Goal: Task Accomplishment & Management: Manage account settings

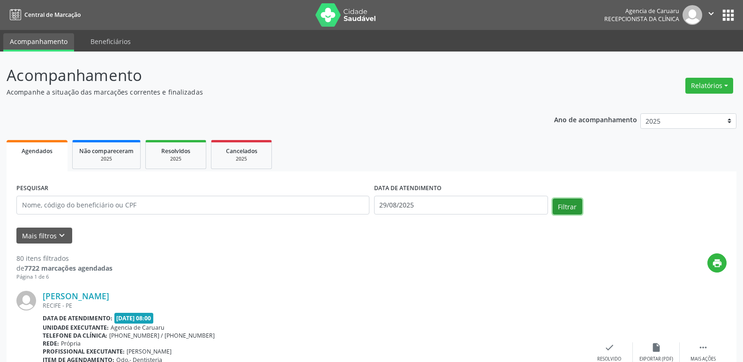
click at [568, 210] on button "Filtrar" at bounding box center [568, 207] width 30 height 16
click at [528, 209] on input "29/08/2025" at bounding box center [461, 205] width 174 height 19
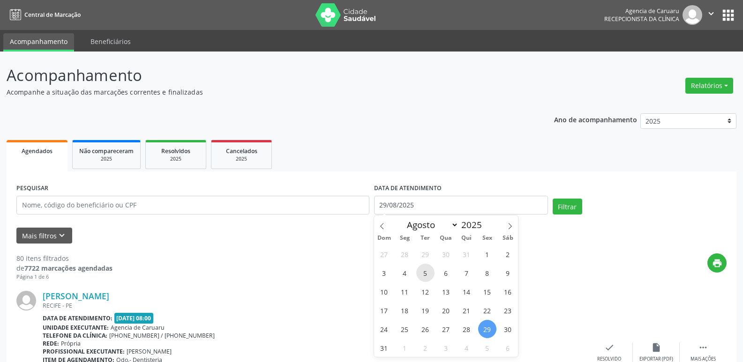
click at [429, 276] on span "5" at bounding box center [425, 273] width 18 height 18
type input "[DATE]"
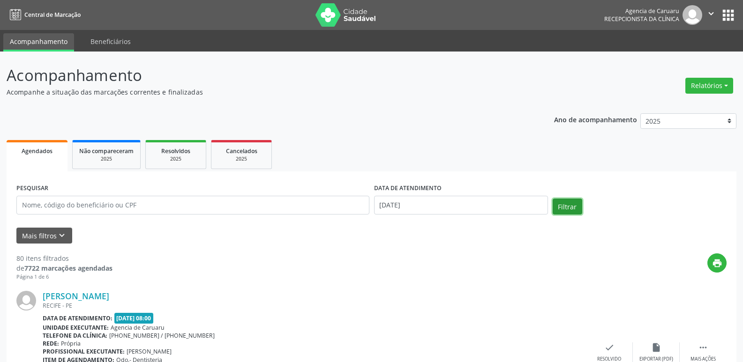
click at [573, 204] on button "Filtrar" at bounding box center [568, 207] width 30 height 16
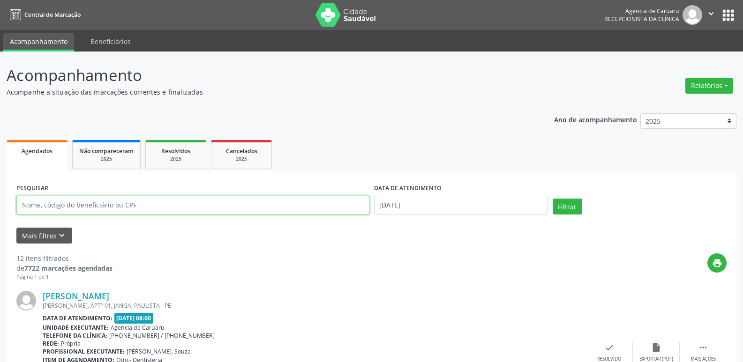
click at [263, 207] on input "text" at bounding box center [192, 205] width 353 height 19
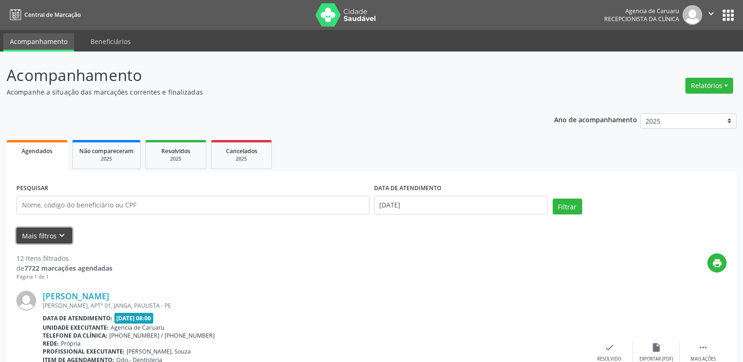
click at [42, 233] on button "Mais filtros keyboard_arrow_down" at bounding box center [44, 236] width 56 height 16
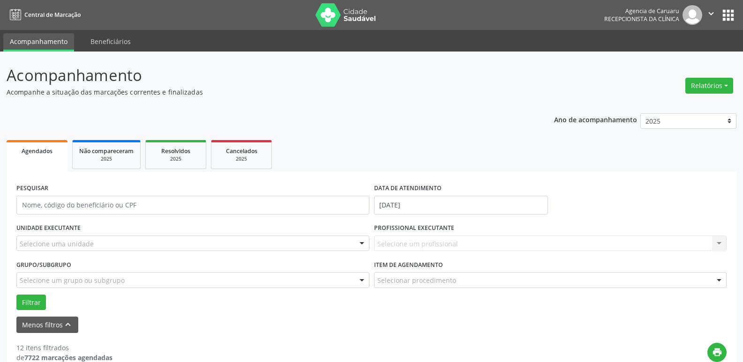
click at [360, 246] on div at bounding box center [362, 244] width 14 height 16
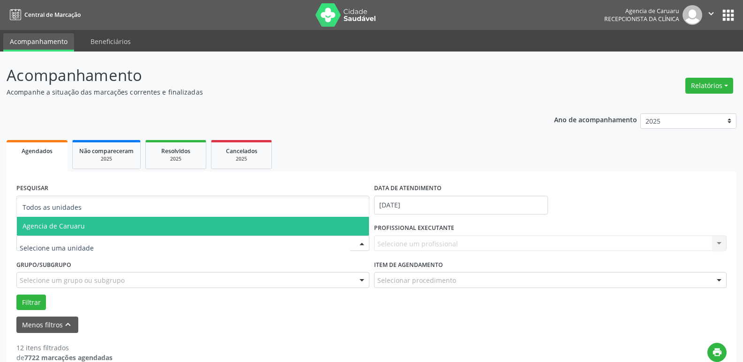
click at [260, 228] on span "Agencia de Caruaru" at bounding box center [193, 226] width 352 height 19
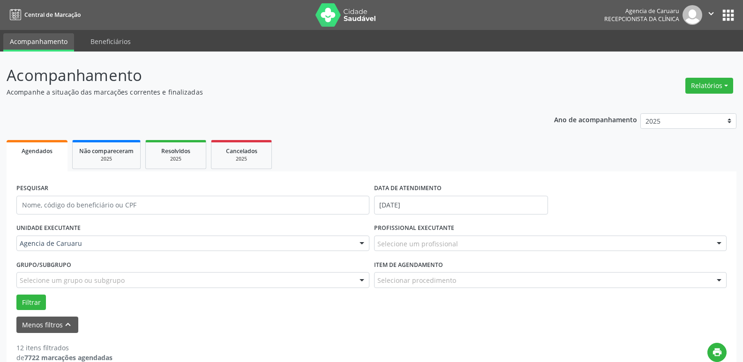
click at [518, 241] on div "Selecione um profissional" at bounding box center [550, 244] width 353 height 16
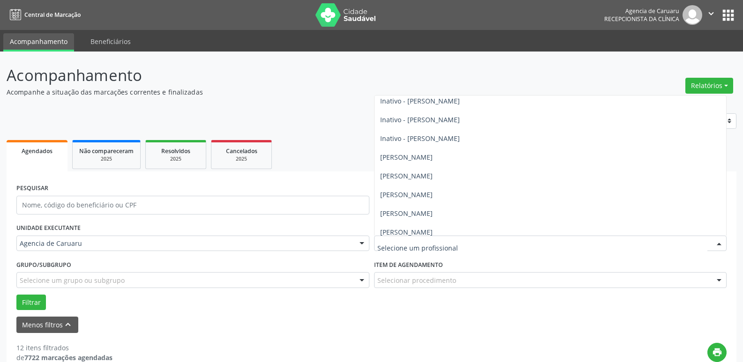
scroll to position [234, 0]
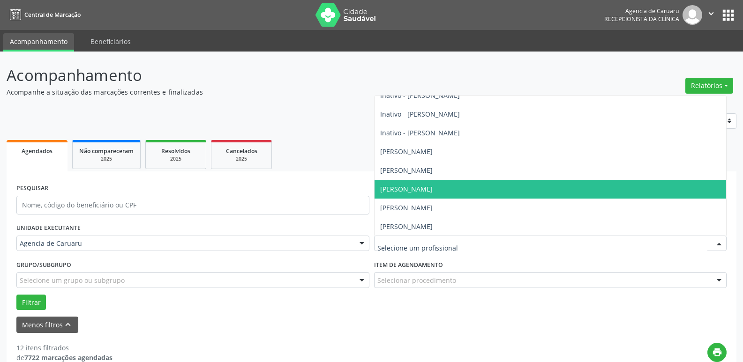
click at [433, 191] on span "[PERSON_NAME]" at bounding box center [406, 189] width 53 height 9
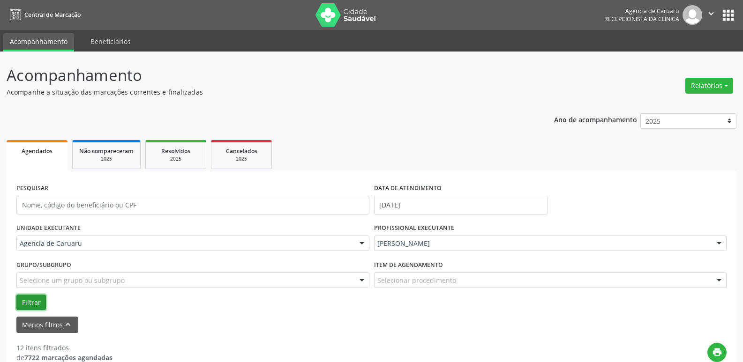
click at [22, 300] on button "Filtrar" at bounding box center [31, 303] width 30 height 16
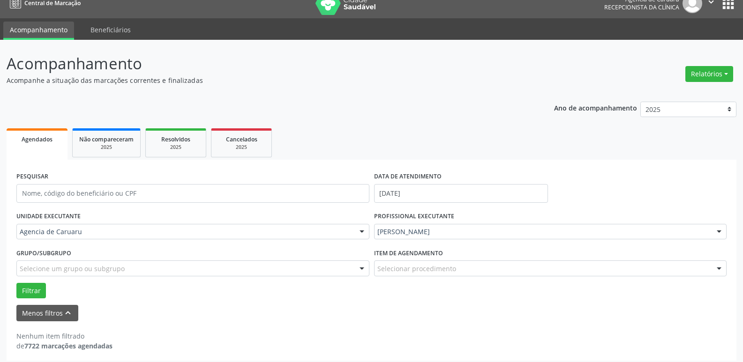
scroll to position [17, 0]
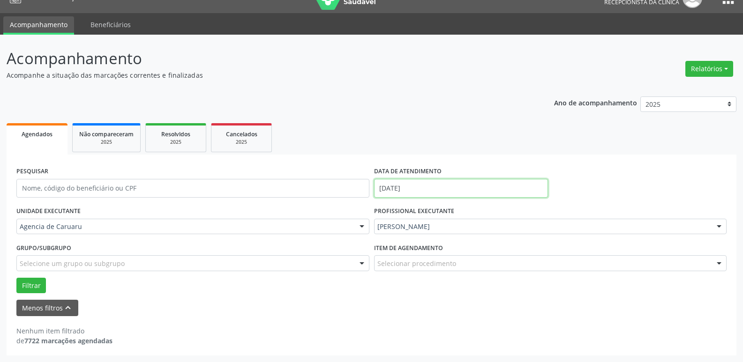
click at [488, 187] on input "[DATE]" at bounding box center [461, 188] width 174 height 19
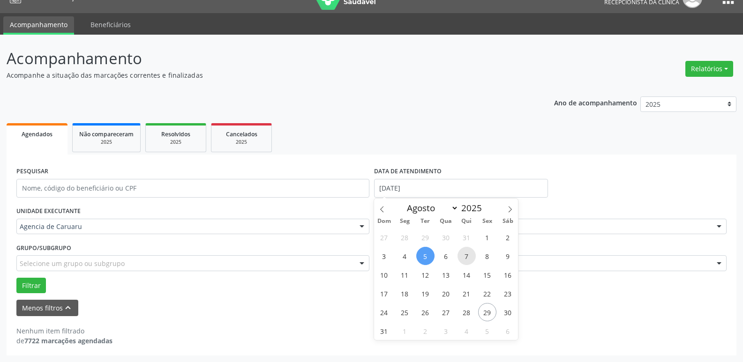
click at [466, 253] on span "7" at bounding box center [467, 256] width 18 height 18
type input "[DATE]"
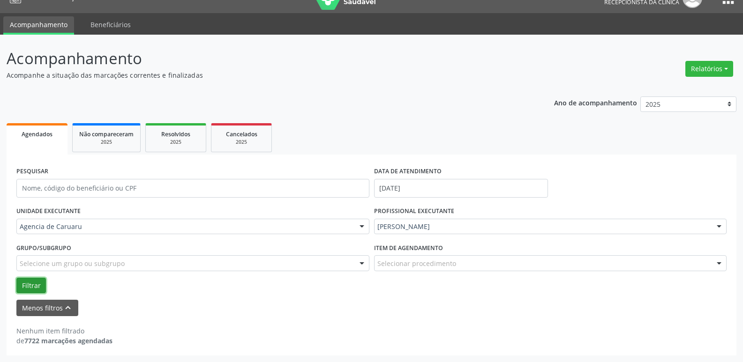
click at [41, 281] on button "Filtrar" at bounding box center [31, 286] width 30 height 16
click at [424, 185] on input "[DATE]" at bounding box center [461, 188] width 174 height 19
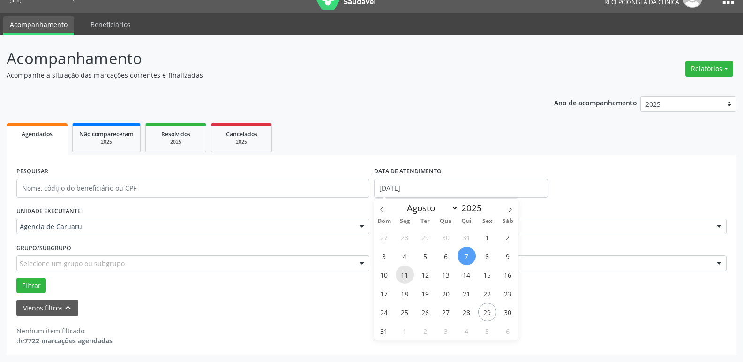
click at [403, 274] on span "11" at bounding box center [405, 275] width 18 height 18
type input "[DATE]"
click at [403, 274] on span "11" at bounding box center [405, 275] width 18 height 18
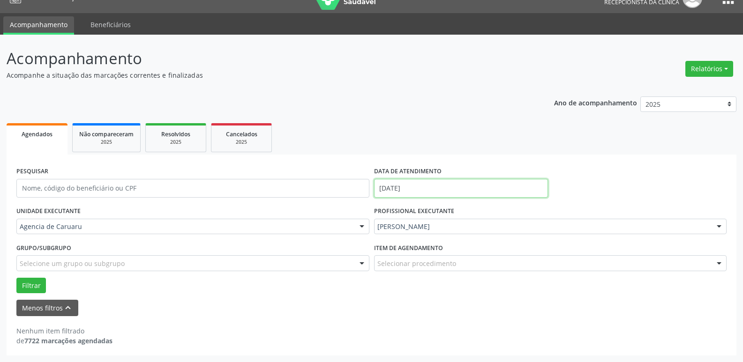
click at [446, 183] on input "[DATE]" at bounding box center [461, 188] width 174 height 19
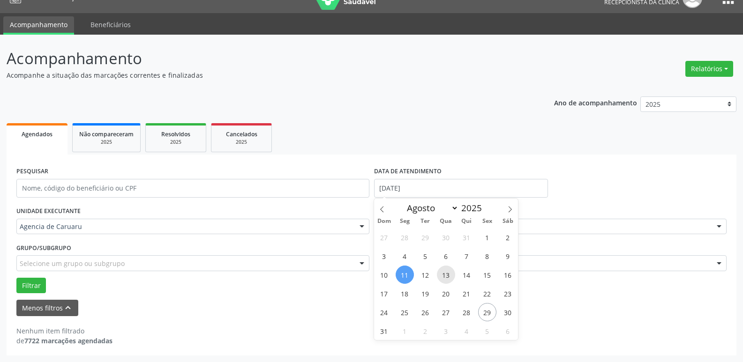
click at [443, 277] on span "13" at bounding box center [446, 275] width 18 height 18
type input "[DATE]"
click at [443, 277] on span "13" at bounding box center [446, 275] width 18 height 18
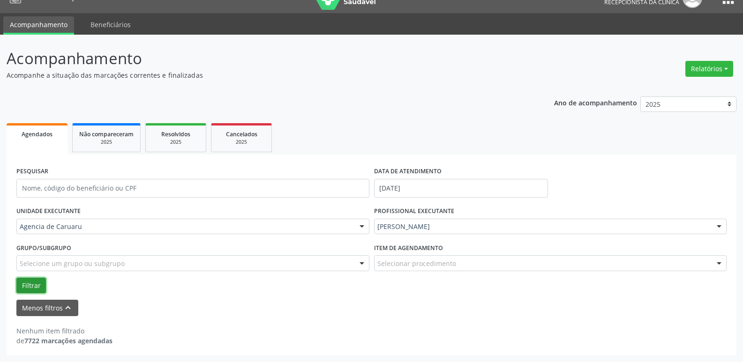
click at [35, 284] on button "Filtrar" at bounding box center [31, 286] width 30 height 16
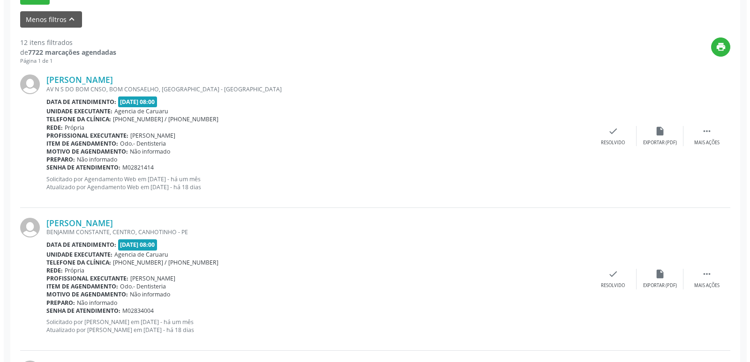
scroll to position [317, 0]
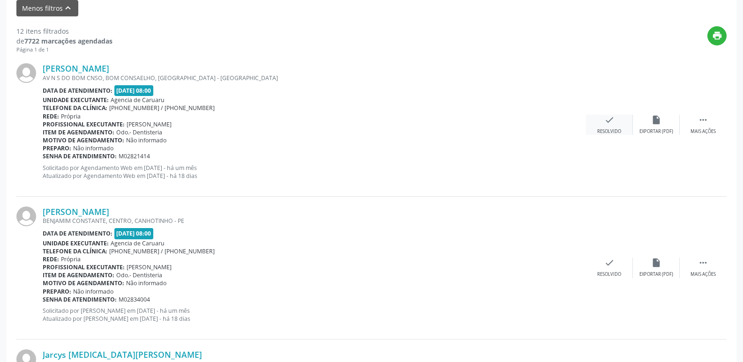
click at [618, 122] on div "check Resolvido" at bounding box center [609, 125] width 47 height 20
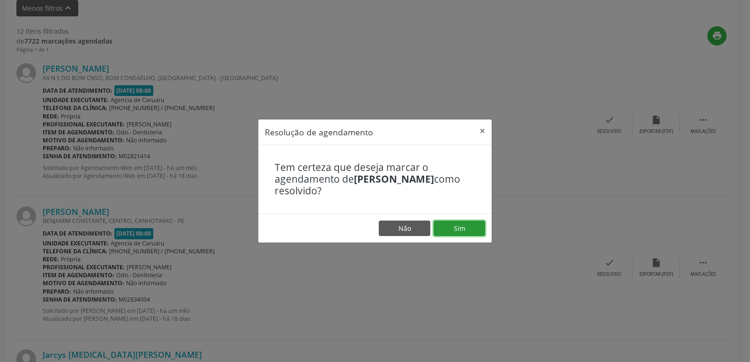
click at [456, 229] on button "Sim" at bounding box center [460, 229] width 52 height 16
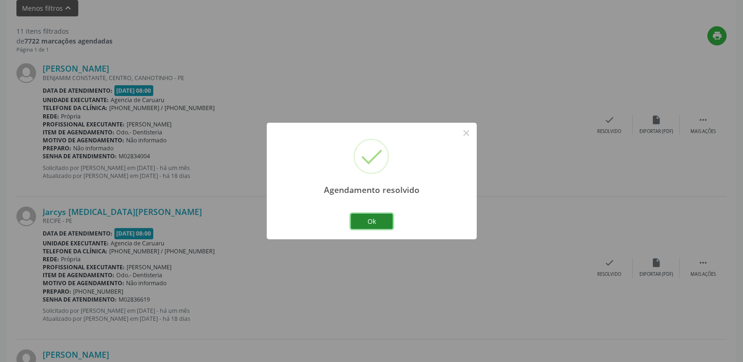
click at [386, 223] on button "Ok" at bounding box center [372, 222] width 42 height 16
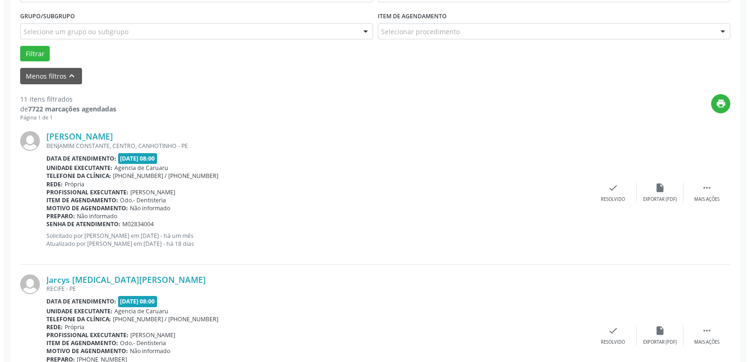
scroll to position [270, 0]
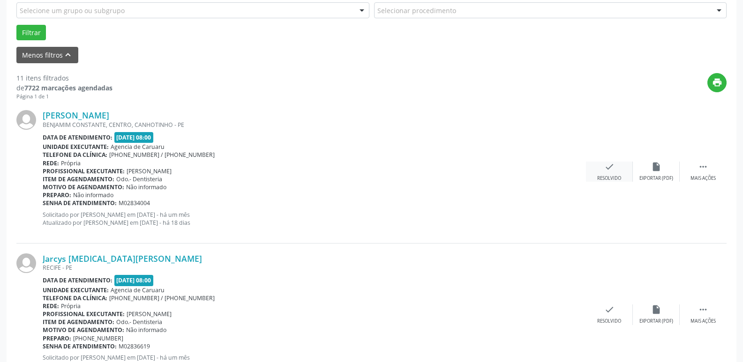
click at [619, 163] on div "check Resolvido" at bounding box center [609, 172] width 47 height 20
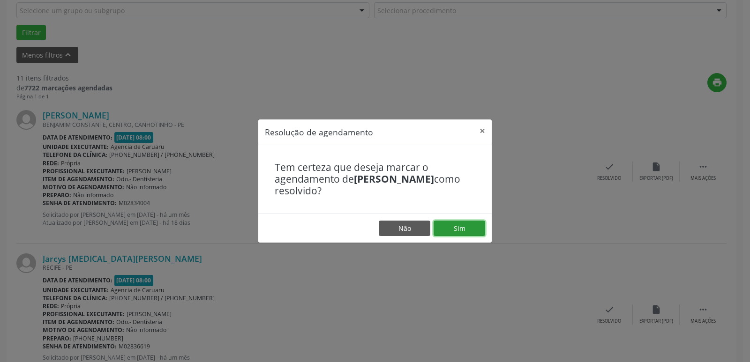
click at [477, 233] on button "Sim" at bounding box center [460, 229] width 52 height 16
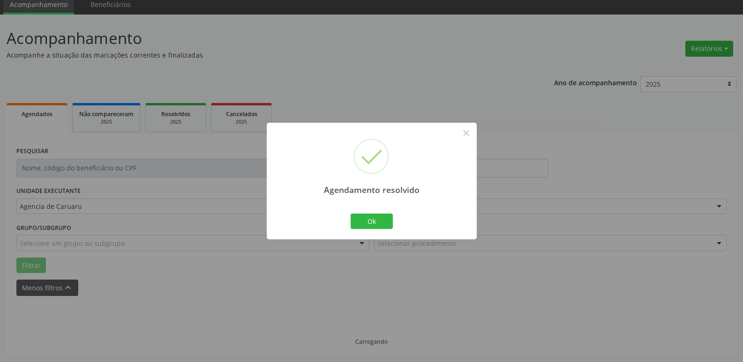
scroll to position [47, 0]
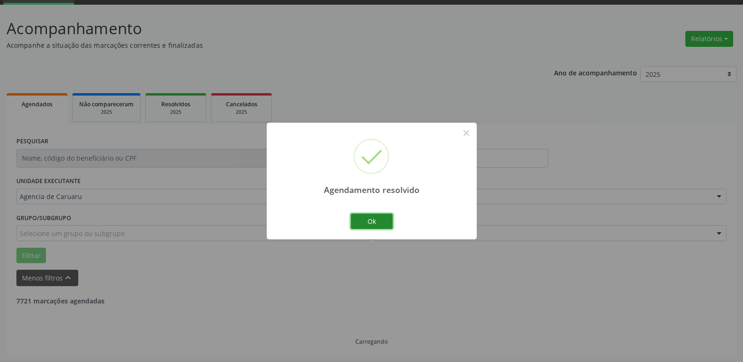
click at [379, 225] on button "Ok" at bounding box center [372, 222] width 42 height 16
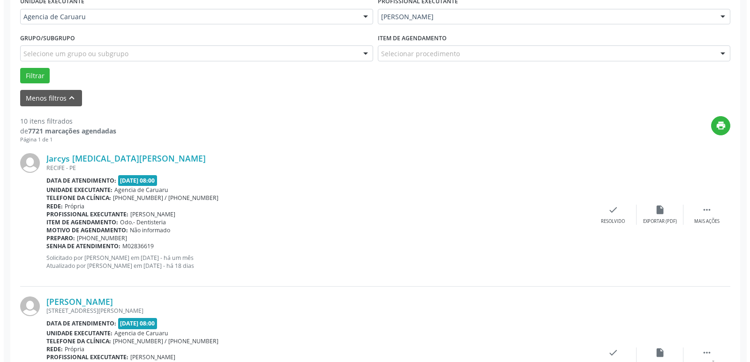
scroll to position [234, 0]
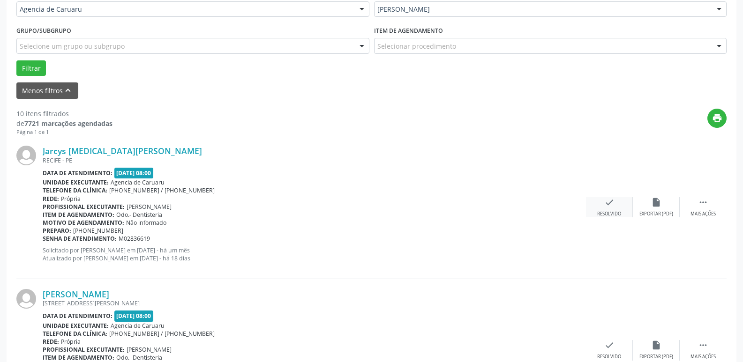
click at [625, 201] on div "check Resolvido" at bounding box center [609, 207] width 47 height 20
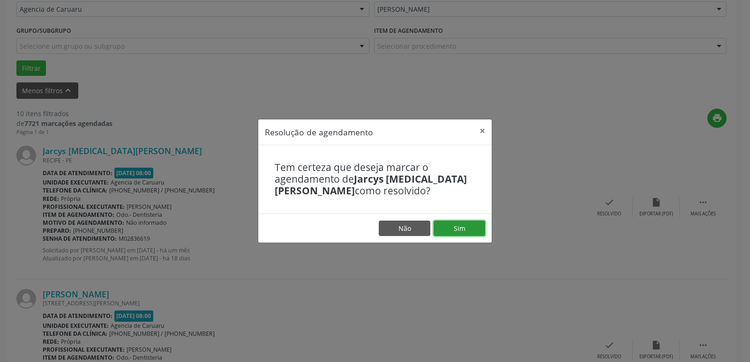
click at [476, 229] on button "Sim" at bounding box center [460, 229] width 52 height 16
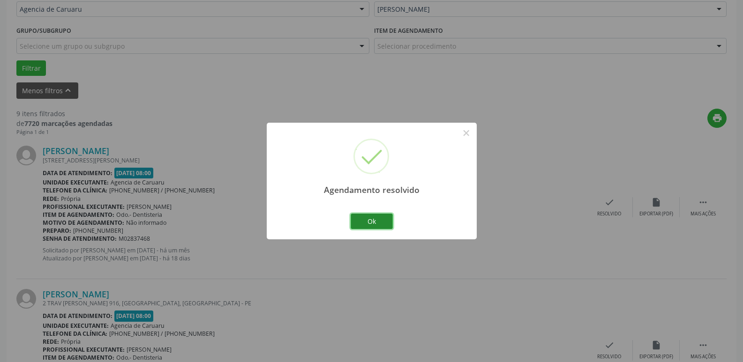
click at [360, 222] on button "Ok" at bounding box center [372, 222] width 42 height 16
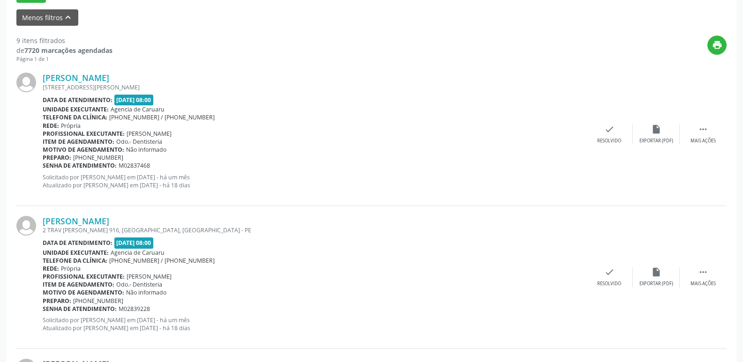
scroll to position [328, 0]
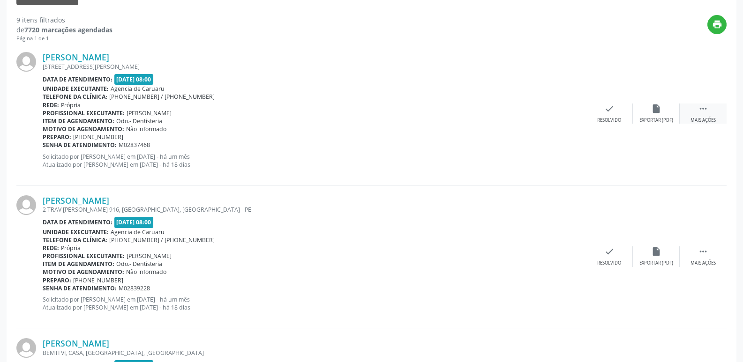
click at [713, 115] on div " Mais ações" at bounding box center [703, 114] width 47 height 20
click at [659, 110] on icon "alarm_off" at bounding box center [656, 109] width 10 height 10
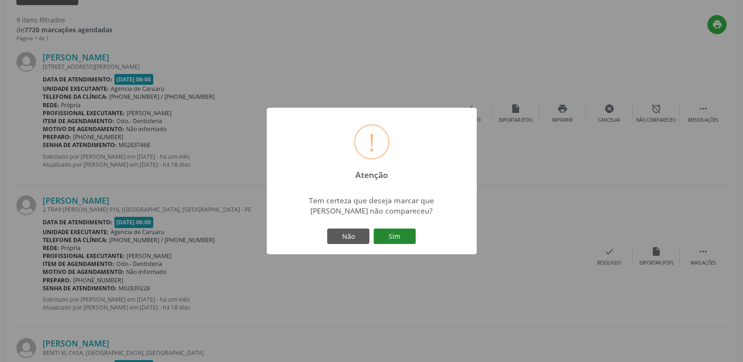
click at [411, 238] on button "Sim" at bounding box center [395, 237] width 42 height 16
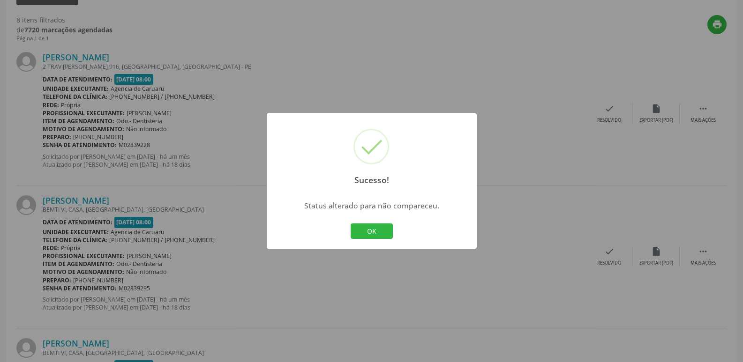
click at [393, 235] on div "OK Cancel" at bounding box center [371, 232] width 46 height 20
click at [366, 227] on button "OK" at bounding box center [372, 232] width 42 height 16
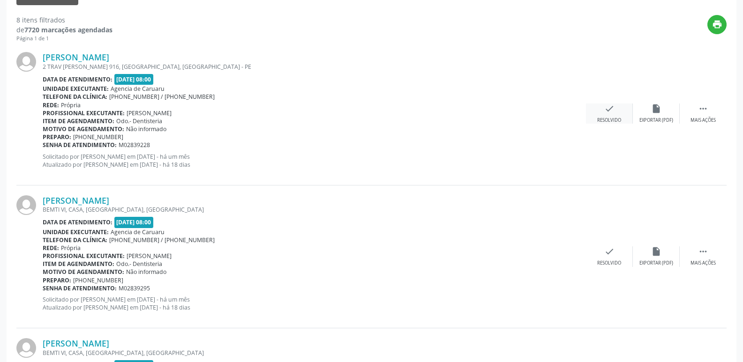
click at [618, 109] on div "check Resolvido" at bounding box center [609, 114] width 47 height 20
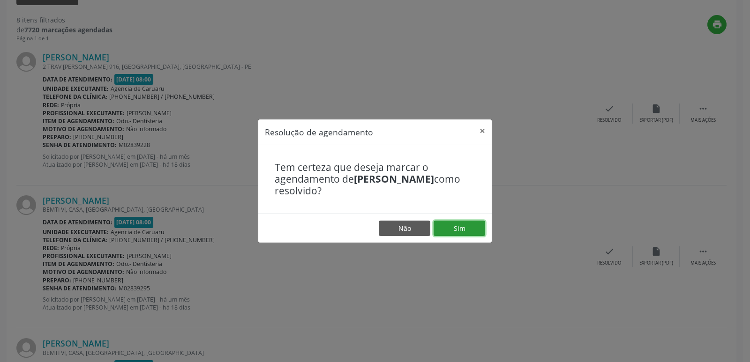
click at [449, 228] on button "Sim" at bounding box center [460, 229] width 52 height 16
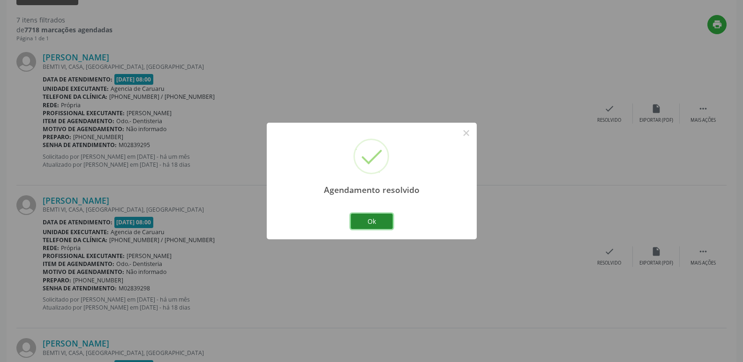
click at [390, 226] on button "Ok" at bounding box center [372, 222] width 42 height 16
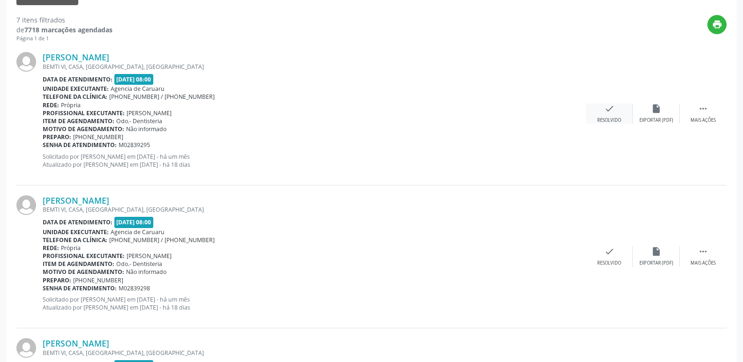
click at [611, 111] on icon "check" at bounding box center [609, 109] width 10 height 10
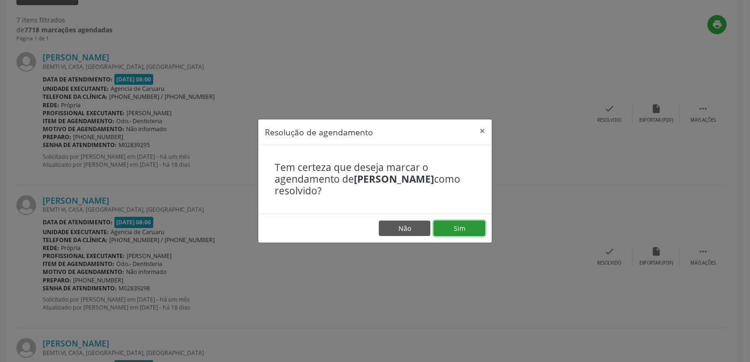
click at [442, 226] on button "Sim" at bounding box center [460, 229] width 52 height 16
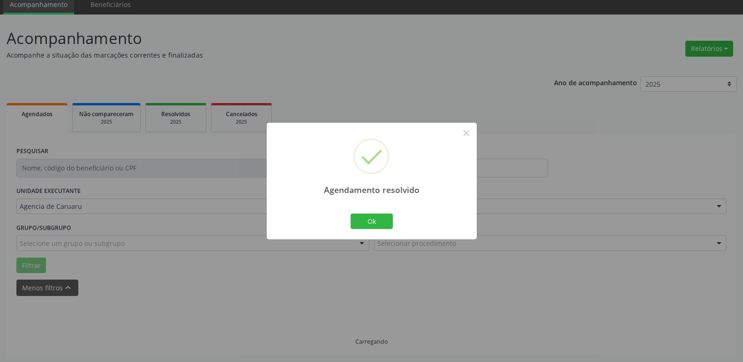
scroll to position [47, 0]
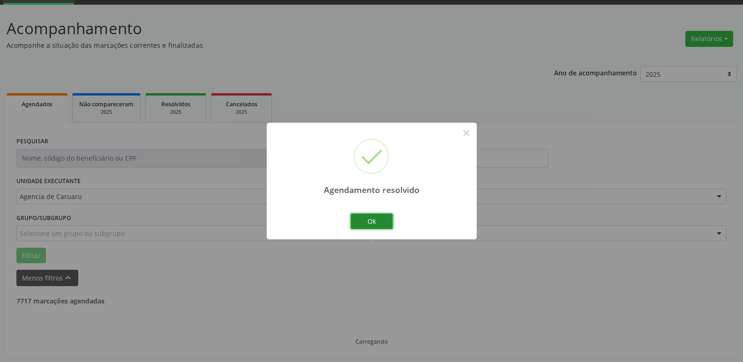
click at [378, 229] on button "Ok" at bounding box center [372, 222] width 42 height 16
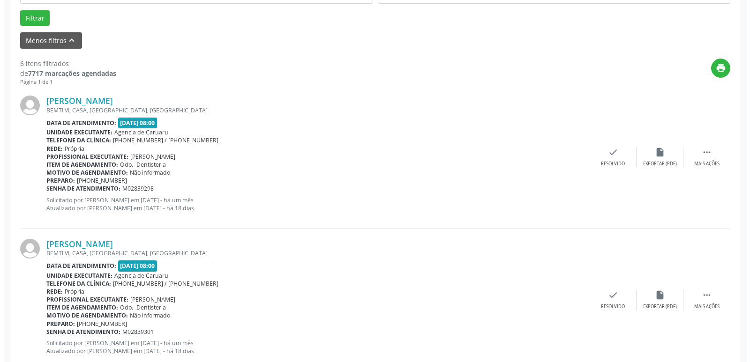
scroll to position [328, 0]
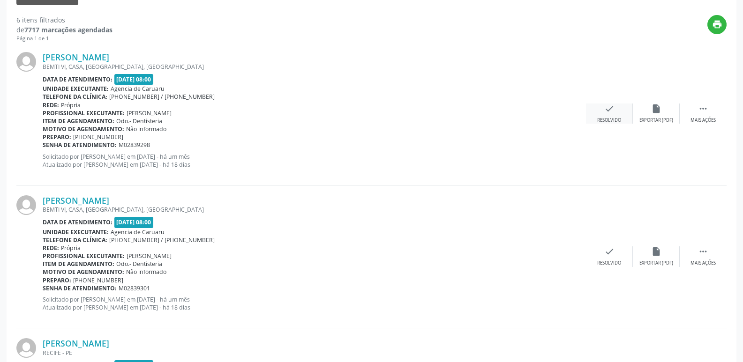
click at [608, 115] on div "check Resolvido" at bounding box center [609, 114] width 47 height 20
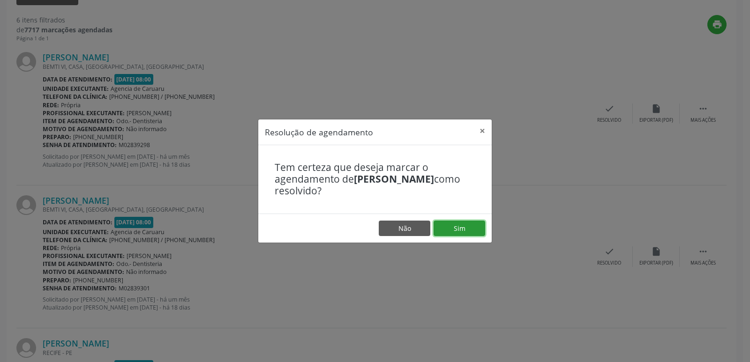
click at [458, 231] on button "Sim" at bounding box center [460, 229] width 52 height 16
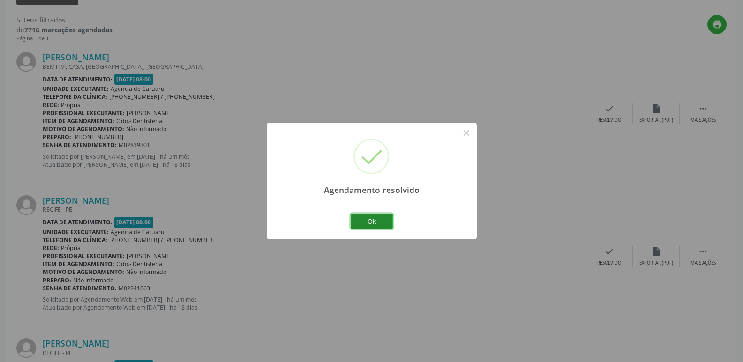
click at [387, 229] on button "Ok" at bounding box center [372, 222] width 42 height 16
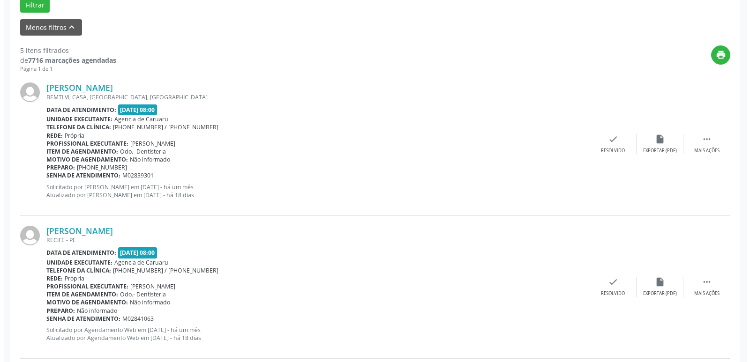
scroll to position [281, 0]
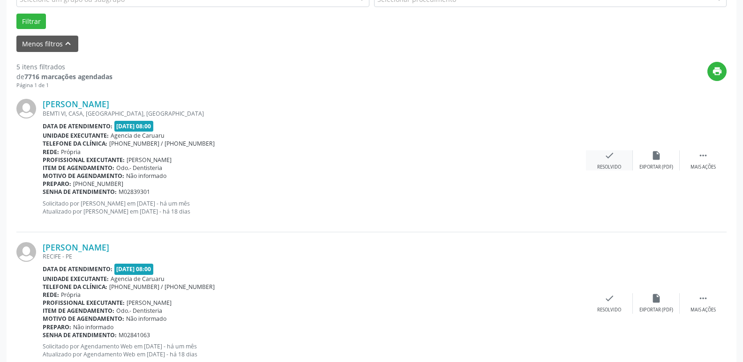
click at [615, 164] on div "check Resolvido" at bounding box center [609, 160] width 47 height 20
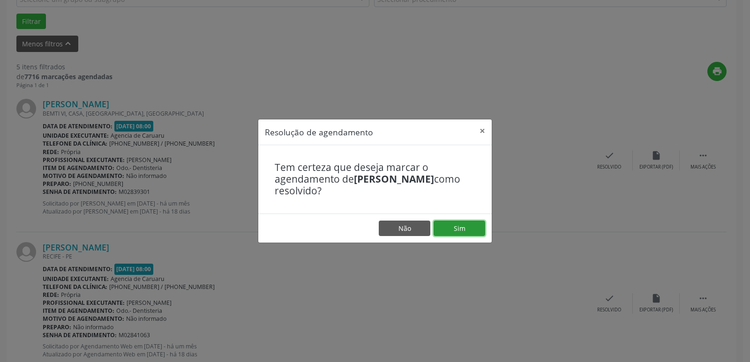
click at [473, 231] on button "Sim" at bounding box center [460, 229] width 52 height 16
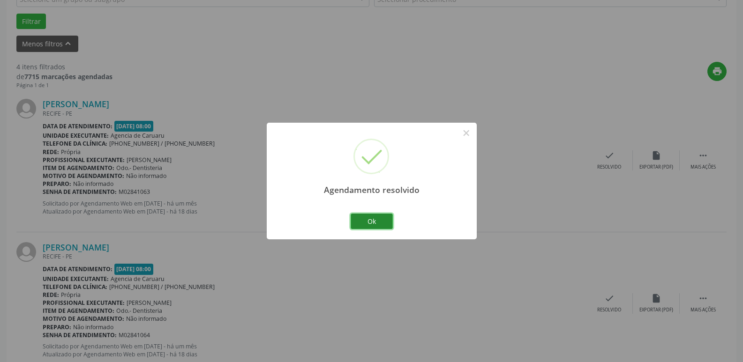
click at [368, 217] on button "Ok" at bounding box center [372, 222] width 42 height 16
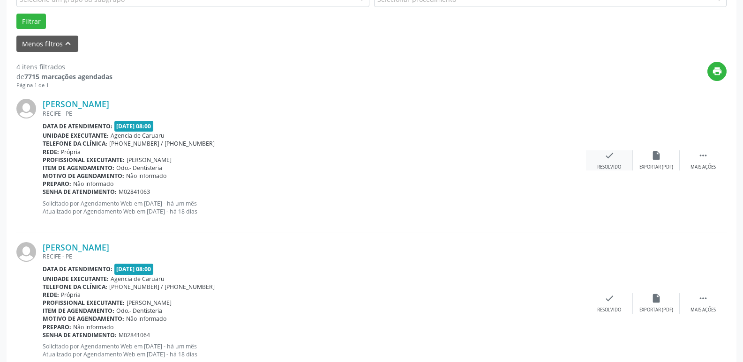
click at [609, 163] on div "check Resolvido" at bounding box center [609, 160] width 47 height 20
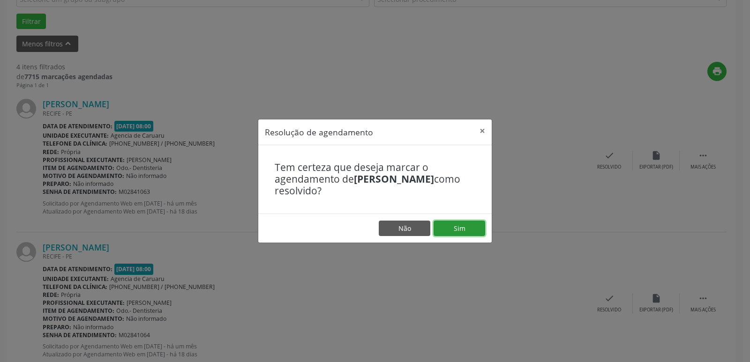
click at [456, 233] on button "Sim" at bounding box center [460, 229] width 52 height 16
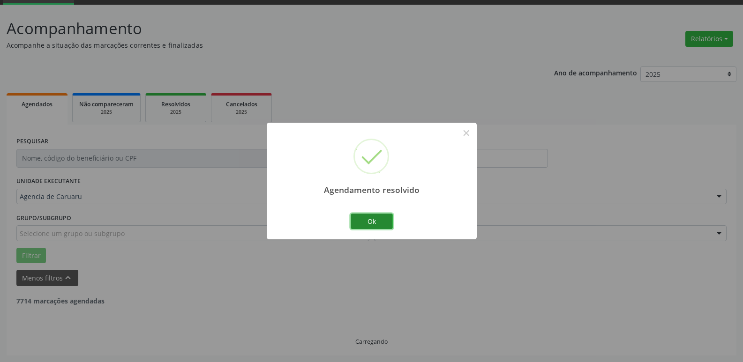
click at [371, 228] on button "Ok" at bounding box center [372, 222] width 42 height 16
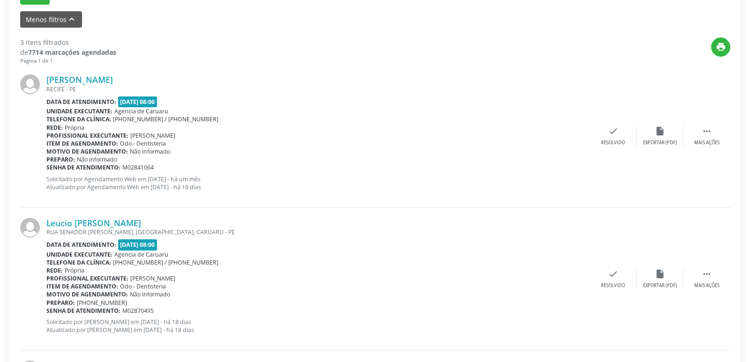
scroll to position [328, 0]
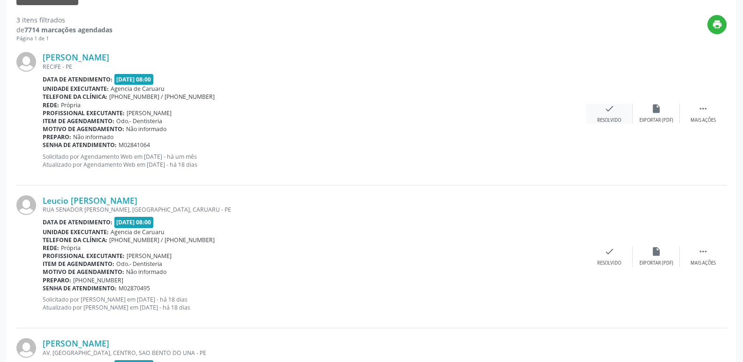
click at [610, 116] on div "check Resolvido" at bounding box center [609, 114] width 47 height 20
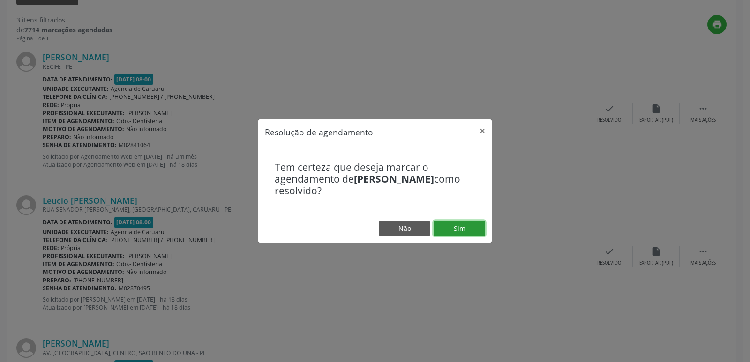
click at [464, 226] on button "Sim" at bounding box center [460, 229] width 52 height 16
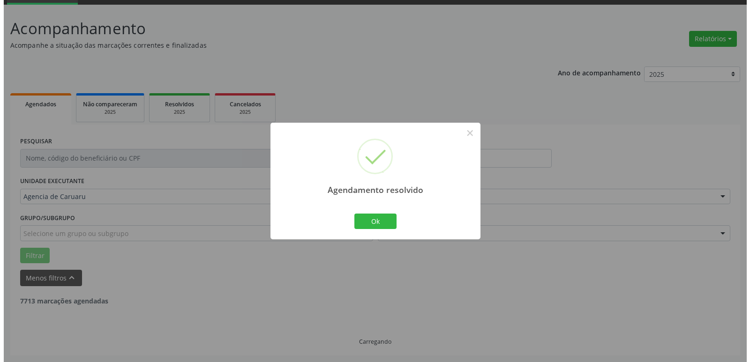
scroll to position [310, 0]
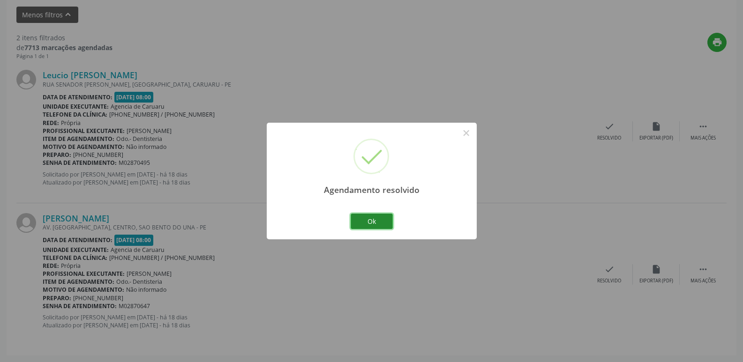
click at [377, 221] on button "Ok" at bounding box center [372, 222] width 42 height 16
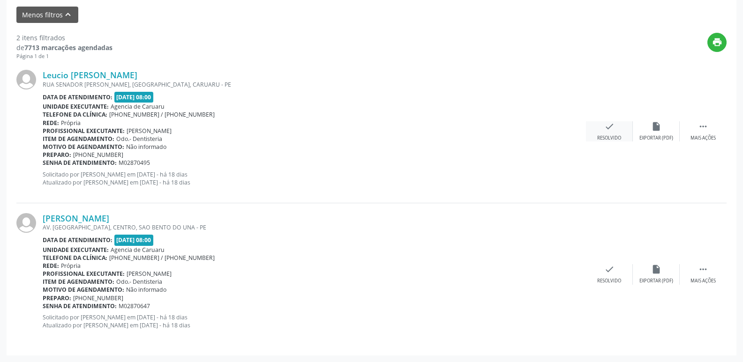
click at [605, 126] on icon "check" at bounding box center [609, 126] width 10 height 10
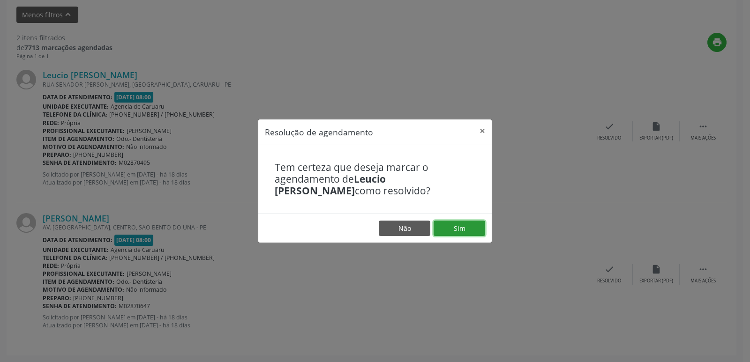
click at [458, 225] on button "Sim" at bounding box center [460, 229] width 52 height 16
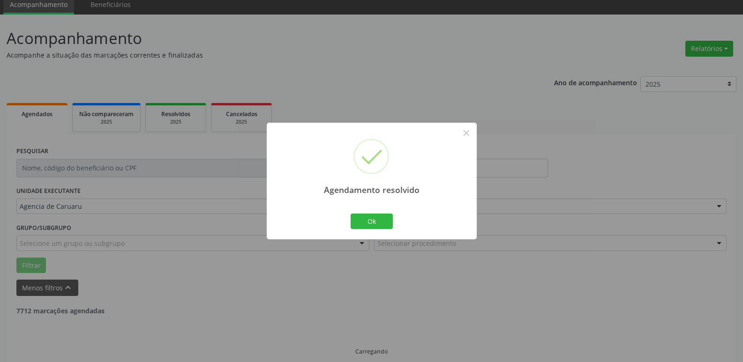
scroll to position [167, 0]
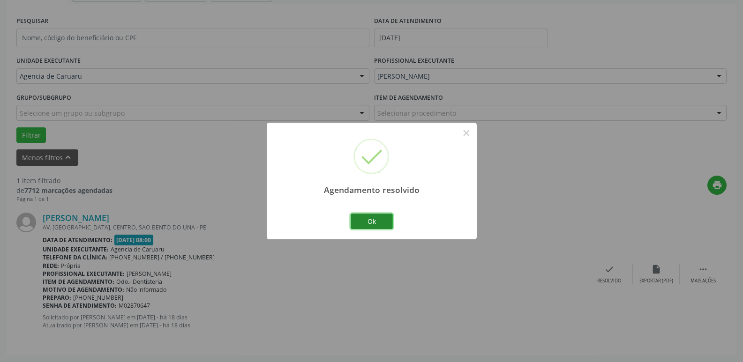
click at [381, 221] on button "Ok" at bounding box center [372, 222] width 42 height 16
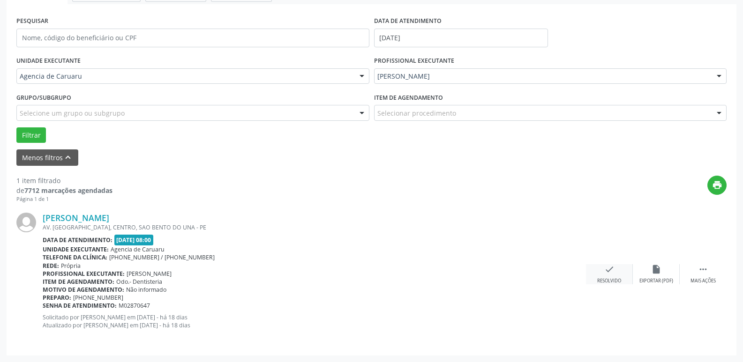
click at [606, 278] on div "Resolvido" at bounding box center [609, 281] width 24 height 7
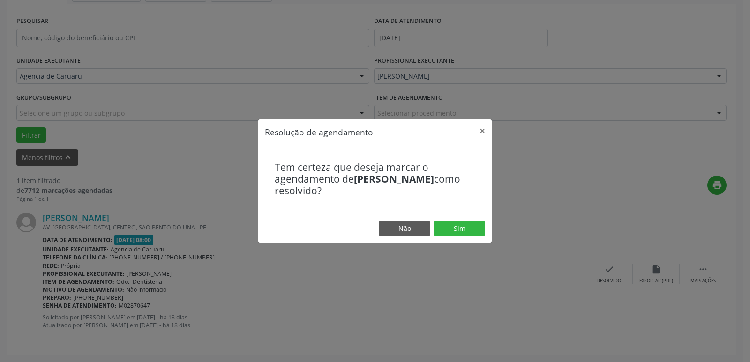
click at [472, 237] on footer "Não Sim" at bounding box center [374, 229] width 233 height 30
click at [468, 228] on button "Sim" at bounding box center [460, 229] width 52 height 16
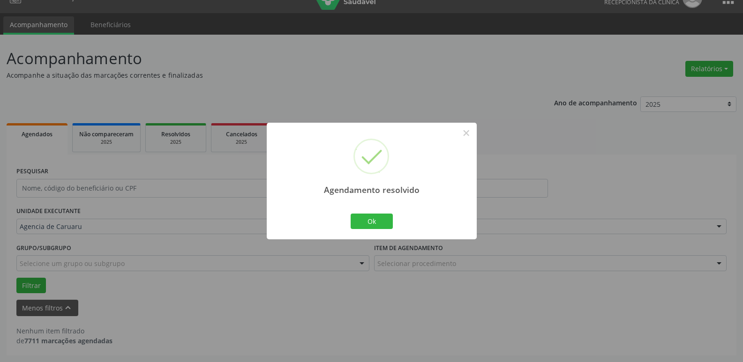
scroll to position [17, 0]
click at [368, 225] on button "Ok" at bounding box center [372, 222] width 42 height 16
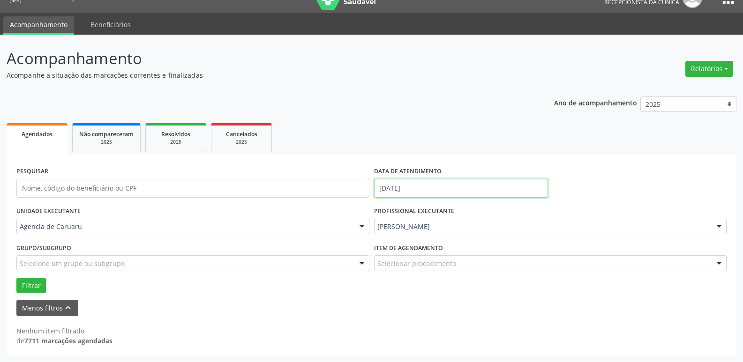
click at [474, 185] on input "[DATE]" at bounding box center [461, 188] width 174 height 19
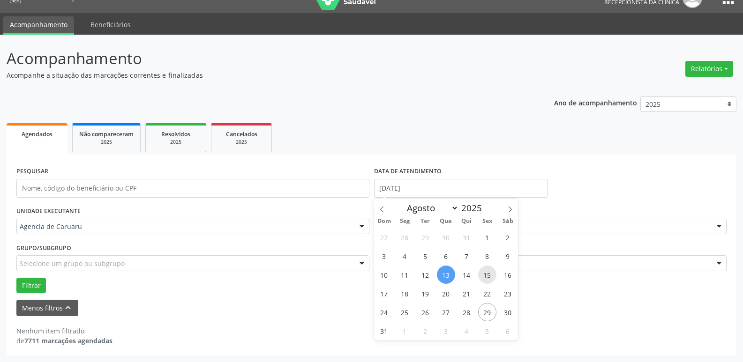
click at [486, 271] on span "15" at bounding box center [487, 275] width 18 height 18
type input "[DATE]"
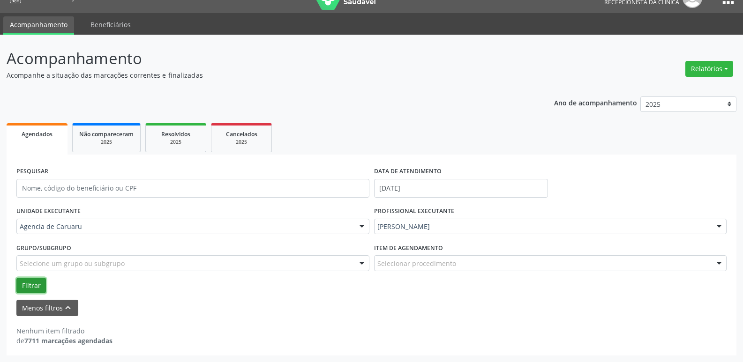
click at [30, 290] on button "Filtrar" at bounding box center [31, 286] width 30 height 16
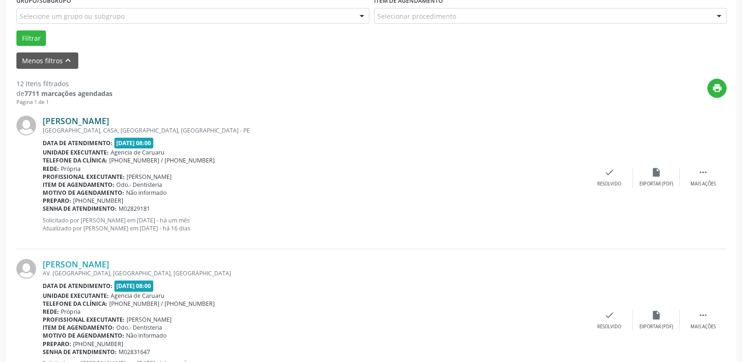
scroll to position [281, 0]
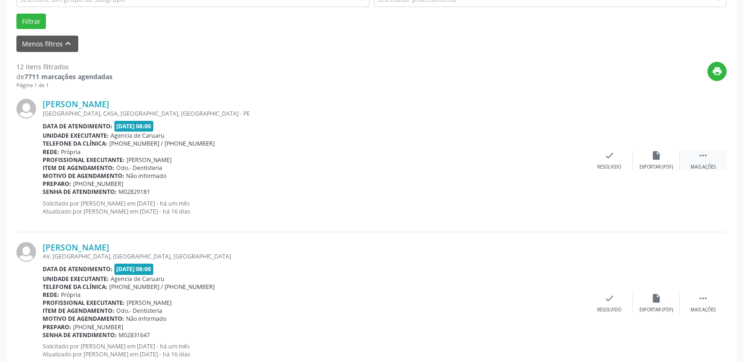
click at [699, 166] on div "Mais ações" at bounding box center [702, 167] width 25 height 7
click at [675, 165] on div "Não compareceu" at bounding box center [656, 167] width 40 height 7
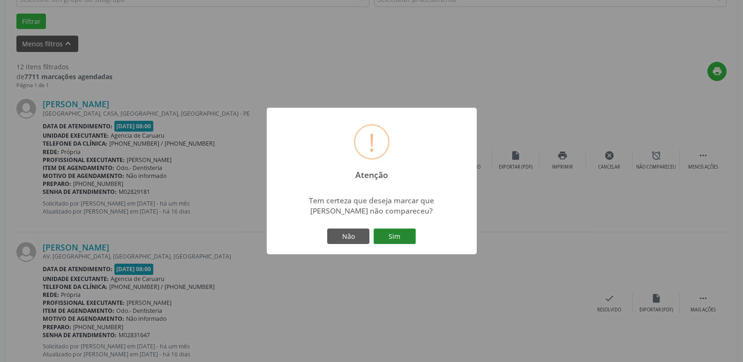
click at [395, 233] on button "Sim" at bounding box center [395, 237] width 42 height 16
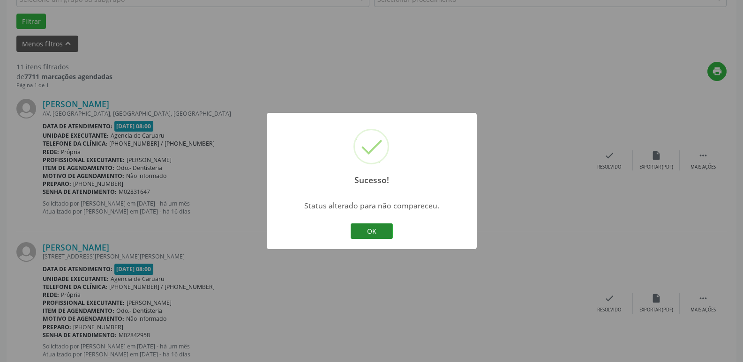
click at [374, 232] on button "OK" at bounding box center [372, 232] width 42 height 16
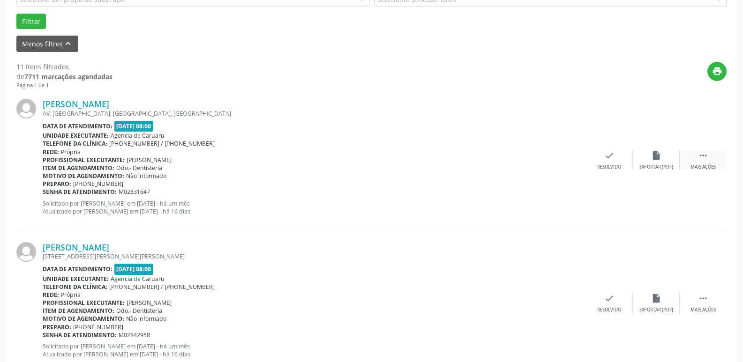
click at [700, 162] on div " Mais ações" at bounding box center [703, 160] width 47 height 20
click at [655, 161] on icon "alarm_off" at bounding box center [656, 155] width 10 height 10
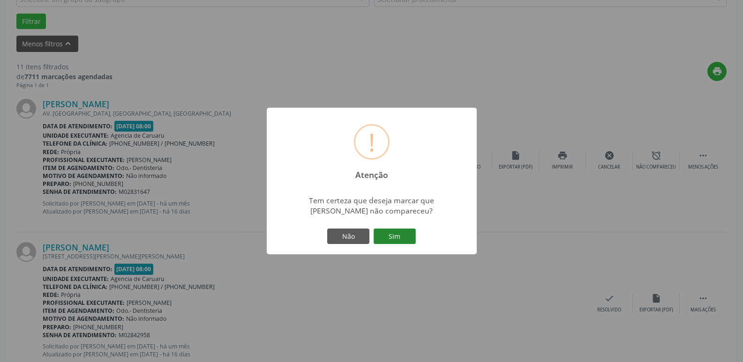
click at [378, 234] on button "Sim" at bounding box center [395, 237] width 42 height 16
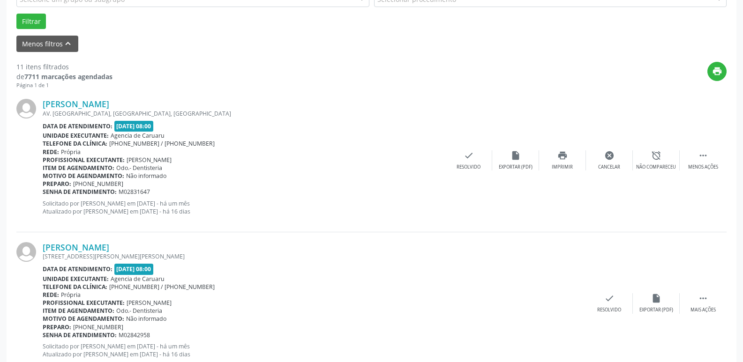
scroll to position [47, 0]
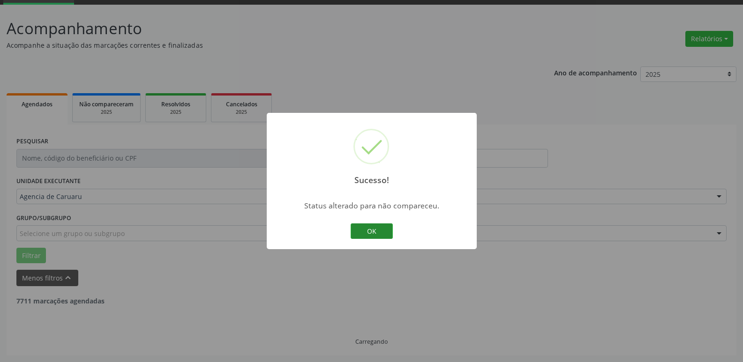
click at [383, 233] on button "OK" at bounding box center [372, 232] width 42 height 16
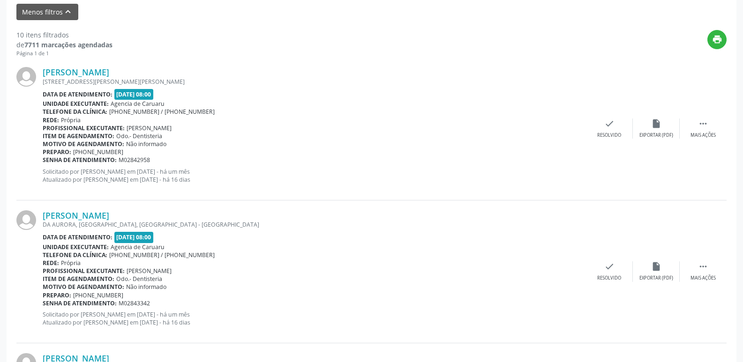
scroll to position [328, 0]
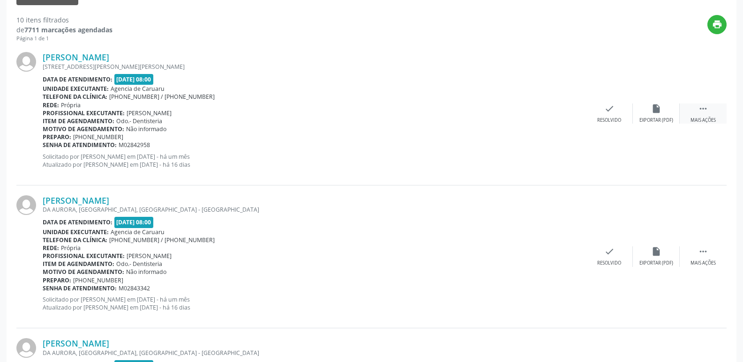
click at [707, 113] on icon "" at bounding box center [703, 109] width 10 height 10
click at [644, 116] on div "alarm_off Não compareceu" at bounding box center [656, 114] width 47 height 20
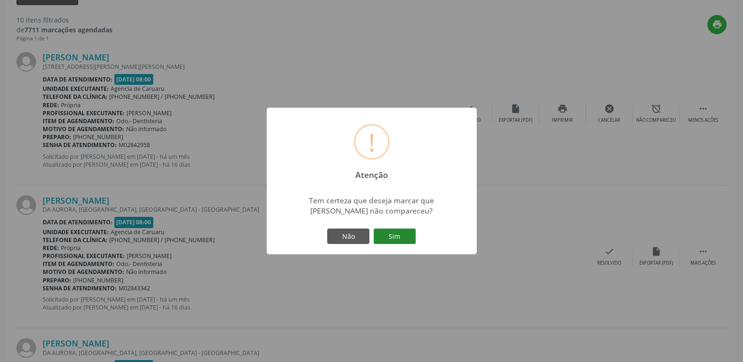
click at [405, 230] on button "Sim" at bounding box center [395, 237] width 42 height 16
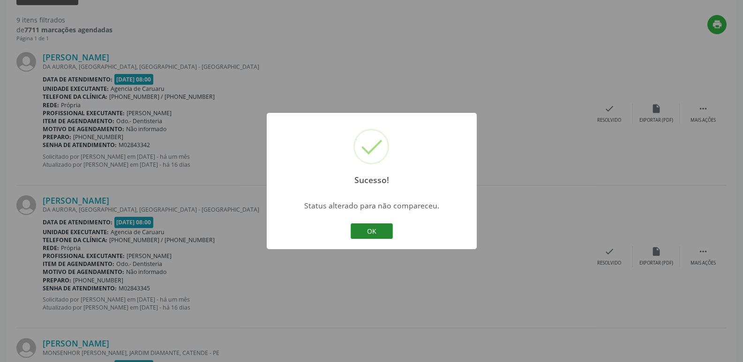
click at [387, 233] on button "OK" at bounding box center [372, 232] width 42 height 16
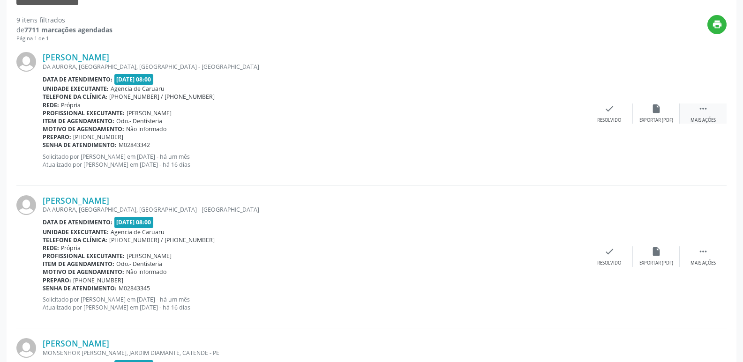
click at [705, 117] on div " Mais ações" at bounding box center [703, 114] width 47 height 20
click at [642, 120] on div "Não compareceu" at bounding box center [656, 120] width 40 height 7
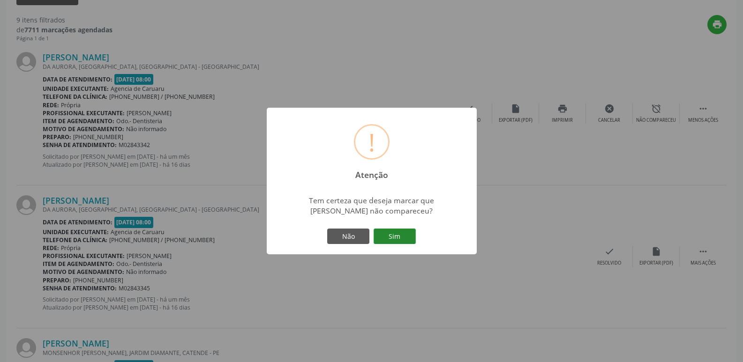
click at [411, 240] on button "Sim" at bounding box center [395, 237] width 42 height 16
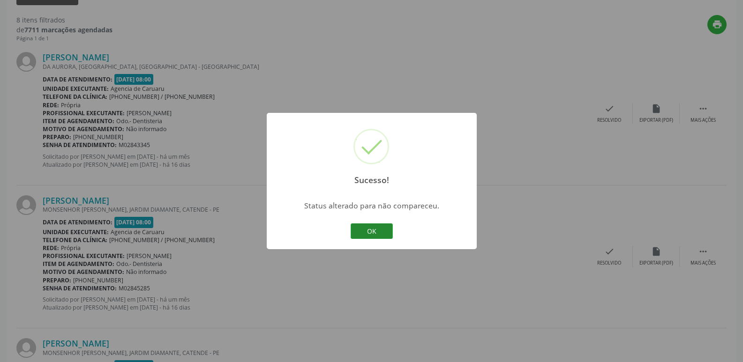
click at [383, 229] on button "OK" at bounding box center [372, 232] width 42 height 16
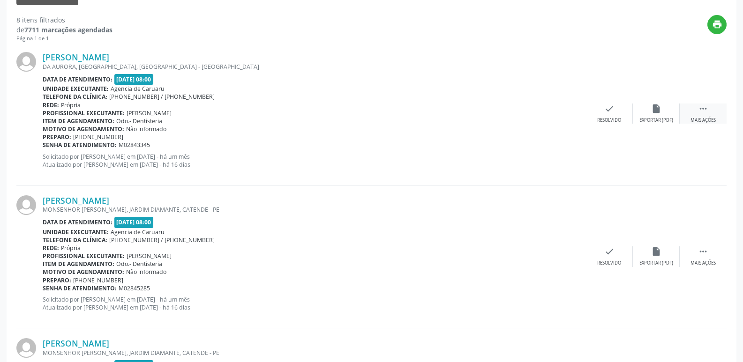
click at [700, 119] on div "Mais ações" at bounding box center [702, 120] width 25 height 7
click at [663, 120] on div "Não compareceu" at bounding box center [656, 120] width 40 height 7
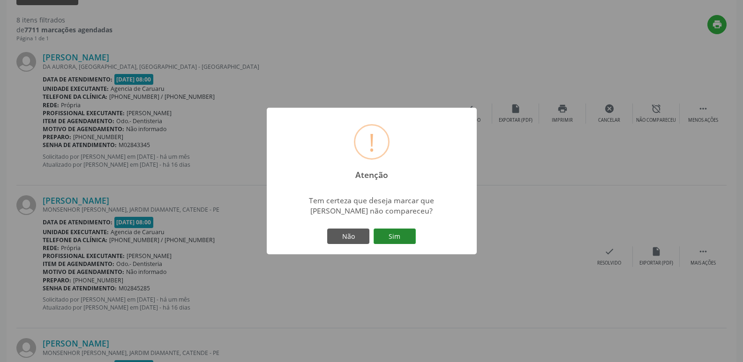
click at [408, 239] on button "Sim" at bounding box center [395, 237] width 42 height 16
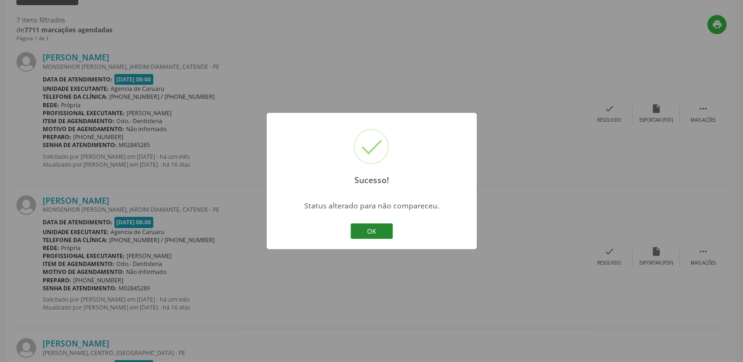
click at [392, 238] on button "OK" at bounding box center [372, 232] width 42 height 16
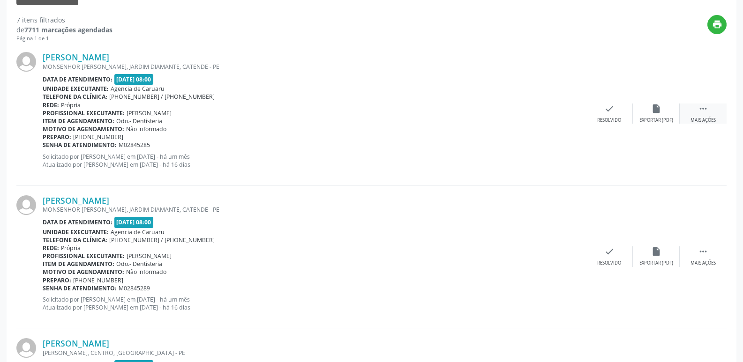
click at [694, 120] on div "Mais ações" at bounding box center [702, 120] width 25 height 7
click at [666, 120] on div "Não compareceu" at bounding box center [656, 120] width 40 height 7
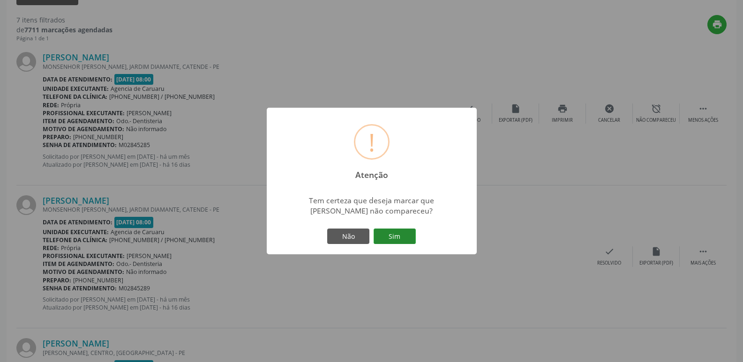
click at [410, 234] on button "Sim" at bounding box center [395, 237] width 42 height 16
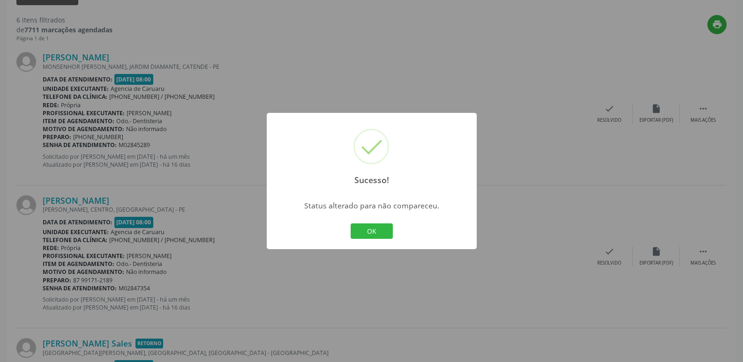
click at [379, 241] on div "Sucesso! × Status alterado para não compareceu. OK Cancel" at bounding box center [372, 181] width 210 height 137
click at [391, 233] on button "OK" at bounding box center [372, 232] width 42 height 16
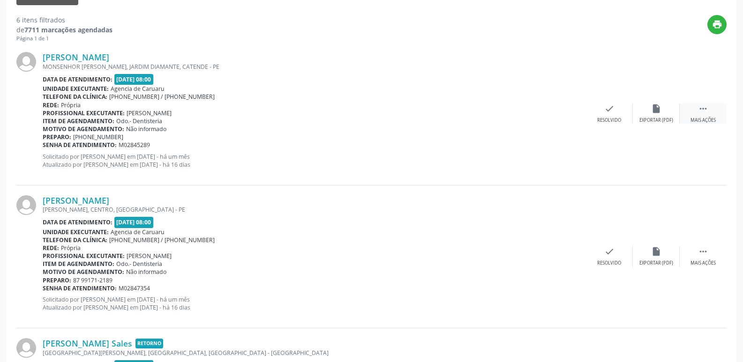
click at [690, 113] on div " Mais ações" at bounding box center [703, 114] width 47 height 20
click at [647, 113] on div "alarm_off Não compareceu" at bounding box center [656, 114] width 47 height 20
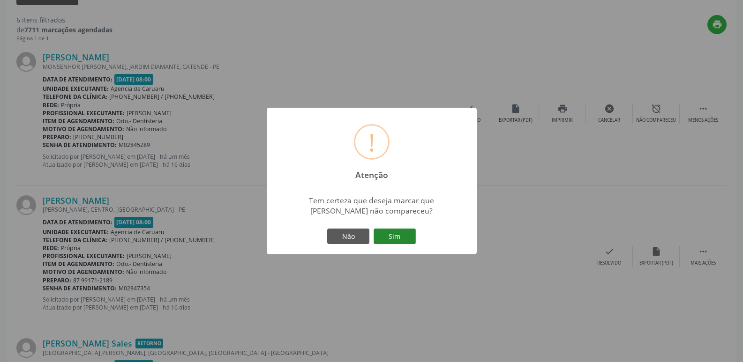
click at [404, 237] on button "Sim" at bounding box center [395, 237] width 42 height 16
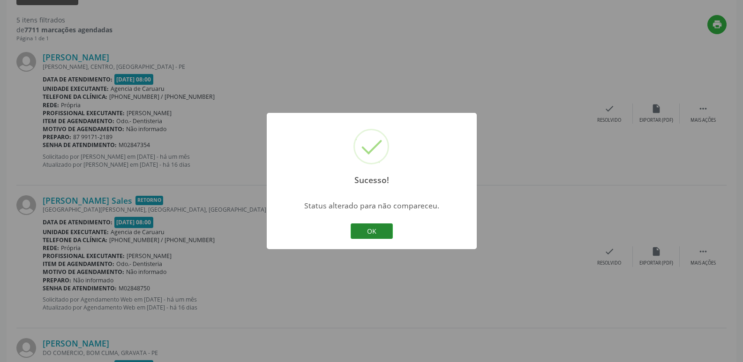
click at [380, 232] on button "OK" at bounding box center [372, 232] width 42 height 16
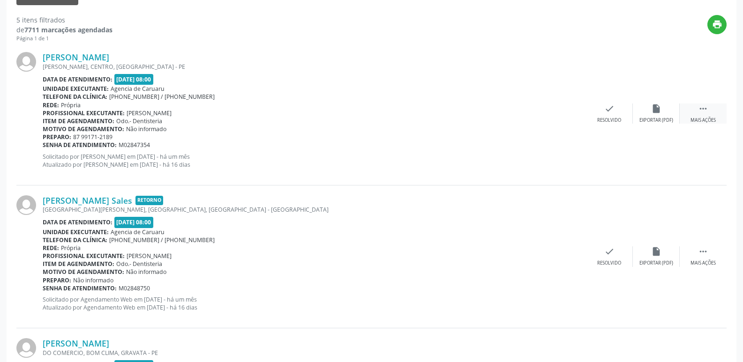
click at [706, 105] on icon "" at bounding box center [703, 109] width 10 height 10
click at [661, 120] on div "Não compareceu" at bounding box center [656, 120] width 40 height 7
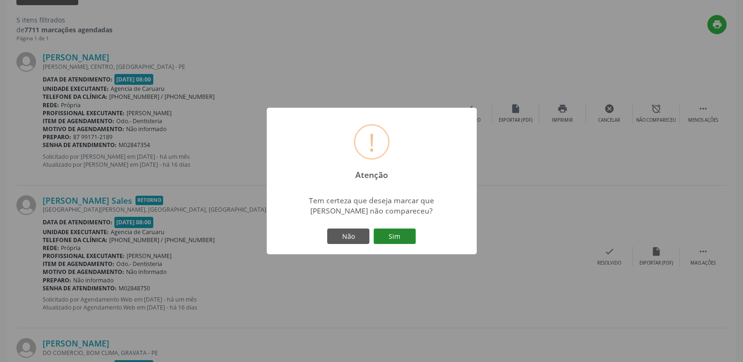
click at [408, 241] on button "Sim" at bounding box center [395, 237] width 42 height 16
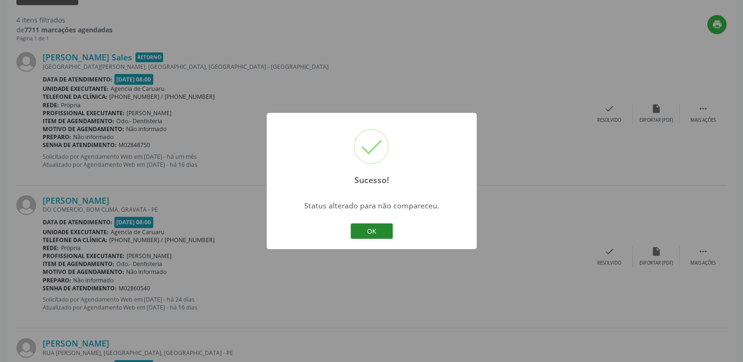
click at [383, 234] on button "OK" at bounding box center [372, 232] width 42 height 16
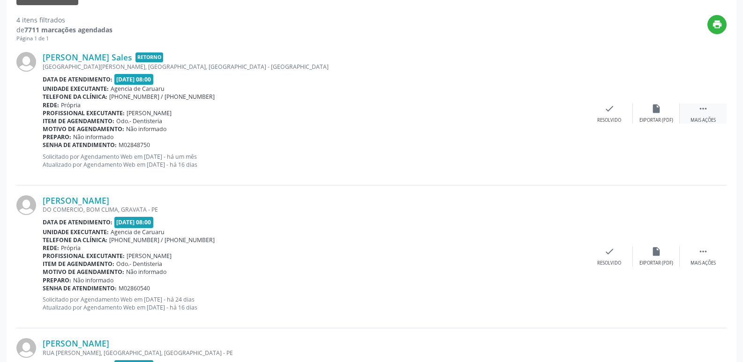
click at [699, 122] on div "Mais ações" at bounding box center [702, 120] width 25 height 7
click at [646, 123] on div "Não compareceu" at bounding box center [656, 120] width 40 height 7
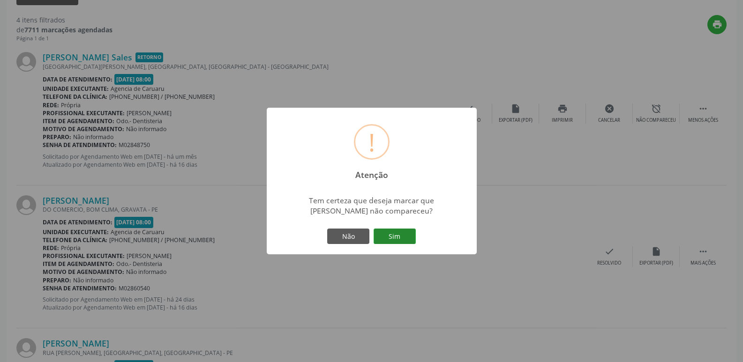
click at [398, 233] on button "Sim" at bounding box center [395, 237] width 42 height 16
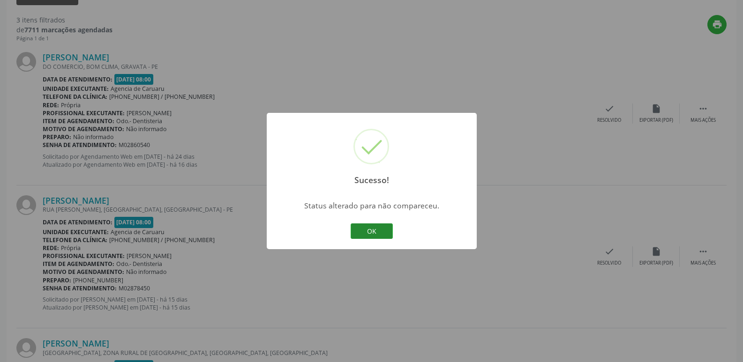
click at [356, 235] on button "OK" at bounding box center [372, 232] width 42 height 16
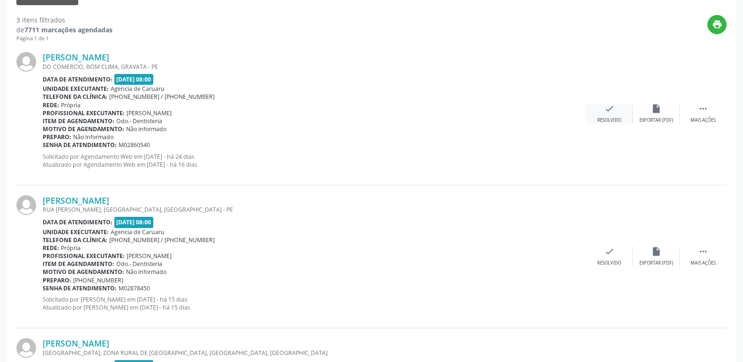
click at [606, 120] on div "Resolvido" at bounding box center [609, 120] width 24 height 7
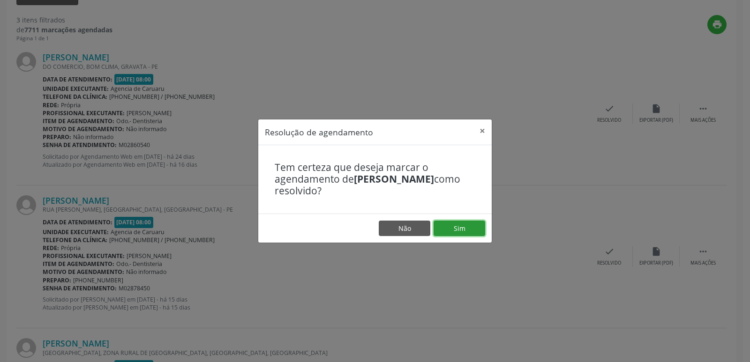
click at [468, 230] on button "Sim" at bounding box center [460, 229] width 52 height 16
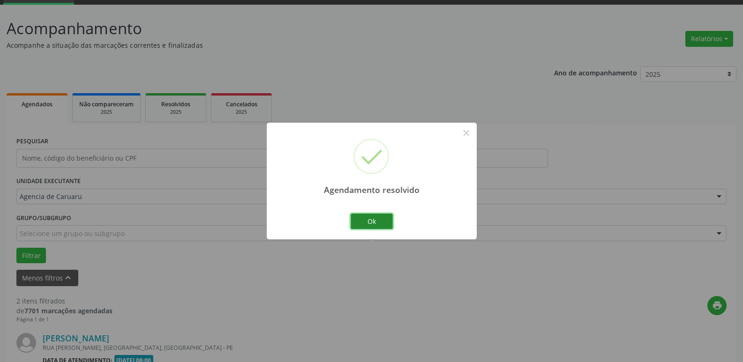
click at [370, 225] on button "Ok" at bounding box center [372, 222] width 42 height 16
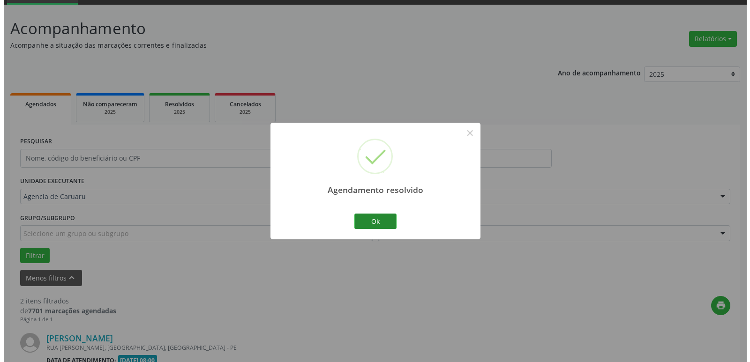
scroll to position [310, 0]
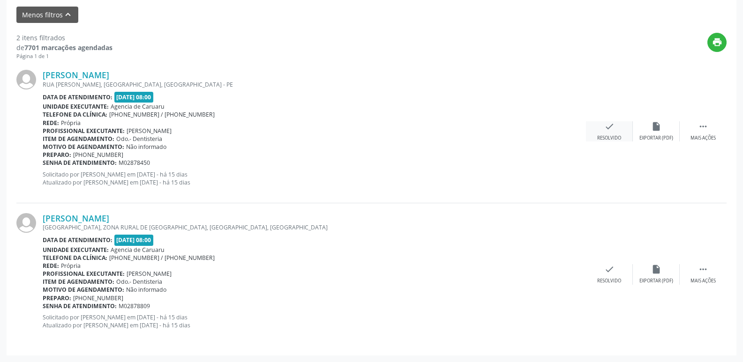
click at [611, 122] on icon "check" at bounding box center [609, 126] width 10 height 10
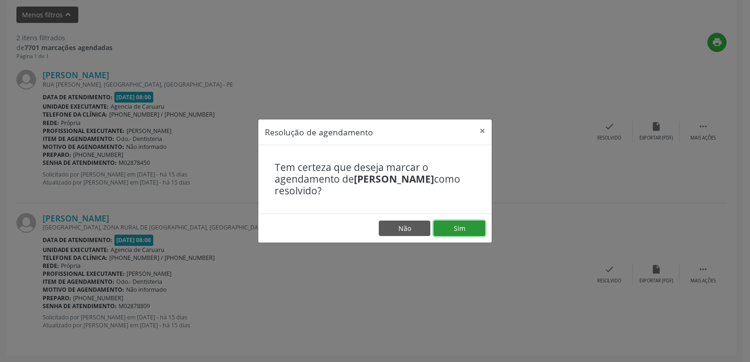
click at [462, 224] on button "Sim" at bounding box center [460, 229] width 52 height 16
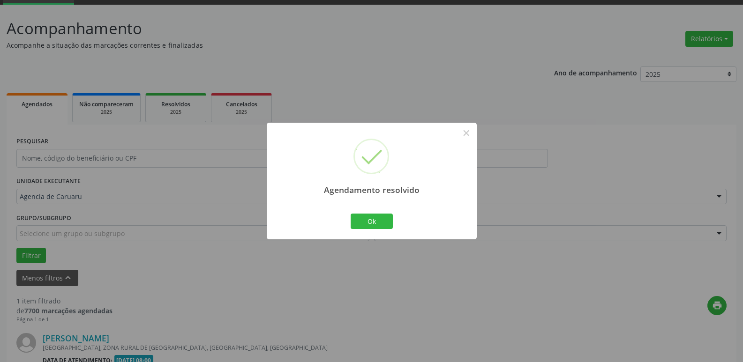
scroll to position [167, 0]
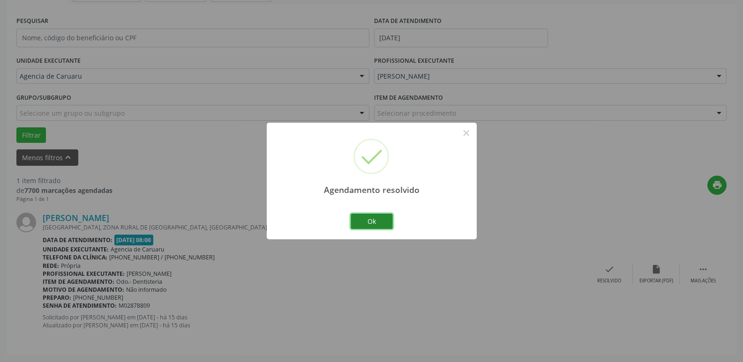
click at [378, 225] on button "Ok" at bounding box center [372, 222] width 42 height 16
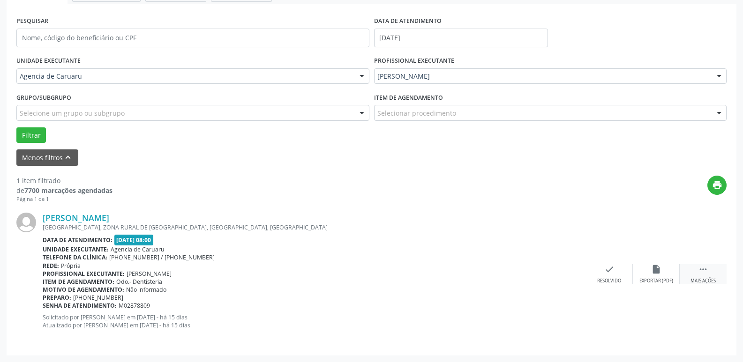
click at [711, 271] on div " Mais ações" at bounding box center [703, 274] width 47 height 20
click at [666, 278] on div "alarm_off Não compareceu" at bounding box center [656, 274] width 47 height 20
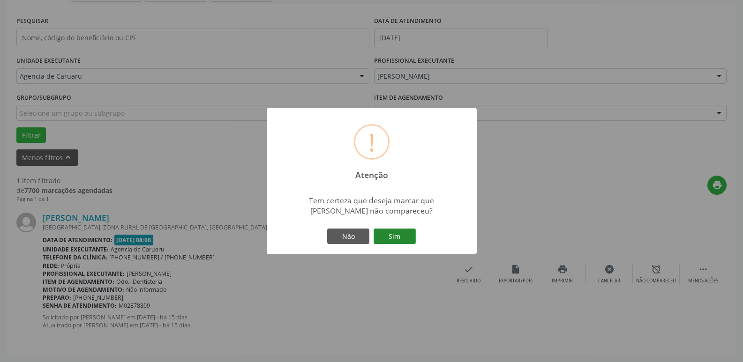
click at [400, 235] on button "Sim" at bounding box center [395, 237] width 42 height 16
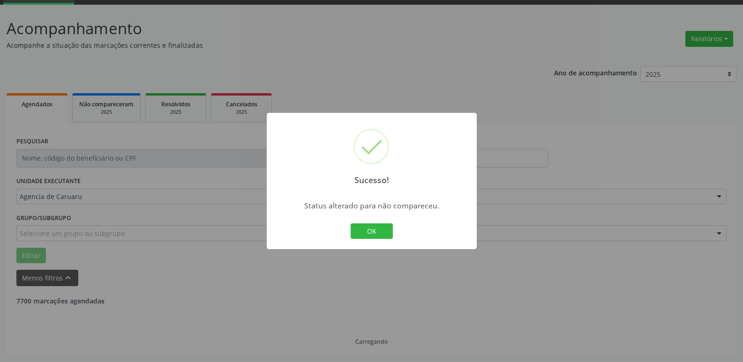
scroll to position [17, 0]
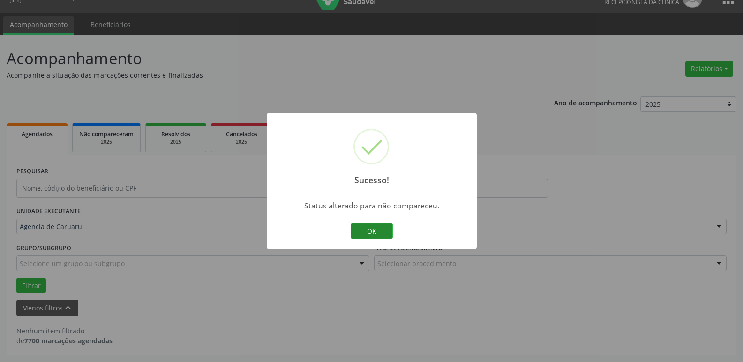
click at [383, 227] on button "OK" at bounding box center [372, 232] width 42 height 16
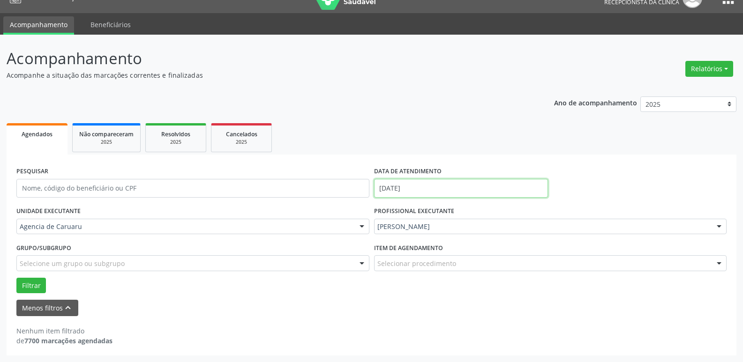
click at [449, 183] on input "[DATE]" at bounding box center [461, 188] width 174 height 19
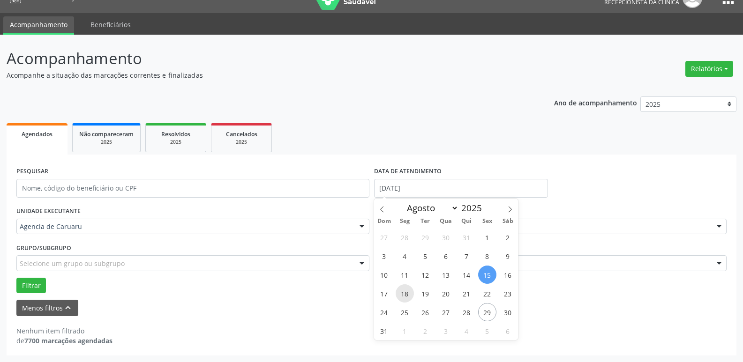
click at [402, 293] on span "18" at bounding box center [405, 294] width 18 height 18
type input "[DATE]"
click at [402, 293] on span "18" at bounding box center [405, 294] width 18 height 18
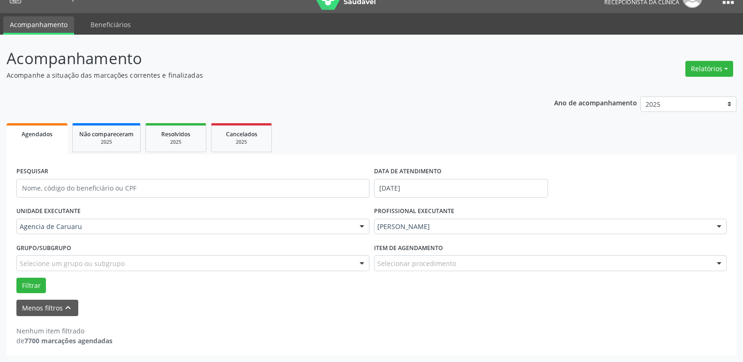
click at [31, 275] on div "Grupo/Subgrupo Selecione um grupo ou subgrupo Todos os grupos e subgrupos Nenhu…" at bounding box center [193, 259] width 358 height 37
click at [34, 279] on button "Filtrar" at bounding box center [31, 286] width 30 height 16
click at [492, 187] on input "[DATE]" at bounding box center [461, 188] width 174 height 19
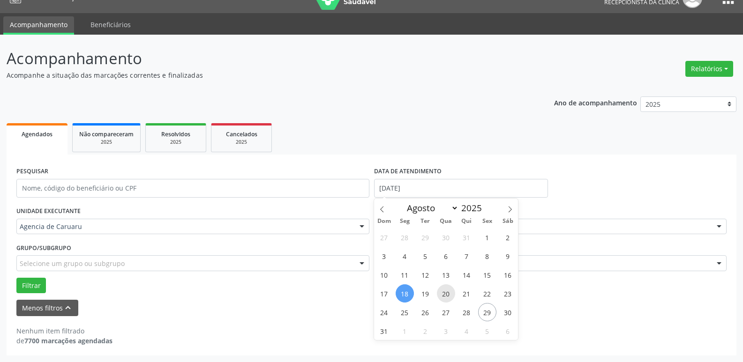
click at [448, 295] on span "20" at bounding box center [446, 294] width 18 height 18
type input "[DATE]"
click at [448, 295] on span "20" at bounding box center [446, 294] width 18 height 18
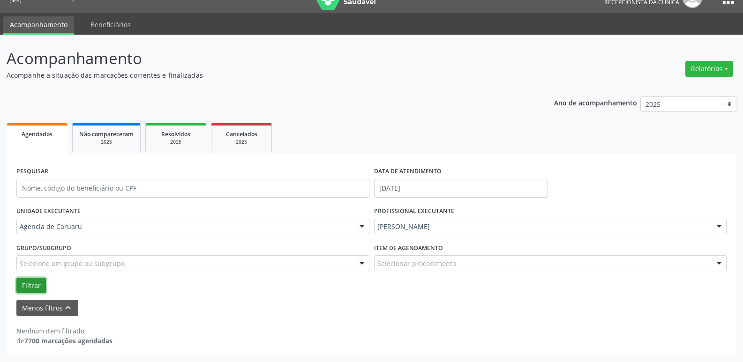
click at [42, 292] on button "Filtrar" at bounding box center [31, 286] width 30 height 16
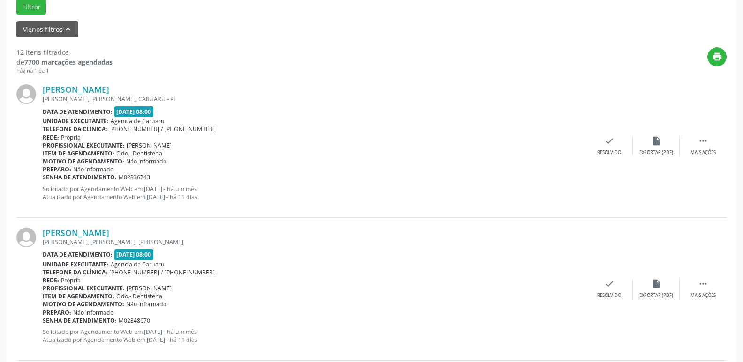
scroll to position [328, 0]
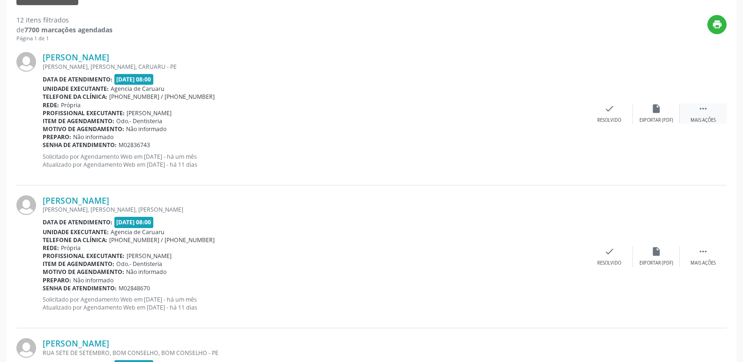
click at [701, 112] on icon "" at bounding box center [703, 109] width 10 height 10
click at [647, 120] on div "Não compareceu" at bounding box center [656, 120] width 40 height 7
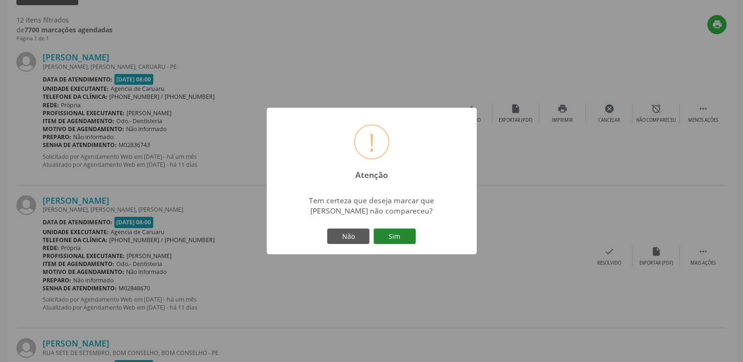
click at [383, 237] on button "Sim" at bounding box center [395, 237] width 42 height 16
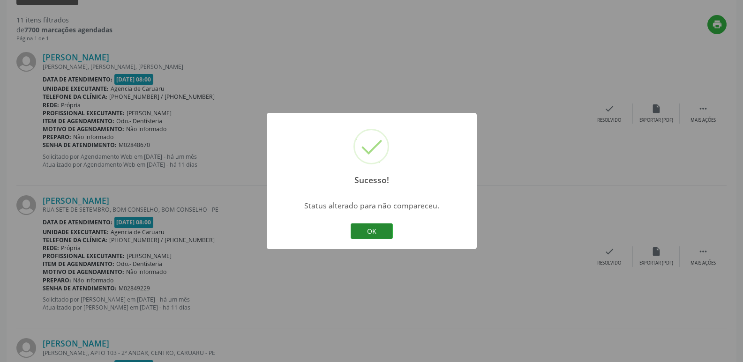
click at [376, 230] on button "OK" at bounding box center [372, 232] width 42 height 16
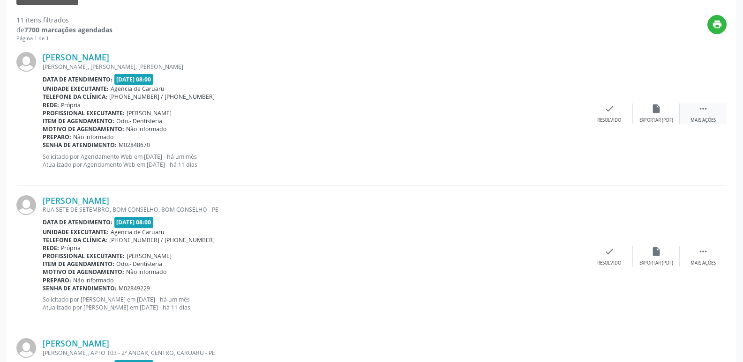
click at [709, 109] on div " Mais ações" at bounding box center [703, 114] width 47 height 20
click at [654, 109] on icon "alarm_off" at bounding box center [656, 109] width 10 height 10
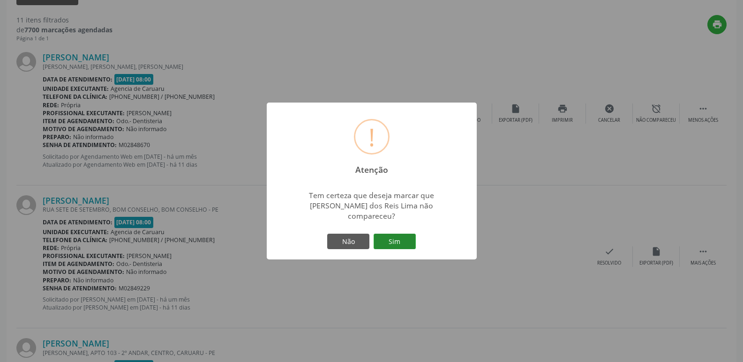
click at [405, 239] on button "Sim" at bounding box center [395, 242] width 42 height 16
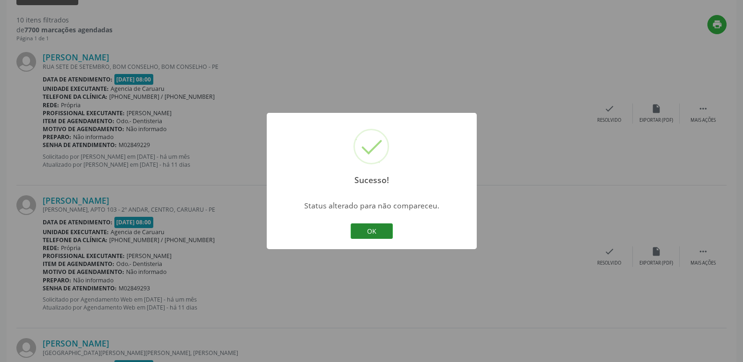
click at [381, 231] on button "OK" at bounding box center [372, 232] width 42 height 16
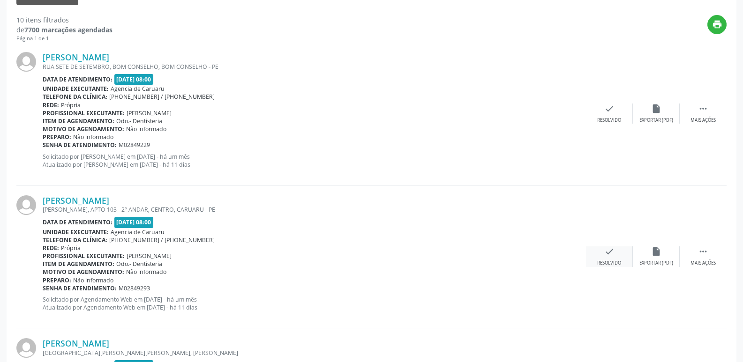
click at [604, 260] on div "Resolvido" at bounding box center [609, 263] width 24 height 7
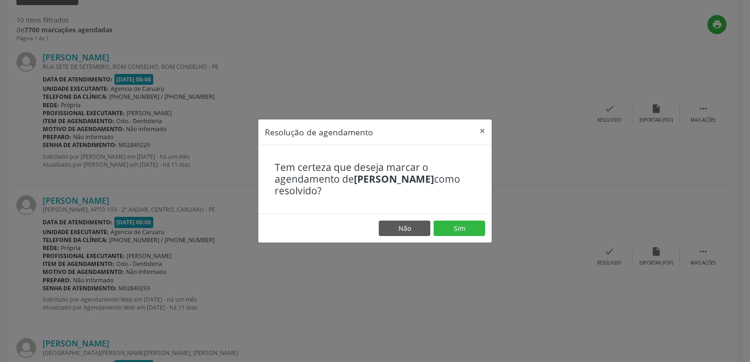
click at [435, 99] on div "Resolução de agendamento × Tem certeza que deseja marcar o agendamento de [PERS…" at bounding box center [375, 181] width 750 height 362
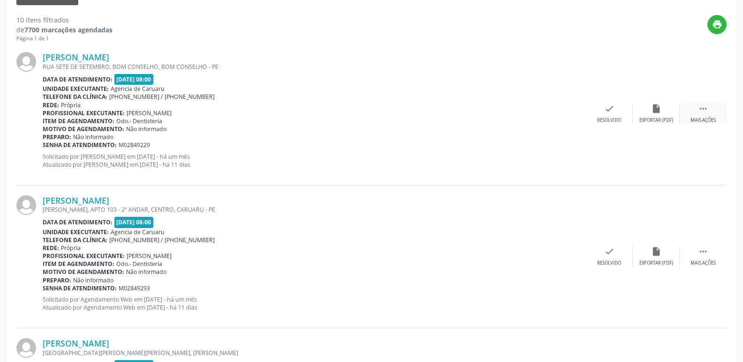
click at [692, 114] on div " Mais ações" at bounding box center [703, 114] width 47 height 20
click at [654, 120] on div "Não compareceu" at bounding box center [656, 120] width 40 height 7
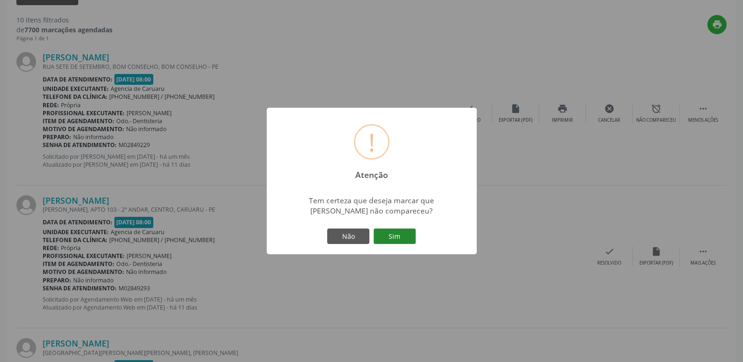
click at [405, 233] on button "Sim" at bounding box center [395, 237] width 42 height 16
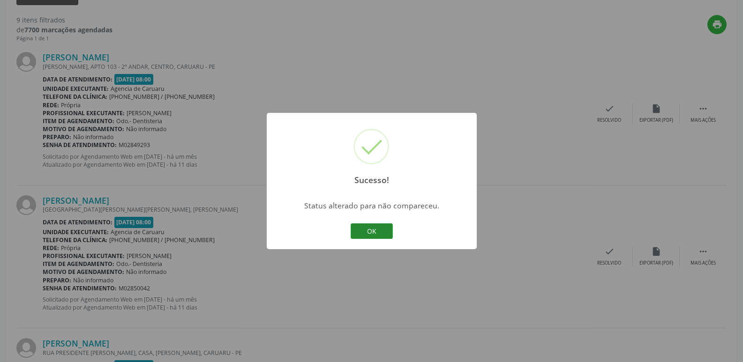
click at [382, 233] on button "OK" at bounding box center [372, 232] width 42 height 16
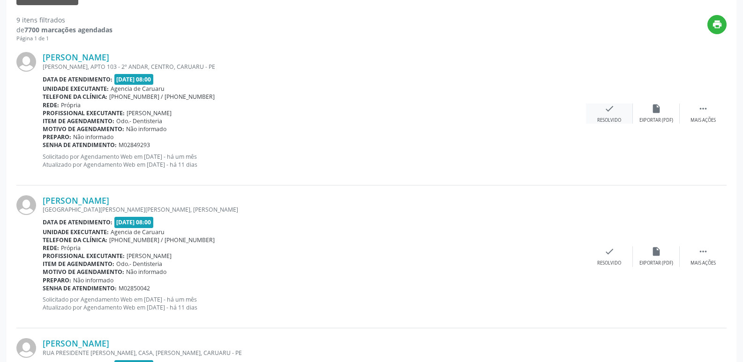
click at [605, 117] on div "check Resolvido" at bounding box center [609, 114] width 47 height 20
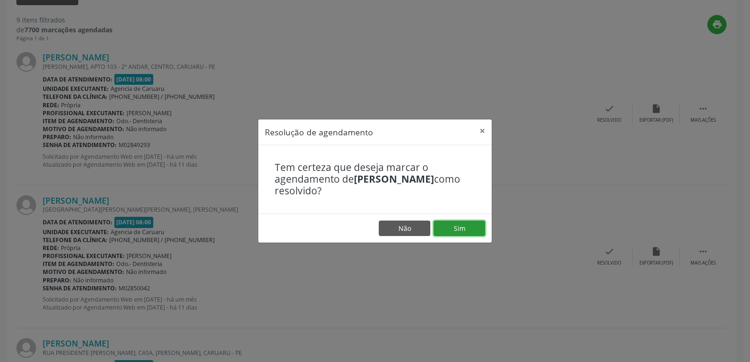
click at [475, 226] on button "Sim" at bounding box center [460, 229] width 52 height 16
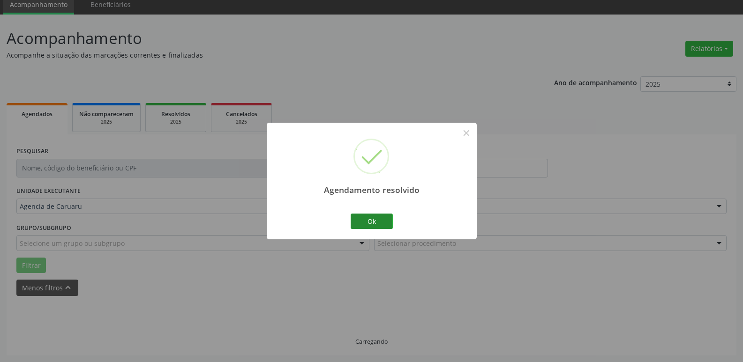
scroll to position [47, 0]
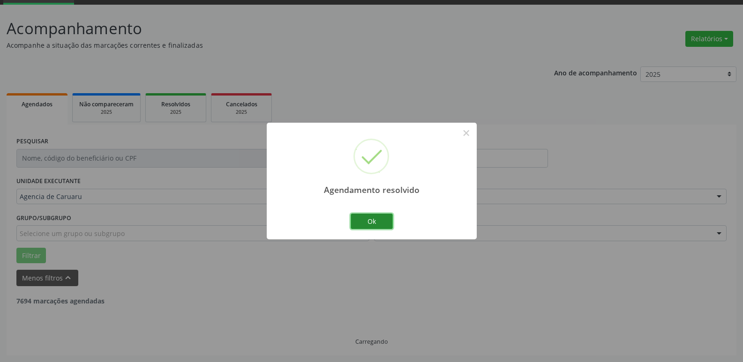
click at [390, 224] on button "Ok" at bounding box center [372, 222] width 42 height 16
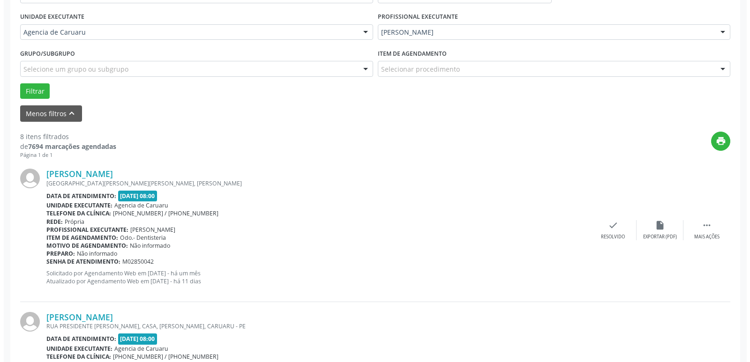
scroll to position [234, 0]
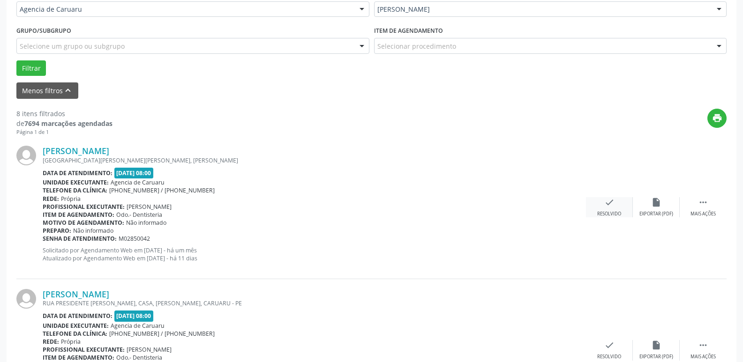
click at [614, 210] on div "check Resolvido" at bounding box center [609, 207] width 47 height 20
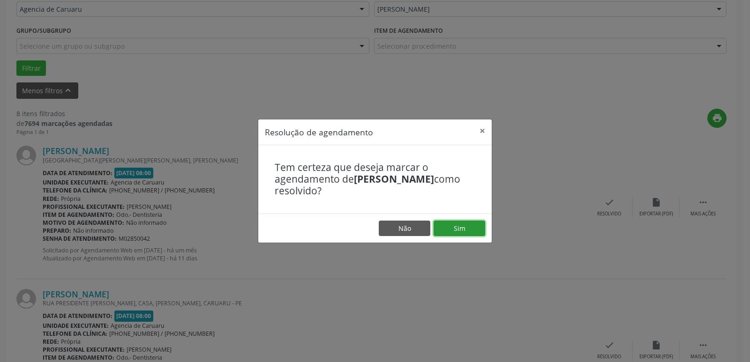
click at [463, 230] on button "Sim" at bounding box center [460, 229] width 52 height 16
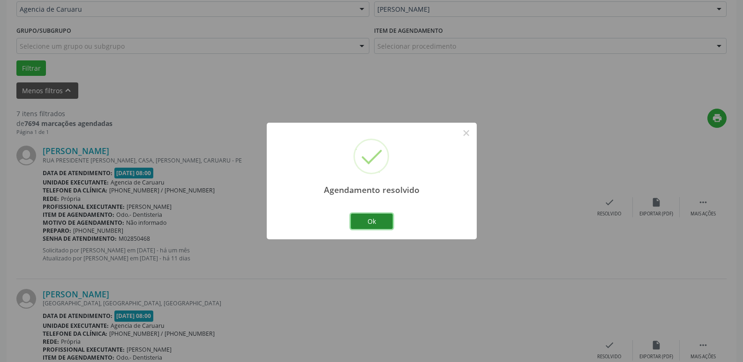
click at [388, 217] on button "Ok" at bounding box center [372, 222] width 42 height 16
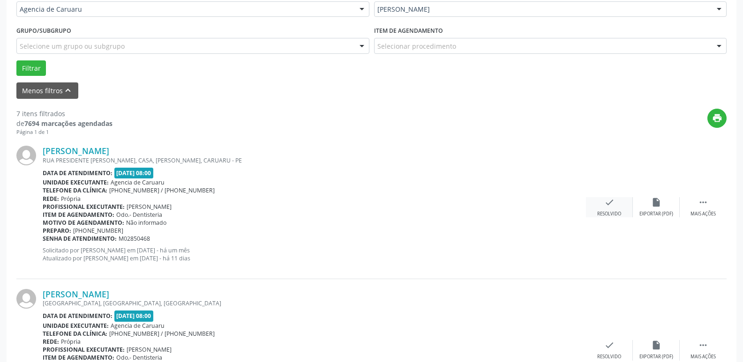
click at [608, 201] on icon "check" at bounding box center [609, 202] width 10 height 10
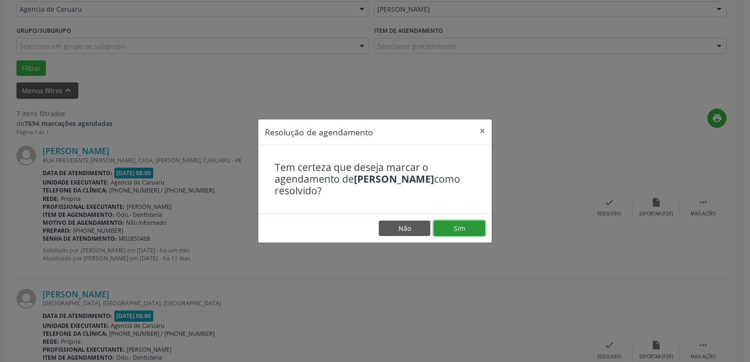
click at [462, 233] on button "Sim" at bounding box center [460, 229] width 52 height 16
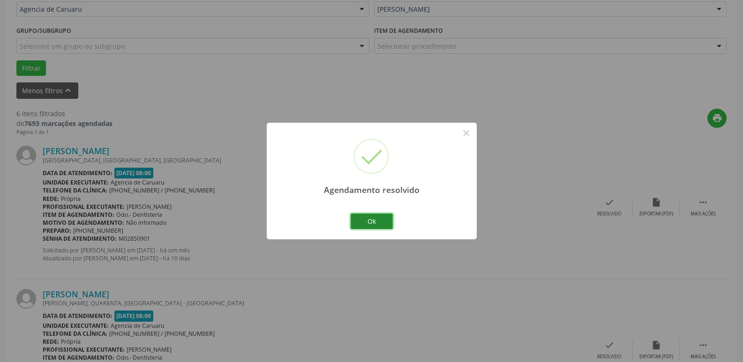
click at [368, 217] on button "Ok" at bounding box center [372, 222] width 42 height 16
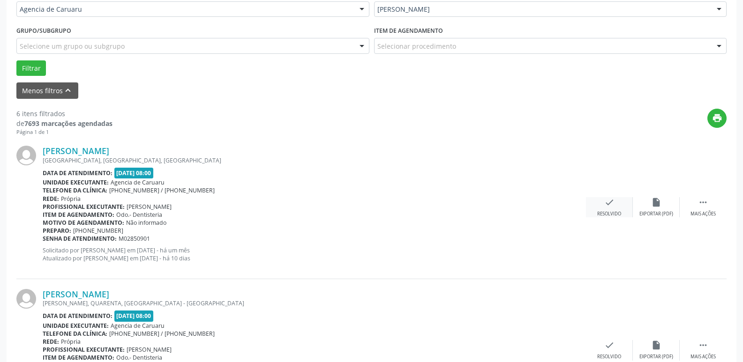
click at [603, 208] on div "check Resolvido" at bounding box center [609, 207] width 47 height 20
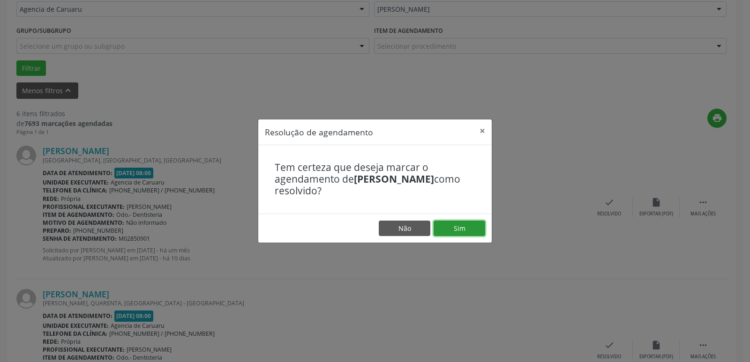
click at [475, 227] on button "Sim" at bounding box center [460, 229] width 52 height 16
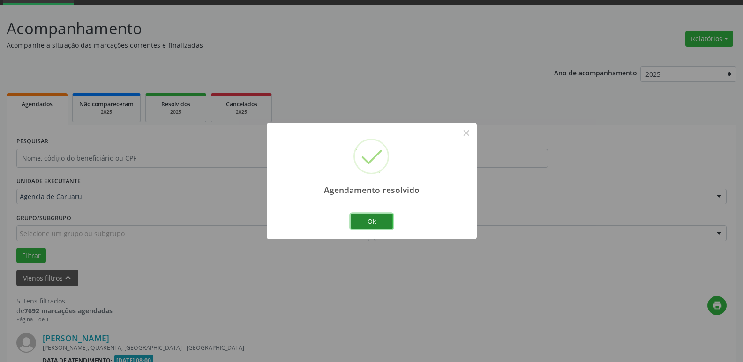
click at [386, 226] on button "Ok" at bounding box center [372, 222] width 42 height 16
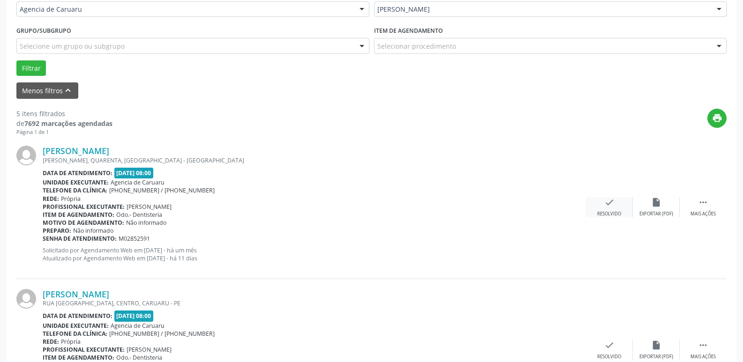
click at [620, 208] on div "check Resolvido" at bounding box center [609, 207] width 47 height 20
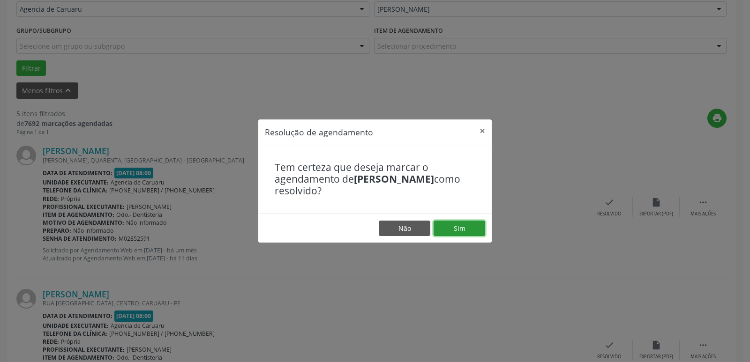
click at [463, 232] on button "Sim" at bounding box center [460, 229] width 52 height 16
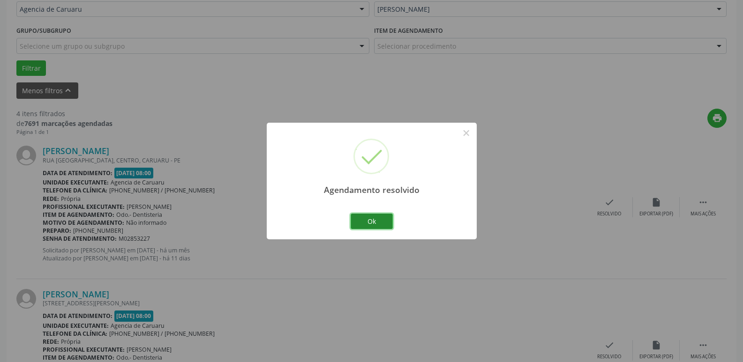
click at [386, 223] on button "Ok" at bounding box center [372, 222] width 42 height 16
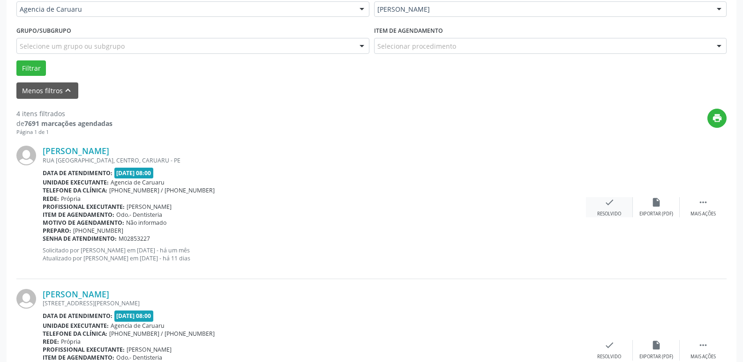
click at [613, 210] on div "check Resolvido" at bounding box center [609, 207] width 47 height 20
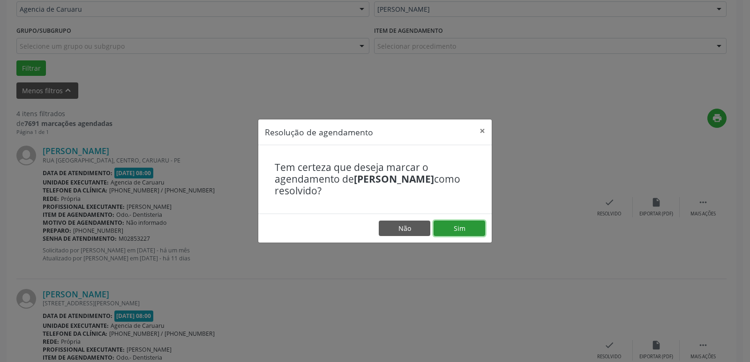
click at [465, 226] on button "Sim" at bounding box center [460, 229] width 52 height 16
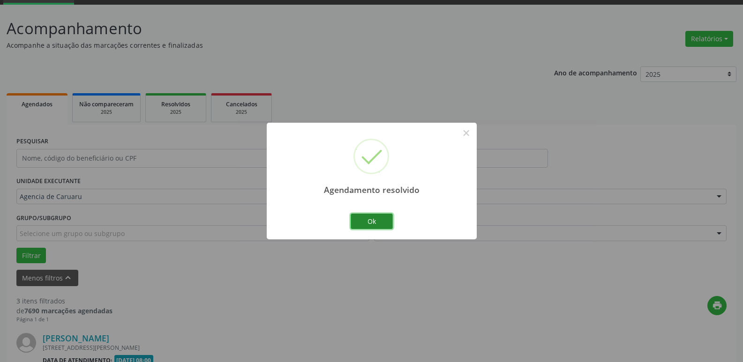
click at [388, 219] on button "Ok" at bounding box center [372, 222] width 42 height 16
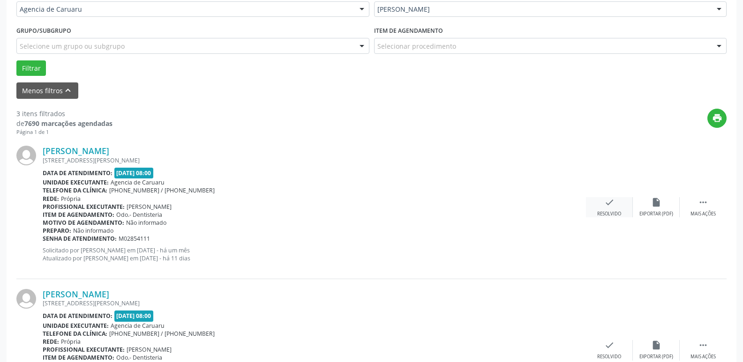
click at [617, 210] on div "check Resolvido" at bounding box center [609, 207] width 47 height 20
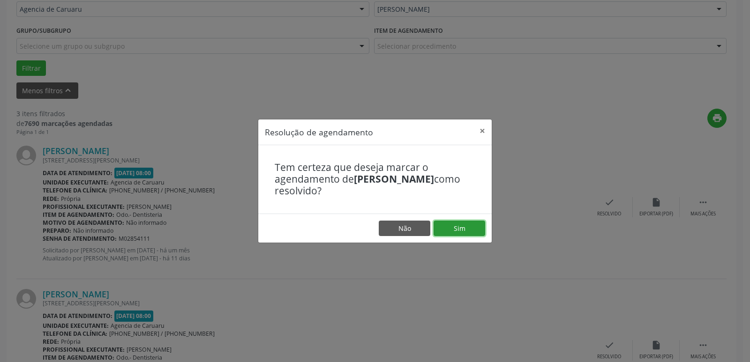
click at [468, 225] on button "Sim" at bounding box center [460, 229] width 52 height 16
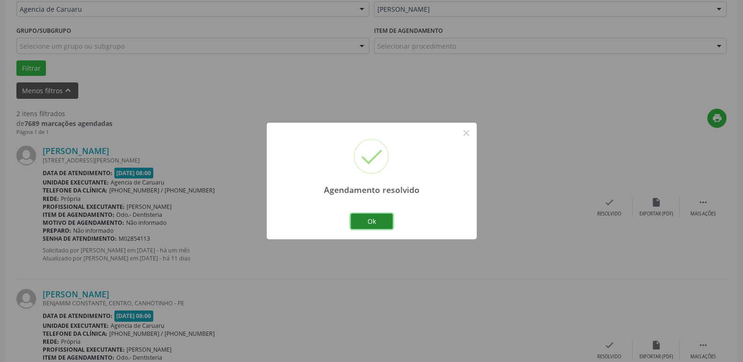
click at [387, 224] on button "Ok" at bounding box center [372, 222] width 42 height 16
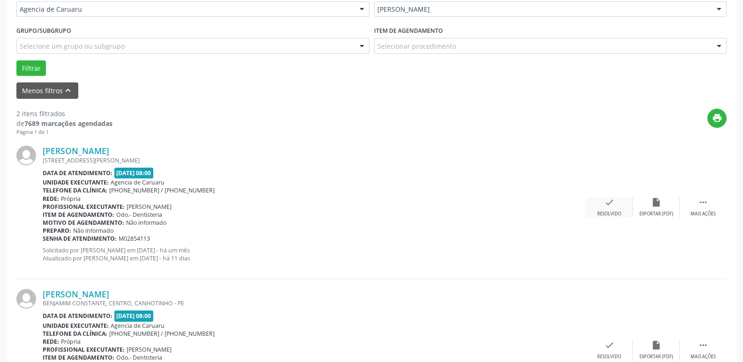
click at [604, 198] on icon "check" at bounding box center [609, 202] width 10 height 10
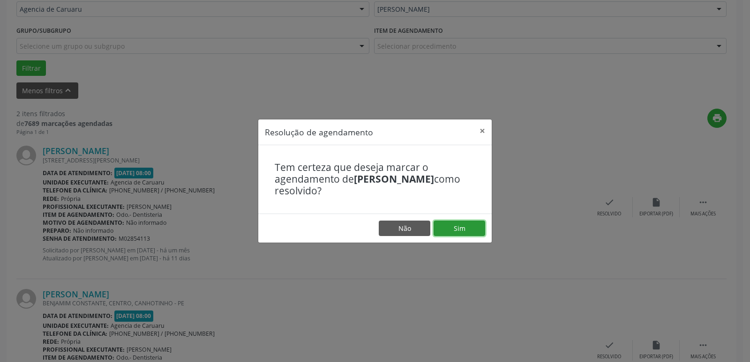
click at [465, 236] on button "Sim" at bounding box center [460, 229] width 52 height 16
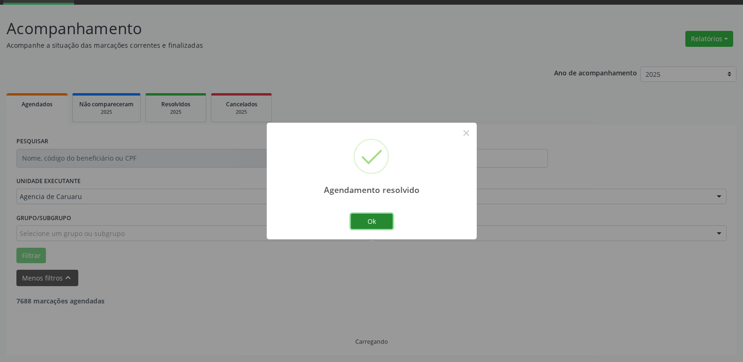
click at [379, 220] on button "Ok" at bounding box center [372, 222] width 42 height 16
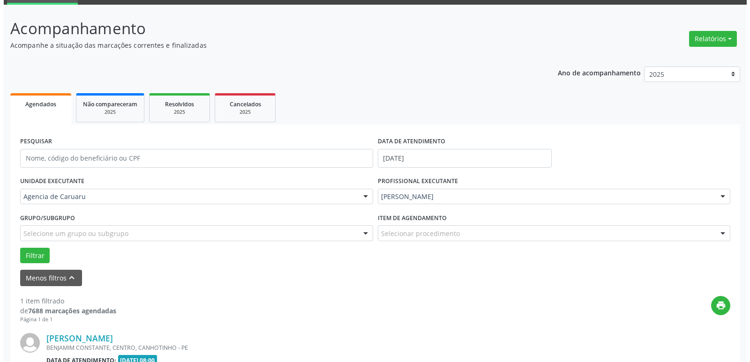
scroll to position [167, 0]
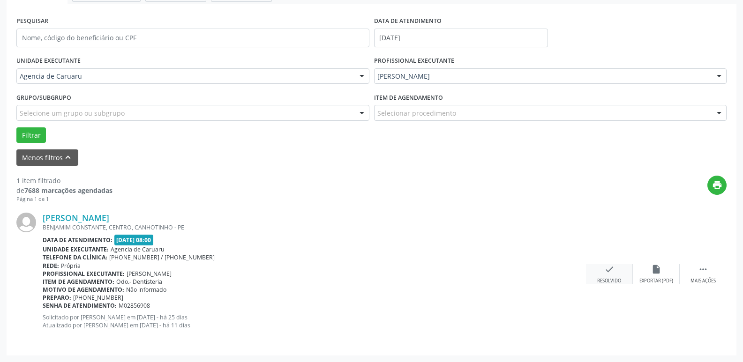
click at [608, 271] on icon "check" at bounding box center [609, 269] width 10 height 10
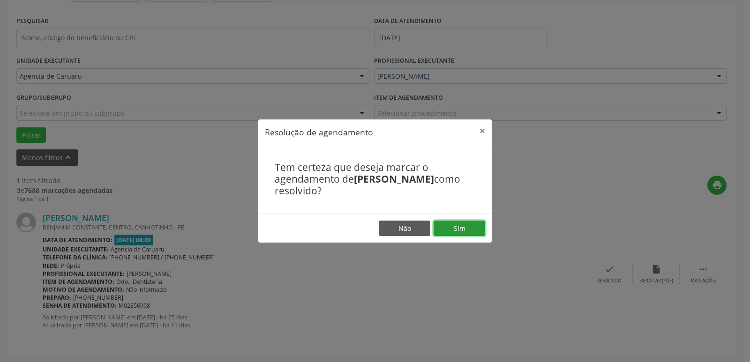
click at [463, 224] on button "Sim" at bounding box center [460, 229] width 52 height 16
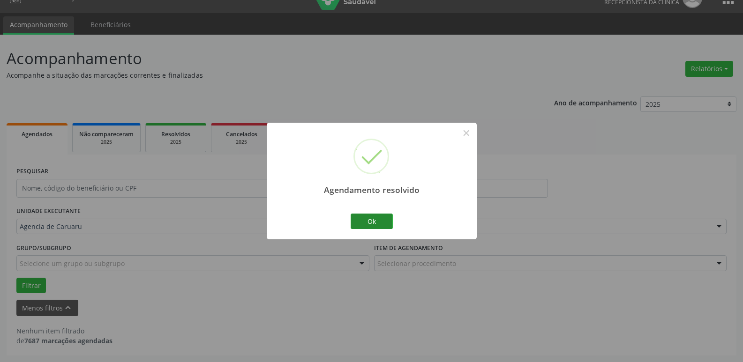
scroll to position [17, 0]
click at [375, 218] on button "Ok" at bounding box center [372, 222] width 42 height 16
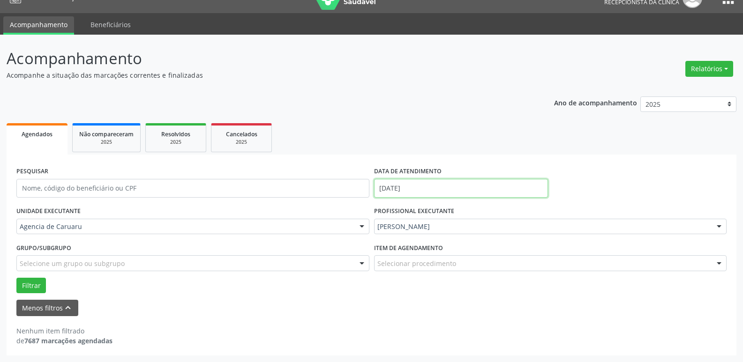
click at [460, 192] on input "[DATE]" at bounding box center [461, 188] width 174 height 19
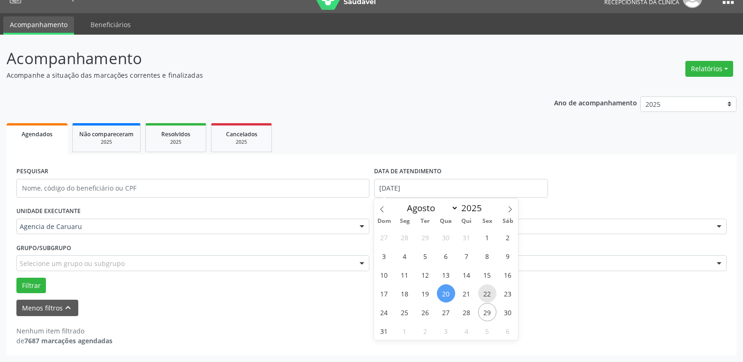
click at [491, 295] on span "22" at bounding box center [487, 294] width 18 height 18
type input "[DATE]"
click at [491, 295] on span "22" at bounding box center [487, 294] width 18 height 18
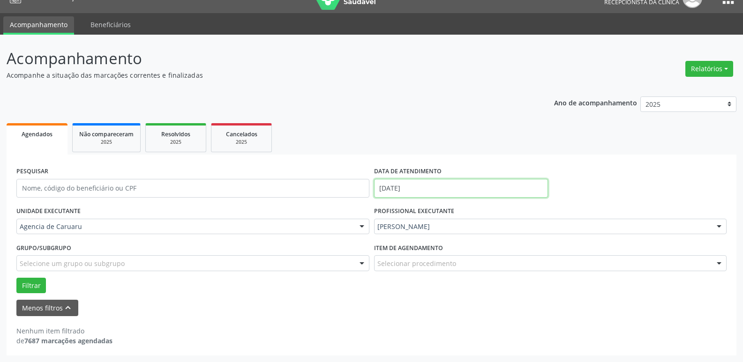
click at [426, 191] on input "[DATE]" at bounding box center [461, 188] width 174 height 19
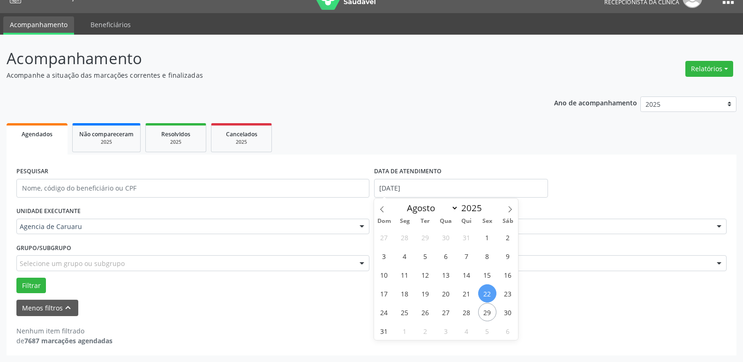
click at [315, 316] on div "Menos filtros keyboard_arrow_up" at bounding box center [371, 308] width 715 height 16
select select "7"
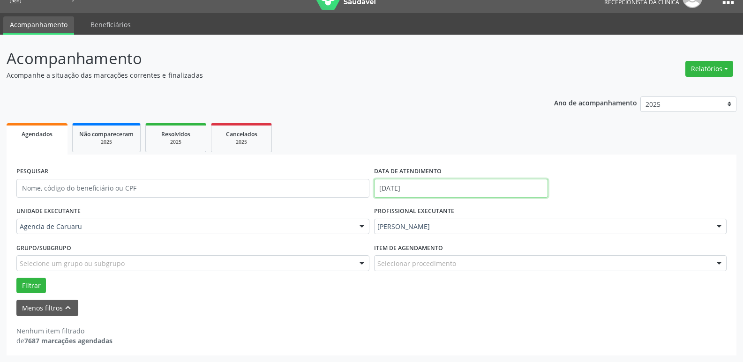
click at [442, 193] on body "Central de Marcação Agencia de [GEOGRAPHIC_DATA] Recepcionista da clínica  Con…" at bounding box center [371, 164] width 743 height 362
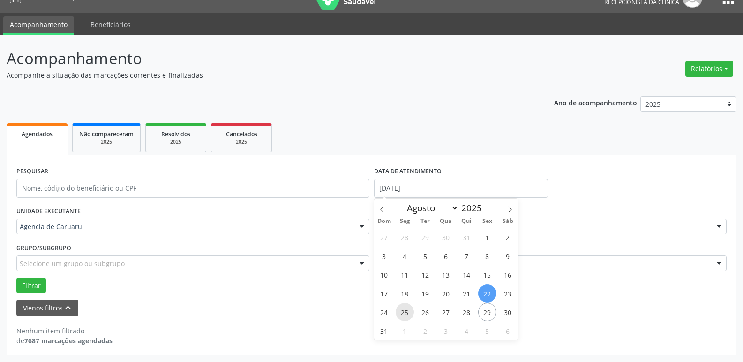
click at [406, 315] on span "25" at bounding box center [405, 312] width 18 height 18
type input "[DATE]"
click at [406, 315] on span "25" at bounding box center [405, 312] width 18 height 18
click at [450, 188] on input "[DATE]" at bounding box center [461, 188] width 174 height 19
click at [424, 311] on span "26" at bounding box center [425, 312] width 18 height 18
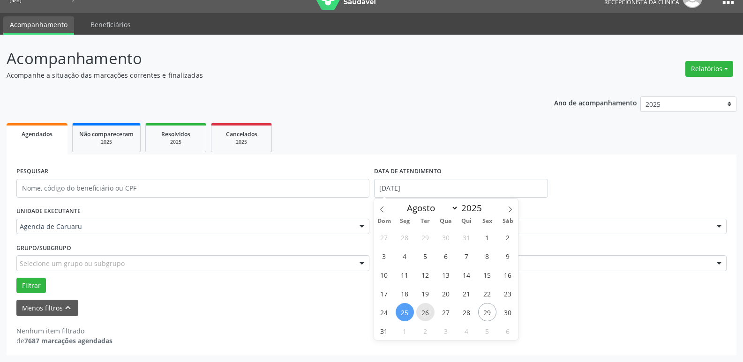
type input "[DATE]"
click at [424, 311] on span "26" at bounding box center [425, 312] width 18 height 18
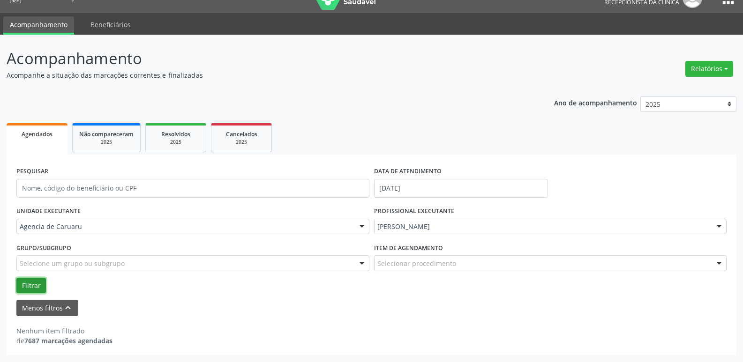
click at [31, 285] on button "Filtrar" at bounding box center [31, 286] width 30 height 16
click at [509, 184] on input "[DATE]" at bounding box center [461, 188] width 174 height 19
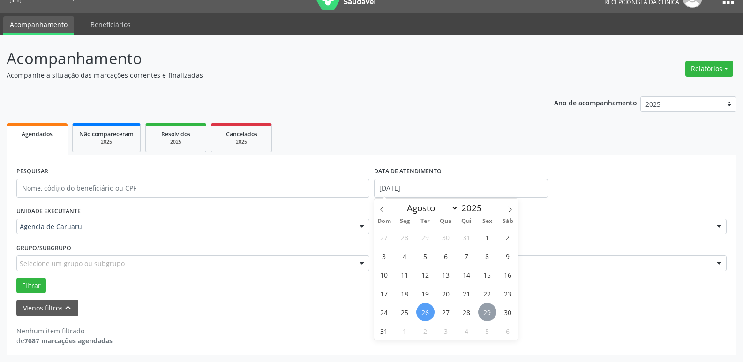
click at [487, 311] on span "29" at bounding box center [487, 312] width 18 height 18
type input "29/08/2025"
click at [487, 311] on span "29" at bounding box center [487, 312] width 18 height 18
select select "7"
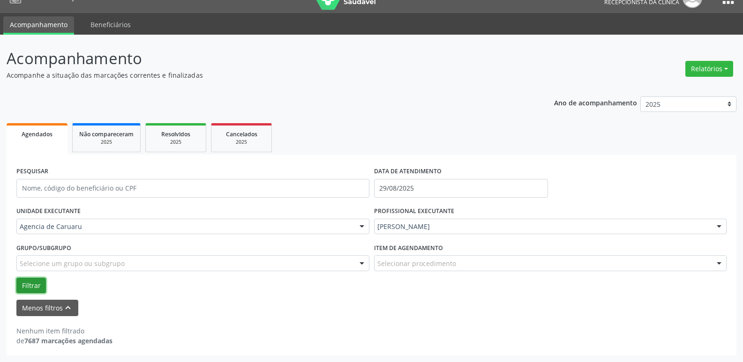
click at [32, 285] on button "Filtrar" at bounding box center [31, 286] width 30 height 16
click at [420, 188] on input "29/08/2025" at bounding box center [461, 188] width 174 height 19
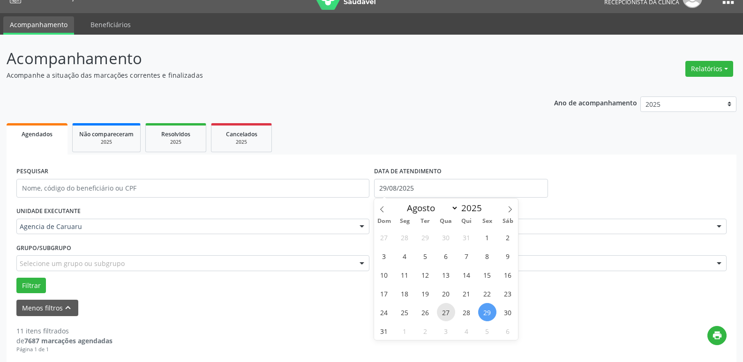
click at [447, 308] on span "27" at bounding box center [446, 312] width 18 height 18
type input "[DATE]"
click at [447, 308] on span "27" at bounding box center [446, 312] width 18 height 18
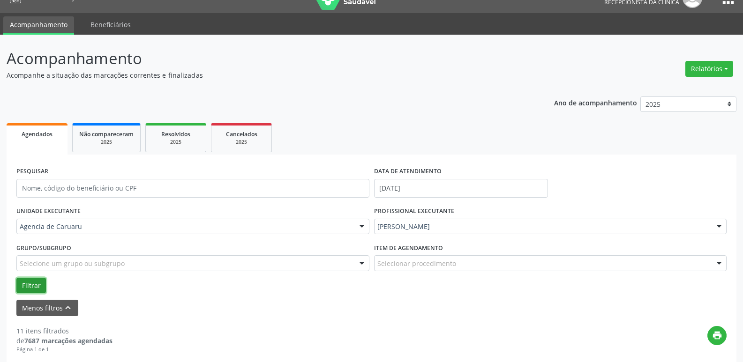
click at [31, 286] on button "Filtrar" at bounding box center [31, 286] width 30 height 16
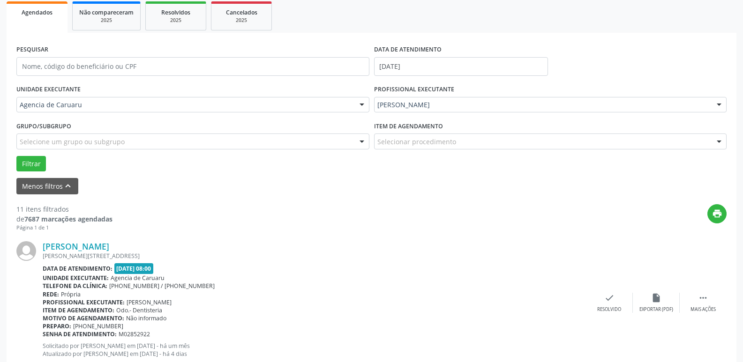
scroll to position [111, 0]
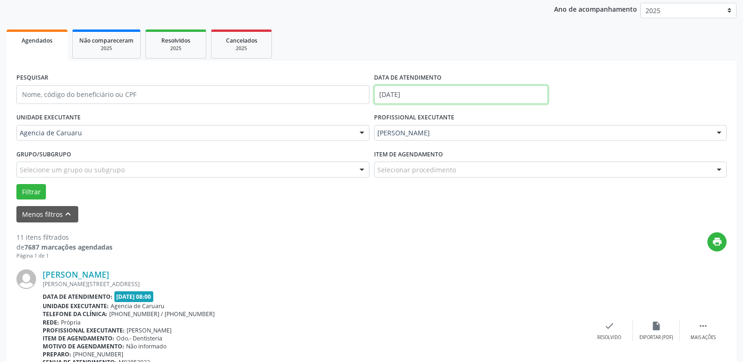
click at [470, 92] on input "[DATE]" at bounding box center [461, 94] width 174 height 19
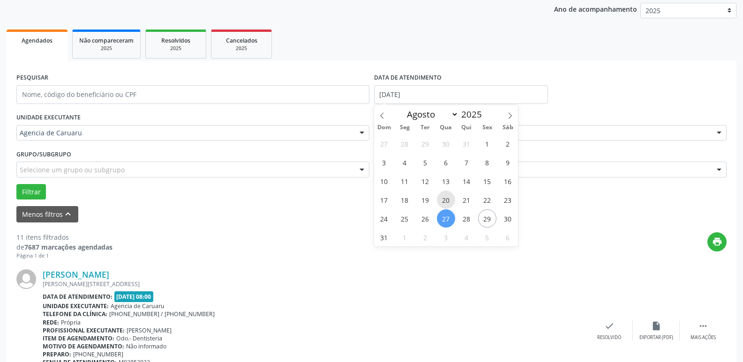
click at [447, 199] on span "20" at bounding box center [446, 200] width 18 height 18
type input "[DATE]"
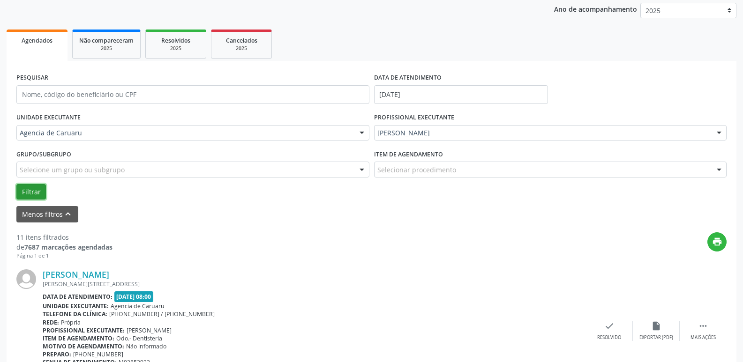
click at [39, 193] on button "Filtrar" at bounding box center [31, 192] width 30 height 16
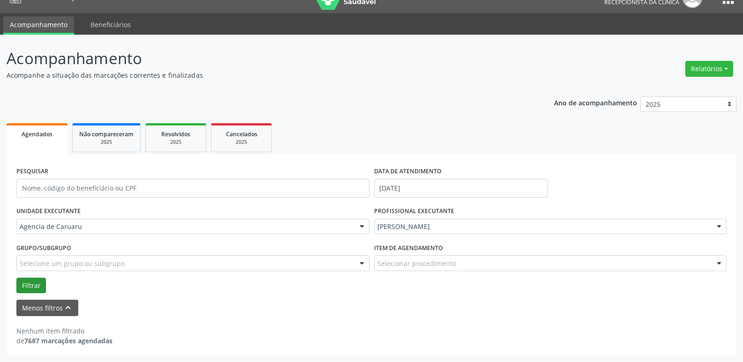
scroll to position [17, 0]
click at [427, 190] on input "[DATE]" at bounding box center [461, 188] width 174 height 19
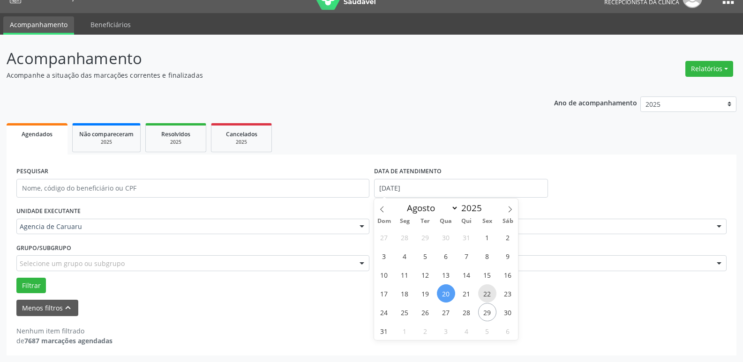
click at [484, 294] on span "22" at bounding box center [487, 294] width 18 height 18
type input "[DATE]"
click at [484, 294] on span "22" at bounding box center [487, 294] width 18 height 18
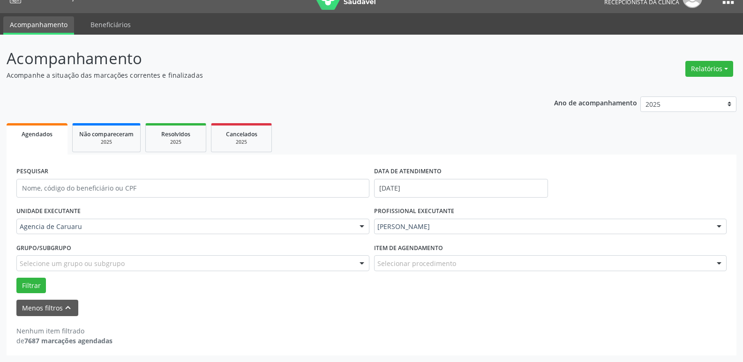
click at [46, 285] on div "Filtrar" at bounding box center [371, 286] width 715 height 16
click at [29, 285] on button "Filtrar" at bounding box center [31, 286] width 30 height 16
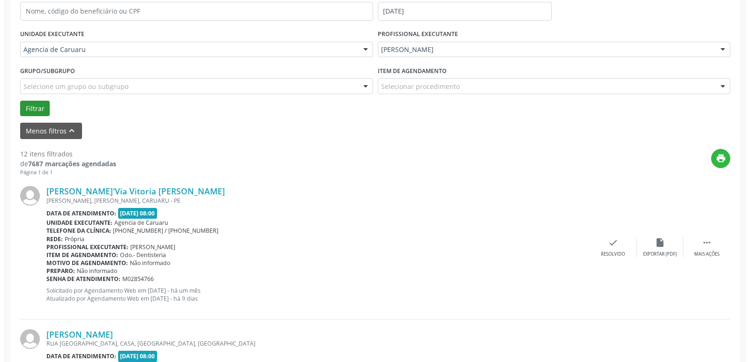
scroll to position [204, 0]
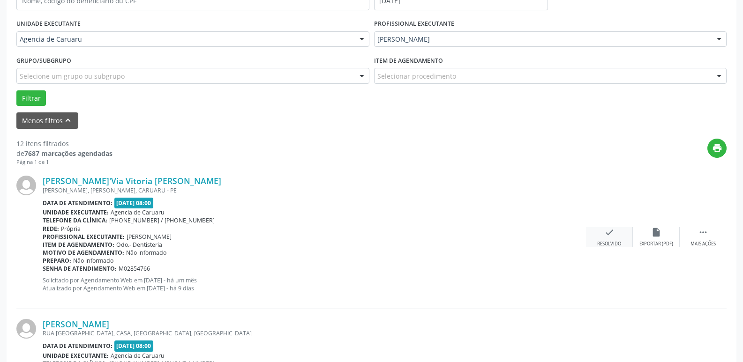
click at [619, 233] on div "check Resolvido" at bounding box center [609, 237] width 47 height 20
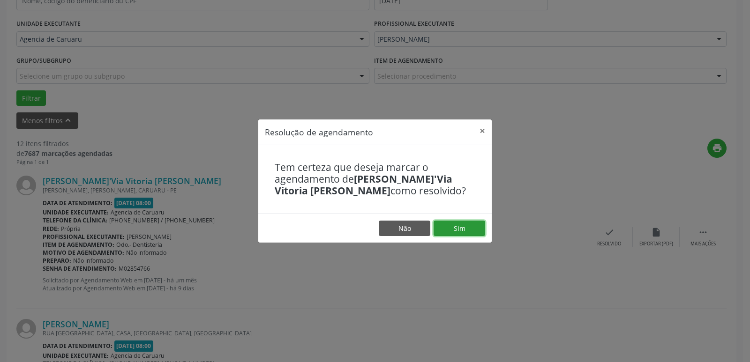
click at [471, 228] on button "Sim" at bounding box center [460, 229] width 52 height 16
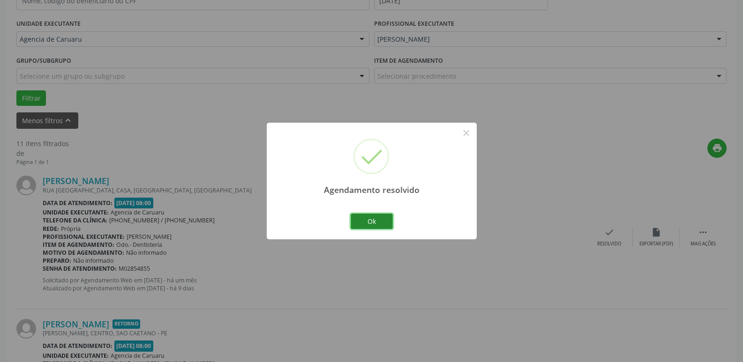
click at [382, 221] on button "Ok" at bounding box center [372, 222] width 42 height 16
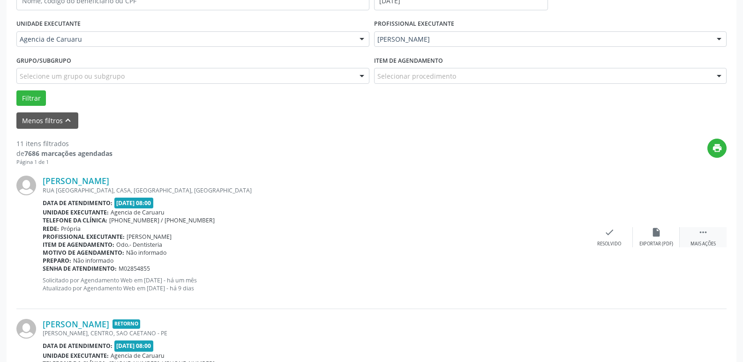
click at [697, 239] on div " Mais ações" at bounding box center [703, 237] width 47 height 20
click at [655, 241] on div "Não compareceu" at bounding box center [656, 244] width 40 height 7
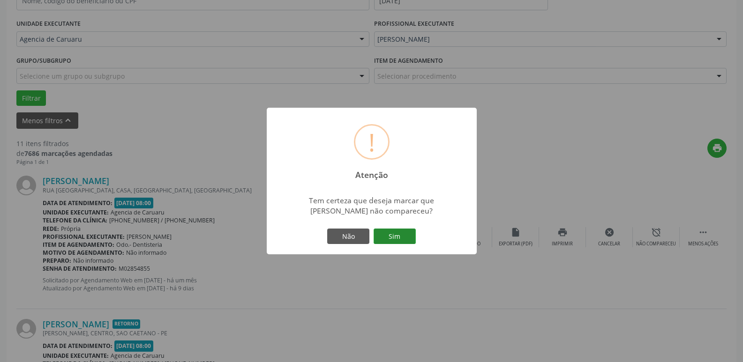
click at [392, 236] on button "Sim" at bounding box center [395, 237] width 42 height 16
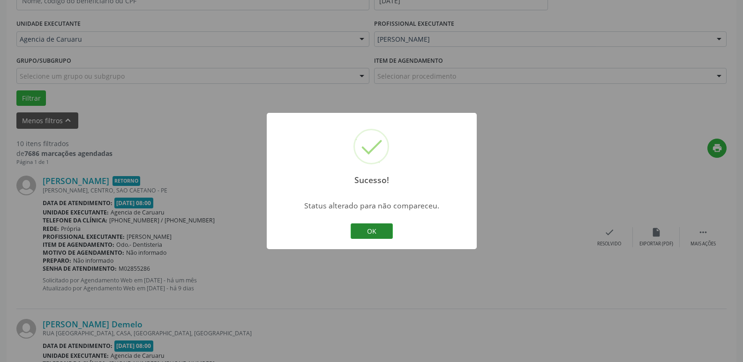
click at [386, 235] on button "OK" at bounding box center [372, 232] width 42 height 16
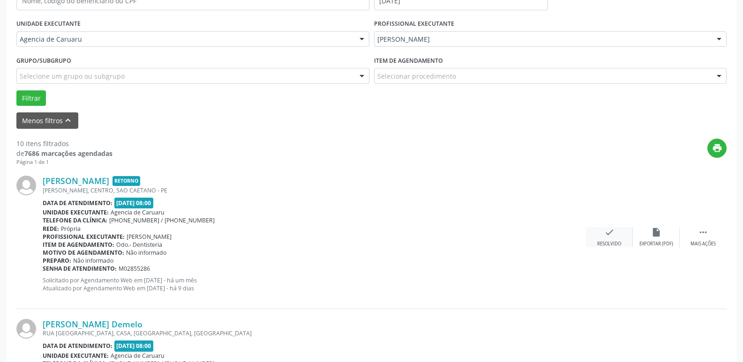
click at [593, 238] on div "check Resolvido" at bounding box center [609, 237] width 47 height 20
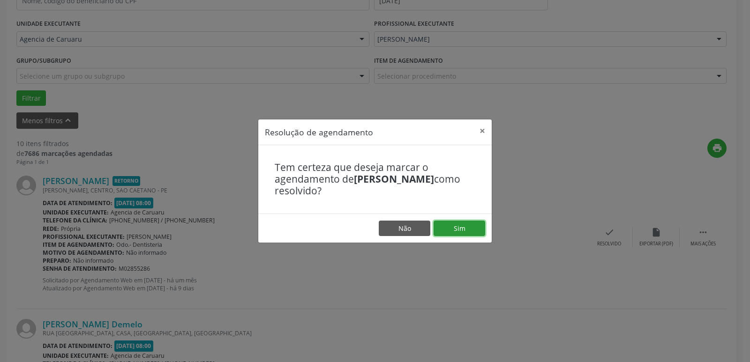
click at [466, 228] on button "Sim" at bounding box center [460, 229] width 52 height 16
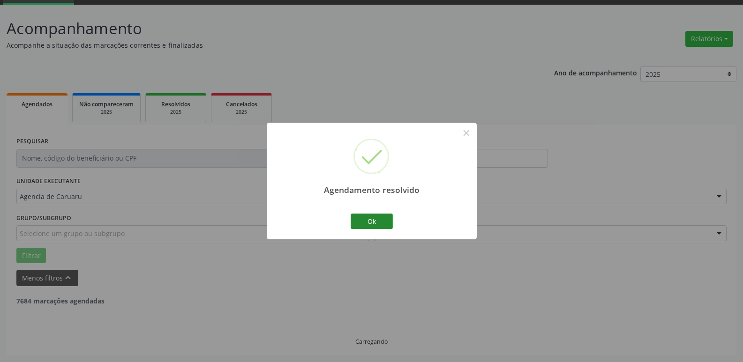
click at [376, 219] on button "Ok" at bounding box center [372, 222] width 42 height 16
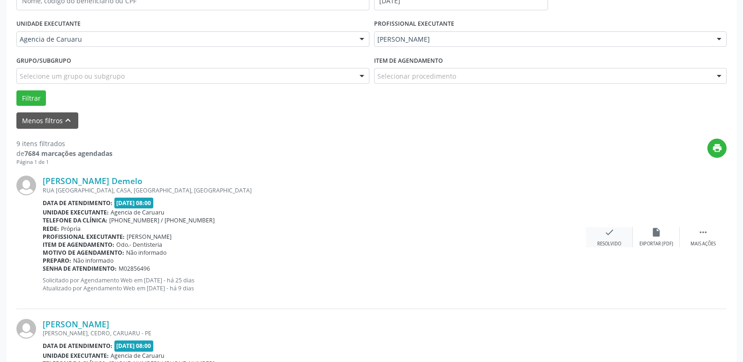
click at [606, 240] on div "check Resolvido" at bounding box center [609, 237] width 47 height 20
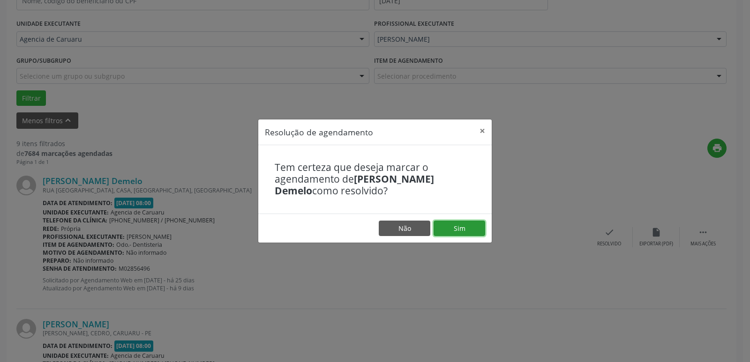
click at [468, 229] on button "Sim" at bounding box center [460, 229] width 52 height 16
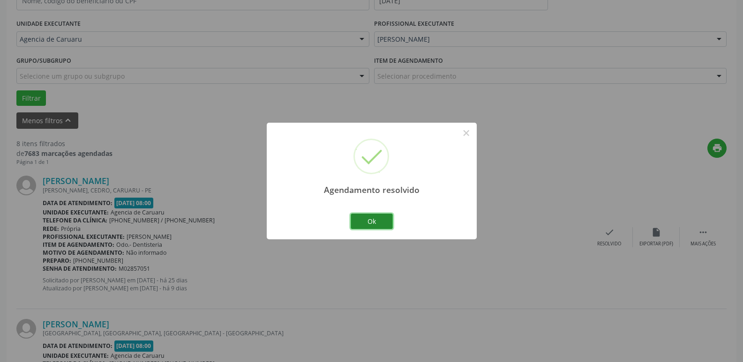
click at [389, 225] on button "Ok" at bounding box center [372, 222] width 42 height 16
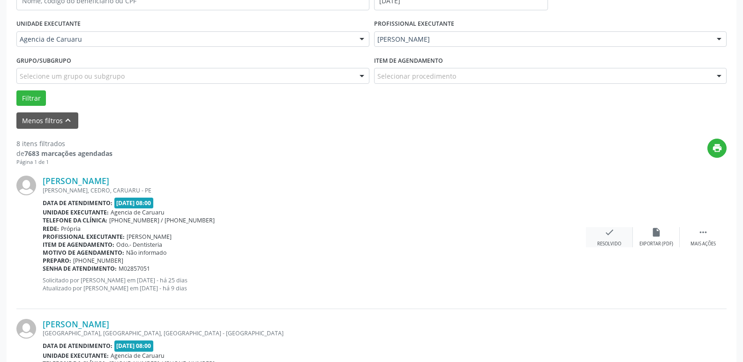
click at [617, 235] on div "check Resolvido" at bounding box center [609, 237] width 47 height 20
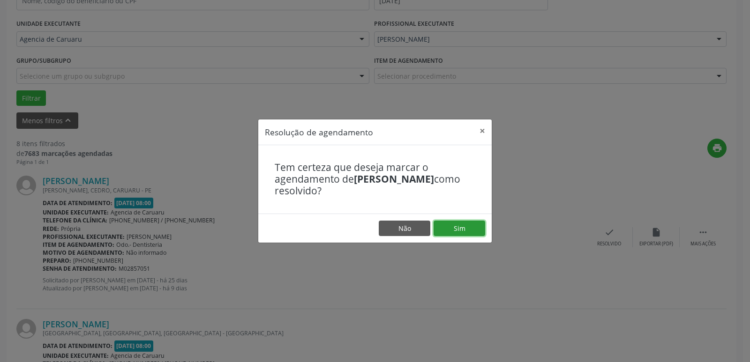
click at [473, 230] on button "Sim" at bounding box center [460, 229] width 52 height 16
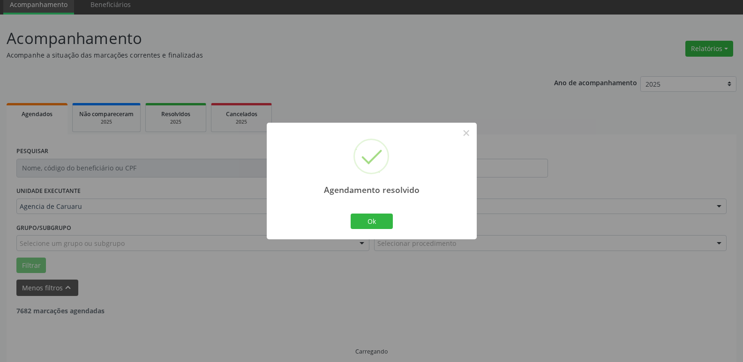
scroll to position [47, 0]
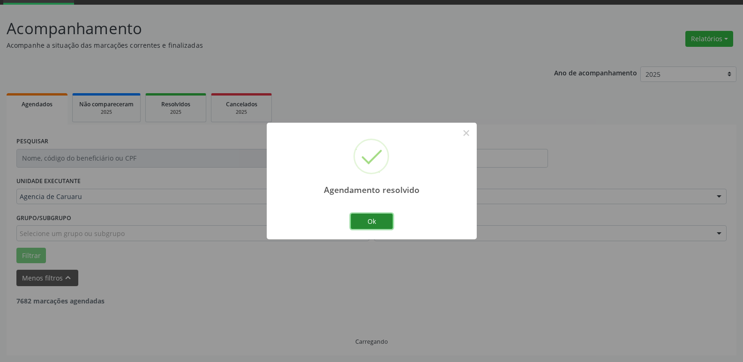
click at [381, 222] on button "Ok" at bounding box center [372, 222] width 42 height 16
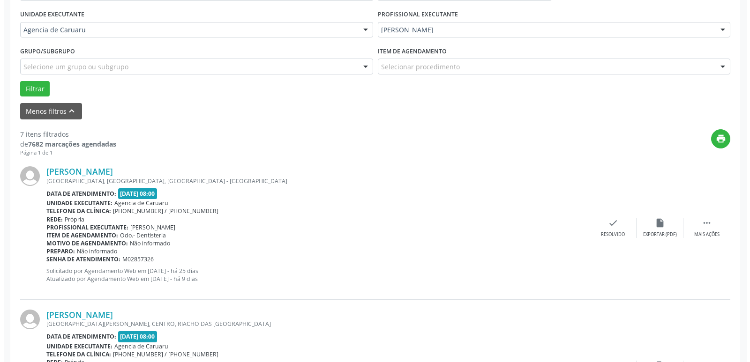
scroll to position [281, 0]
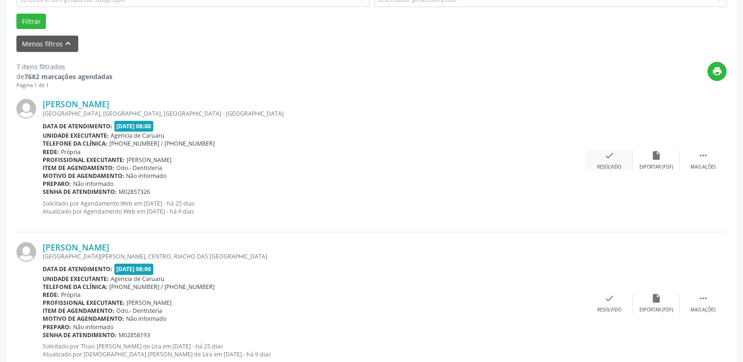
click at [628, 161] on div "check Resolvido" at bounding box center [609, 160] width 47 height 20
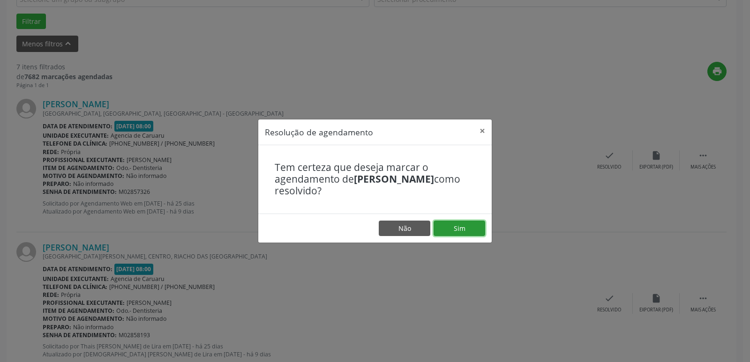
click at [458, 225] on button "Sim" at bounding box center [460, 229] width 52 height 16
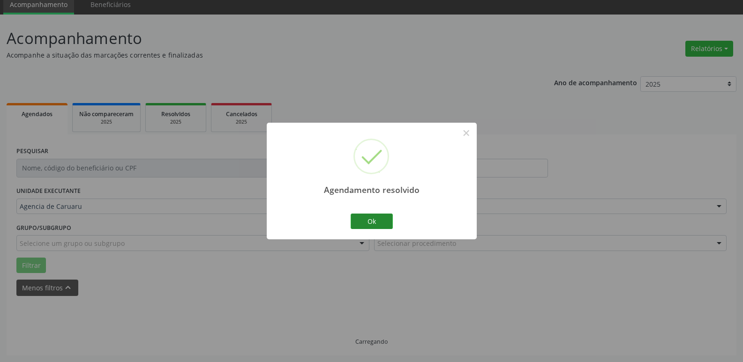
scroll to position [47, 0]
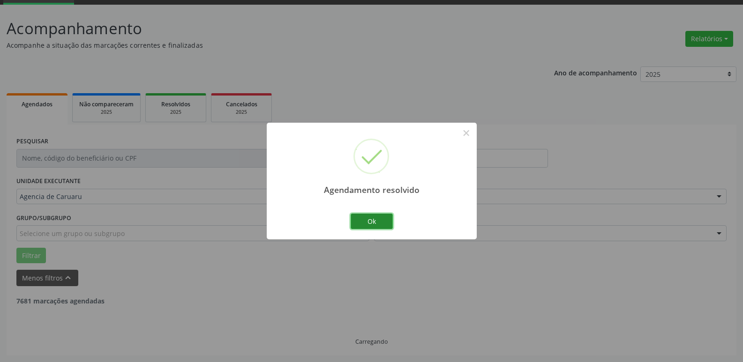
click at [368, 224] on button "Ok" at bounding box center [372, 222] width 42 height 16
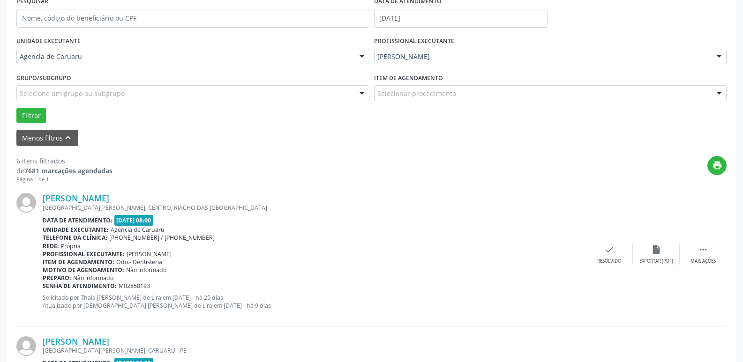
scroll to position [188, 0]
click at [704, 249] on icon "" at bounding box center [703, 249] width 10 height 10
click at [665, 260] on div "Não compareceu" at bounding box center [656, 261] width 40 height 7
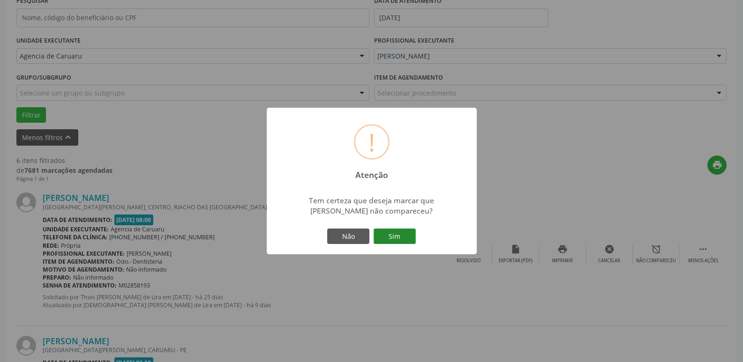
click at [409, 234] on button "Sim" at bounding box center [395, 237] width 42 height 16
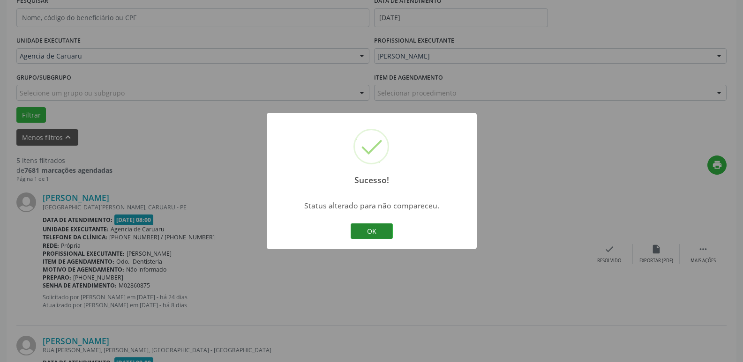
click at [386, 238] on button "OK" at bounding box center [372, 232] width 42 height 16
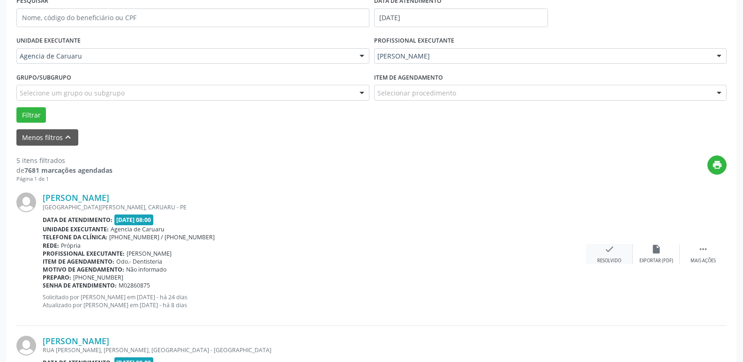
click at [621, 262] on div "Resolvido" at bounding box center [609, 261] width 24 height 7
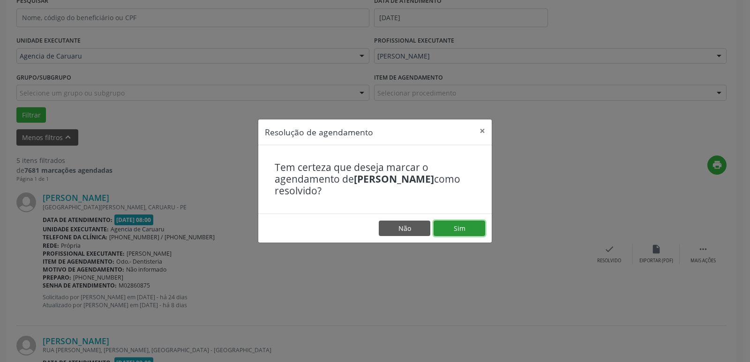
click at [463, 223] on button "Sim" at bounding box center [460, 229] width 52 height 16
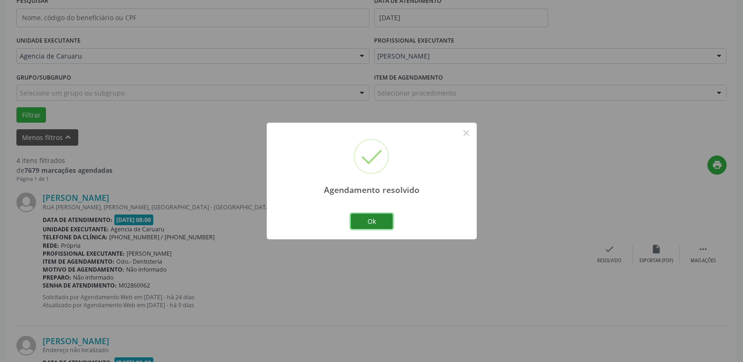
click at [383, 215] on button "Ok" at bounding box center [372, 222] width 42 height 16
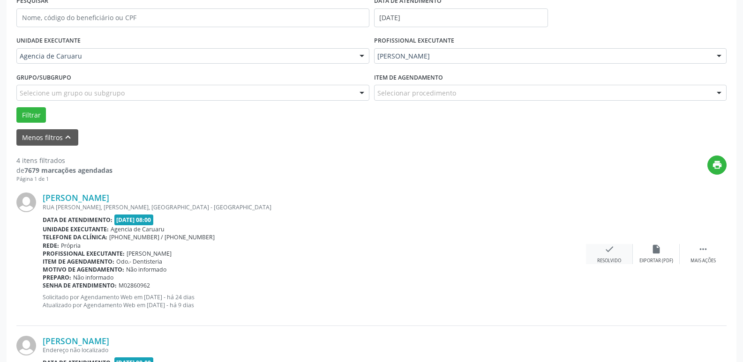
click at [619, 250] on div "check Resolvido" at bounding box center [609, 254] width 47 height 20
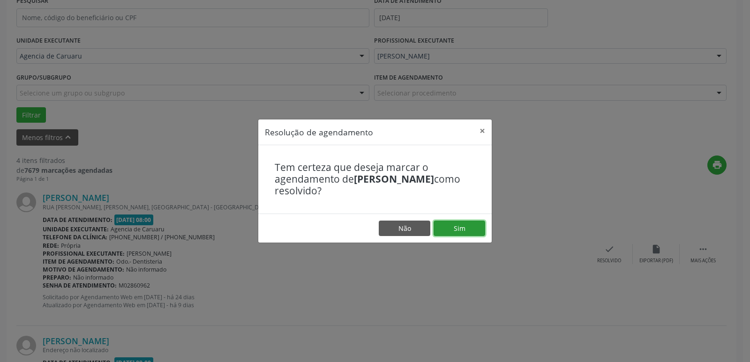
click at [470, 232] on button "Sim" at bounding box center [460, 229] width 52 height 16
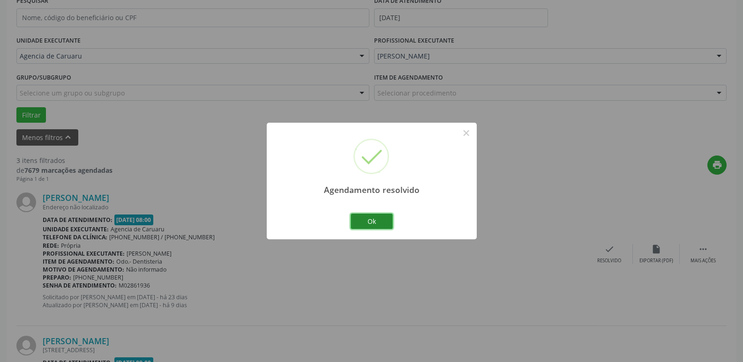
click at [382, 217] on button "Ok" at bounding box center [372, 222] width 42 height 16
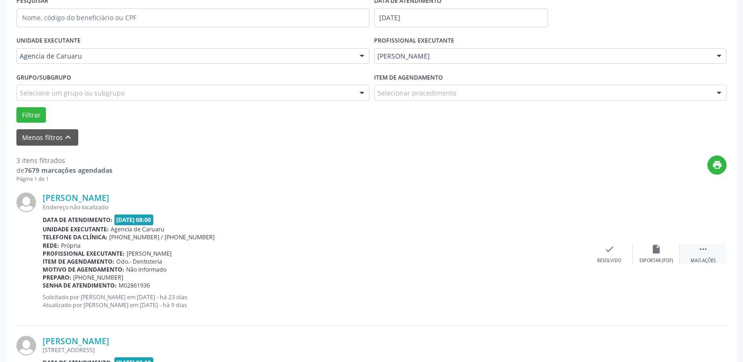
click at [701, 251] on icon "" at bounding box center [703, 249] width 10 height 10
click at [656, 253] on icon "alarm_off" at bounding box center [656, 249] width 10 height 10
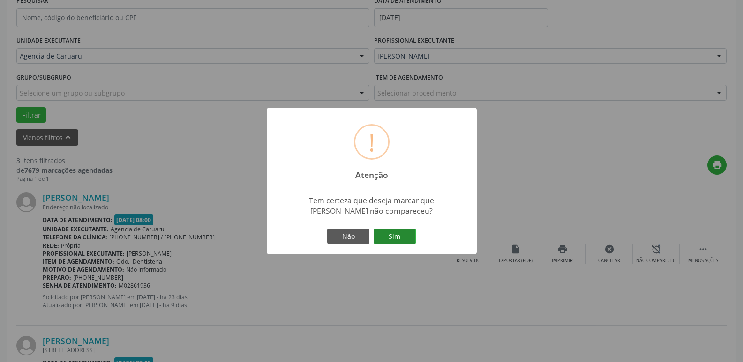
click at [413, 235] on button "Sim" at bounding box center [395, 237] width 42 height 16
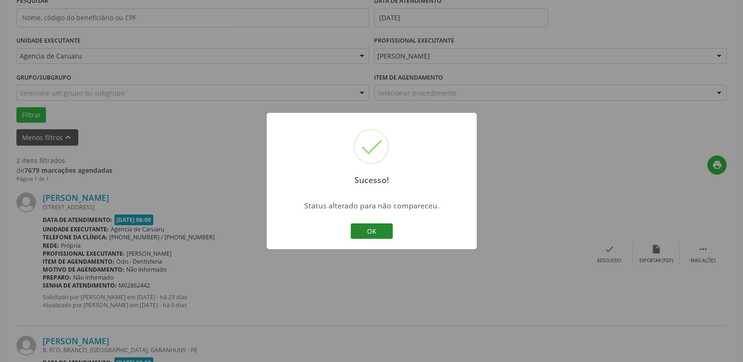
click at [378, 233] on button "OK" at bounding box center [372, 232] width 42 height 16
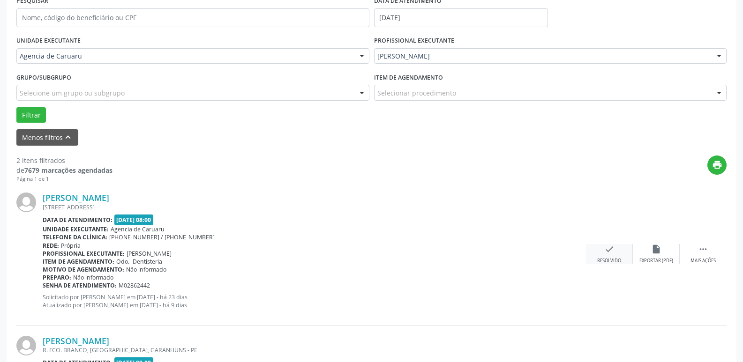
click at [593, 253] on div "check Resolvido" at bounding box center [609, 254] width 47 height 20
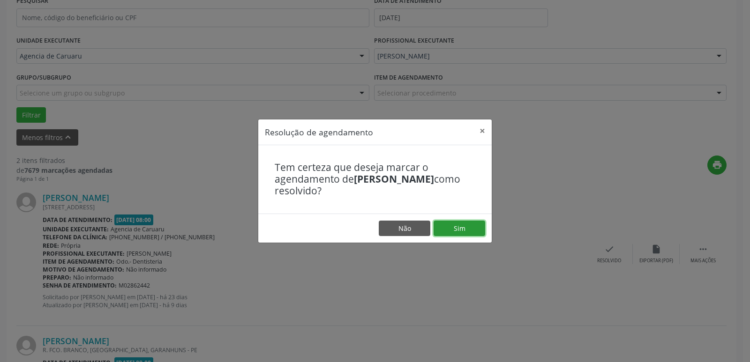
click at [441, 225] on button "Sim" at bounding box center [460, 229] width 52 height 16
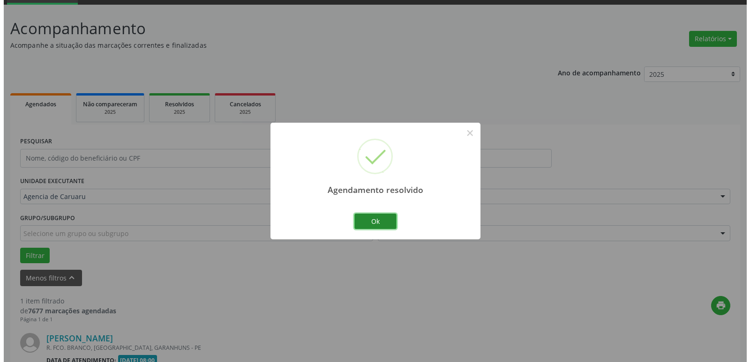
scroll to position [167, 0]
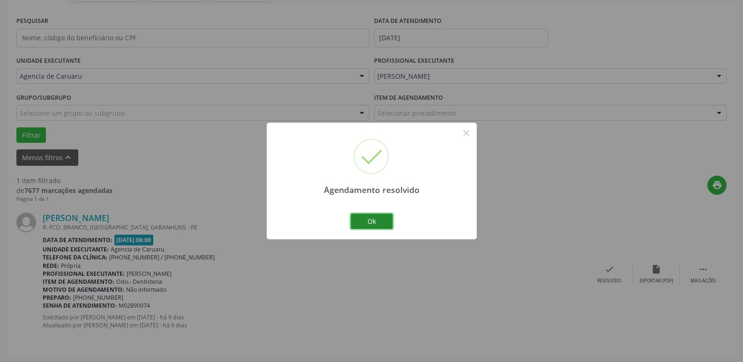
click at [381, 223] on button "Ok" at bounding box center [372, 222] width 42 height 16
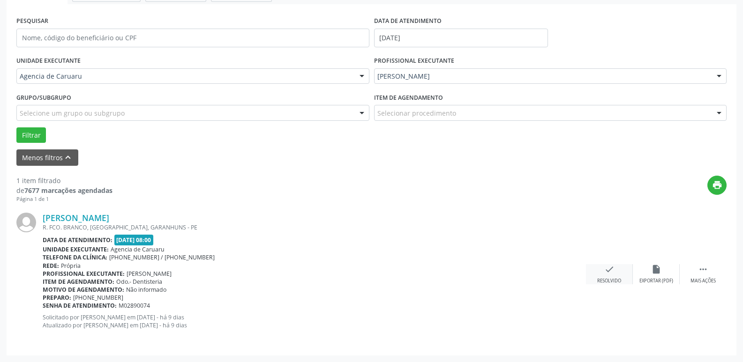
click at [613, 268] on icon "check" at bounding box center [609, 269] width 10 height 10
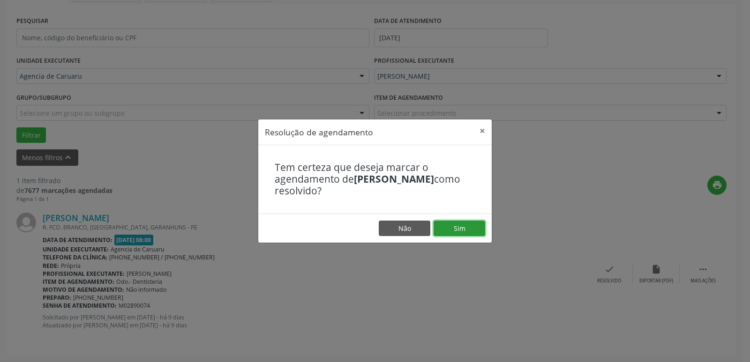
click at [472, 232] on button "Sim" at bounding box center [460, 229] width 52 height 16
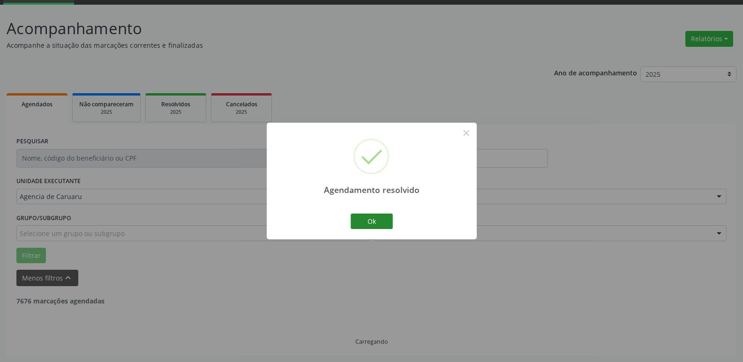
scroll to position [17, 0]
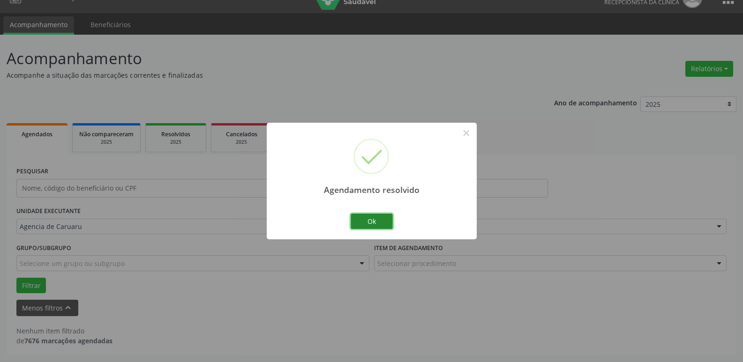
click at [384, 222] on button "Ok" at bounding box center [372, 222] width 42 height 16
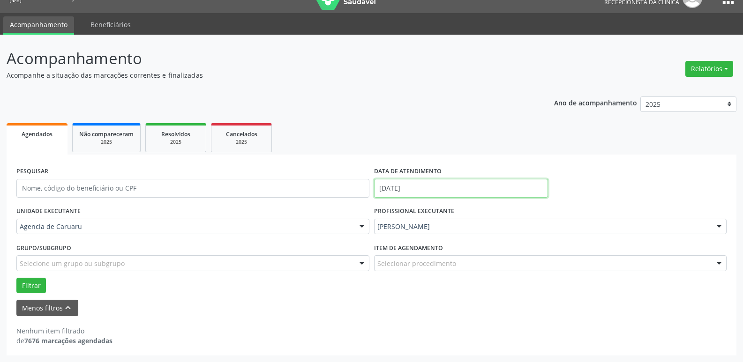
drag, startPoint x: 407, startPoint y: 194, endPoint x: 412, endPoint y: 193, distance: 4.9
click at [408, 194] on input "[DATE]" at bounding box center [461, 188] width 174 height 19
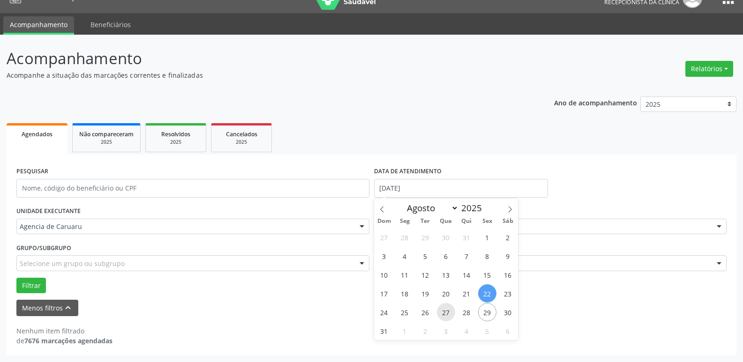
click at [447, 315] on span "27" at bounding box center [446, 312] width 18 height 18
type input "[DATE]"
click at [447, 315] on span "27" at bounding box center [446, 312] width 18 height 18
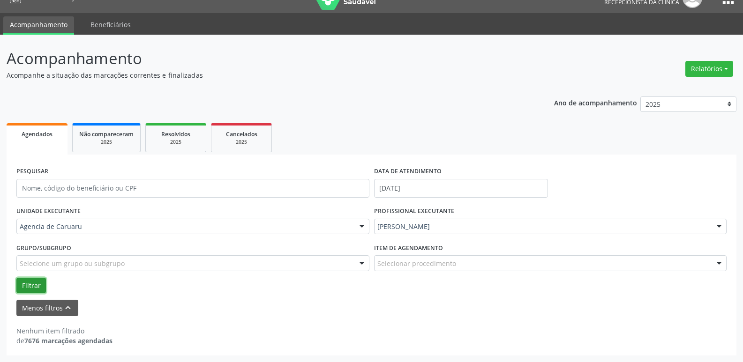
click at [44, 288] on button "Filtrar" at bounding box center [31, 286] width 30 height 16
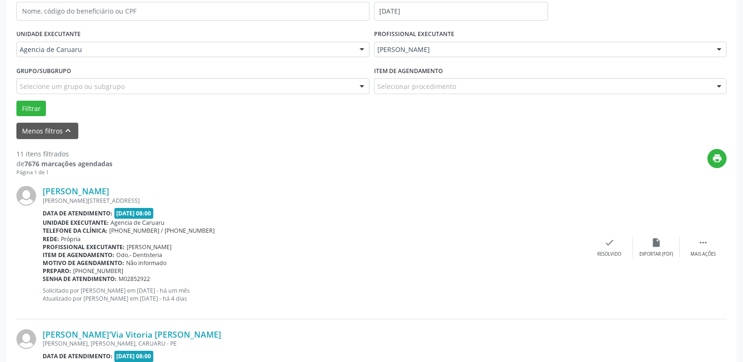
scroll to position [204, 0]
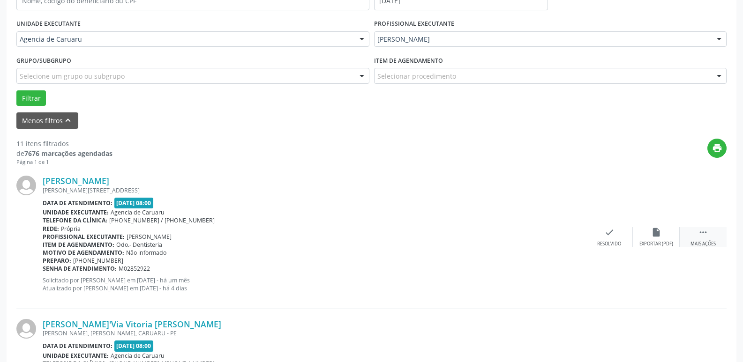
click at [709, 238] on div " Mais ações" at bounding box center [703, 237] width 47 height 20
click at [641, 240] on div "alarm_off Não compareceu" at bounding box center [656, 237] width 47 height 20
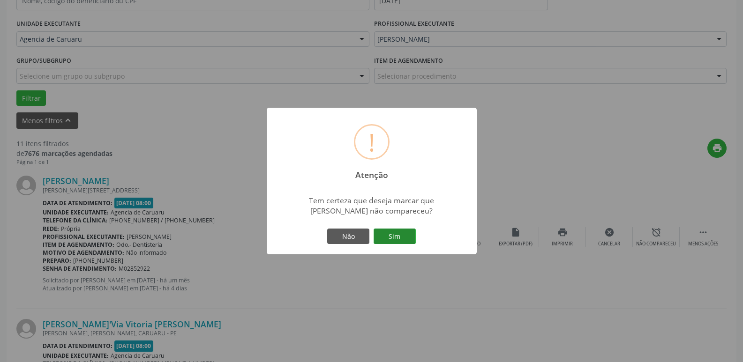
click at [399, 235] on button "Sim" at bounding box center [395, 237] width 42 height 16
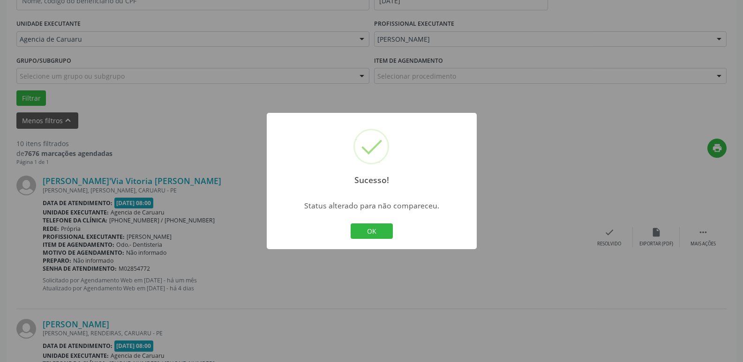
click at [368, 229] on button "OK" at bounding box center [372, 232] width 42 height 16
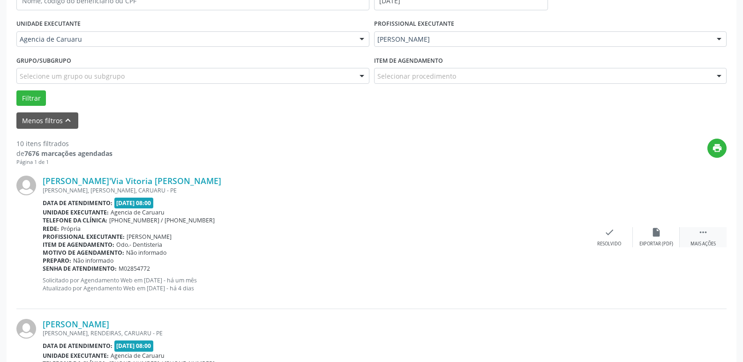
click at [720, 240] on div " Mais ações" at bounding box center [703, 237] width 47 height 20
click at [654, 234] on icon "alarm_off" at bounding box center [656, 232] width 10 height 10
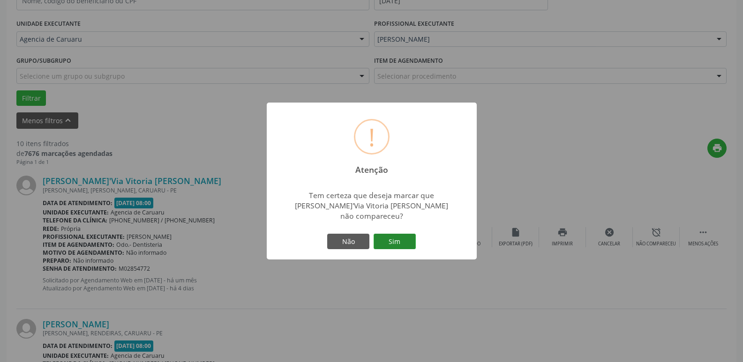
click at [407, 237] on button "Sim" at bounding box center [395, 242] width 42 height 16
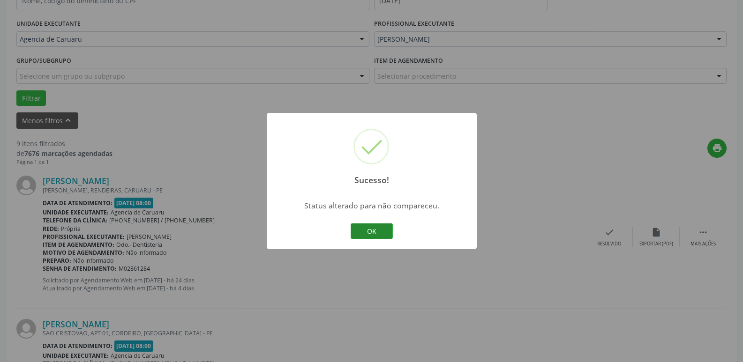
click at [373, 236] on button "OK" at bounding box center [372, 232] width 42 height 16
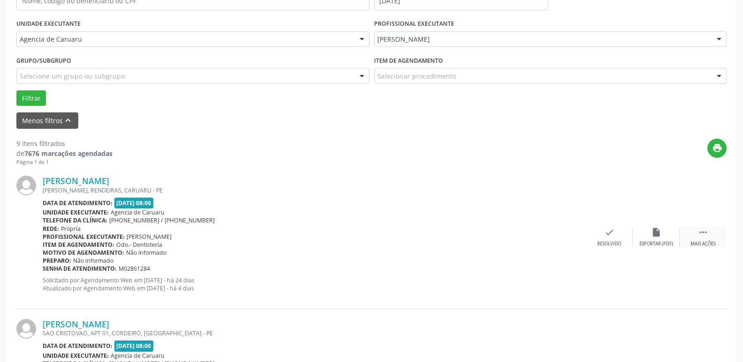
click at [718, 238] on div " Mais ações" at bounding box center [703, 237] width 47 height 20
click at [663, 236] on div "alarm_off Não compareceu" at bounding box center [656, 237] width 47 height 20
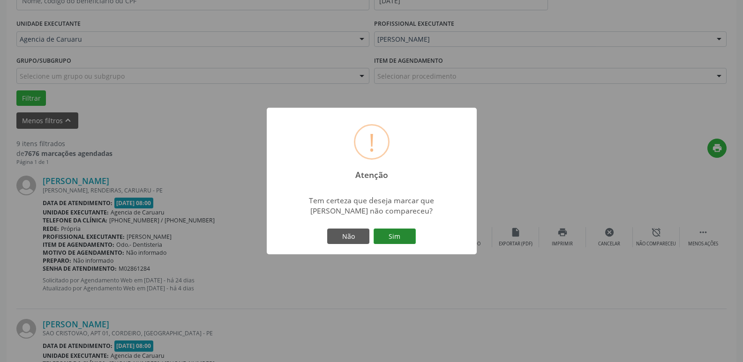
click at [408, 239] on button "Sim" at bounding box center [395, 237] width 42 height 16
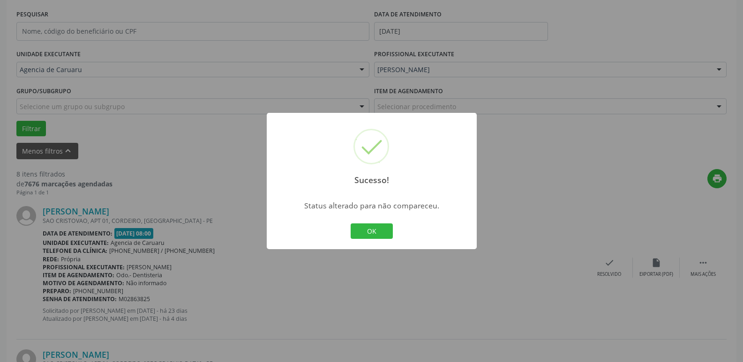
scroll to position [158, 0]
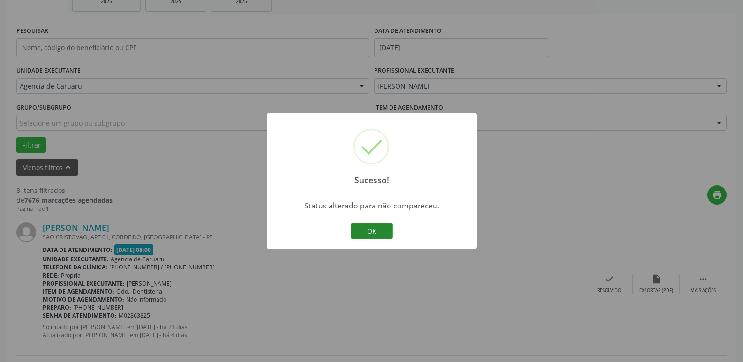
click at [363, 228] on button "OK" at bounding box center [372, 232] width 42 height 16
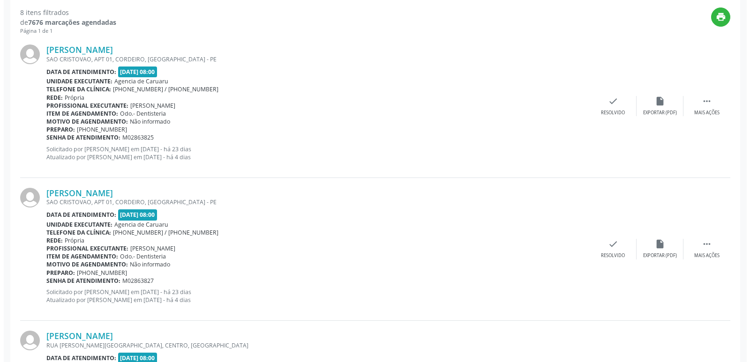
scroll to position [345, 0]
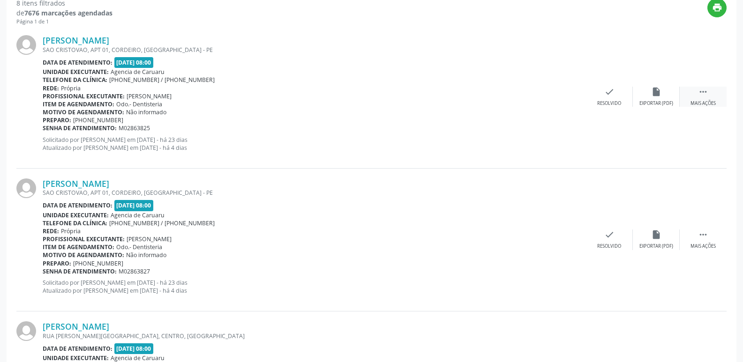
click at [709, 97] on div " Mais ações" at bounding box center [703, 97] width 47 height 20
click at [461, 98] on div "check Resolvido" at bounding box center [468, 97] width 47 height 20
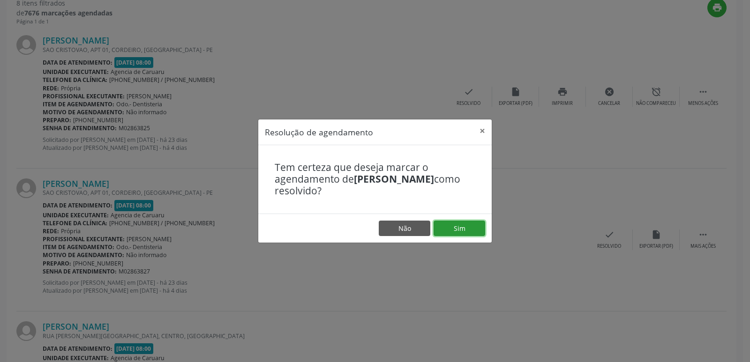
click at [455, 224] on button "Sim" at bounding box center [460, 229] width 52 height 16
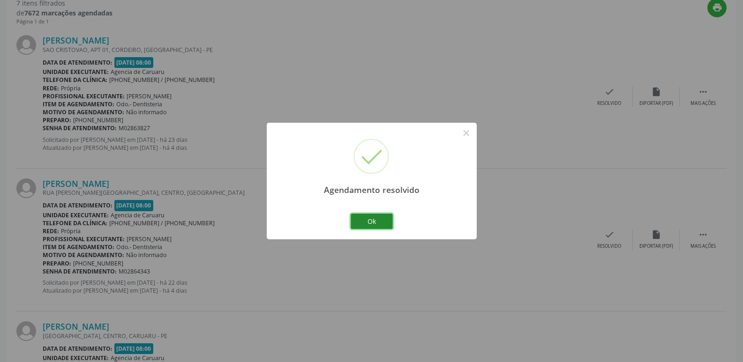
click at [375, 222] on button "Ok" at bounding box center [372, 222] width 42 height 16
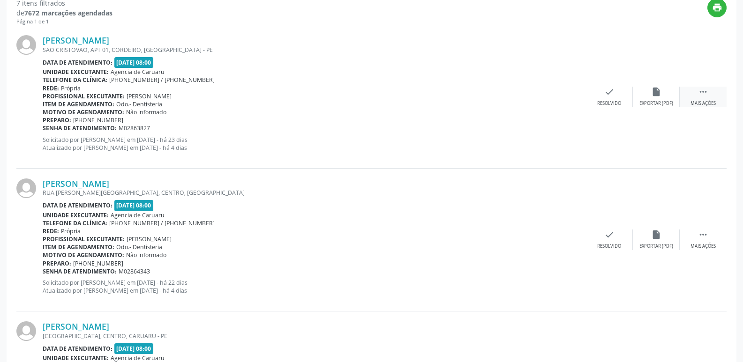
click at [707, 90] on icon "" at bounding box center [703, 92] width 10 height 10
click at [655, 103] on div "Não compareceu" at bounding box center [656, 103] width 40 height 7
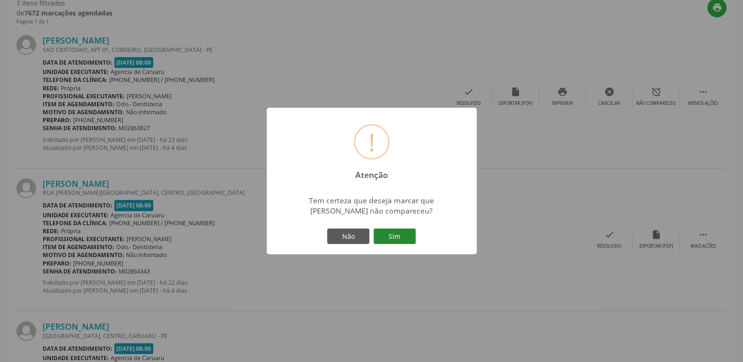
click at [398, 236] on button "Sim" at bounding box center [395, 237] width 42 height 16
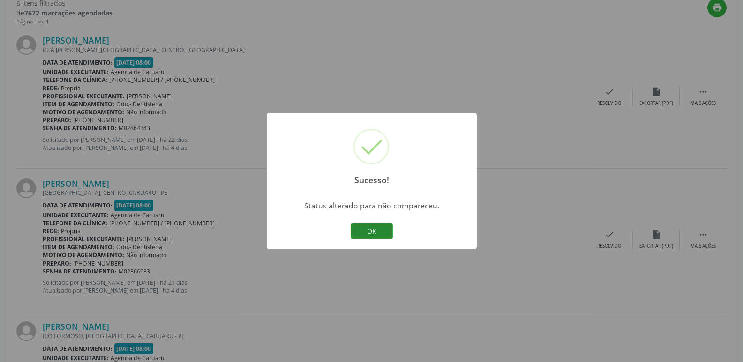
click at [382, 230] on button "OK" at bounding box center [372, 232] width 42 height 16
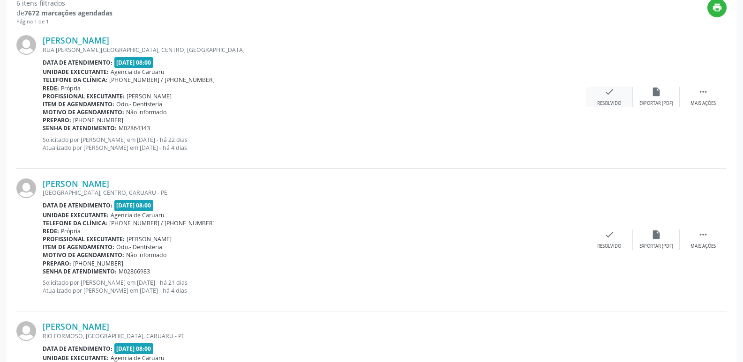
click at [603, 101] on div "Resolvido" at bounding box center [609, 103] width 24 height 7
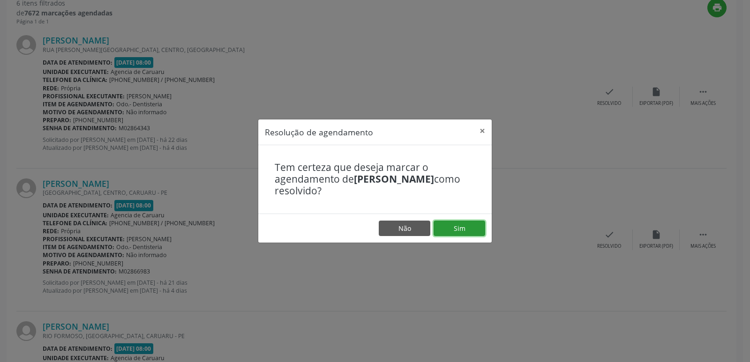
click at [451, 232] on button "Sim" at bounding box center [460, 229] width 52 height 16
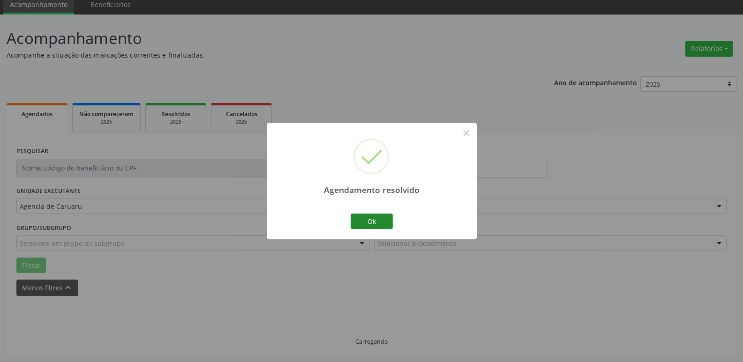
scroll to position [47, 0]
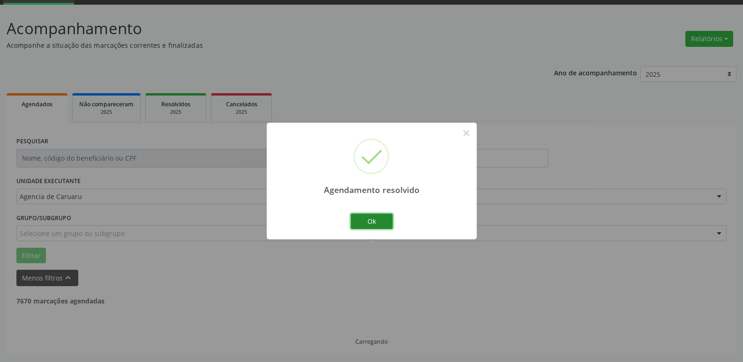
click at [375, 221] on button "Ok" at bounding box center [372, 222] width 42 height 16
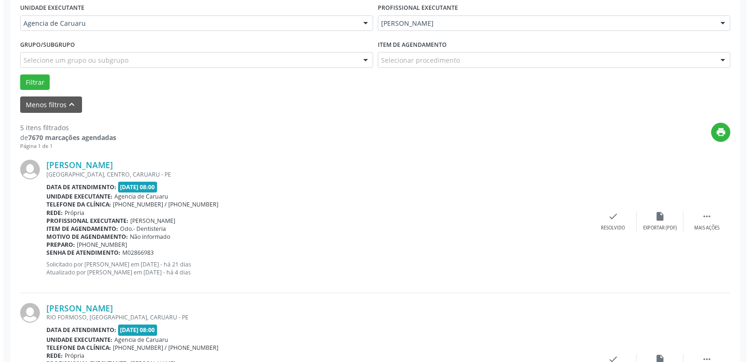
scroll to position [234, 0]
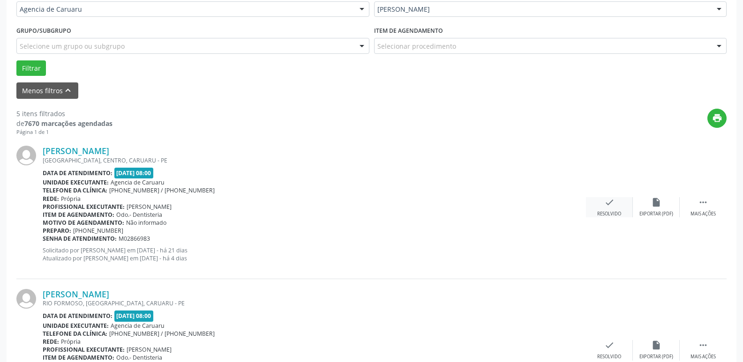
click at [624, 200] on div "check Resolvido" at bounding box center [609, 207] width 47 height 20
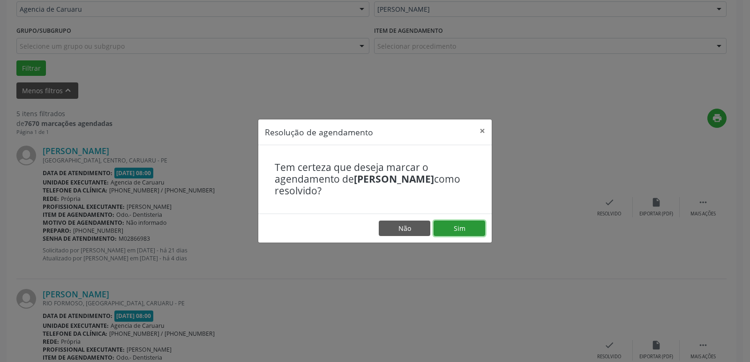
click at [468, 226] on button "Sim" at bounding box center [460, 229] width 52 height 16
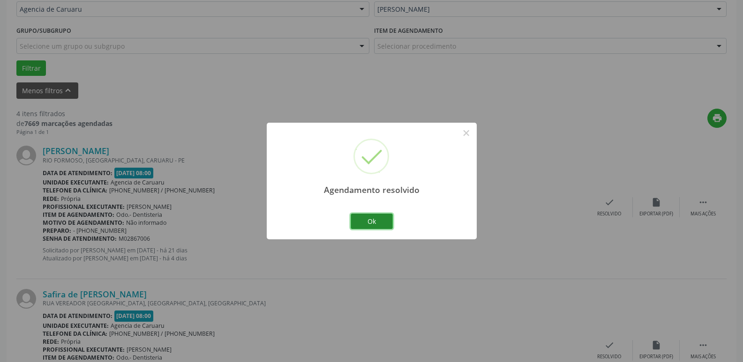
click at [390, 220] on button "Ok" at bounding box center [372, 222] width 42 height 16
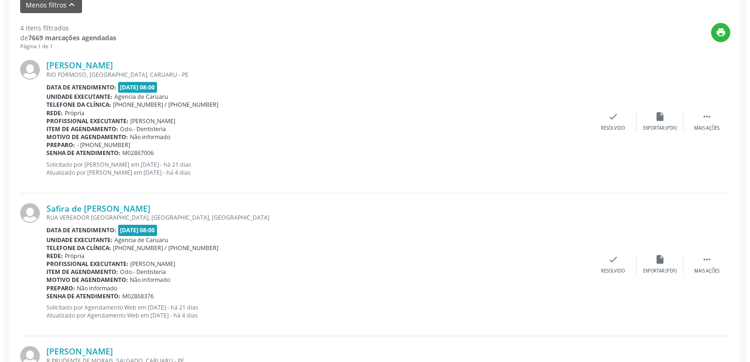
scroll to position [328, 0]
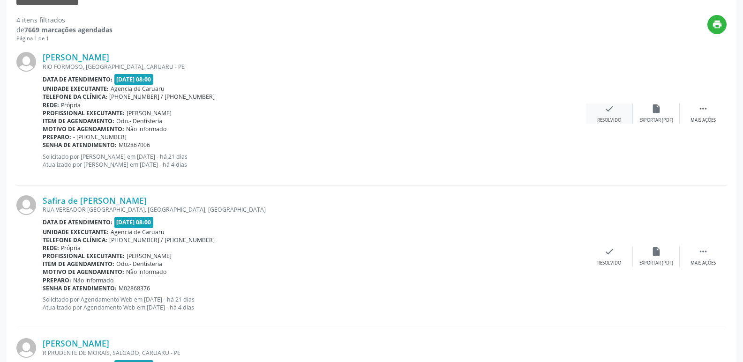
click at [605, 114] on icon "check" at bounding box center [609, 109] width 10 height 10
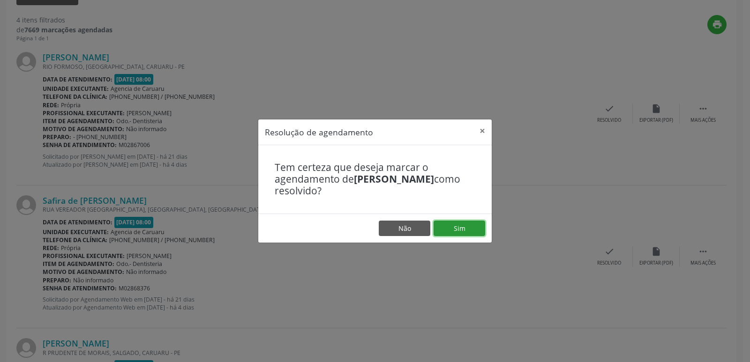
click at [479, 227] on button "Sim" at bounding box center [460, 229] width 52 height 16
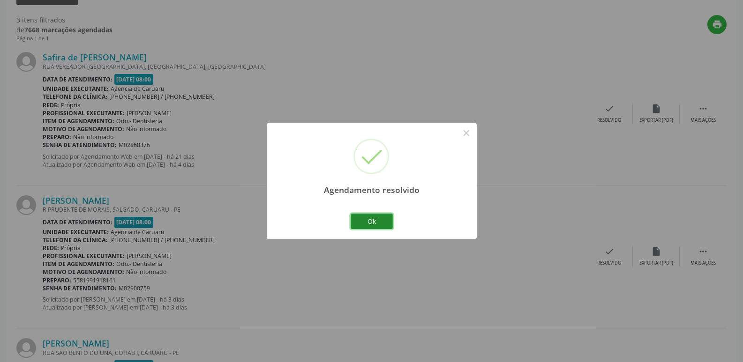
click at [380, 219] on button "Ok" at bounding box center [372, 222] width 42 height 16
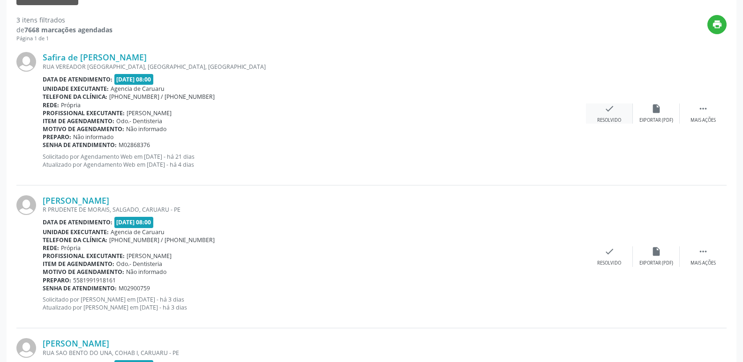
click at [604, 115] on div "check Resolvido" at bounding box center [609, 114] width 47 height 20
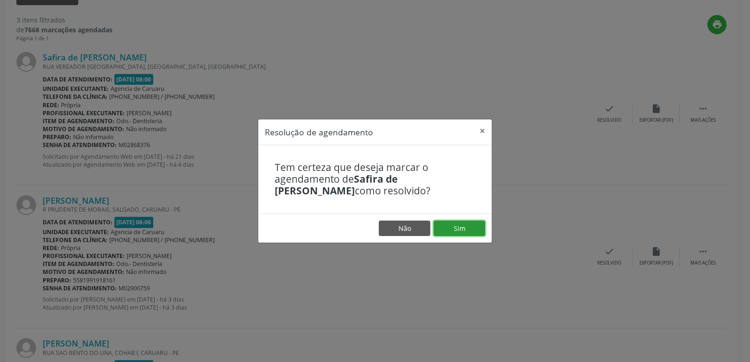
click at [461, 225] on button "Sim" at bounding box center [460, 229] width 52 height 16
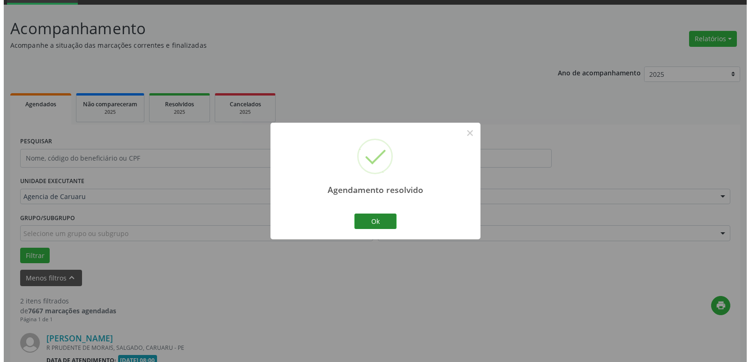
scroll to position [310, 0]
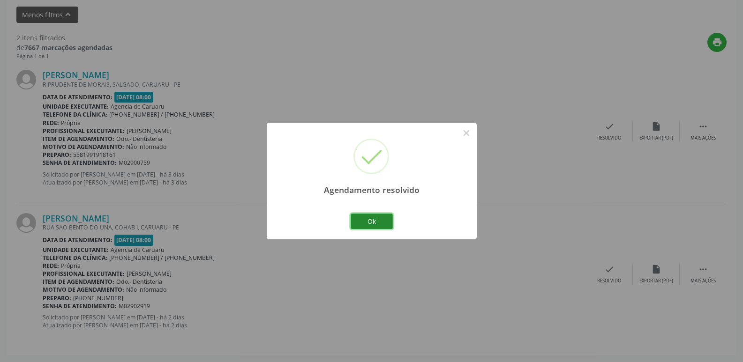
click at [386, 219] on button "Ok" at bounding box center [372, 222] width 42 height 16
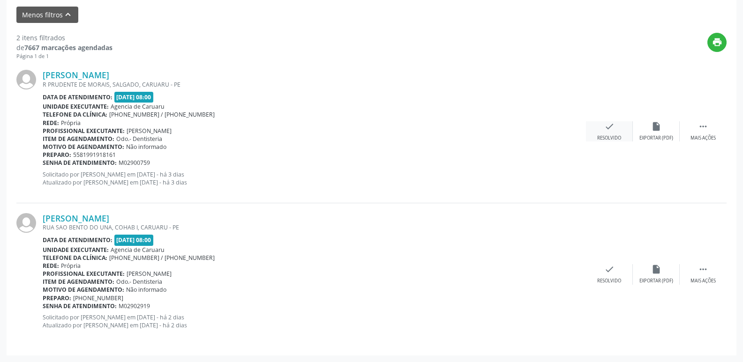
click at [615, 125] on div "check Resolvido" at bounding box center [609, 131] width 47 height 20
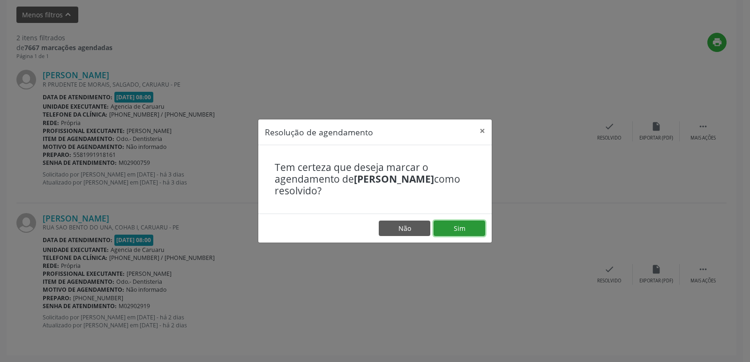
click at [463, 232] on button "Sim" at bounding box center [460, 229] width 52 height 16
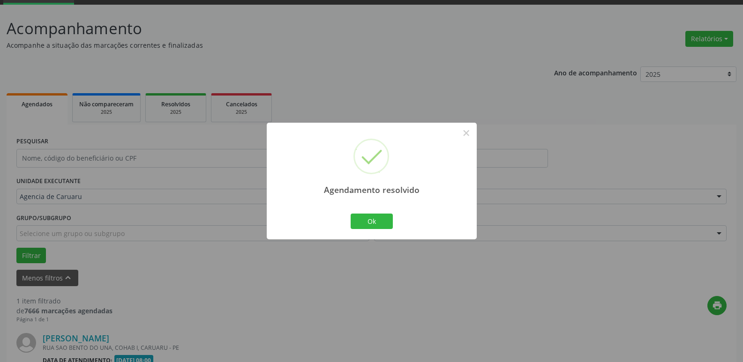
scroll to position [167, 0]
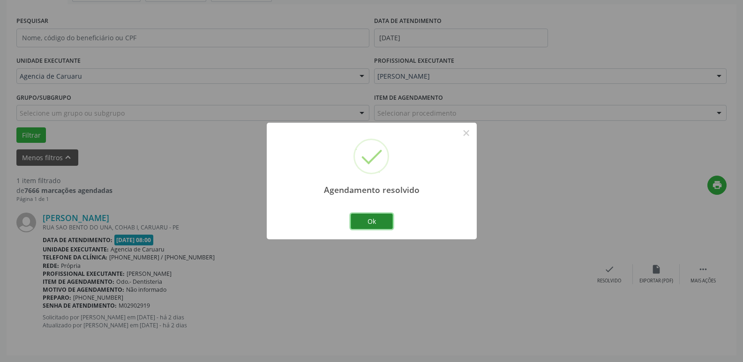
click at [376, 217] on button "Ok" at bounding box center [372, 222] width 42 height 16
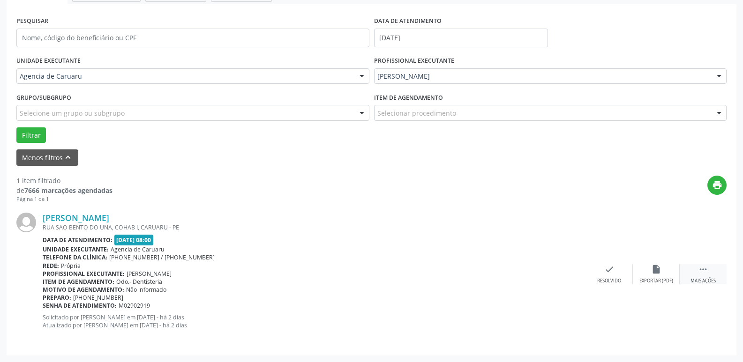
click at [716, 280] on div "Mais ações" at bounding box center [702, 281] width 25 height 7
click at [647, 275] on div "alarm_off Não compareceu" at bounding box center [656, 274] width 47 height 20
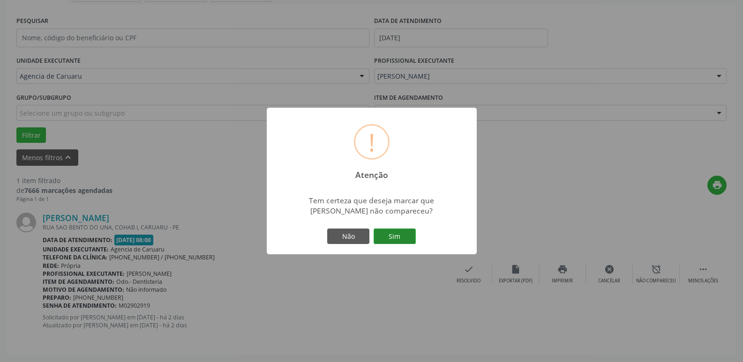
click at [402, 233] on button "Sim" at bounding box center [395, 237] width 42 height 16
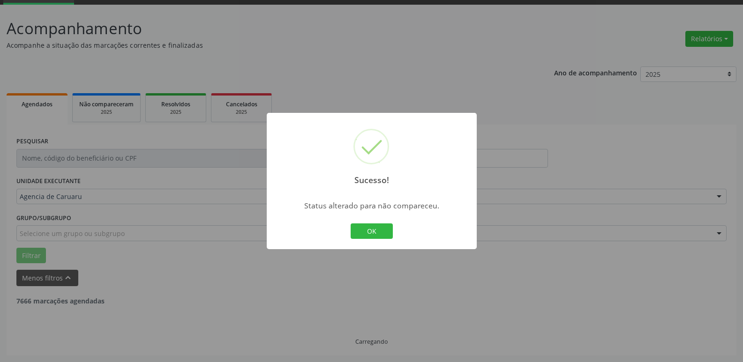
scroll to position [17, 0]
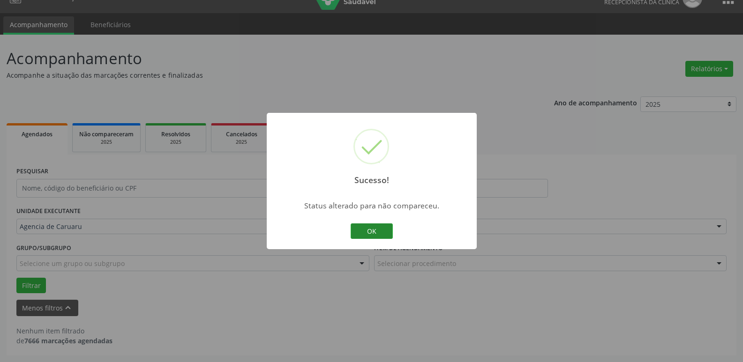
click at [388, 237] on button "OK" at bounding box center [372, 232] width 42 height 16
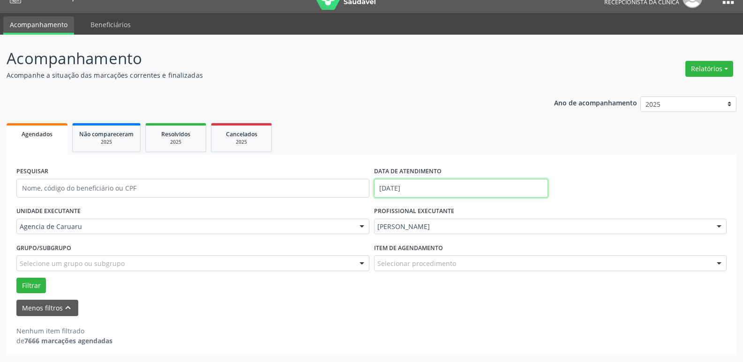
click at [444, 189] on input "[DATE]" at bounding box center [461, 188] width 174 height 19
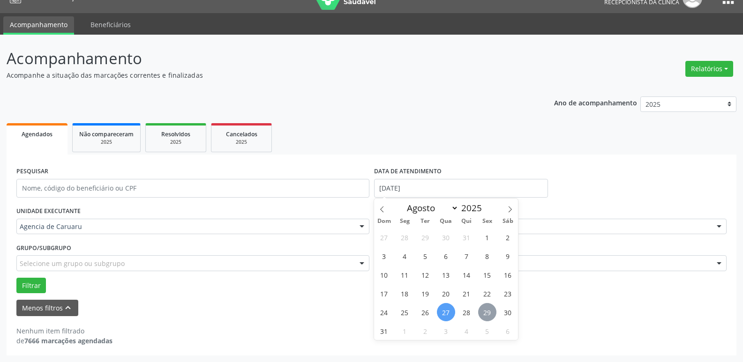
click at [488, 316] on span "29" at bounding box center [487, 312] width 18 height 18
type input "29/08/2025"
click at [488, 316] on span "29" at bounding box center [487, 312] width 18 height 18
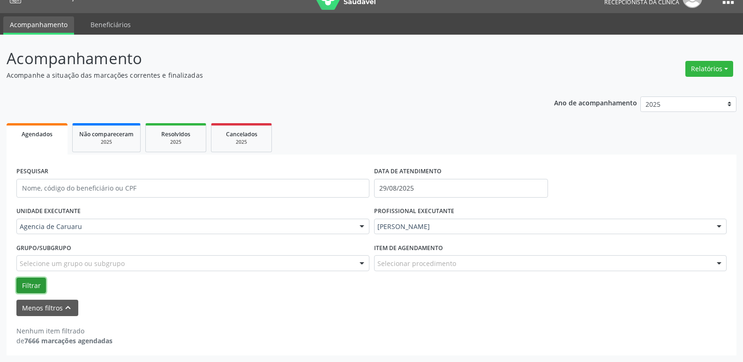
click at [33, 285] on button "Filtrar" at bounding box center [31, 286] width 30 height 16
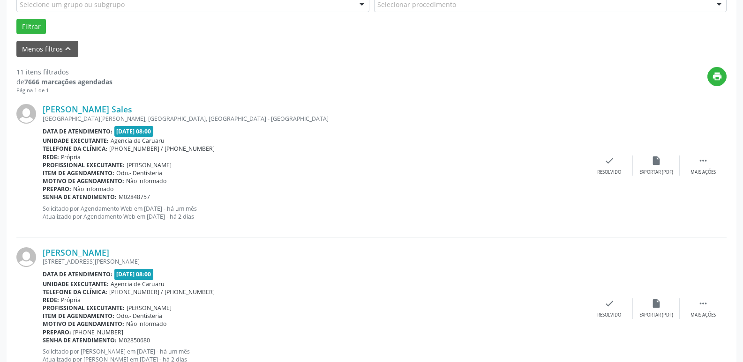
scroll to position [281, 0]
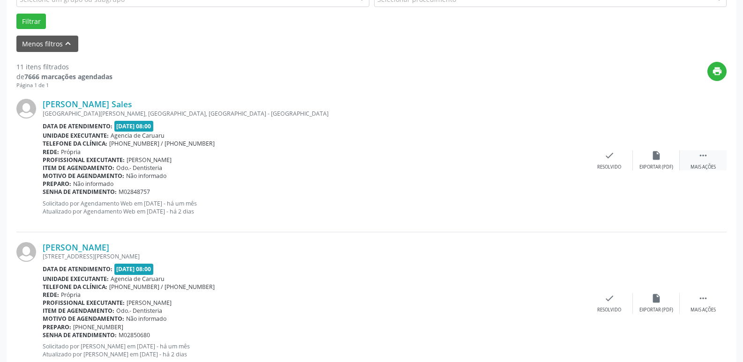
click at [699, 153] on icon "" at bounding box center [703, 155] width 10 height 10
click at [661, 163] on div "alarm_off Não compareceu" at bounding box center [656, 160] width 47 height 20
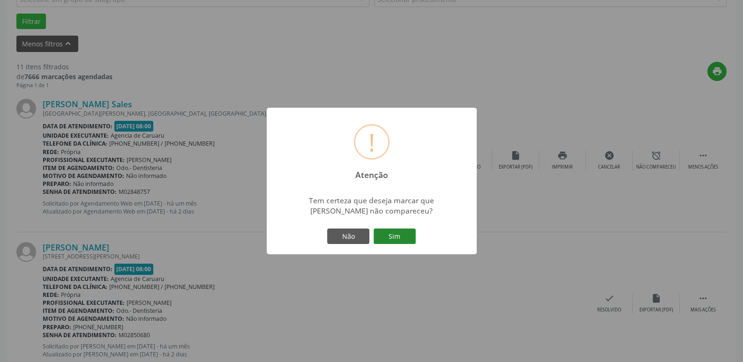
click at [391, 234] on button "Sim" at bounding box center [395, 237] width 42 height 16
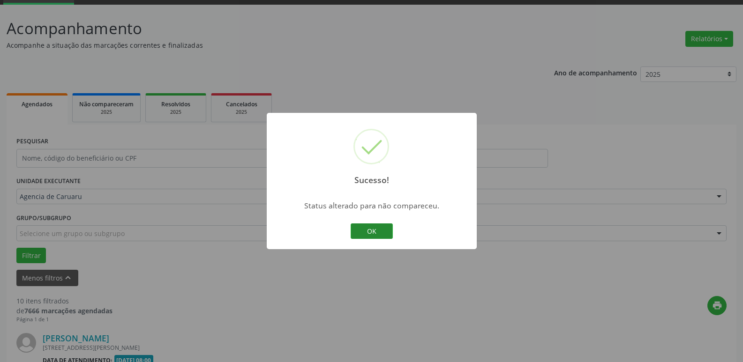
click at [383, 227] on button "OK" at bounding box center [372, 232] width 42 height 16
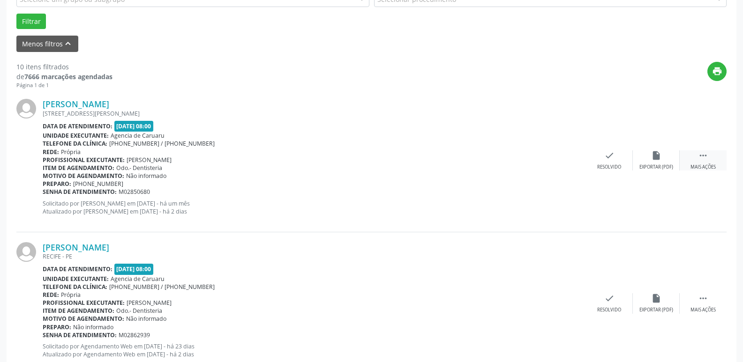
click at [717, 163] on div " Mais ações" at bounding box center [703, 160] width 47 height 20
click at [646, 158] on div "alarm_off Não compareceu" at bounding box center [656, 160] width 47 height 20
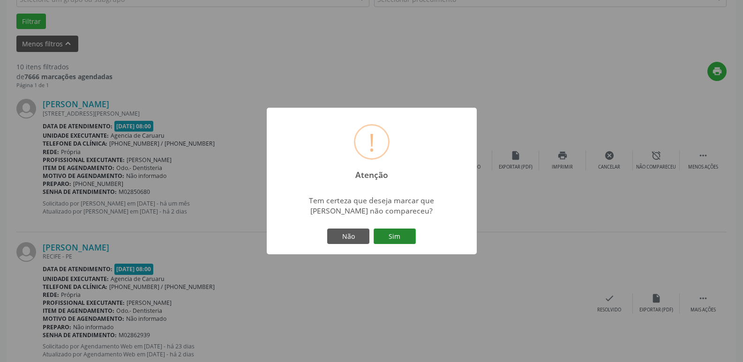
click at [395, 231] on button "Sim" at bounding box center [395, 237] width 42 height 16
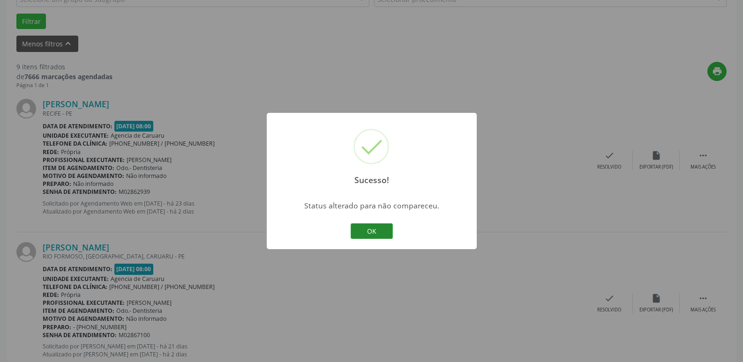
click at [376, 227] on button "OK" at bounding box center [372, 232] width 42 height 16
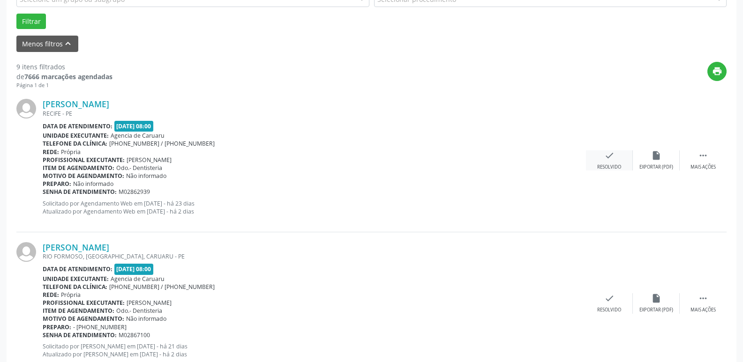
click at [600, 162] on div "check Resolvido" at bounding box center [609, 160] width 47 height 20
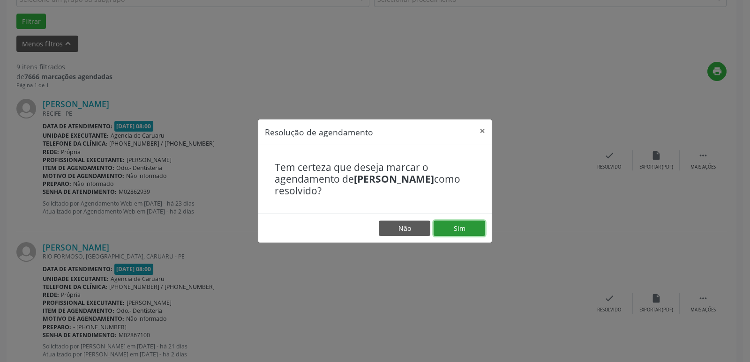
click at [455, 223] on button "Sim" at bounding box center [460, 229] width 52 height 16
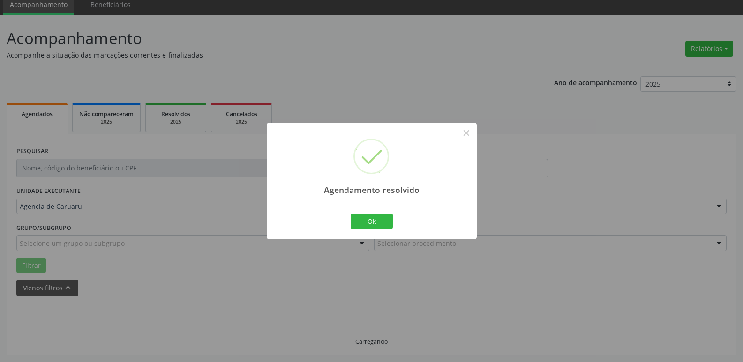
scroll to position [47, 0]
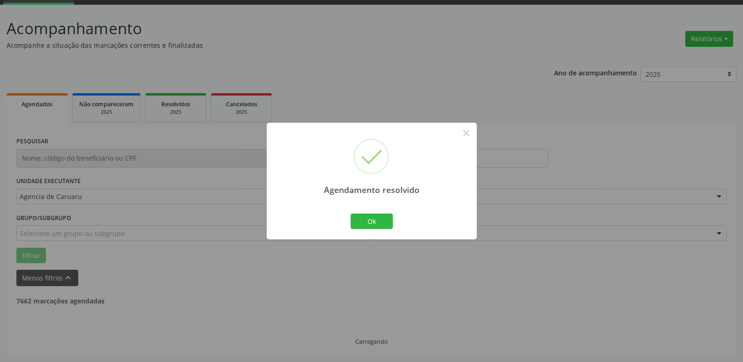
click at [393, 223] on div "Ok Cancel" at bounding box center [371, 221] width 46 height 20
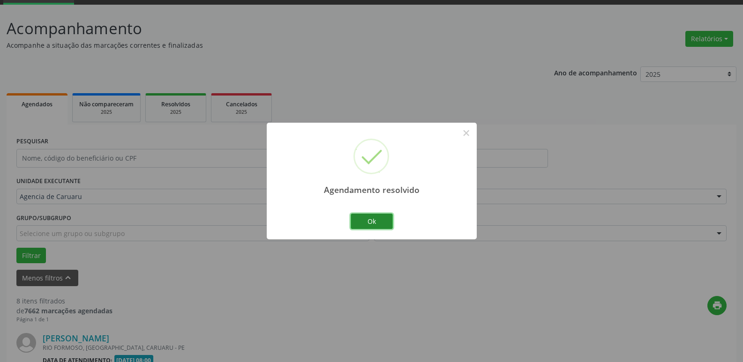
click at [386, 223] on button "Ok" at bounding box center [372, 222] width 42 height 16
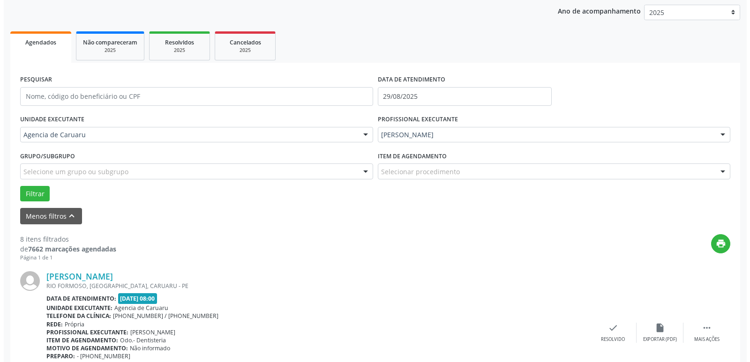
scroll to position [188, 0]
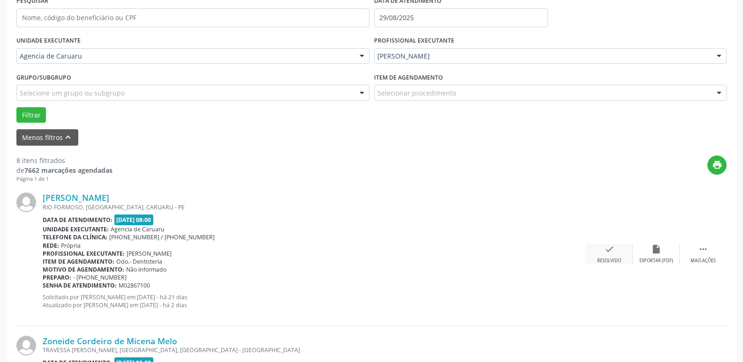
click at [596, 255] on div "check Resolvido" at bounding box center [609, 254] width 47 height 20
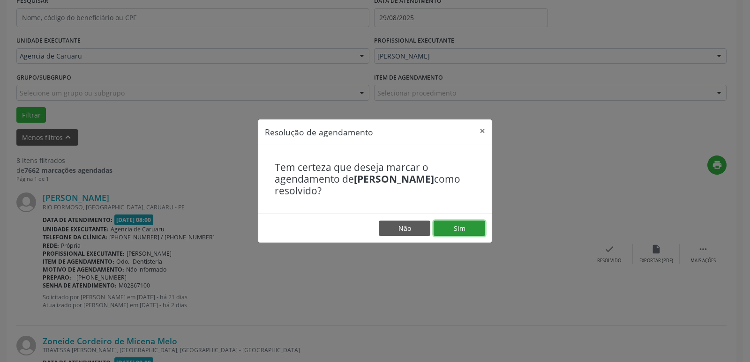
click at [471, 230] on button "Sim" at bounding box center [460, 229] width 52 height 16
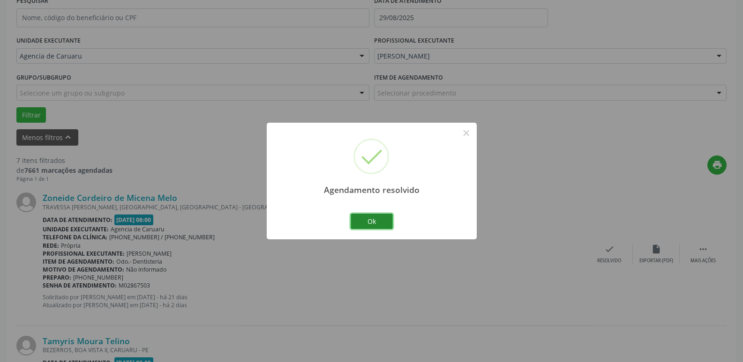
click at [369, 221] on button "Ok" at bounding box center [372, 222] width 42 height 16
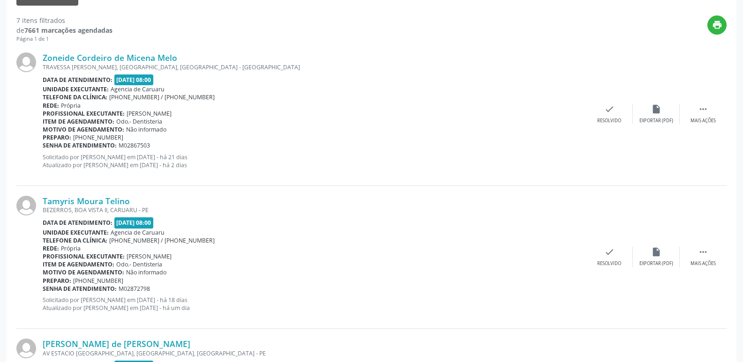
scroll to position [328, 0]
click at [703, 114] on div " Mais ações" at bounding box center [703, 114] width 47 height 20
click at [660, 117] on div "alarm_off Não compareceu" at bounding box center [656, 114] width 47 height 20
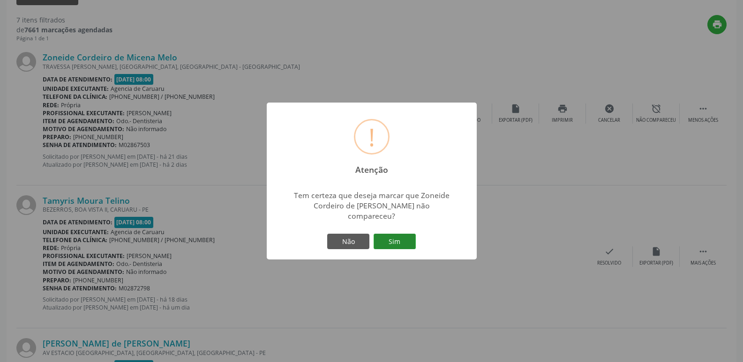
click at [396, 240] on button "Sim" at bounding box center [395, 242] width 42 height 16
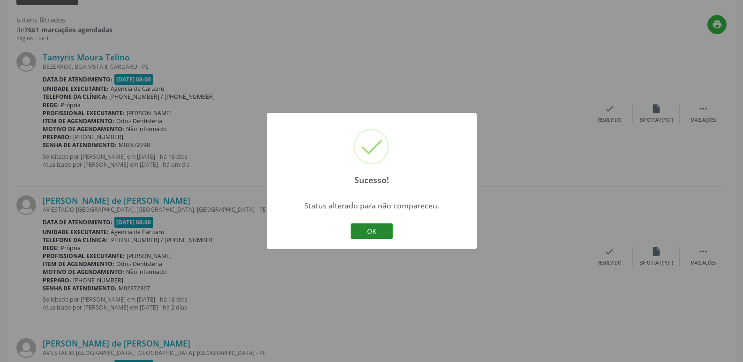
click at [362, 238] on button "OK" at bounding box center [372, 232] width 42 height 16
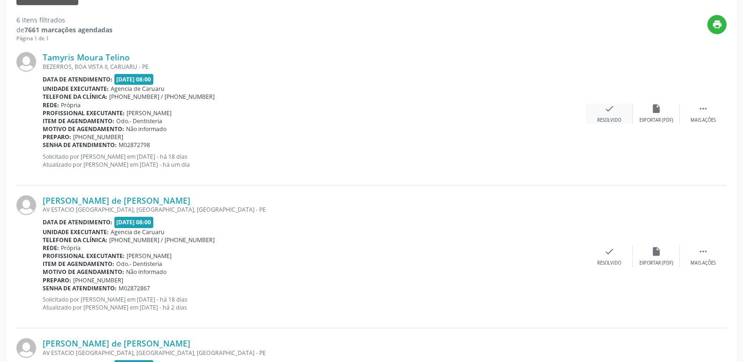
click at [611, 107] on icon "check" at bounding box center [609, 109] width 10 height 10
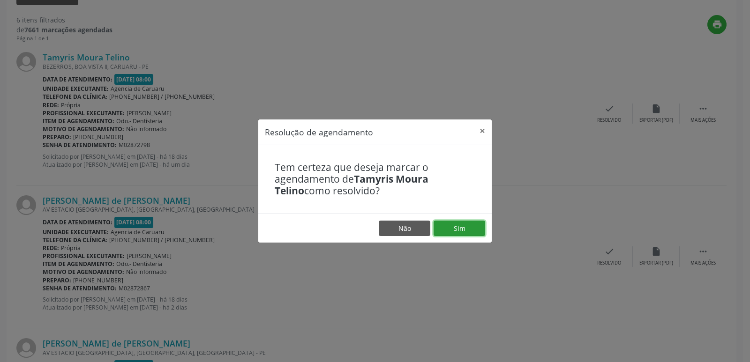
click at [448, 226] on button "Sim" at bounding box center [460, 229] width 52 height 16
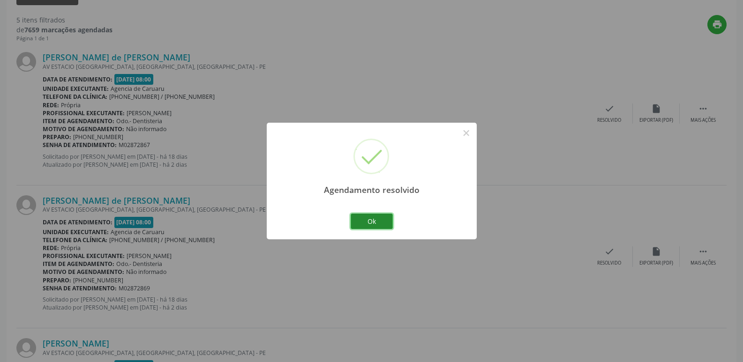
click at [372, 223] on button "Ok" at bounding box center [372, 222] width 42 height 16
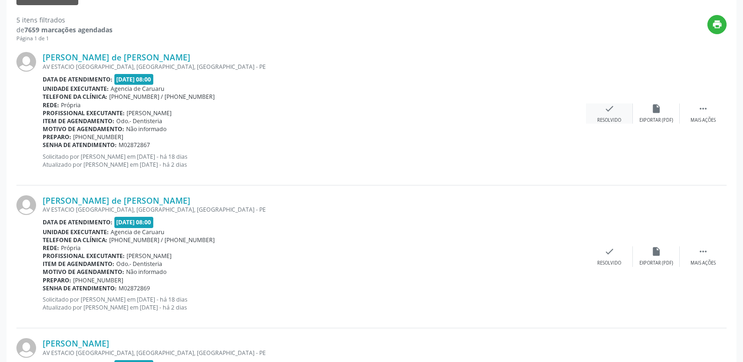
click at [622, 119] on div "check Resolvido" at bounding box center [609, 114] width 47 height 20
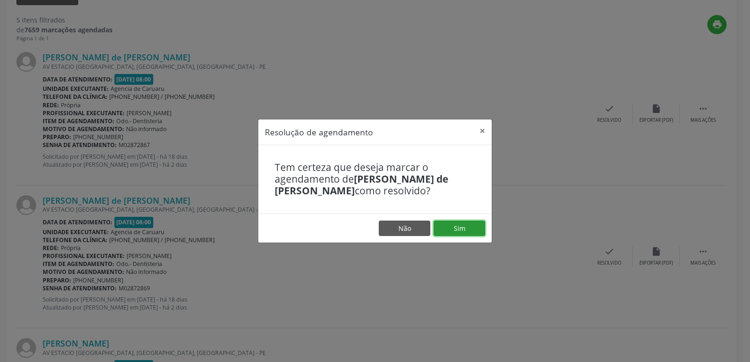
click at [463, 233] on button "Sim" at bounding box center [460, 229] width 52 height 16
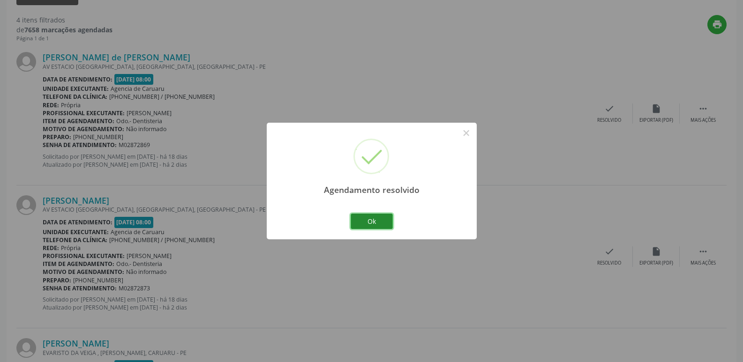
click at [366, 222] on button "Ok" at bounding box center [372, 222] width 42 height 16
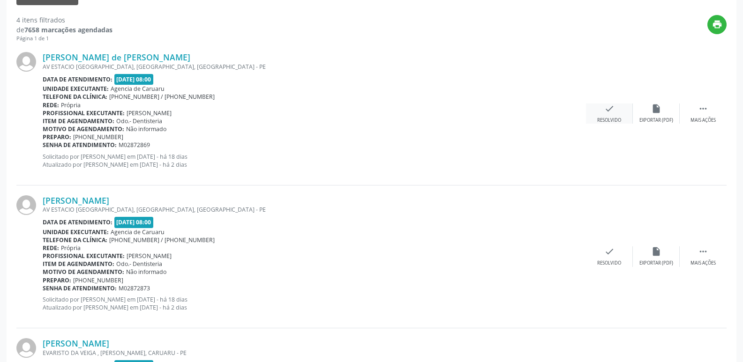
click at [610, 113] on icon "check" at bounding box center [609, 109] width 10 height 10
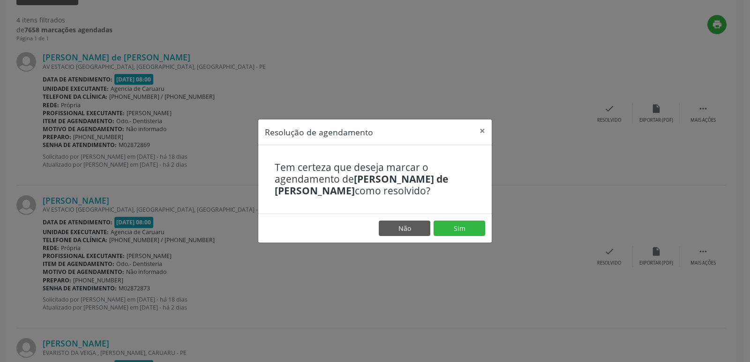
click at [616, 216] on div "Resolução de agendamento × Tem certeza que deseja marcar o agendamento de [PERS…" at bounding box center [375, 181] width 750 height 362
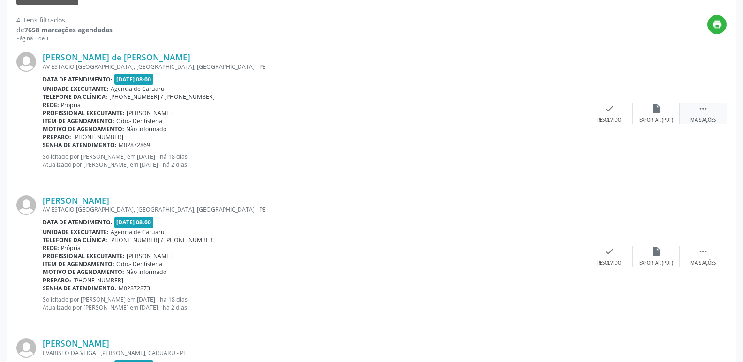
click at [714, 119] on div "Mais ações" at bounding box center [702, 120] width 25 height 7
click at [669, 118] on div "Não compareceu" at bounding box center [656, 120] width 40 height 7
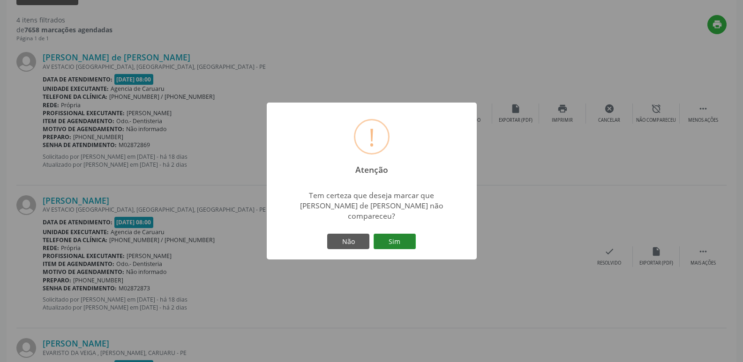
click at [394, 234] on button "Sim" at bounding box center [395, 242] width 42 height 16
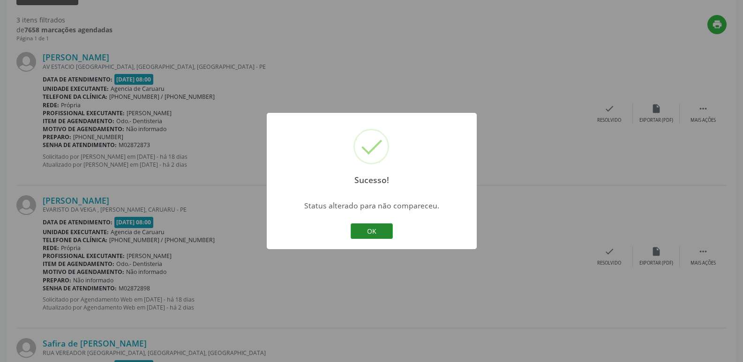
click at [377, 227] on button "OK" at bounding box center [372, 232] width 42 height 16
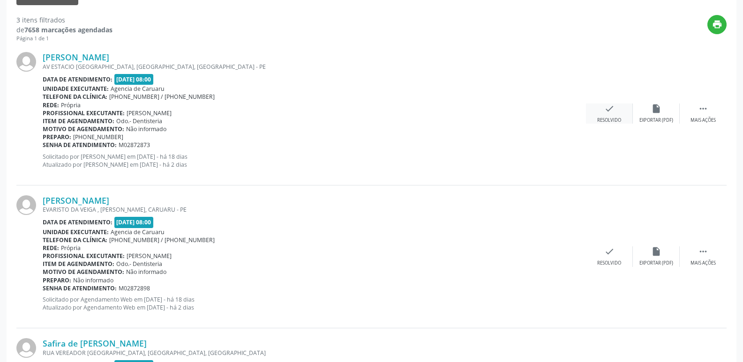
click at [620, 112] on div "check Resolvido" at bounding box center [609, 114] width 47 height 20
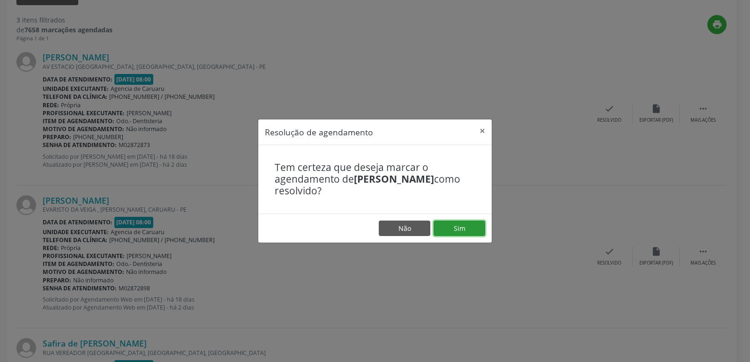
click at [466, 230] on button "Sim" at bounding box center [460, 229] width 52 height 16
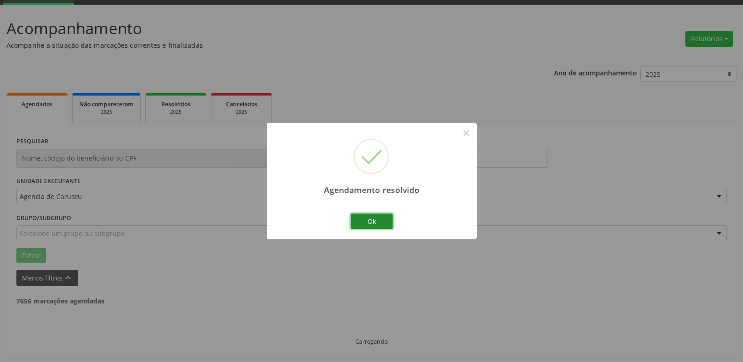
click at [382, 224] on button "Ok" at bounding box center [372, 222] width 42 height 16
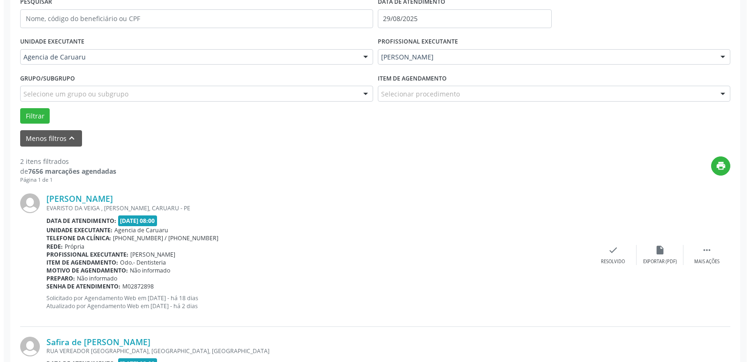
scroll to position [234, 0]
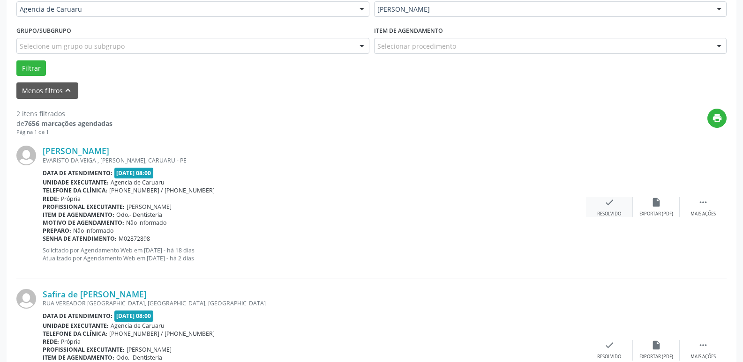
click at [615, 208] on div "check Resolvido" at bounding box center [609, 207] width 47 height 20
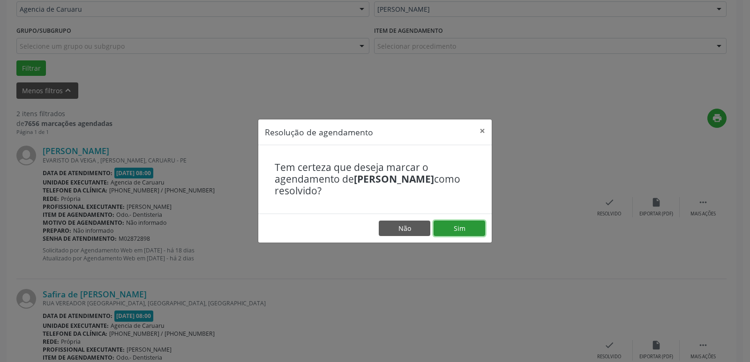
click at [454, 224] on button "Sim" at bounding box center [460, 229] width 52 height 16
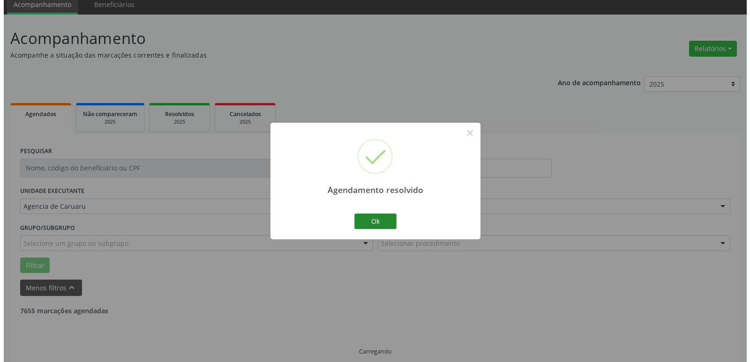
scroll to position [167, 0]
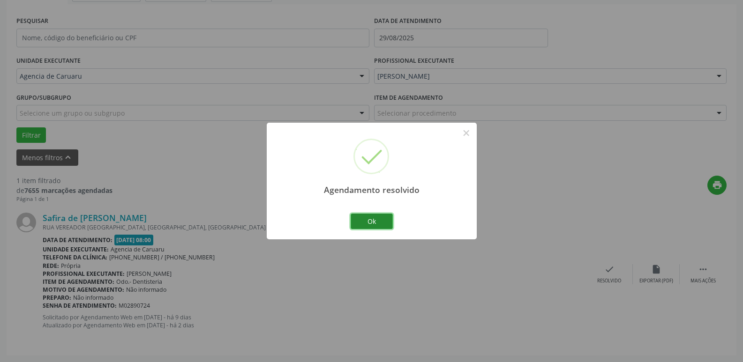
click at [390, 225] on button "Ok" at bounding box center [372, 222] width 42 height 16
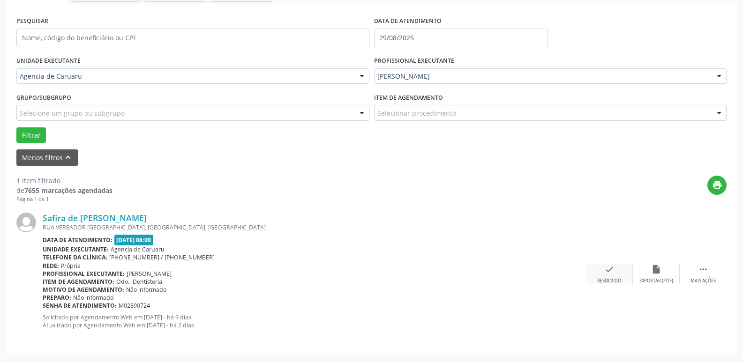
click at [624, 285] on div "check Resolvido" at bounding box center [609, 274] width 47 height 20
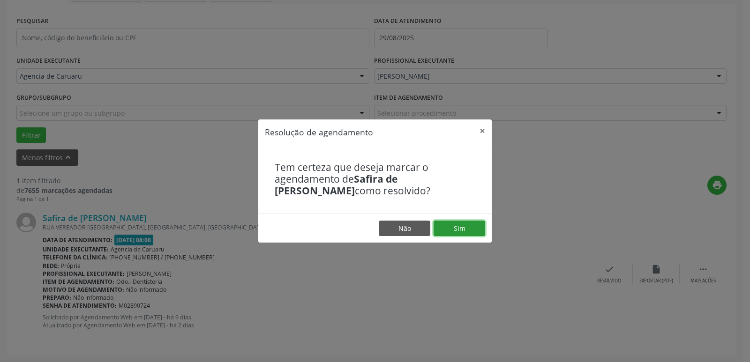
click at [453, 230] on button "Sim" at bounding box center [460, 229] width 52 height 16
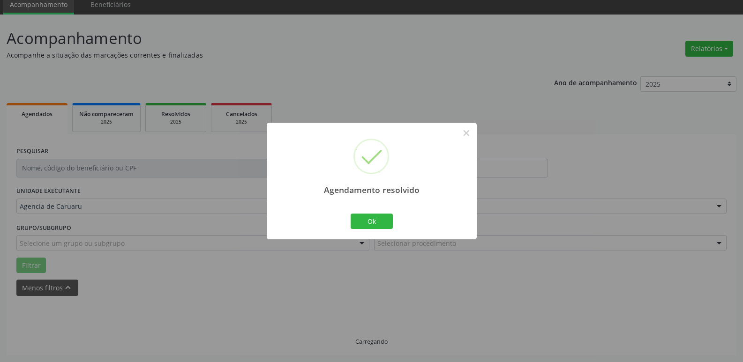
scroll to position [17, 0]
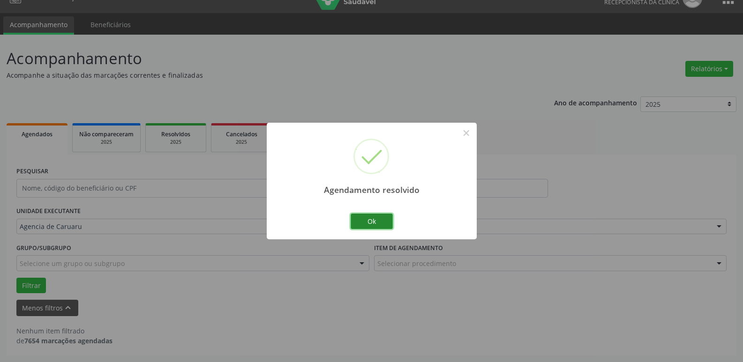
click at [375, 224] on button "Ok" at bounding box center [372, 222] width 42 height 16
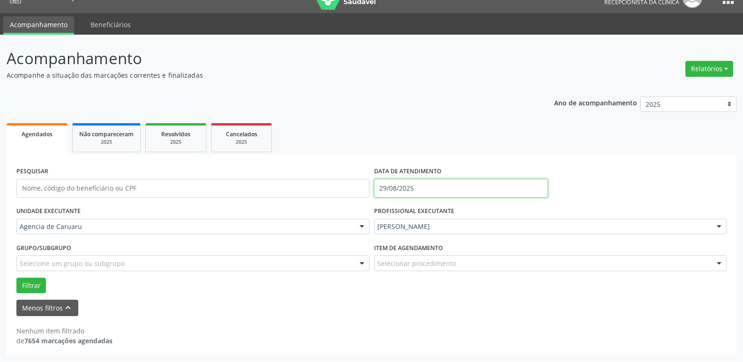
click at [439, 187] on input "29/08/2025" at bounding box center [461, 188] width 174 height 19
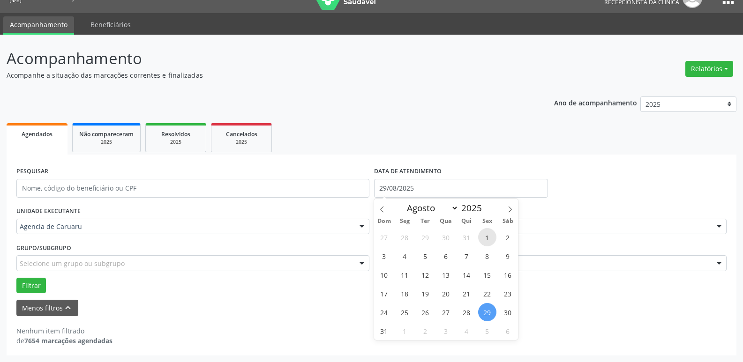
click at [488, 240] on span "1" at bounding box center [487, 237] width 18 height 18
type input "[DATE]"
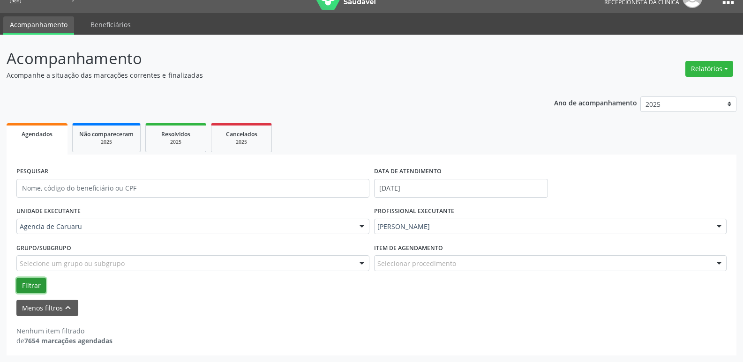
click at [25, 285] on button "Filtrar" at bounding box center [31, 286] width 30 height 16
click at [431, 189] on input "[DATE]" at bounding box center [461, 188] width 174 height 19
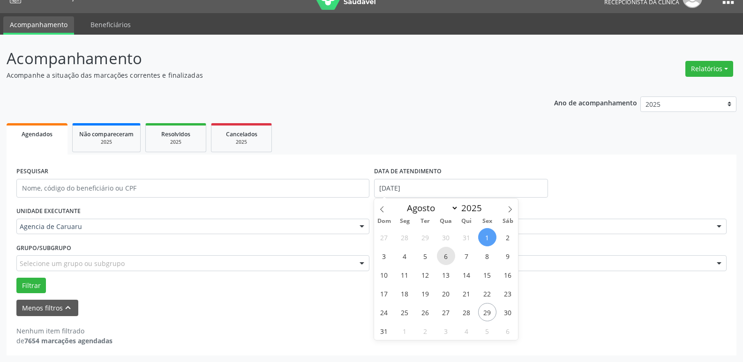
click at [440, 256] on span "6" at bounding box center [446, 256] width 18 height 18
type input "[DATE]"
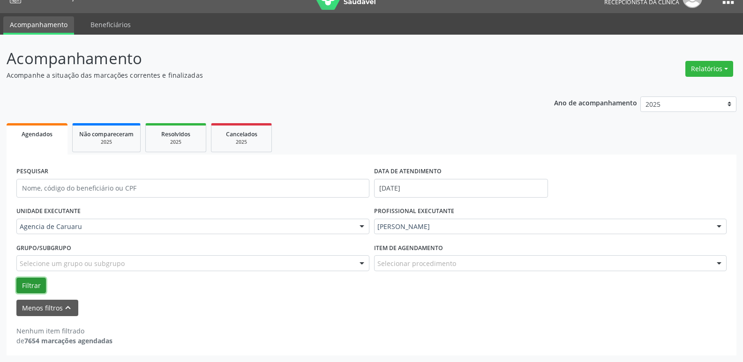
click at [42, 284] on button "Filtrar" at bounding box center [31, 286] width 30 height 16
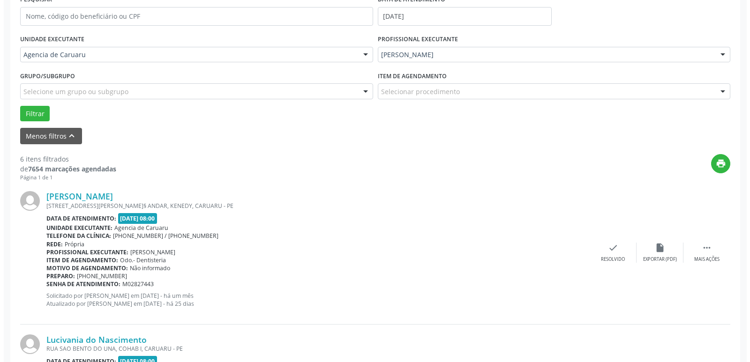
scroll to position [204, 0]
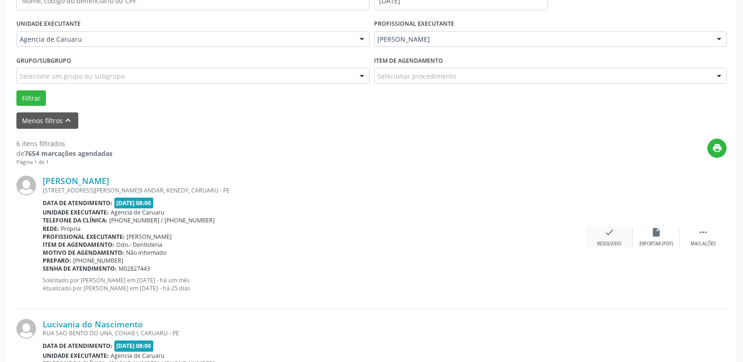
click at [624, 242] on div "check Resolvido" at bounding box center [609, 237] width 47 height 20
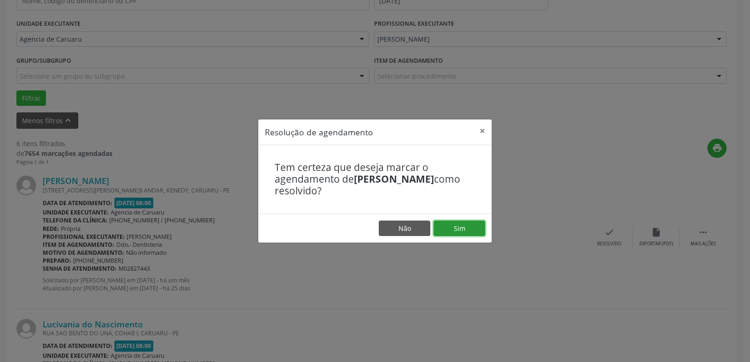
click at [477, 226] on button "Sim" at bounding box center [460, 229] width 52 height 16
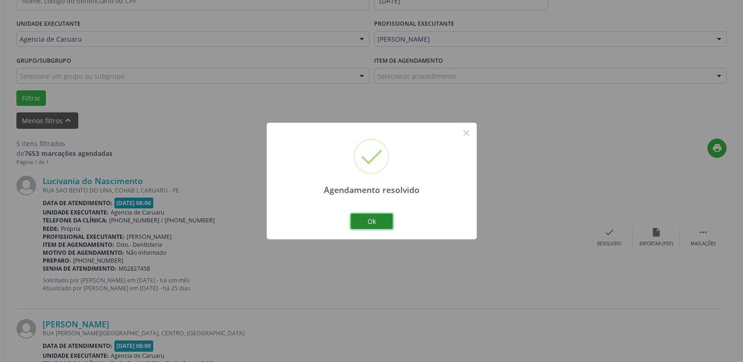
click at [368, 220] on button "Ok" at bounding box center [372, 222] width 42 height 16
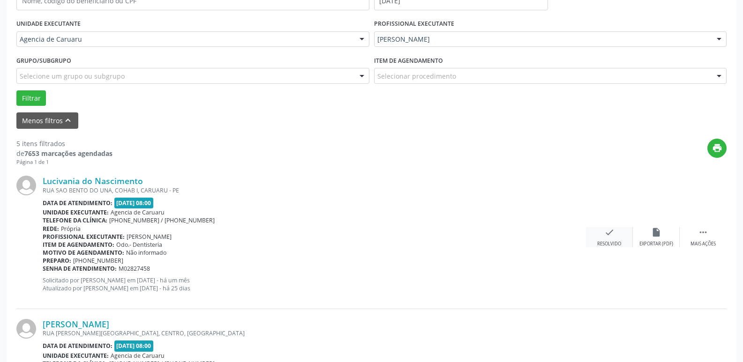
click at [619, 239] on div "check Resolvido" at bounding box center [609, 237] width 47 height 20
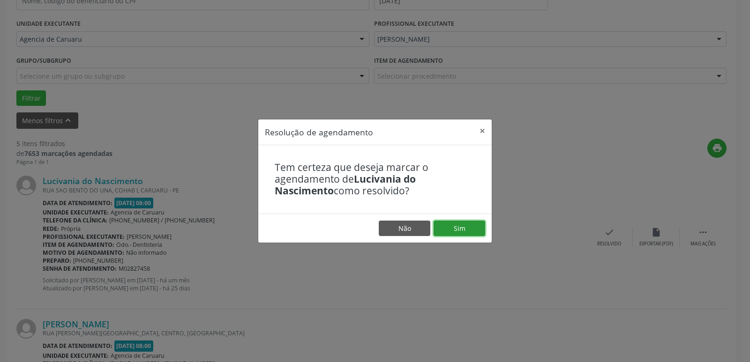
click at [450, 229] on button "Sim" at bounding box center [460, 229] width 52 height 16
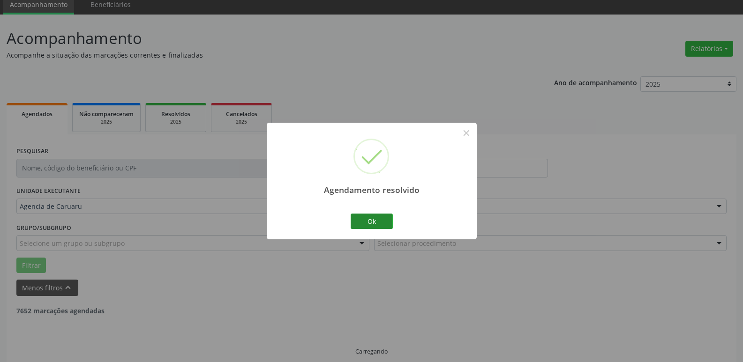
scroll to position [47, 0]
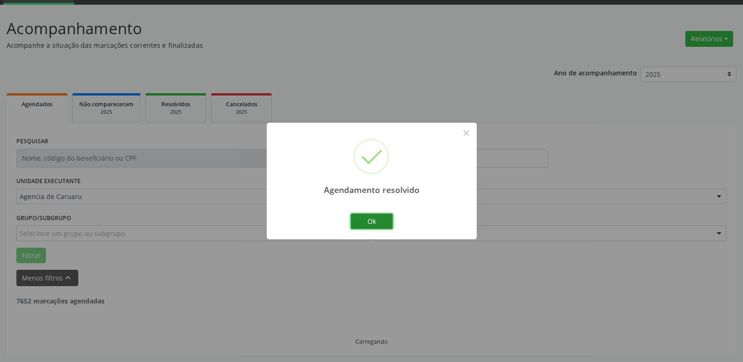
click at [374, 223] on button "Ok" at bounding box center [372, 222] width 42 height 16
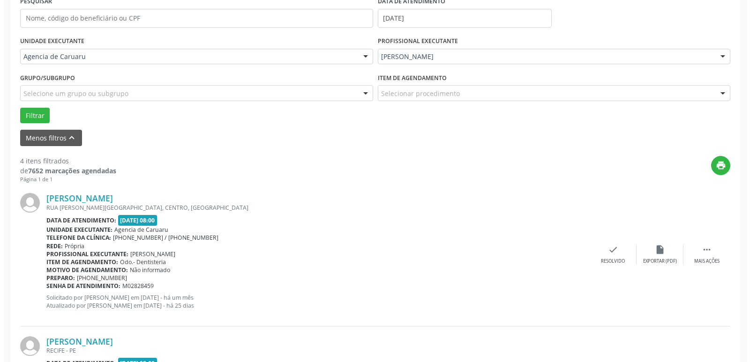
scroll to position [188, 0]
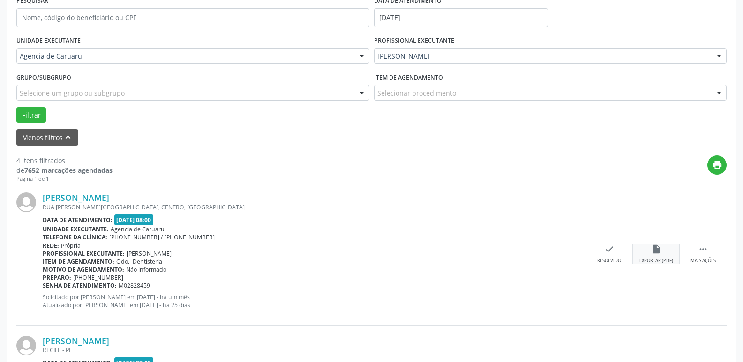
click at [634, 244] on div "insert_drive_file Exportar (PDF)" at bounding box center [656, 254] width 47 height 20
click at [612, 257] on div "check Resolvido" at bounding box center [609, 254] width 47 height 20
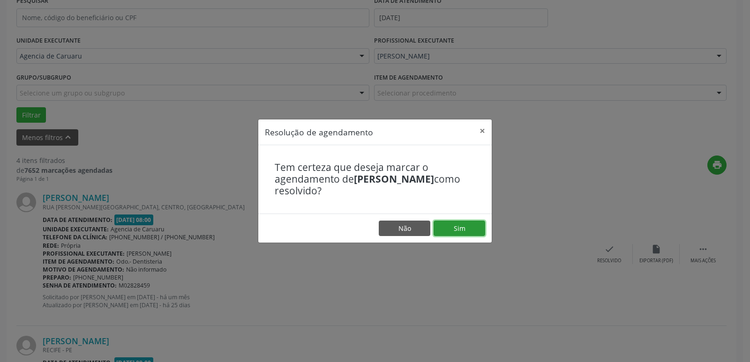
click at [473, 233] on button "Sim" at bounding box center [460, 229] width 52 height 16
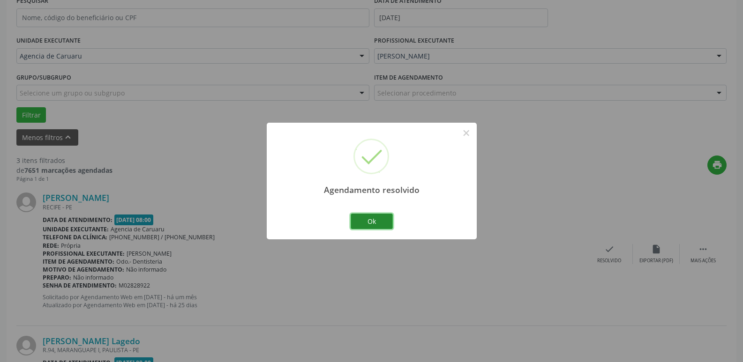
click at [355, 219] on button "Ok" at bounding box center [372, 222] width 42 height 16
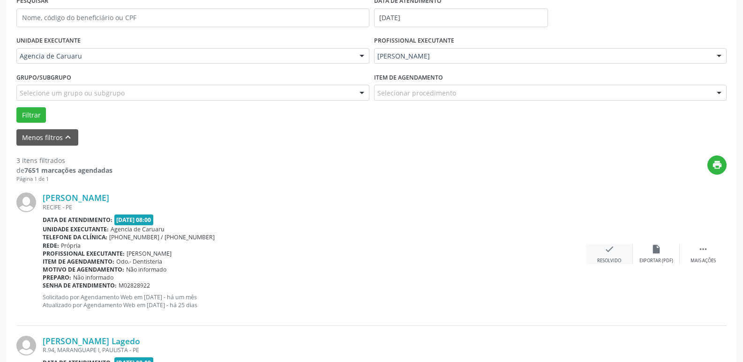
click at [616, 261] on div "Resolvido" at bounding box center [609, 261] width 24 height 7
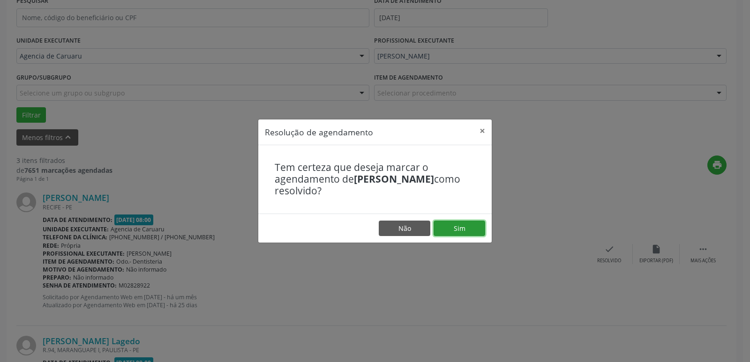
click at [479, 231] on button "Sim" at bounding box center [460, 229] width 52 height 16
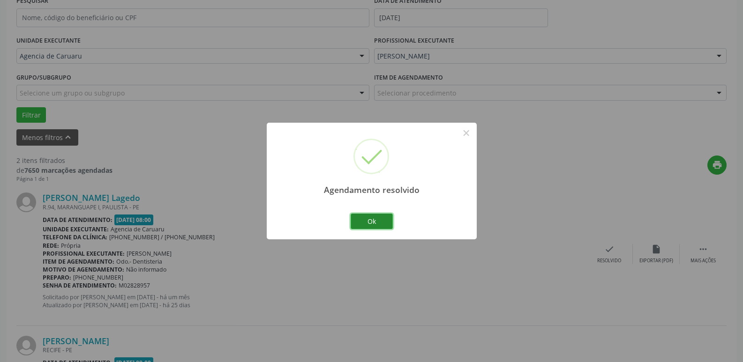
click at [375, 224] on button "Ok" at bounding box center [372, 222] width 42 height 16
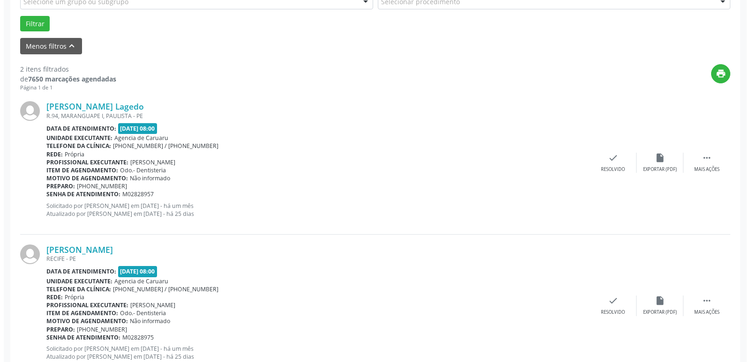
scroll to position [281, 0]
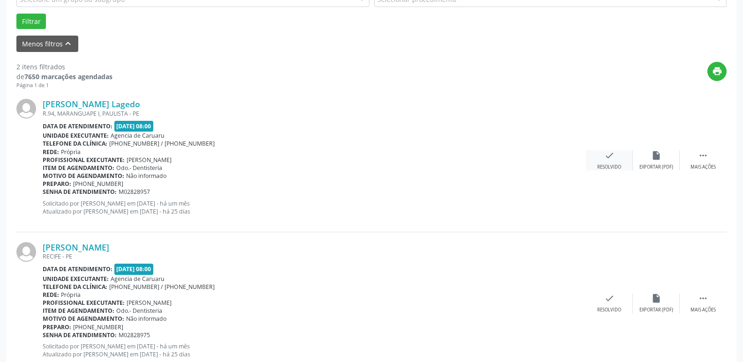
click at [612, 166] on div "Resolvido" at bounding box center [609, 167] width 24 height 7
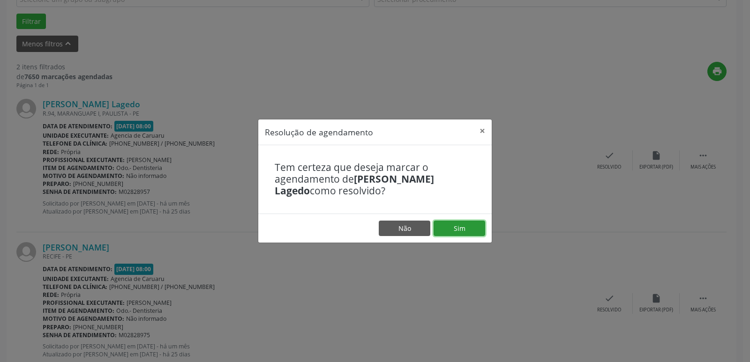
click at [457, 231] on button "Sim" at bounding box center [460, 229] width 52 height 16
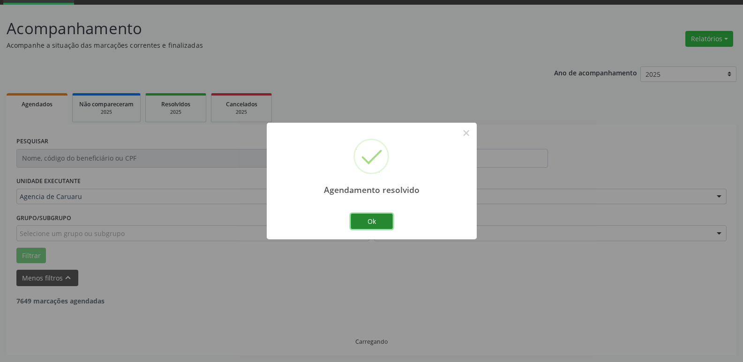
click at [371, 223] on button "Ok" at bounding box center [372, 222] width 42 height 16
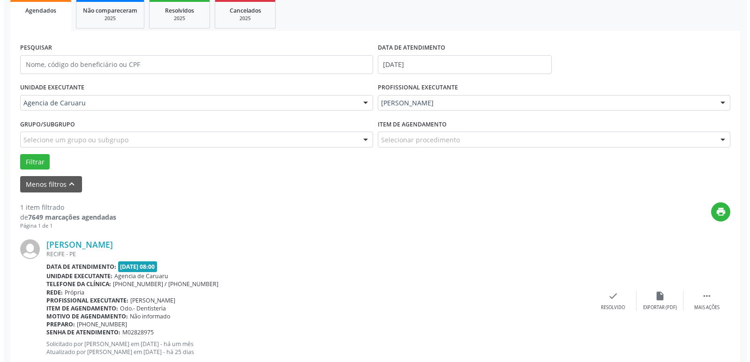
scroll to position [167, 0]
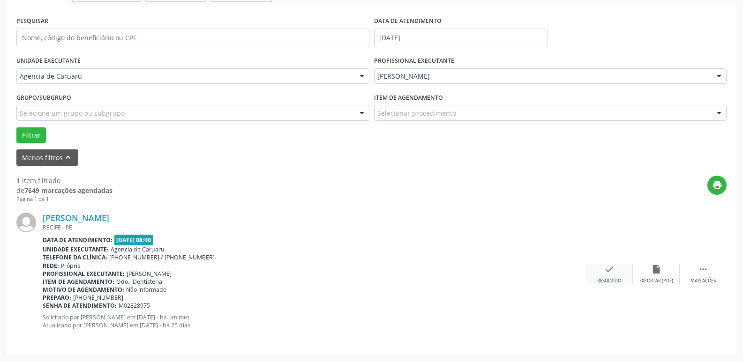
click at [624, 280] on div "check Resolvido" at bounding box center [609, 274] width 47 height 20
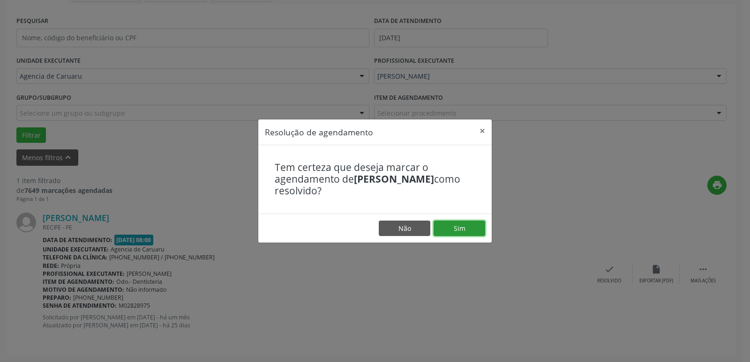
click at [452, 225] on button "Sim" at bounding box center [460, 229] width 52 height 16
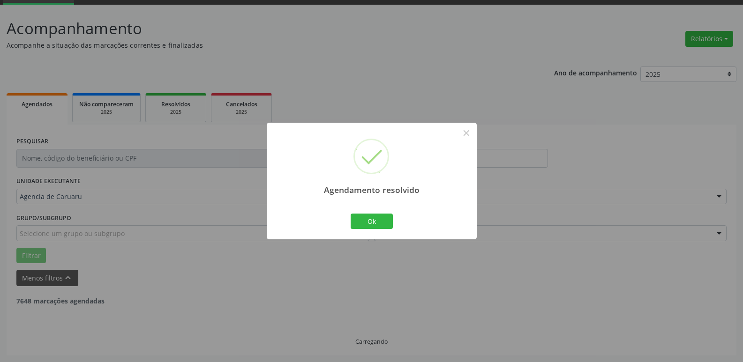
scroll to position [17, 0]
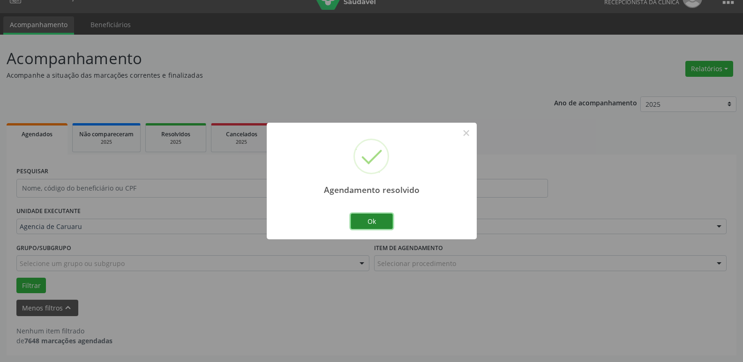
click at [382, 226] on button "Ok" at bounding box center [372, 222] width 42 height 16
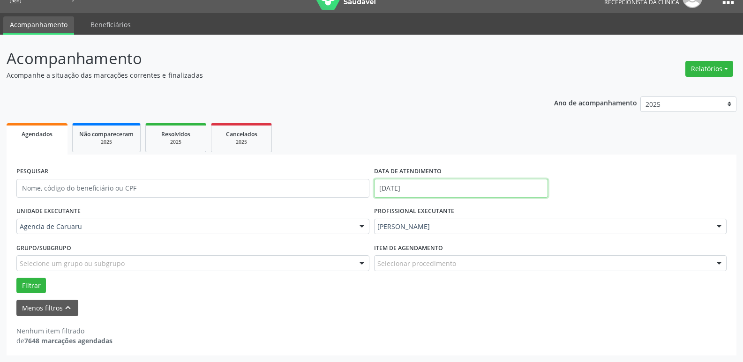
click at [447, 190] on input "[DATE]" at bounding box center [461, 188] width 174 height 19
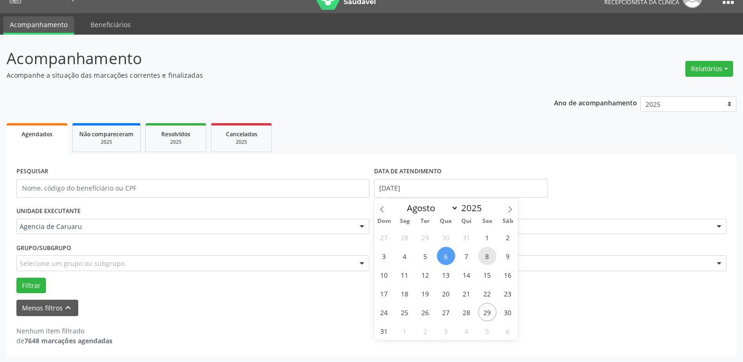
click at [487, 260] on span "8" at bounding box center [487, 256] width 18 height 18
type input "[DATE]"
click at [487, 260] on span "8" at bounding box center [487, 256] width 18 height 18
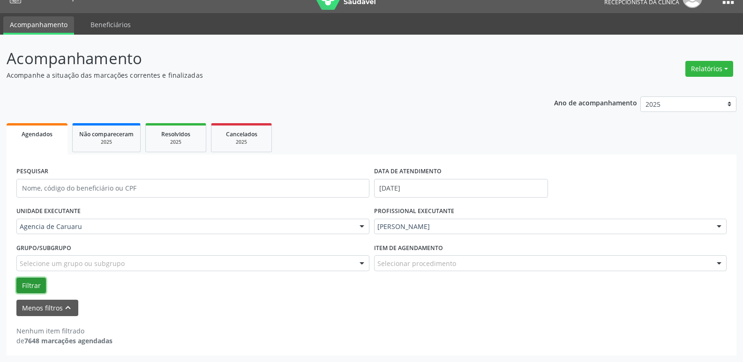
click at [31, 282] on button "Filtrar" at bounding box center [31, 286] width 30 height 16
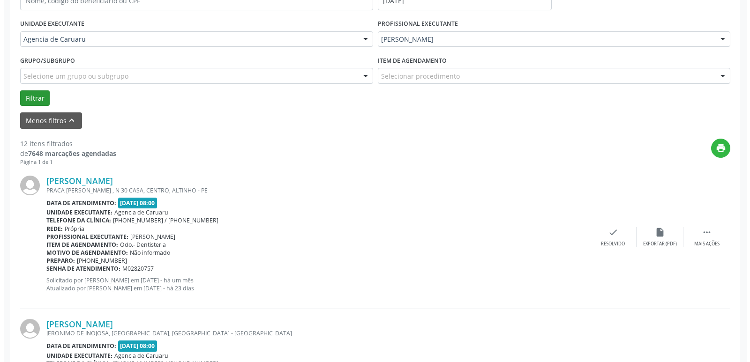
scroll to position [234, 0]
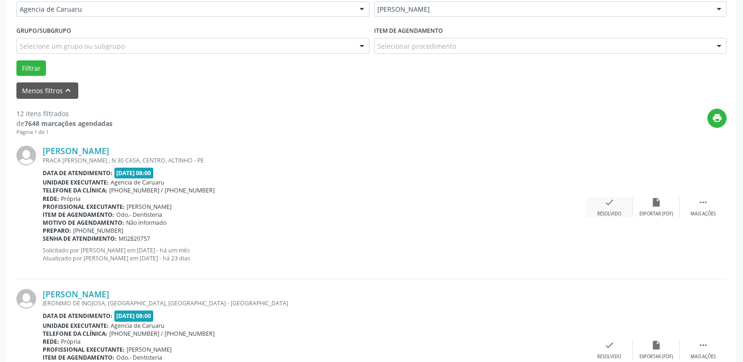
click at [617, 208] on div "check Resolvido" at bounding box center [609, 207] width 47 height 20
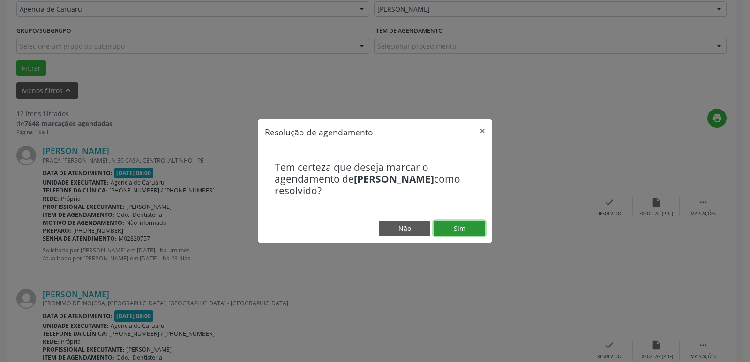
click at [473, 228] on button "Sim" at bounding box center [460, 229] width 52 height 16
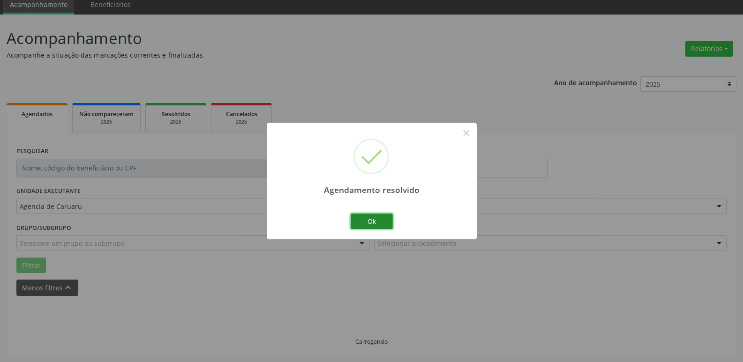
click at [381, 225] on button "Ok" at bounding box center [372, 222] width 42 height 16
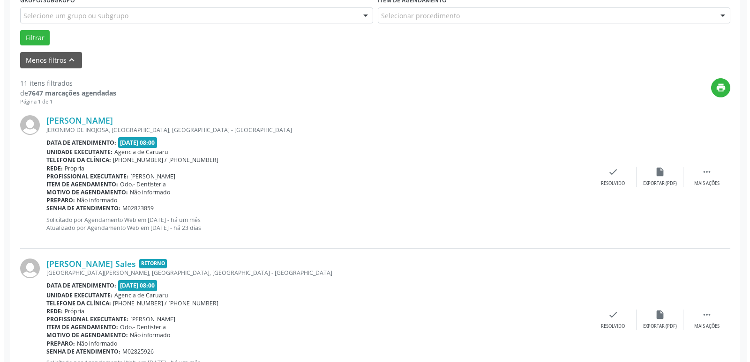
scroll to position [281, 0]
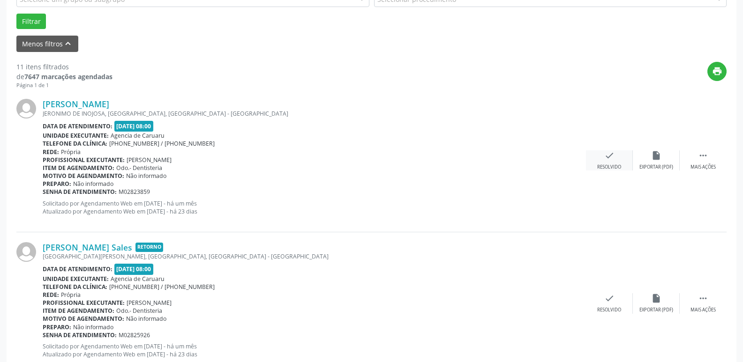
click at [608, 156] on icon "check" at bounding box center [609, 155] width 10 height 10
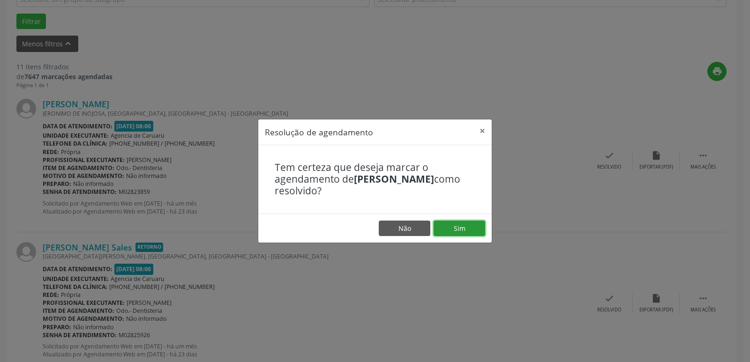
click at [465, 237] on button "Sim" at bounding box center [460, 229] width 52 height 16
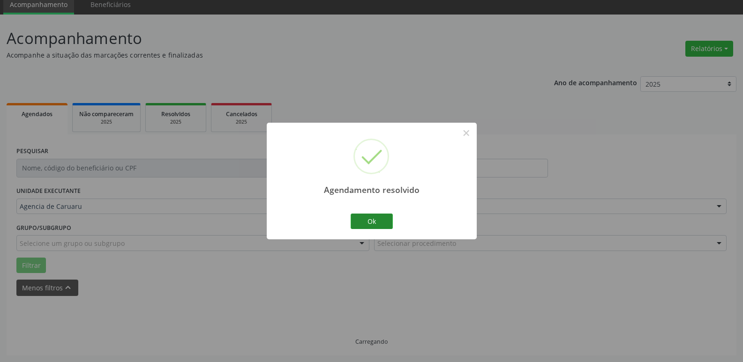
scroll to position [47, 0]
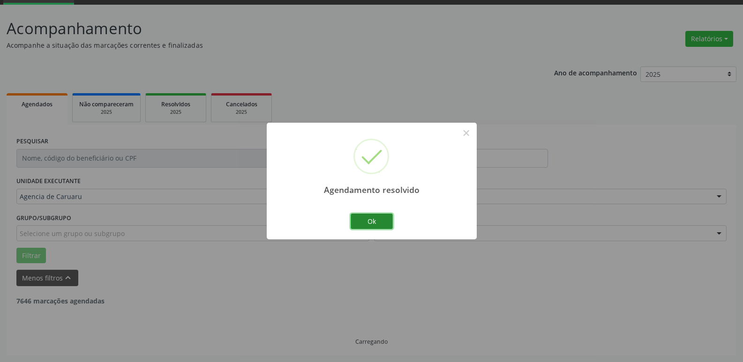
click at [371, 222] on button "Ok" at bounding box center [372, 222] width 42 height 16
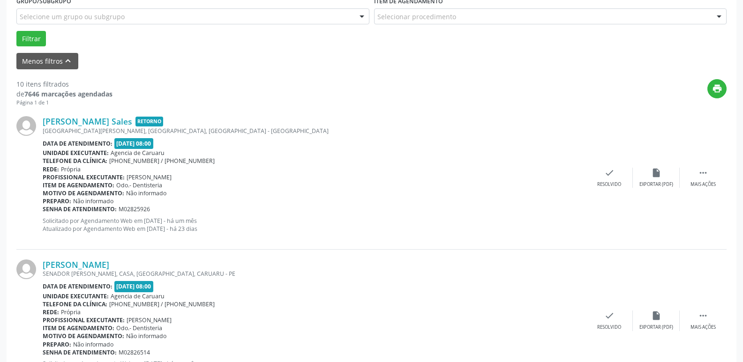
scroll to position [281, 0]
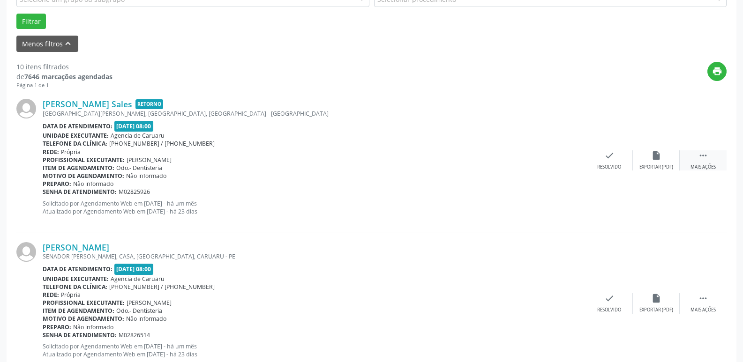
click at [705, 165] on div "Mais ações" at bounding box center [702, 167] width 25 height 7
click at [662, 156] on div "alarm_off Não compareceu" at bounding box center [656, 160] width 47 height 20
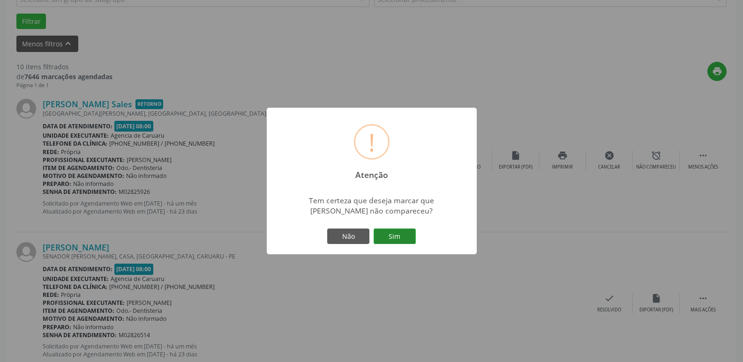
click at [395, 236] on button "Sim" at bounding box center [395, 237] width 42 height 16
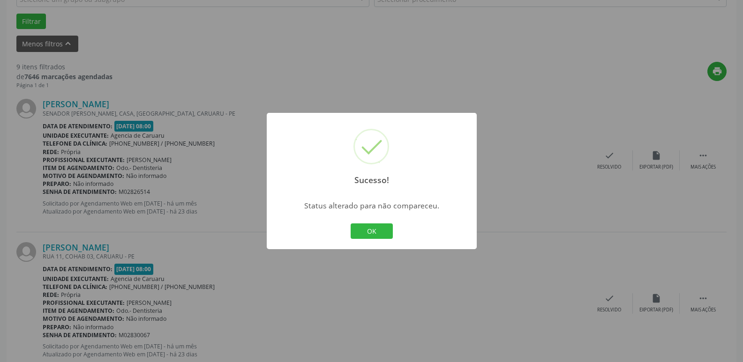
click at [394, 233] on div "OK Cancel" at bounding box center [371, 232] width 46 height 20
click at [357, 233] on button "OK" at bounding box center [372, 232] width 42 height 16
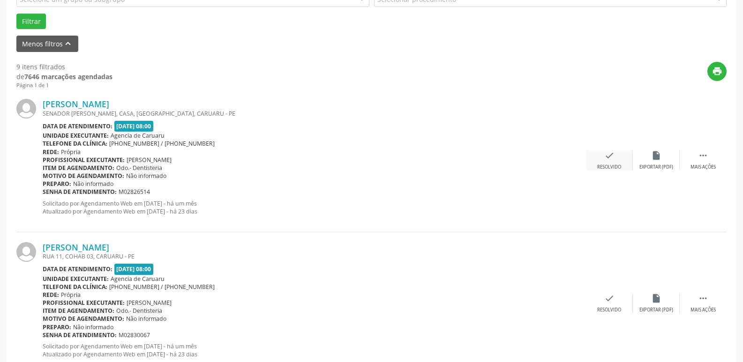
click at [605, 166] on div "Resolvido" at bounding box center [609, 167] width 24 height 7
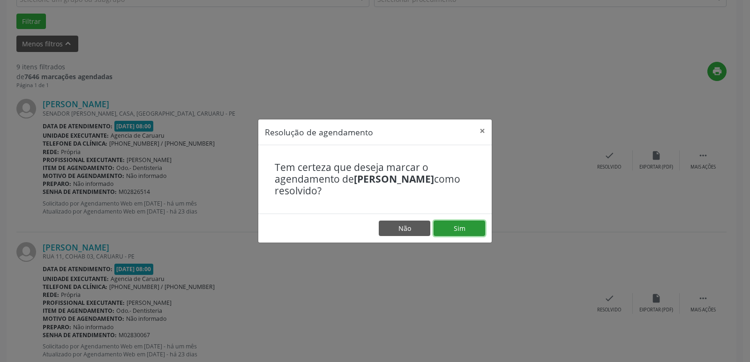
click at [473, 232] on button "Sim" at bounding box center [460, 229] width 52 height 16
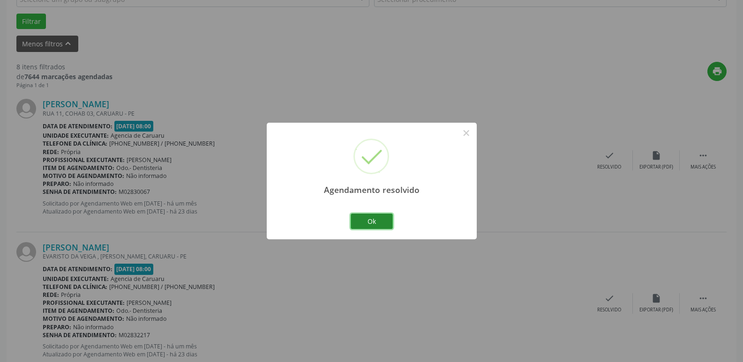
click at [384, 225] on button "Ok" at bounding box center [372, 222] width 42 height 16
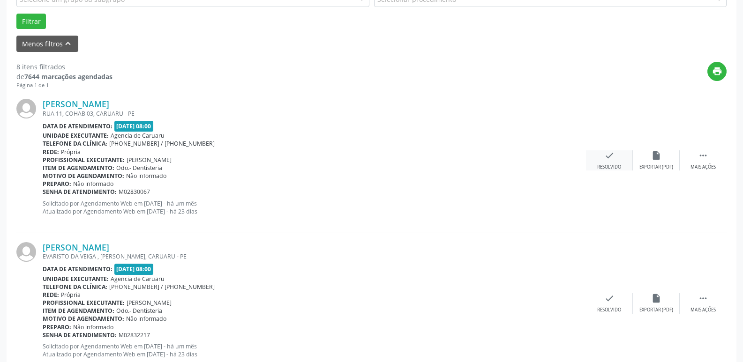
click at [605, 160] on icon "check" at bounding box center [609, 155] width 10 height 10
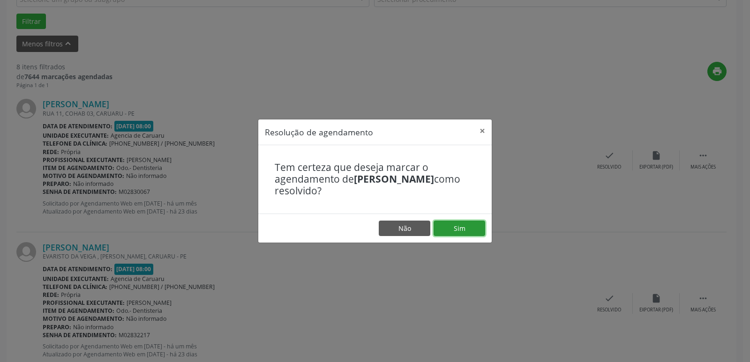
click at [466, 229] on button "Sim" at bounding box center [460, 229] width 52 height 16
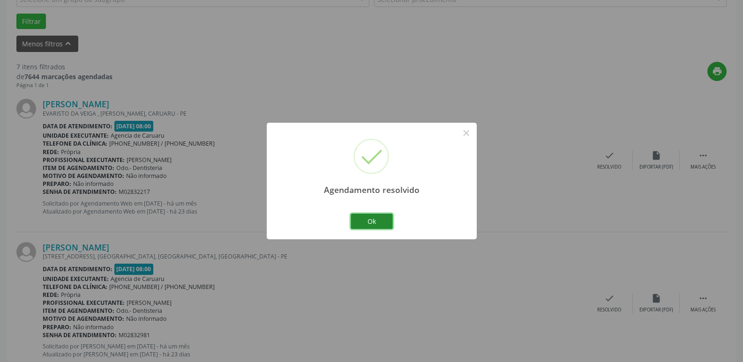
click at [372, 216] on button "Ok" at bounding box center [372, 222] width 42 height 16
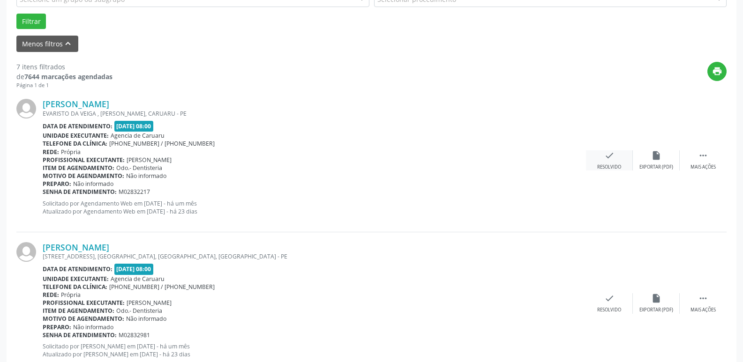
click at [615, 158] on div "check Resolvido" at bounding box center [609, 160] width 47 height 20
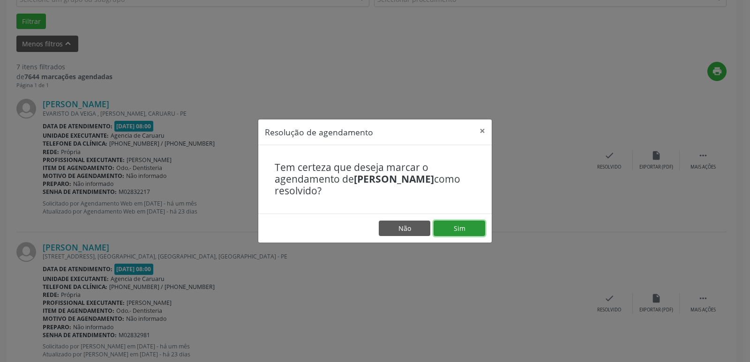
click at [479, 231] on button "Sim" at bounding box center [460, 229] width 52 height 16
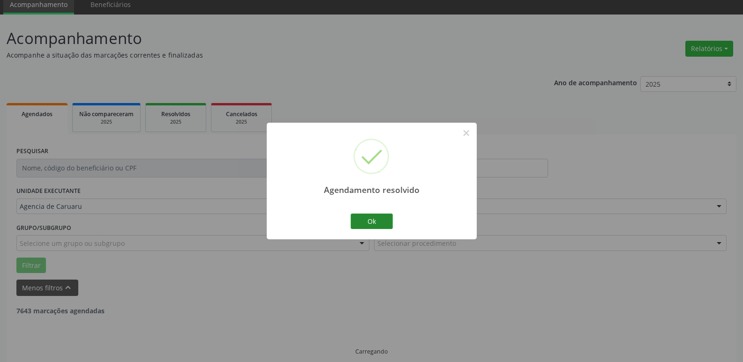
scroll to position [47, 0]
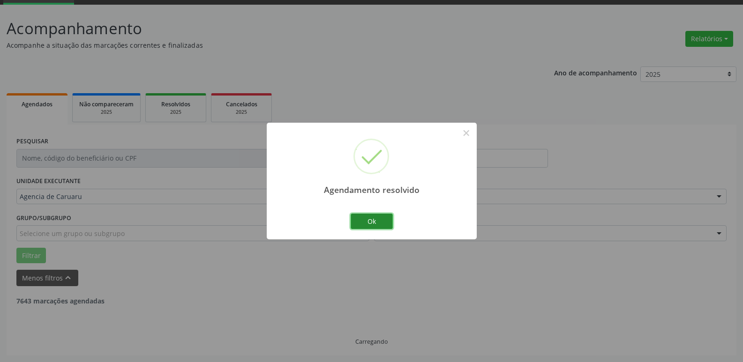
click at [369, 220] on button "Ok" at bounding box center [372, 222] width 42 height 16
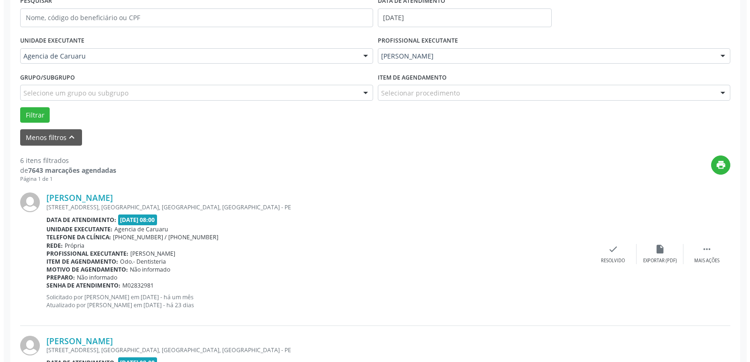
scroll to position [234, 0]
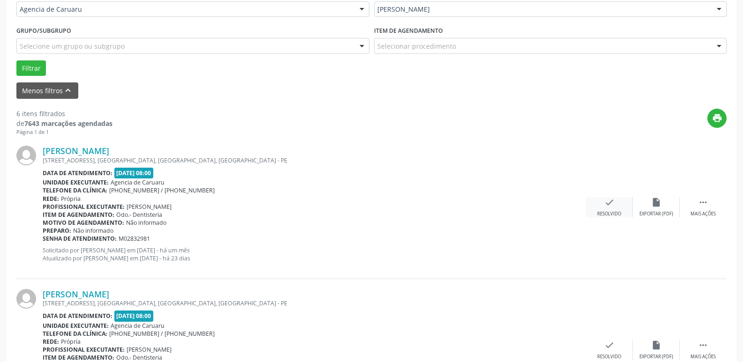
click at [627, 207] on div "check Resolvido" at bounding box center [609, 207] width 47 height 20
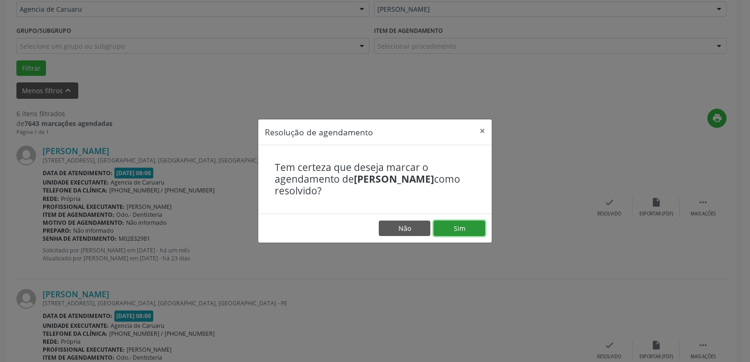
click at [465, 231] on button "Sim" at bounding box center [460, 229] width 52 height 16
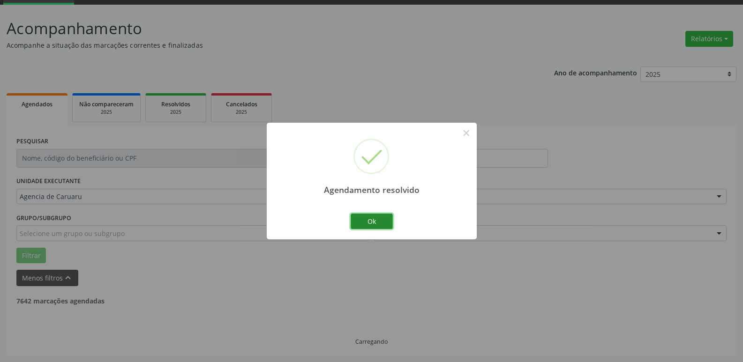
click at [368, 224] on button "Ok" at bounding box center [372, 222] width 42 height 16
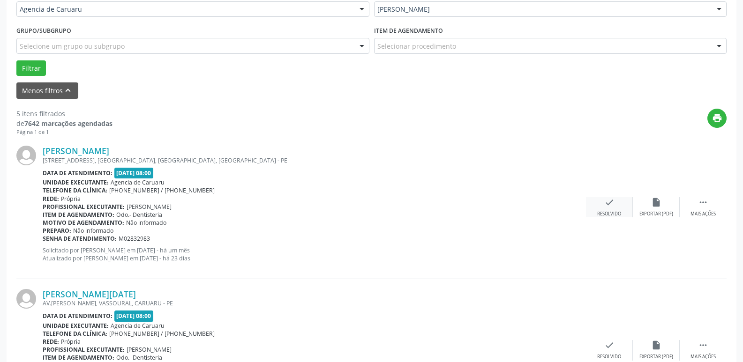
click at [615, 210] on div "check Resolvido" at bounding box center [609, 207] width 47 height 20
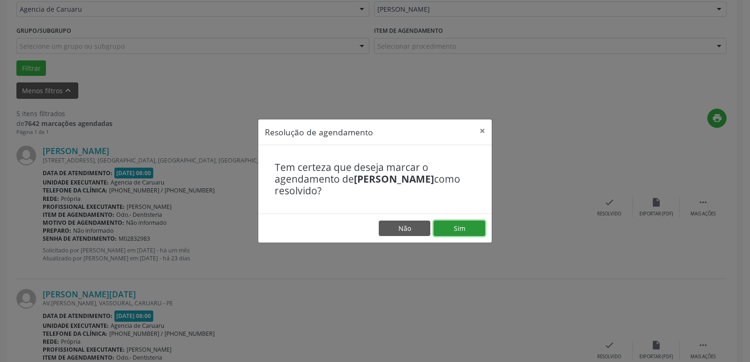
click at [448, 228] on button "Sim" at bounding box center [460, 229] width 52 height 16
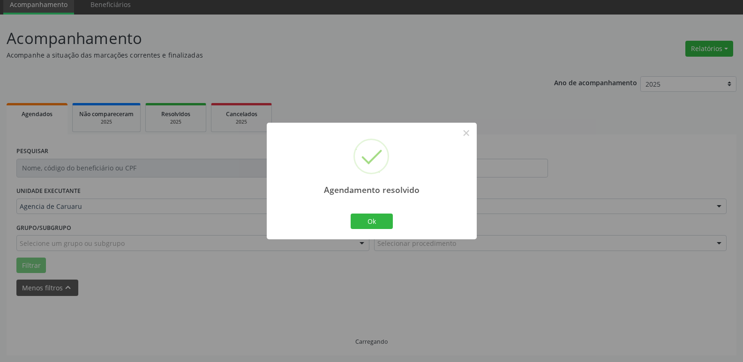
scroll to position [47, 0]
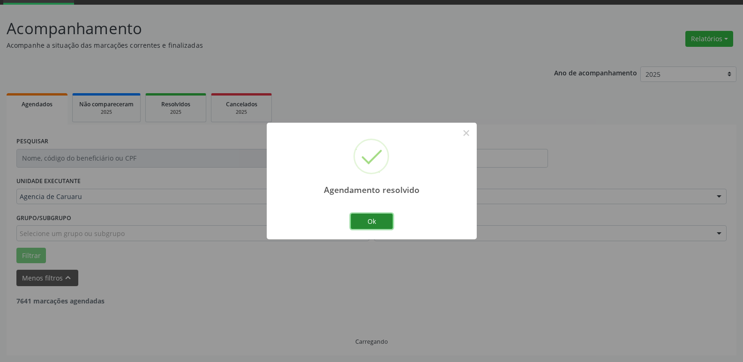
click at [380, 220] on button "Ok" at bounding box center [372, 222] width 42 height 16
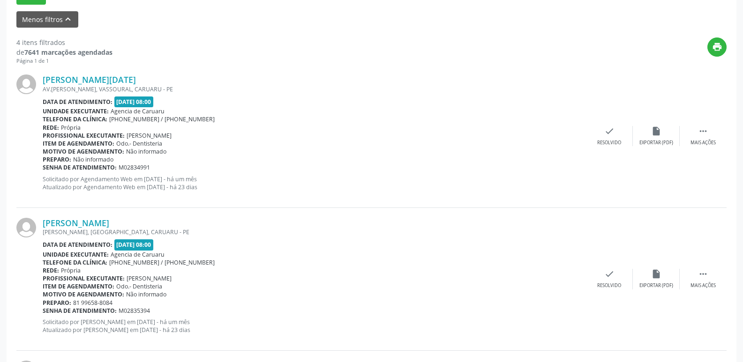
scroll to position [328, 0]
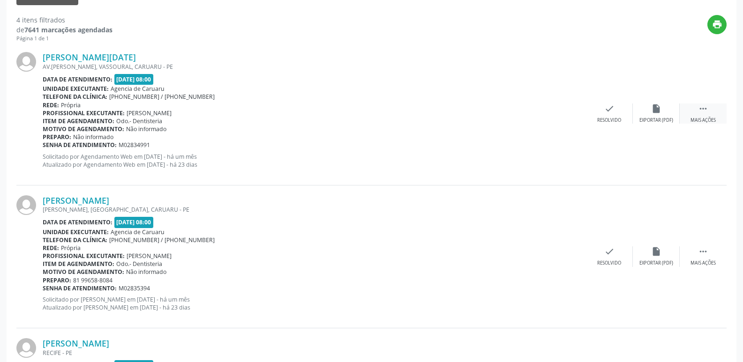
click at [690, 113] on div " Mais ações" at bounding box center [703, 114] width 47 height 20
click at [656, 119] on div "Não compareceu" at bounding box center [656, 120] width 40 height 7
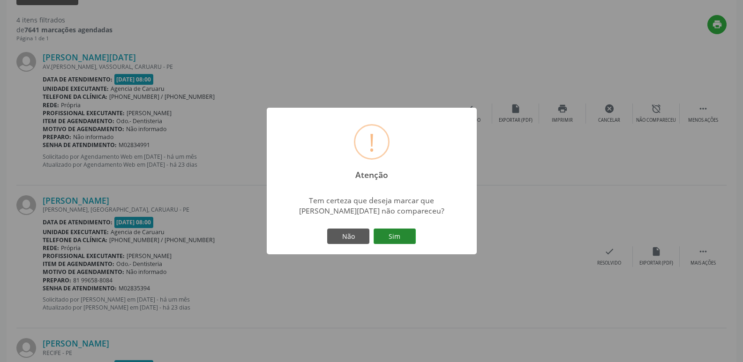
click at [403, 234] on button "Sim" at bounding box center [395, 237] width 42 height 16
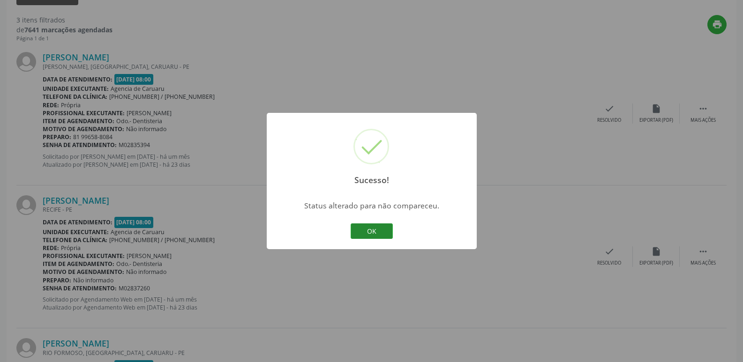
click at [380, 226] on button "OK" at bounding box center [372, 232] width 42 height 16
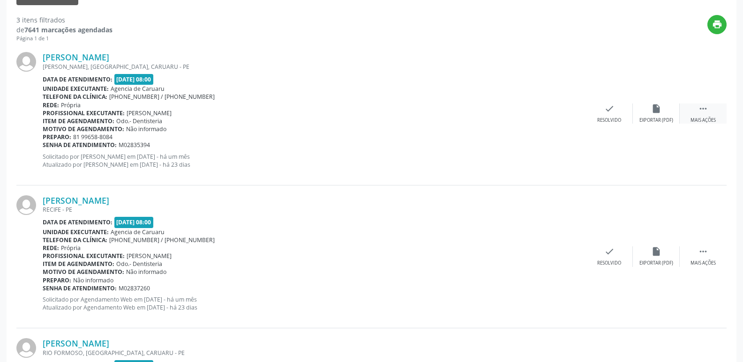
click at [694, 108] on div " Mais ações" at bounding box center [703, 114] width 47 height 20
click at [646, 110] on div "alarm_off Não compareceu" at bounding box center [656, 114] width 47 height 20
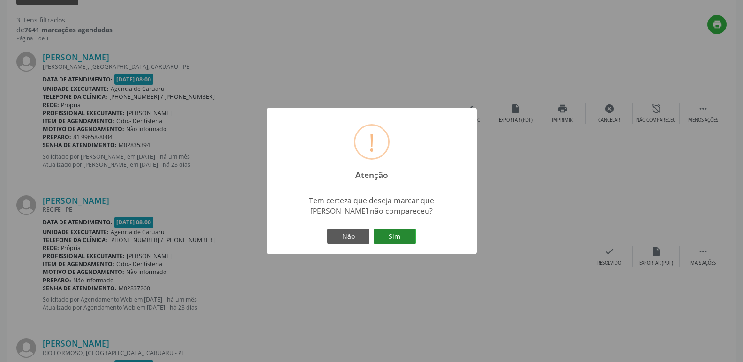
click at [406, 238] on button "Sim" at bounding box center [395, 237] width 42 height 16
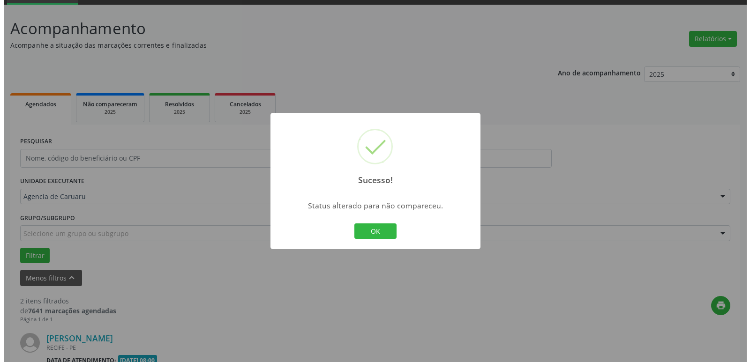
scroll to position [310, 0]
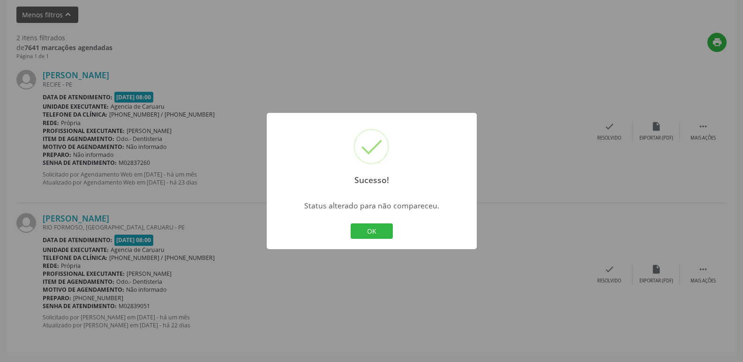
click at [401, 237] on div "Sucesso! × Status alterado para não compareceu. OK Cancel" at bounding box center [372, 181] width 210 height 137
click at [375, 235] on button "OK" at bounding box center [372, 232] width 42 height 16
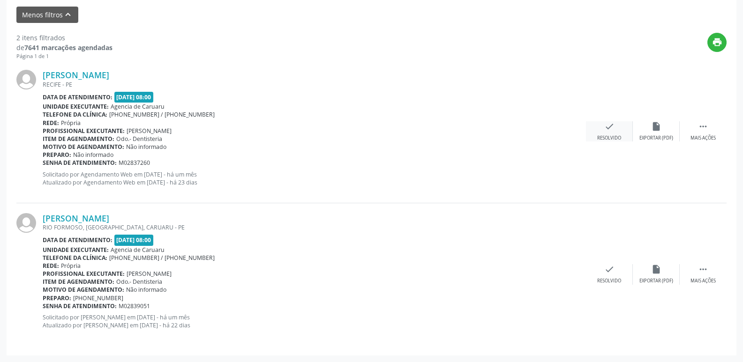
click at [600, 132] on div "check Resolvido" at bounding box center [609, 131] width 47 height 20
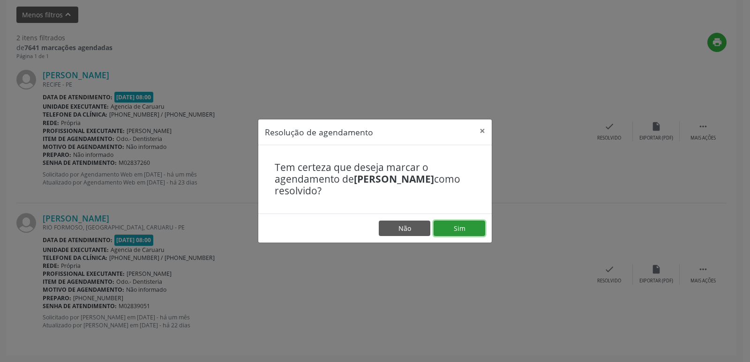
click at [454, 235] on button "Sim" at bounding box center [460, 229] width 52 height 16
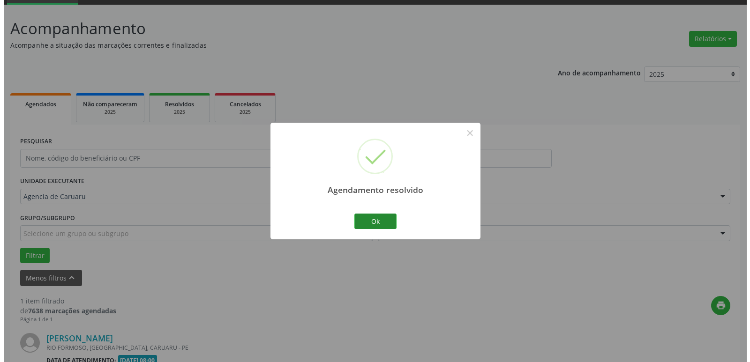
scroll to position [167, 0]
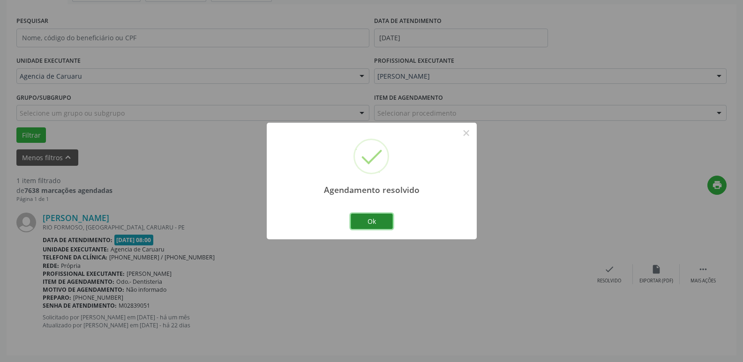
click at [362, 223] on button "Ok" at bounding box center [372, 222] width 42 height 16
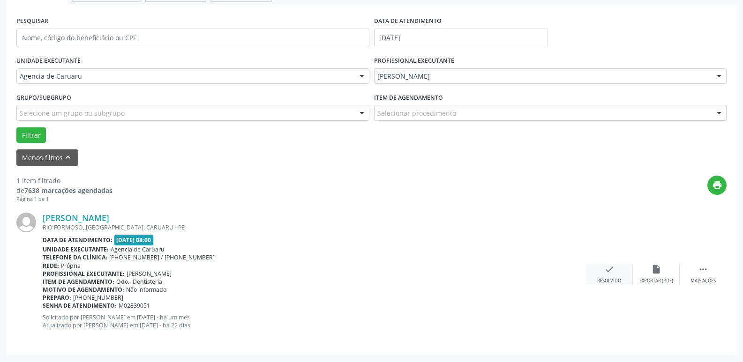
click at [608, 271] on icon "check" at bounding box center [609, 269] width 10 height 10
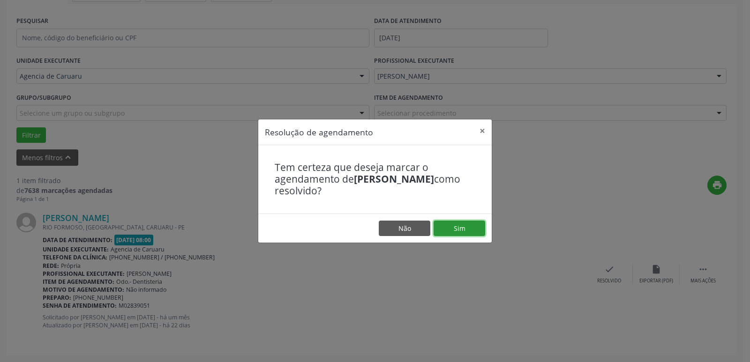
click at [453, 228] on button "Sim" at bounding box center [460, 229] width 52 height 16
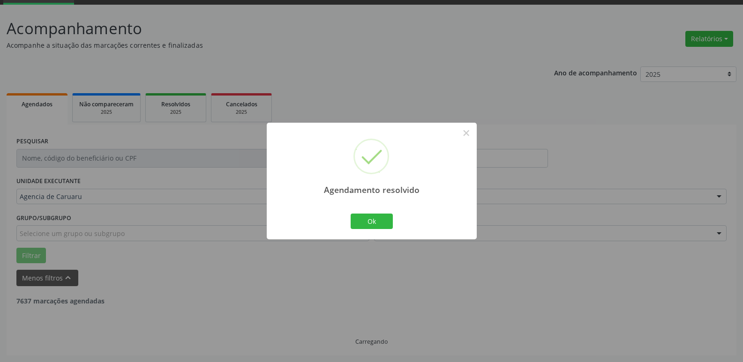
scroll to position [17, 0]
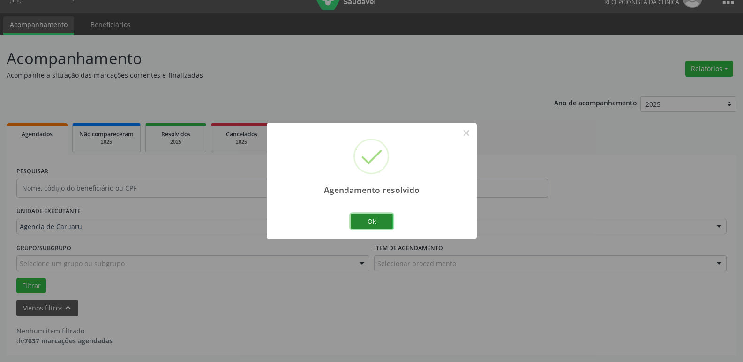
click at [374, 215] on button "Ok" at bounding box center [372, 222] width 42 height 16
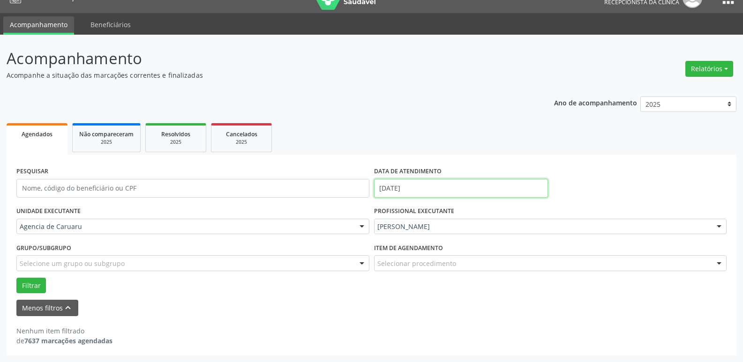
click at [460, 191] on input "[DATE]" at bounding box center [461, 188] width 174 height 19
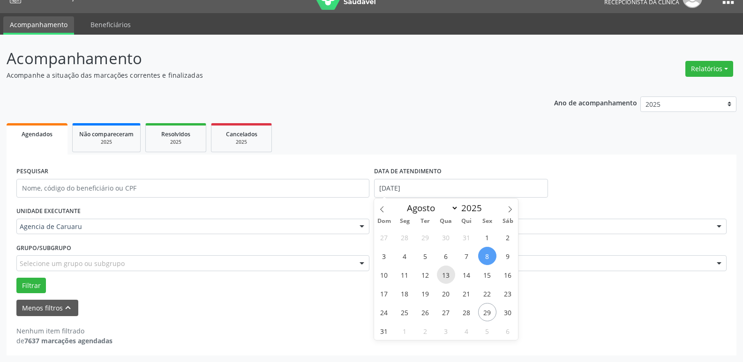
click at [450, 277] on span "13" at bounding box center [446, 275] width 18 height 18
type input "[DATE]"
click at [450, 277] on span "13" at bounding box center [446, 275] width 18 height 18
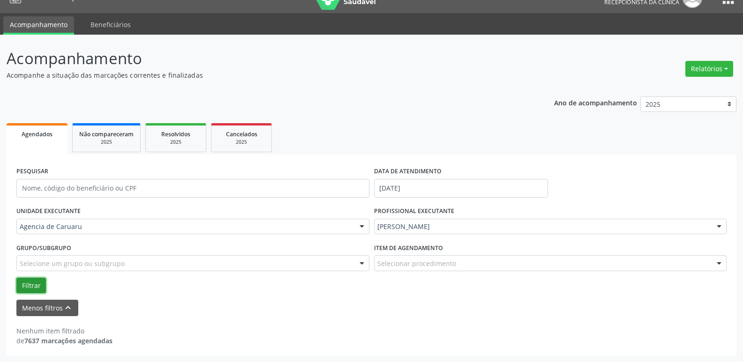
click at [45, 287] on button "Filtrar" at bounding box center [31, 286] width 30 height 16
click at [445, 184] on input "[DATE]" at bounding box center [461, 188] width 174 height 19
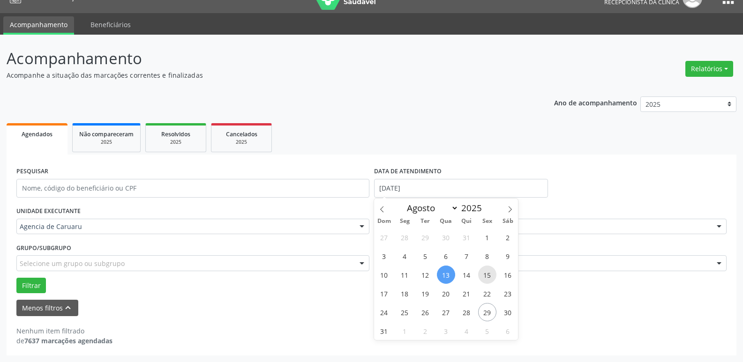
click at [488, 278] on span "15" at bounding box center [487, 275] width 18 height 18
type input "[DATE]"
click at [488, 278] on span "15" at bounding box center [487, 275] width 18 height 18
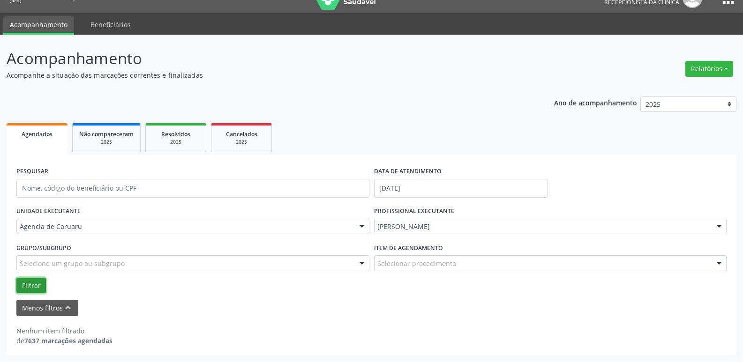
click at [36, 286] on button "Filtrar" at bounding box center [31, 286] width 30 height 16
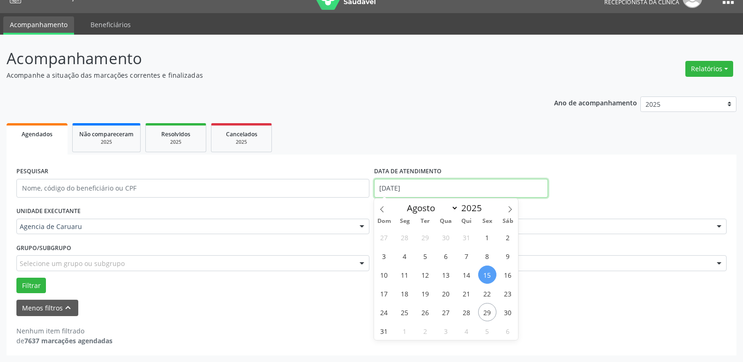
click at [417, 182] on input "[DATE]" at bounding box center [461, 188] width 174 height 19
click at [441, 295] on span "20" at bounding box center [446, 294] width 18 height 18
type input "[DATE]"
select select "7"
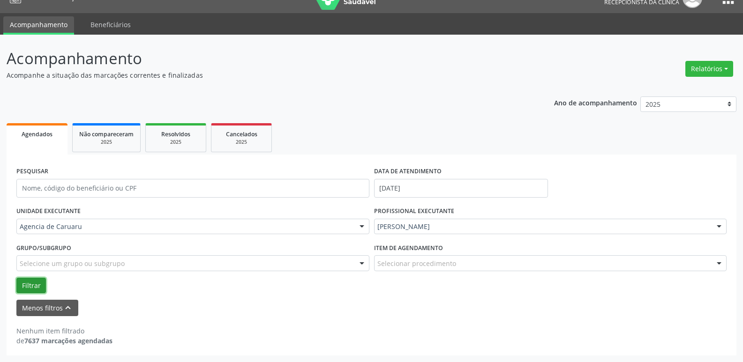
click at [36, 288] on button "Filtrar" at bounding box center [31, 286] width 30 height 16
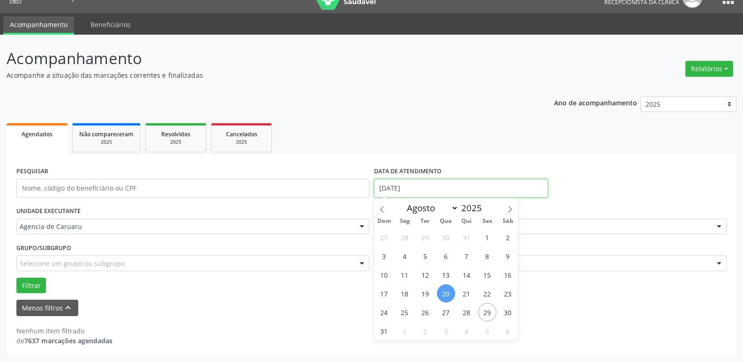
click at [464, 185] on input "[DATE]" at bounding box center [461, 188] width 174 height 19
click at [489, 297] on span "22" at bounding box center [487, 294] width 18 height 18
type input "[DATE]"
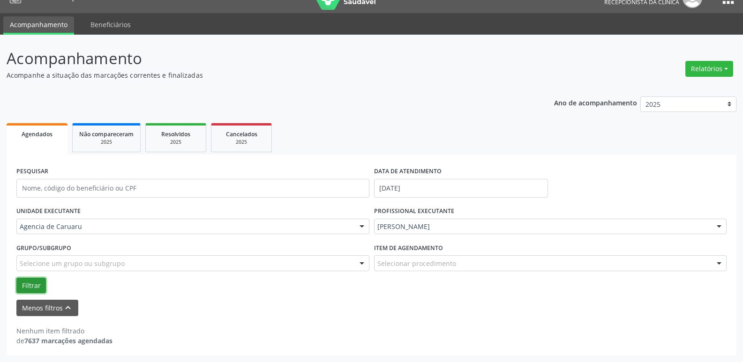
click at [37, 285] on button "Filtrar" at bounding box center [31, 286] width 30 height 16
click at [436, 180] on input "[DATE]" at bounding box center [461, 188] width 174 height 19
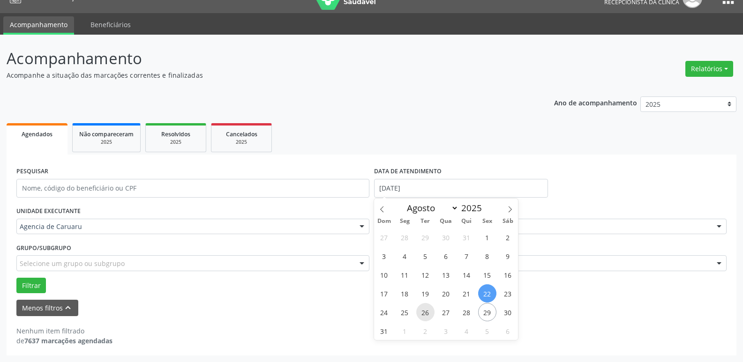
click at [428, 311] on span "26" at bounding box center [425, 312] width 18 height 18
type input "[DATE]"
click at [428, 311] on span "26" at bounding box center [425, 312] width 18 height 18
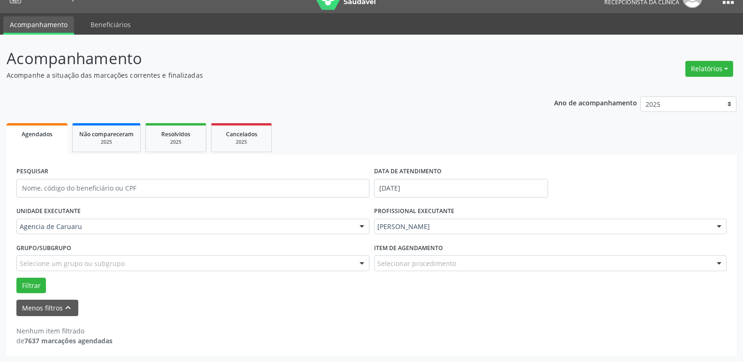
click at [48, 290] on div "Filtrar" at bounding box center [371, 286] width 715 height 16
click at [26, 290] on button "Filtrar" at bounding box center [31, 286] width 30 height 16
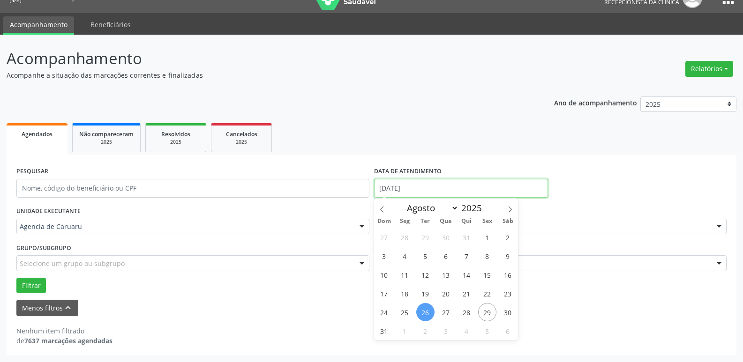
click at [413, 190] on input "[DATE]" at bounding box center [461, 188] width 174 height 19
click at [480, 313] on span "29" at bounding box center [487, 312] width 18 height 18
type input "29/08/2025"
click at [480, 313] on span "29" at bounding box center [487, 312] width 18 height 18
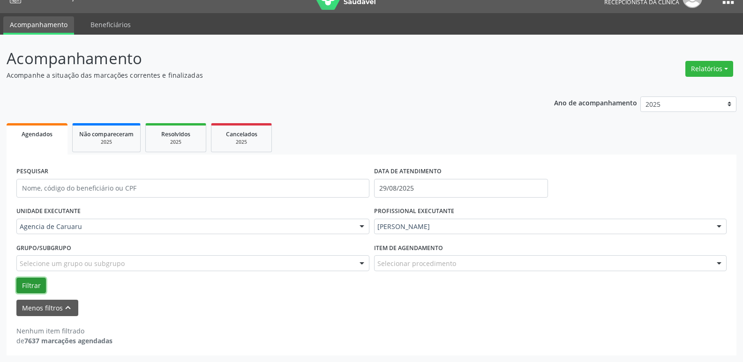
click at [23, 291] on button "Filtrar" at bounding box center [31, 286] width 30 height 16
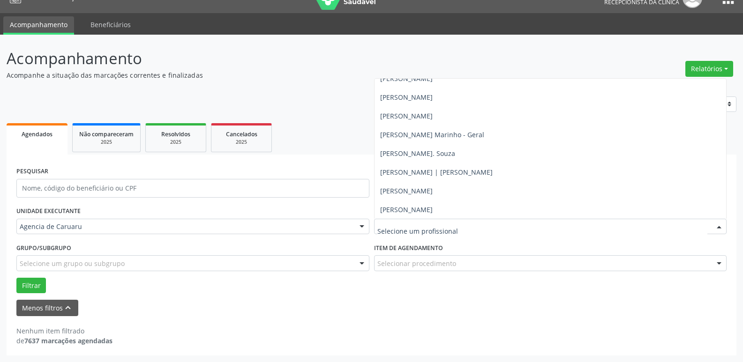
scroll to position [554, 0]
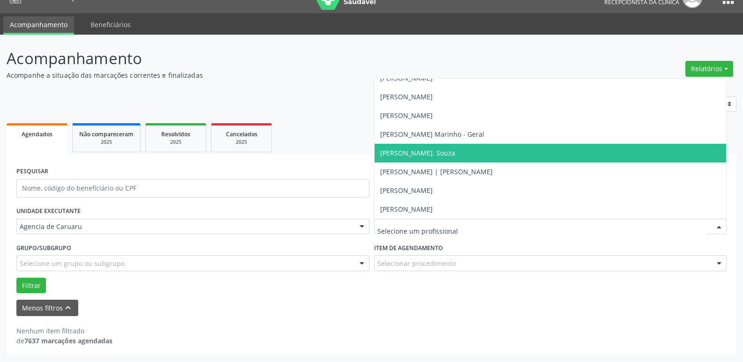
click at [439, 157] on span "[PERSON_NAME]. Souza" at bounding box center [417, 153] width 75 height 9
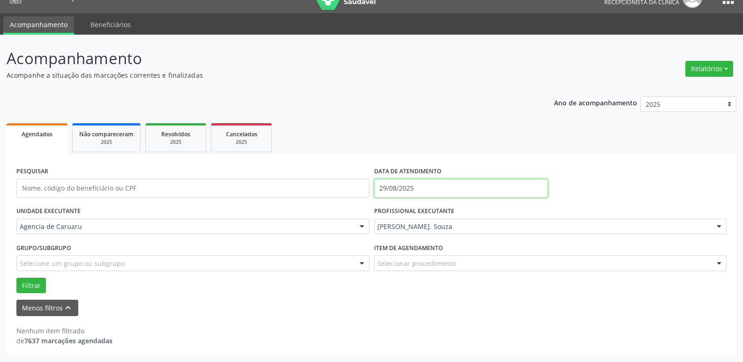
click at [419, 187] on input "29/08/2025" at bounding box center [461, 188] width 174 height 19
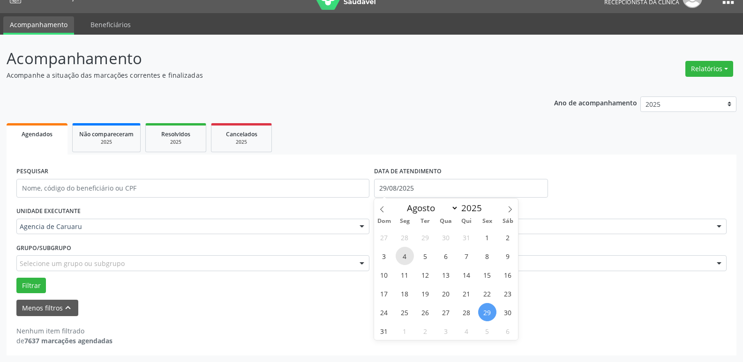
click at [407, 263] on span "4" at bounding box center [405, 256] width 18 height 18
type input "[DATE]"
click at [407, 263] on span "4" at bounding box center [405, 256] width 18 height 18
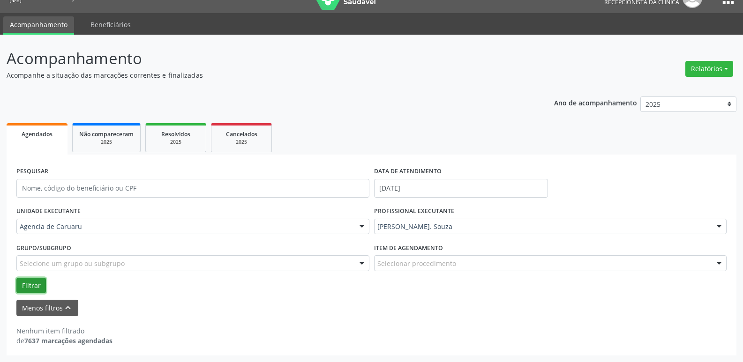
click at [19, 282] on button "Filtrar" at bounding box center [31, 286] width 30 height 16
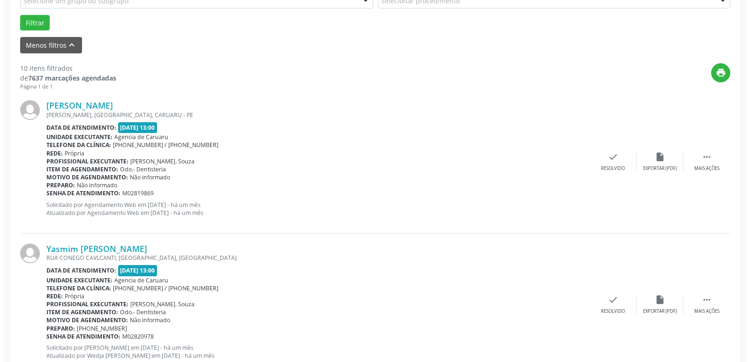
scroll to position [298, 0]
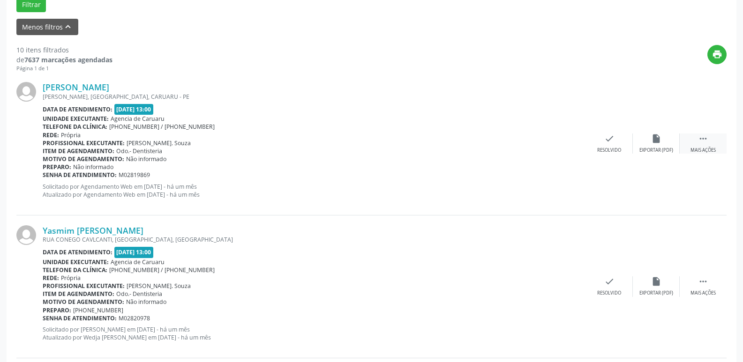
click at [707, 139] on icon "" at bounding box center [703, 139] width 10 height 10
click at [460, 146] on div "check Resolvido" at bounding box center [468, 144] width 47 height 20
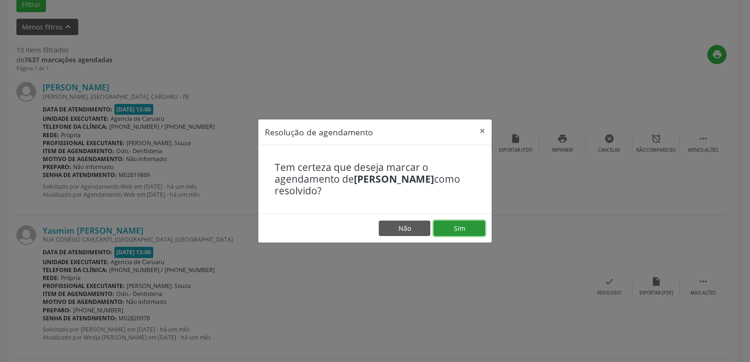
click at [471, 225] on button "Sim" at bounding box center [460, 229] width 52 height 16
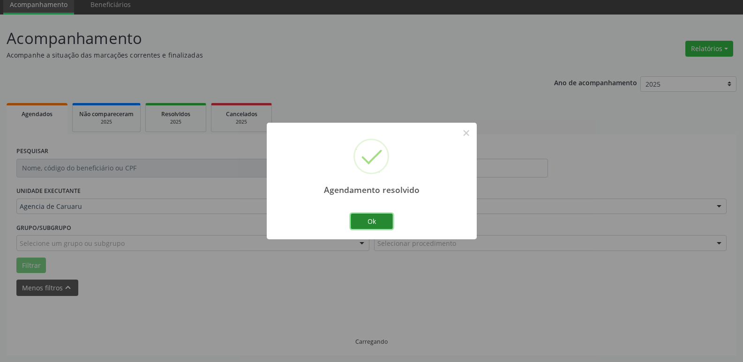
click at [385, 222] on button "Ok" at bounding box center [372, 222] width 42 height 16
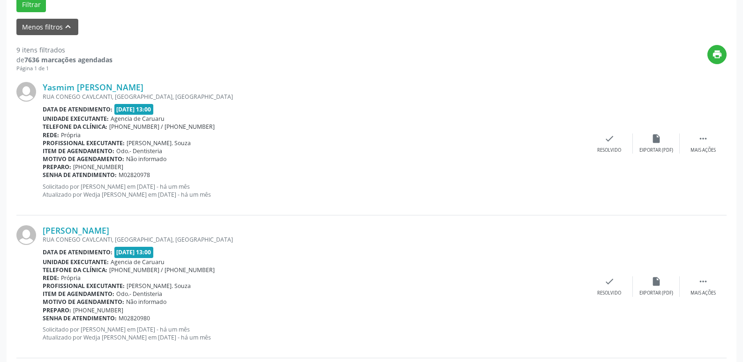
scroll to position [345, 0]
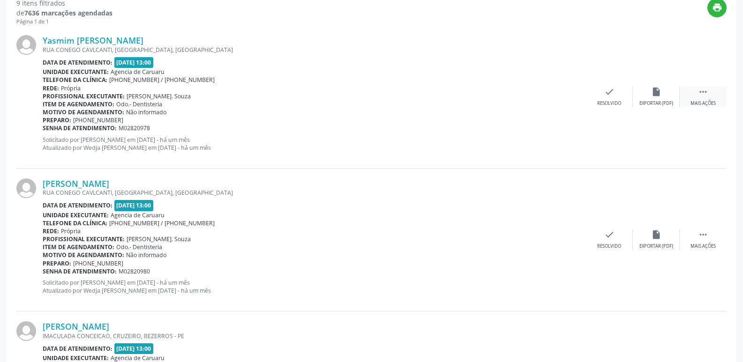
click at [703, 89] on icon "" at bounding box center [703, 92] width 10 height 10
click at [664, 100] on div "Não compareceu" at bounding box center [656, 103] width 40 height 7
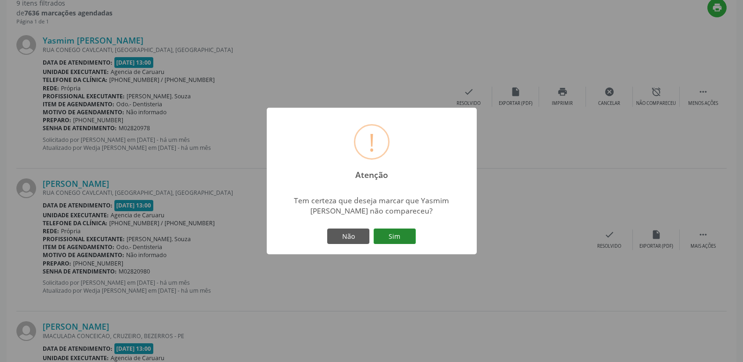
click at [406, 236] on button "Sim" at bounding box center [395, 237] width 42 height 16
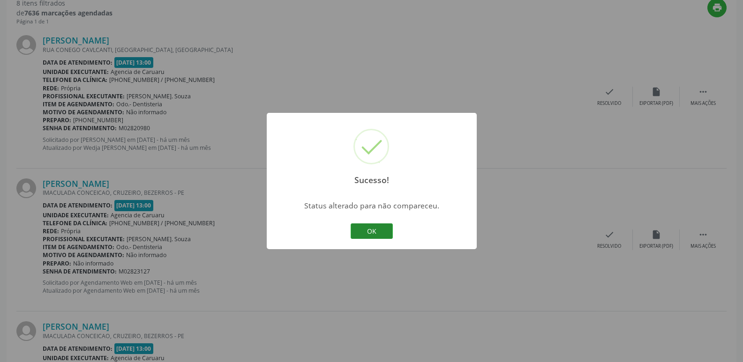
click at [373, 232] on button "OK" at bounding box center [372, 232] width 42 height 16
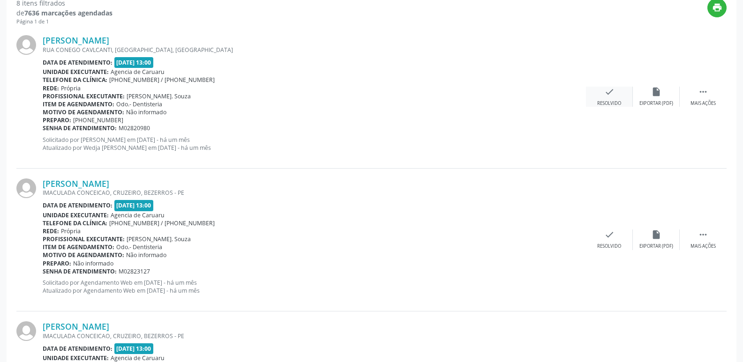
click at [602, 98] on div "check Resolvido" at bounding box center [609, 97] width 47 height 20
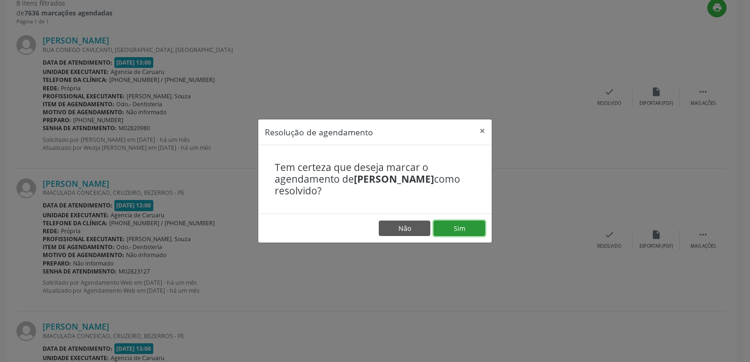
click at [470, 225] on button "Sim" at bounding box center [460, 229] width 52 height 16
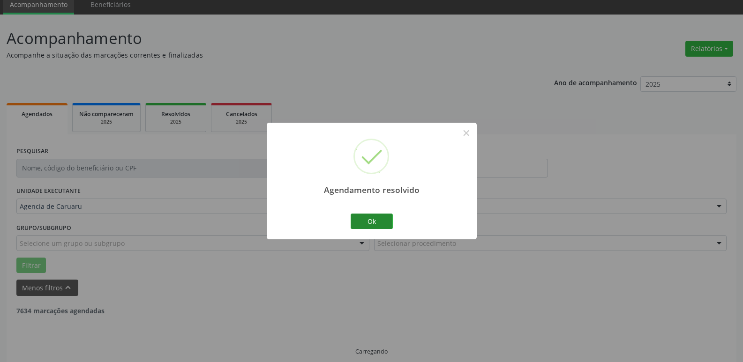
scroll to position [47, 0]
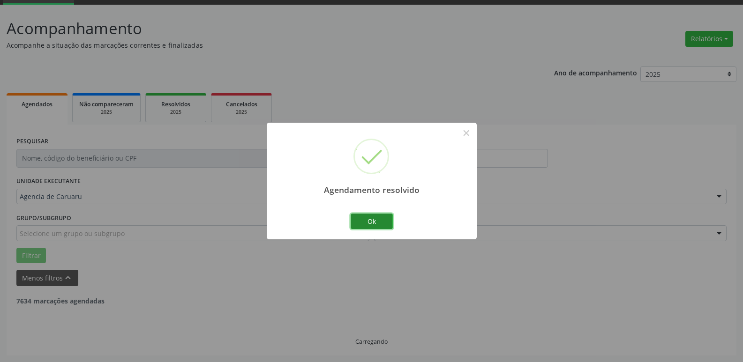
click at [381, 224] on button "Ok" at bounding box center [372, 222] width 42 height 16
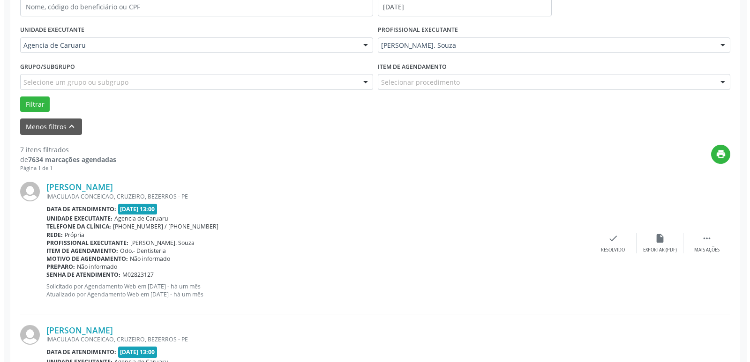
scroll to position [234, 0]
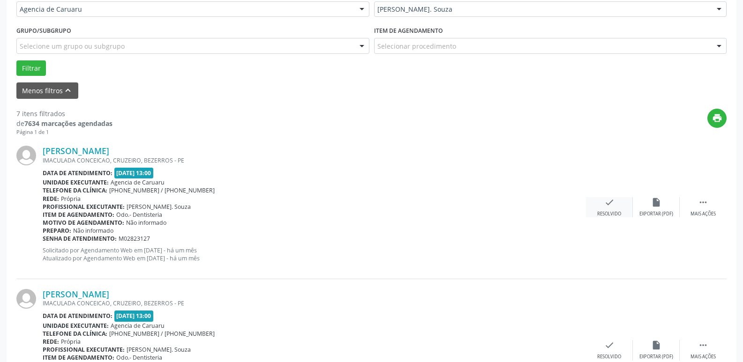
click at [603, 203] on div "check Resolvido" at bounding box center [609, 207] width 47 height 20
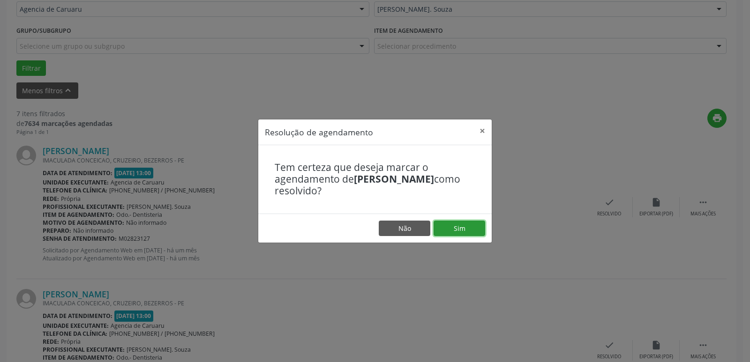
click at [465, 231] on button "Sim" at bounding box center [460, 229] width 52 height 16
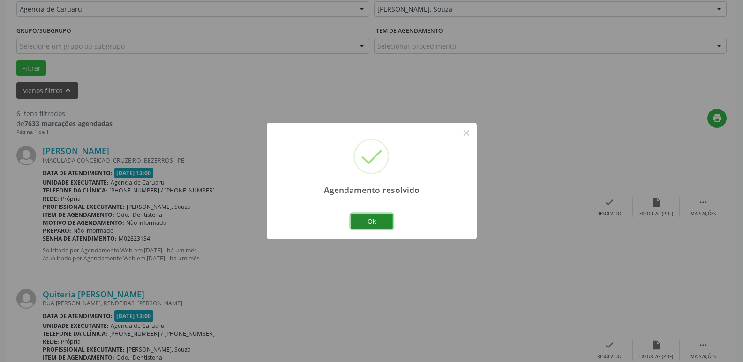
click at [367, 214] on button "Ok" at bounding box center [372, 222] width 42 height 16
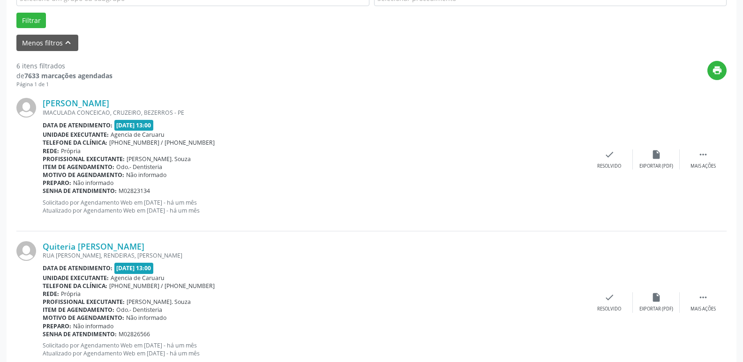
scroll to position [328, 0]
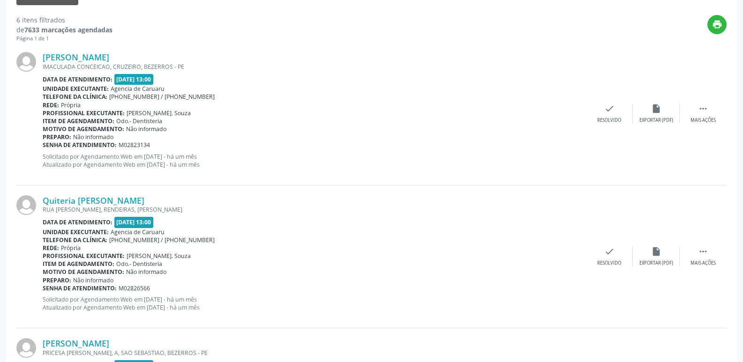
click at [694, 103] on div "[PERSON_NAME] IMACULADA CONCEICAO, CRUZEIRO, BEZERROS - PE Data de atendimento:…" at bounding box center [371, 113] width 710 height 143
click at [697, 110] on div " Mais ações" at bounding box center [703, 114] width 47 height 20
click at [667, 122] on div "Não compareceu" at bounding box center [656, 120] width 40 height 7
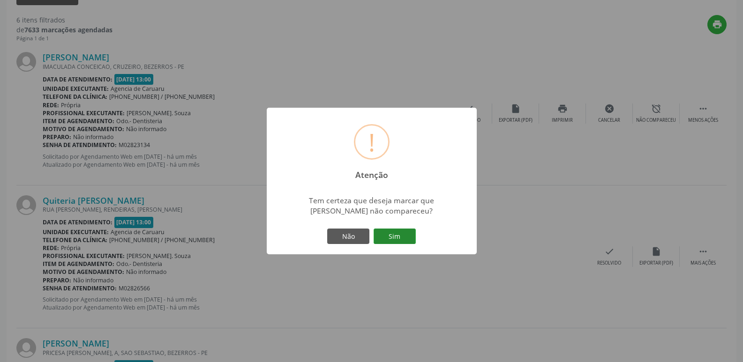
click at [398, 236] on button "Sim" at bounding box center [395, 237] width 42 height 16
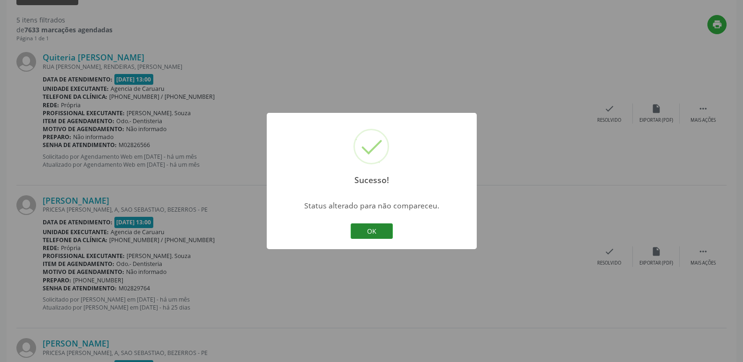
click at [372, 236] on button "OK" at bounding box center [372, 232] width 42 height 16
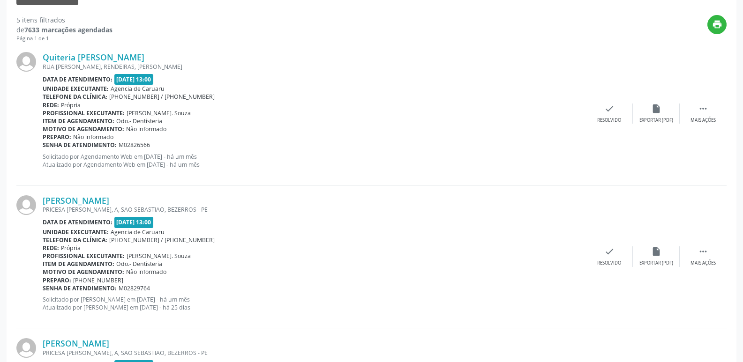
click at [717, 102] on div "Quiteria [PERSON_NAME] [GEOGRAPHIC_DATA][PERSON_NAME], RENDEIRAS, [PERSON_NAME]…" at bounding box center [371, 113] width 710 height 143
click at [708, 108] on div " Mais ações" at bounding box center [703, 114] width 47 height 20
click at [670, 121] on div "Não compareceu" at bounding box center [656, 120] width 40 height 7
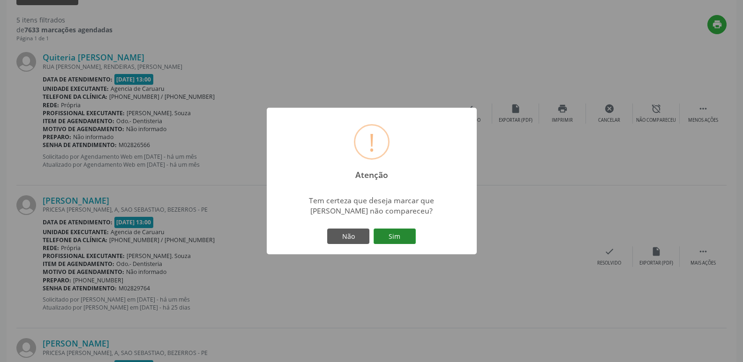
click at [389, 235] on button "Sim" at bounding box center [395, 237] width 42 height 16
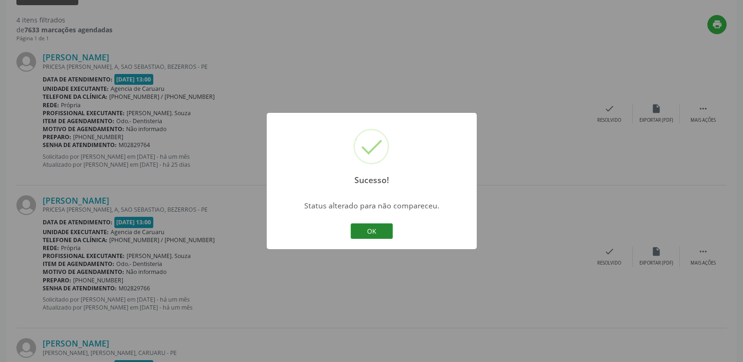
click at [385, 230] on button "OK" at bounding box center [372, 232] width 42 height 16
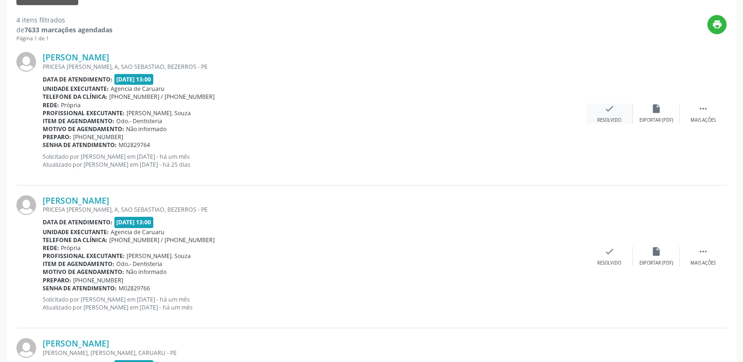
click at [615, 119] on div "Resolvido" at bounding box center [609, 120] width 24 height 7
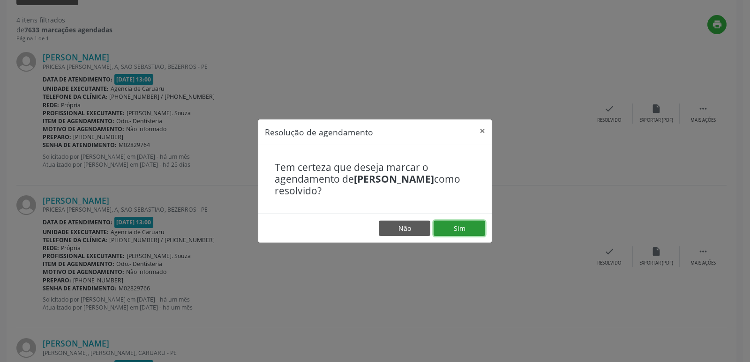
click at [468, 229] on button "Sim" at bounding box center [460, 229] width 52 height 16
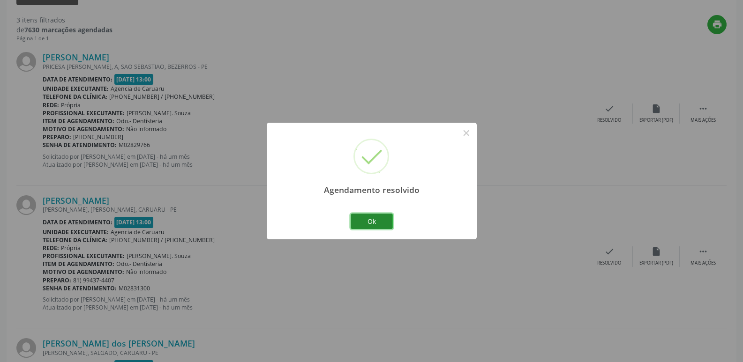
click at [382, 224] on button "Ok" at bounding box center [372, 222] width 42 height 16
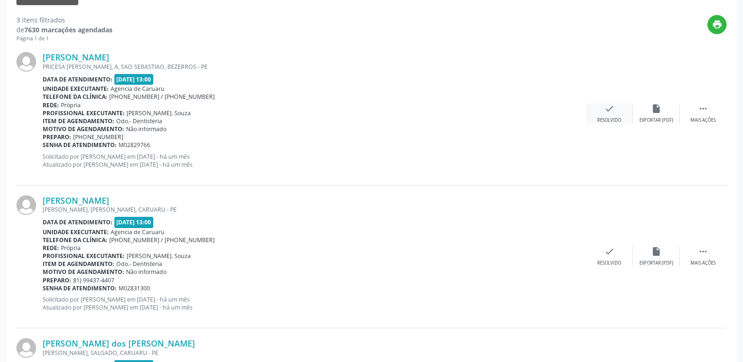
click at [616, 105] on div "check Resolvido" at bounding box center [609, 114] width 47 height 20
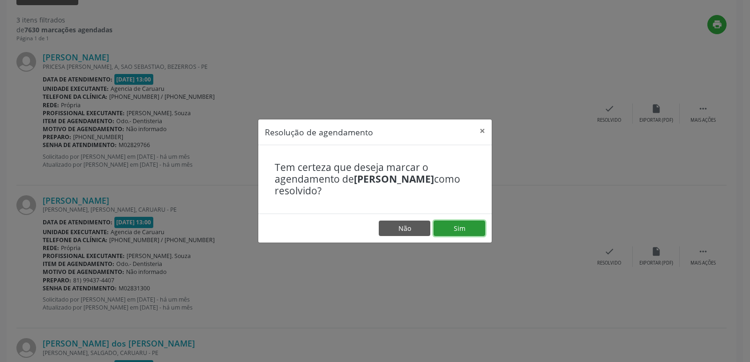
click at [457, 234] on button "Sim" at bounding box center [460, 229] width 52 height 16
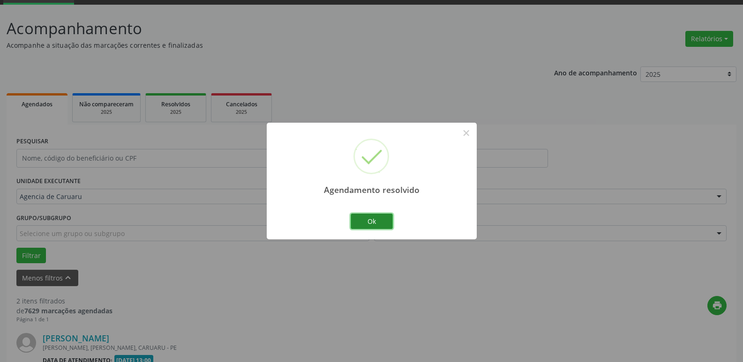
click at [383, 225] on button "Ok" at bounding box center [372, 222] width 42 height 16
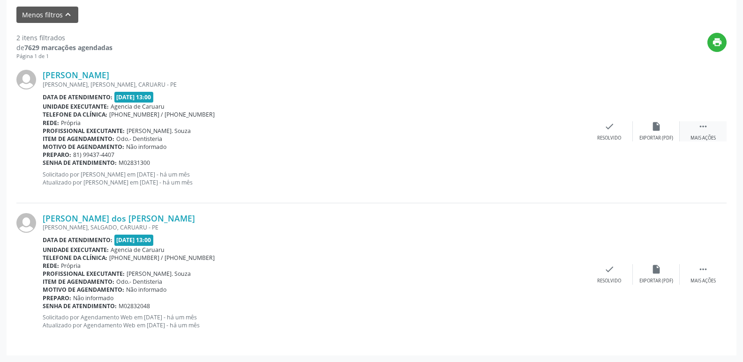
click at [697, 141] on div "Mais ações" at bounding box center [702, 138] width 25 height 7
click at [666, 129] on div "alarm_off Não compareceu" at bounding box center [656, 131] width 47 height 20
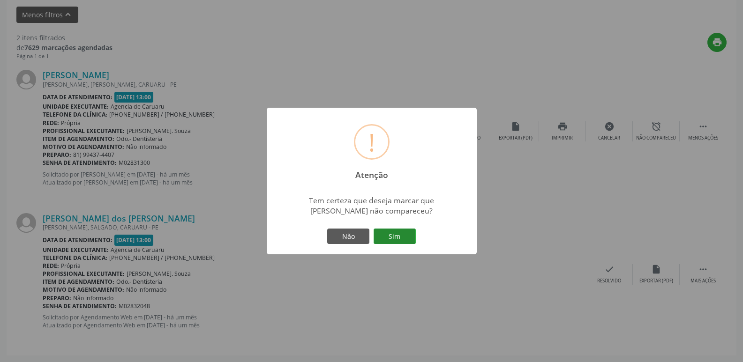
click at [389, 239] on button "Sim" at bounding box center [395, 237] width 42 height 16
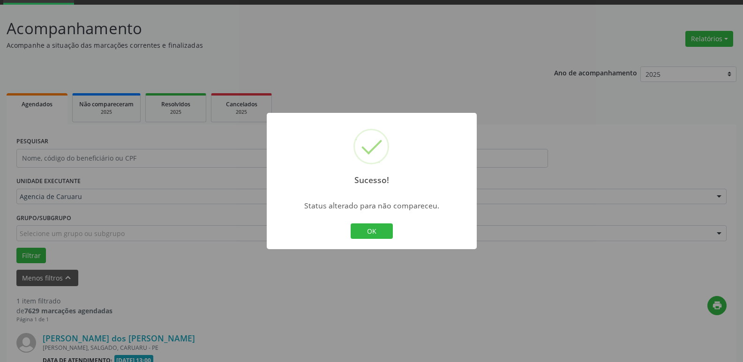
scroll to position [167, 0]
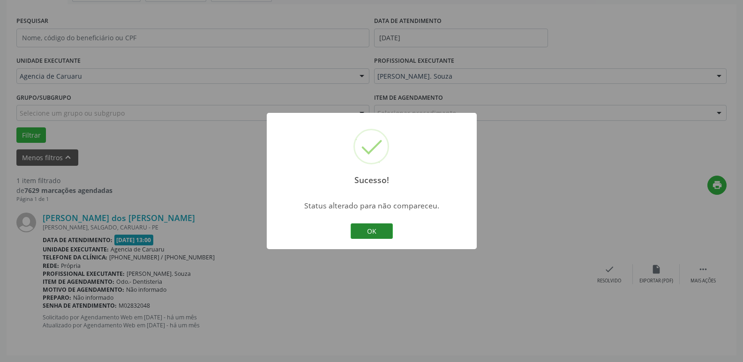
click at [374, 227] on button "OK" at bounding box center [372, 232] width 42 height 16
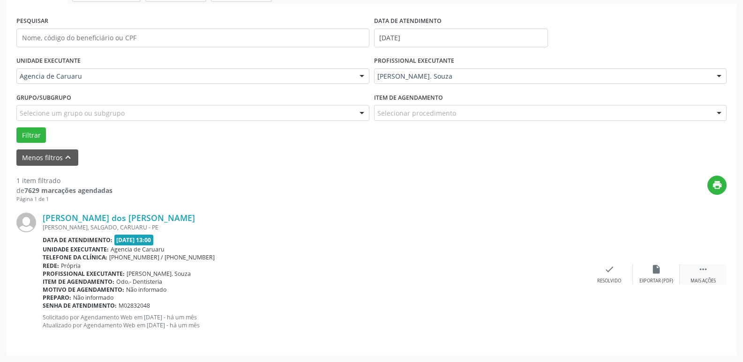
drag, startPoint x: 693, startPoint y: 270, endPoint x: 681, endPoint y: 271, distance: 12.2
click at [694, 271] on div " Mais ações" at bounding box center [703, 274] width 47 height 20
click at [644, 273] on div "alarm_off Não compareceu" at bounding box center [656, 274] width 47 height 20
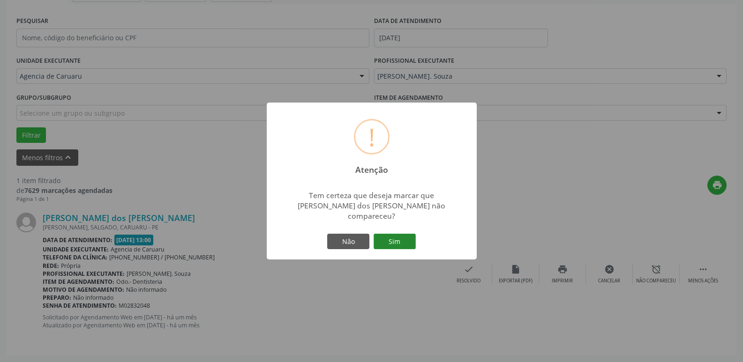
click at [393, 234] on button "Sim" at bounding box center [395, 242] width 42 height 16
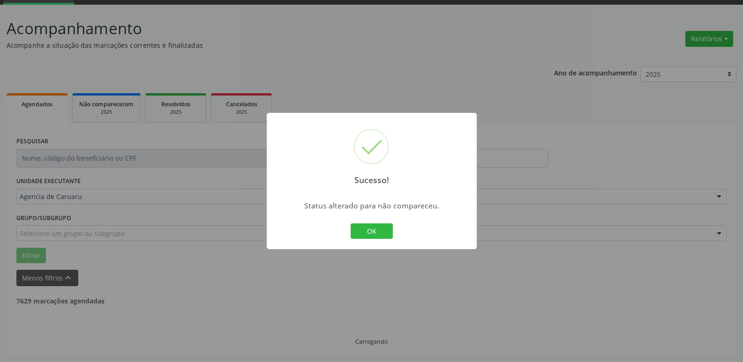
scroll to position [17, 0]
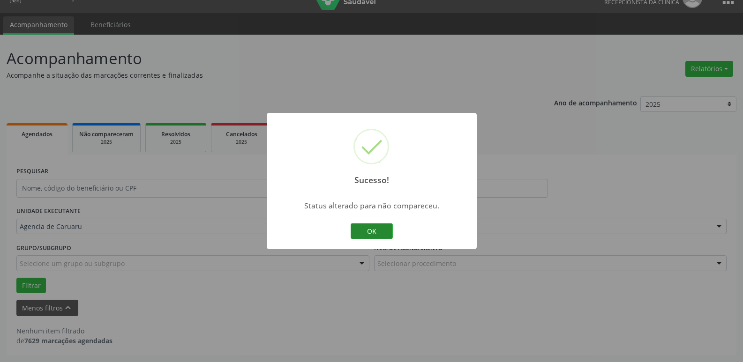
click at [381, 227] on button "OK" at bounding box center [372, 232] width 42 height 16
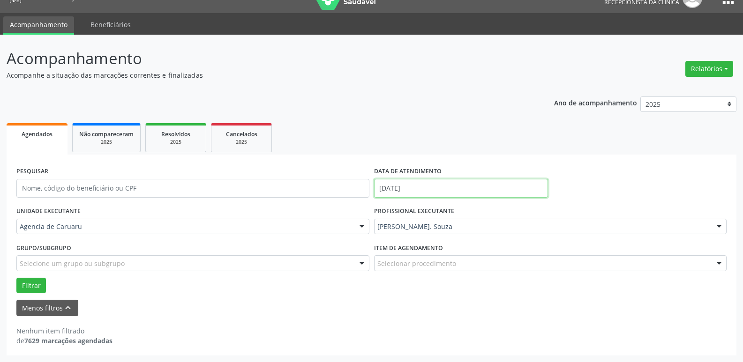
click at [429, 191] on input "[DATE]" at bounding box center [461, 188] width 174 height 19
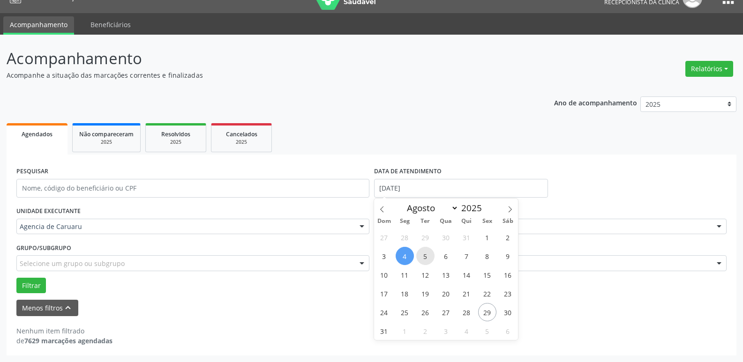
click at [422, 255] on span "5" at bounding box center [425, 256] width 18 height 18
type input "[DATE]"
click at [422, 255] on span "5" at bounding box center [425, 256] width 18 height 18
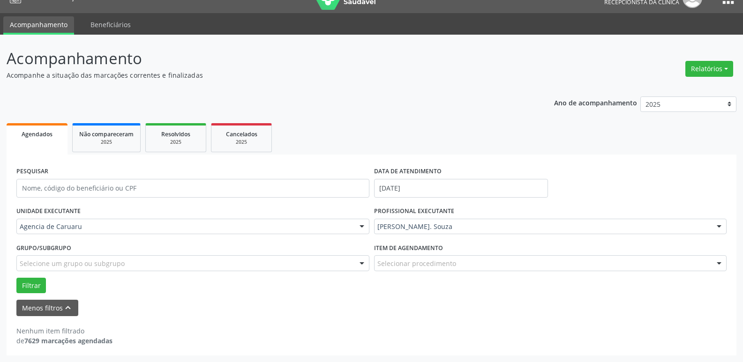
click at [20, 277] on div "Grupo/Subgrupo Selecione um grupo ou subgrupo Todos os grupos e subgrupos Nenhu…" at bounding box center [193, 259] width 358 height 37
click at [32, 286] on button "Filtrar" at bounding box center [31, 286] width 30 height 16
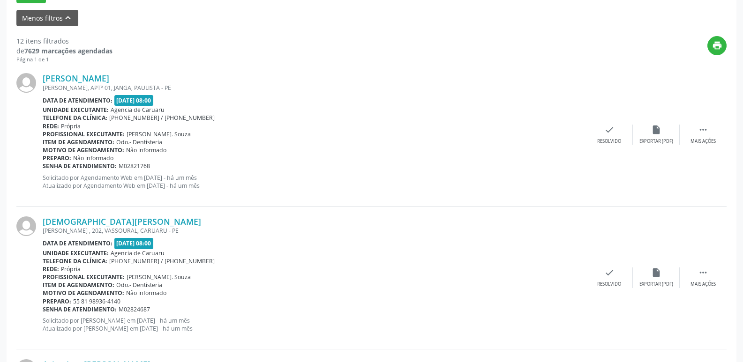
scroll to position [328, 0]
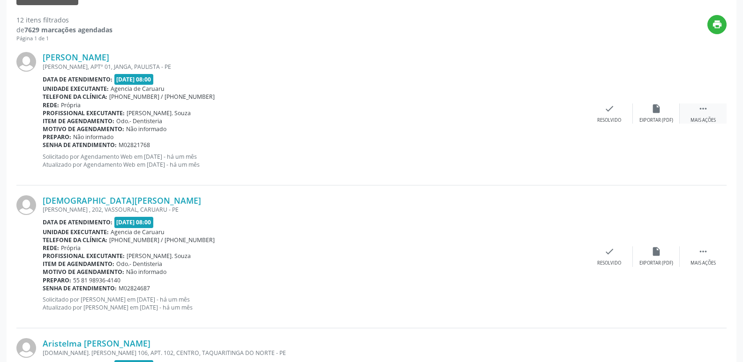
click at [705, 114] on div " Mais ações" at bounding box center [703, 114] width 47 height 20
click at [661, 115] on div "alarm_off Não compareceu" at bounding box center [656, 114] width 47 height 20
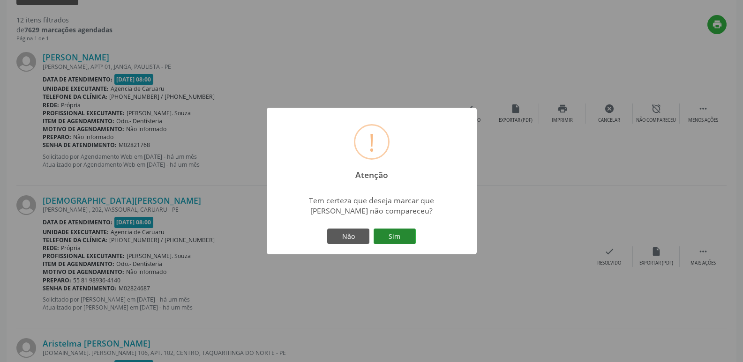
click at [392, 237] on button "Sim" at bounding box center [395, 237] width 42 height 16
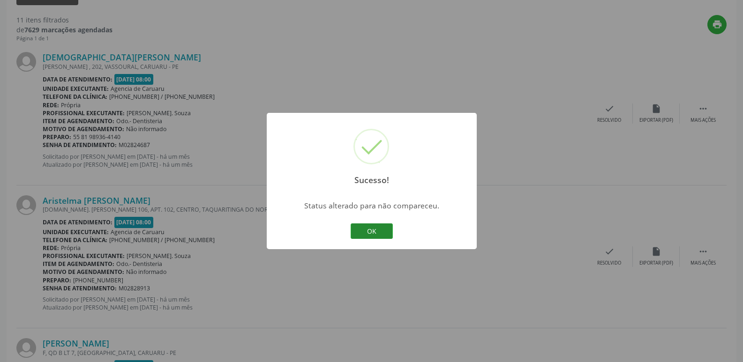
click at [366, 229] on button "OK" at bounding box center [372, 232] width 42 height 16
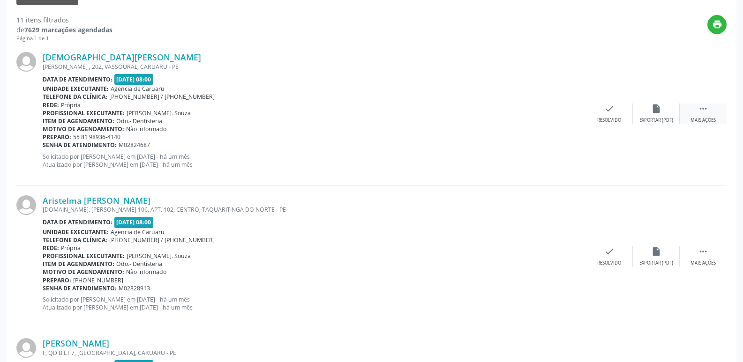
click at [698, 108] on icon "" at bounding box center [703, 109] width 10 height 10
click at [639, 123] on div "Não compareceu" at bounding box center [656, 120] width 40 height 7
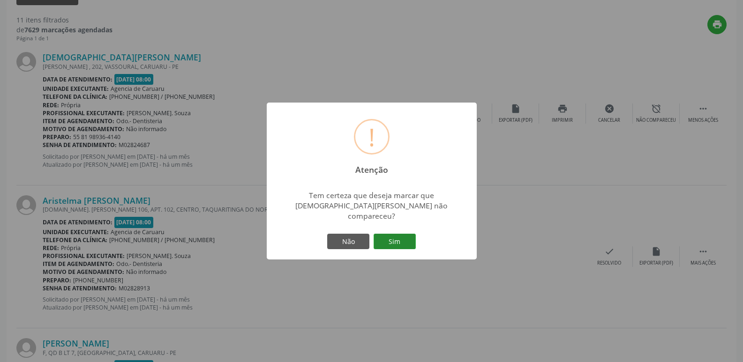
click at [397, 234] on button "Sim" at bounding box center [395, 242] width 42 height 16
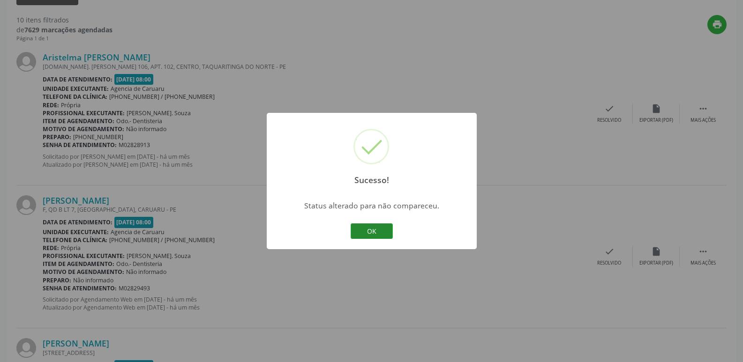
click at [367, 234] on button "OK" at bounding box center [372, 232] width 42 height 16
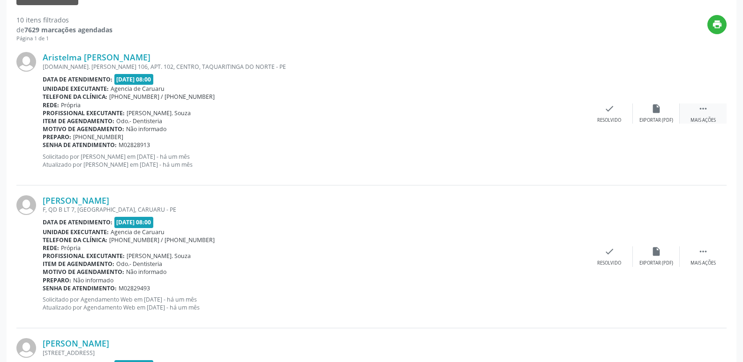
click at [719, 109] on div " Mais ações" at bounding box center [703, 114] width 47 height 20
click at [658, 108] on icon "alarm_off" at bounding box center [656, 109] width 10 height 10
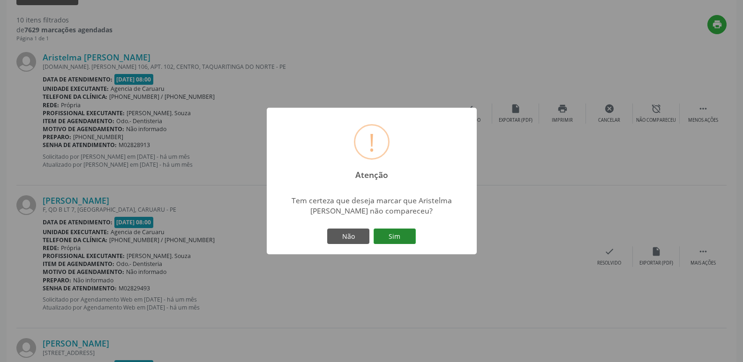
click at [401, 240] on button "Sim" at bounding box center [395, 237] width 42 height 16
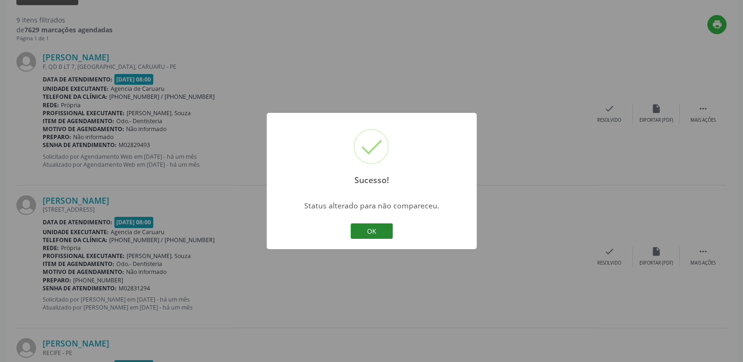
click at [375, 229] on button "OK" at bounding box center [372, 232] width 42 height 16
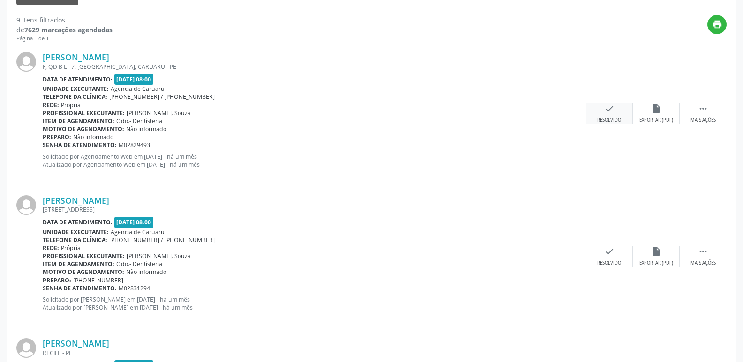
click at [607, 124] on div "Resolvido" at bounding box center [609, 120] width 24 height 7
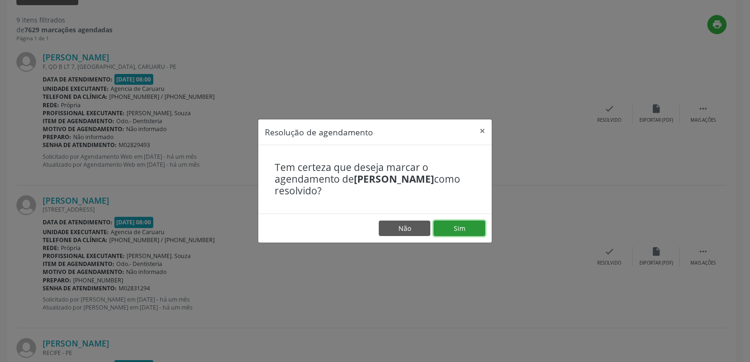
click at [461, 228] on button "Sim" at bounding box center [460, 229] width 52 height 16
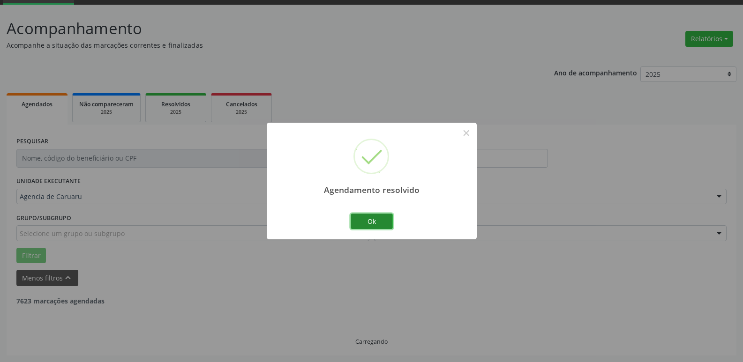
click at [372, 222] on button "Ok" at bounding box center [372, 222] width 42 height 16
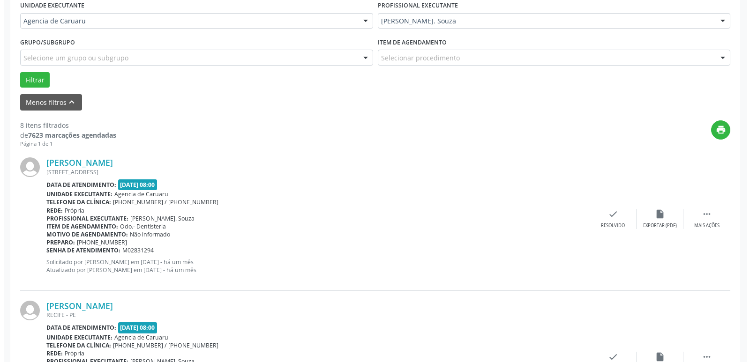
scroll to position [234, 0]
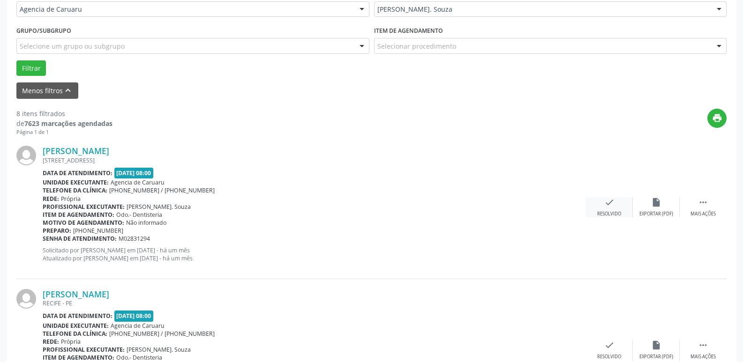
click at [601, 218] on div "[PERSON_NAME] [STREET_ADDRESS] Data de atendimento: [DATE] 08:00 Unidade execut…" at bounding box center [371, 207] width 710 height 143
click at [604, 208] on icon "check" at bounding box center [609, 202] width 10 height 10
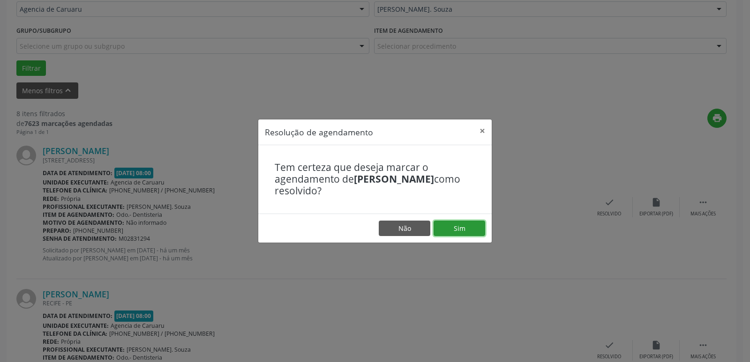
click at [470, 228] on button "Sim" at bounding box center [460, 229] width 52 height 16
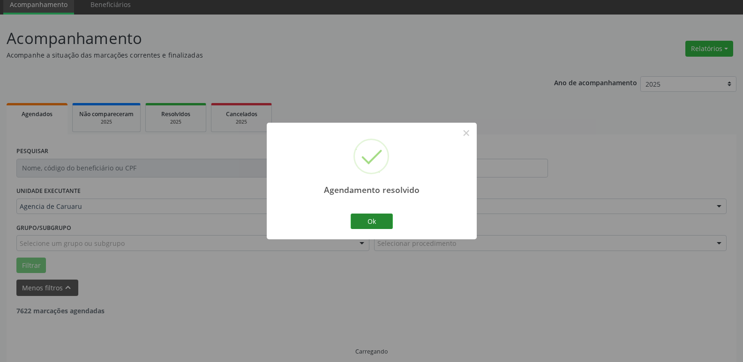
scroll to position [47, 0]
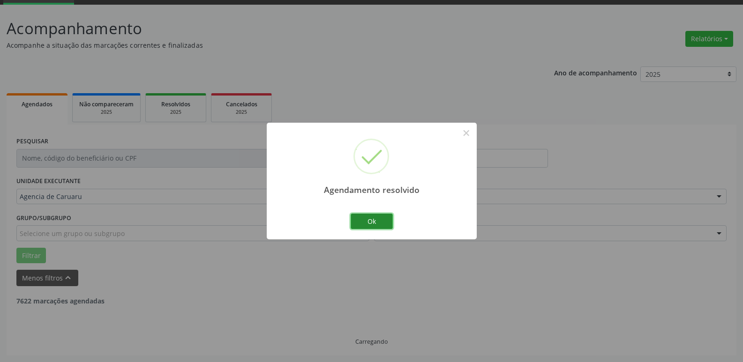
click at [379, 219] on button "Ok" at bounding box center [372, 222] width 42 height 16
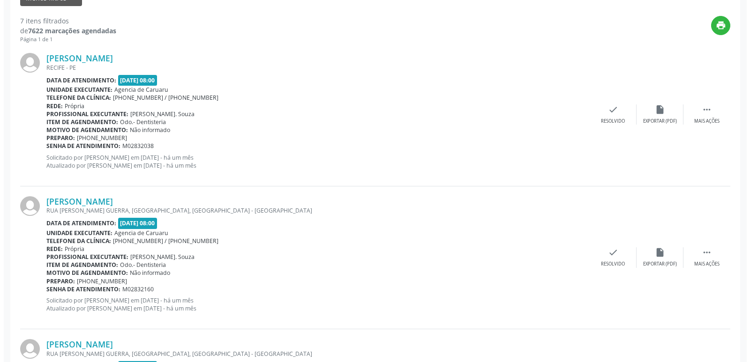
scroll to position [328, 0]
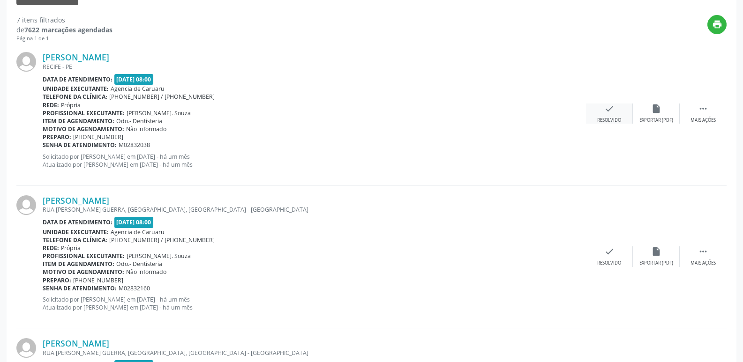
click at [613, 113] on icon "check" at bounding box center [609, 109] width 10 height 10
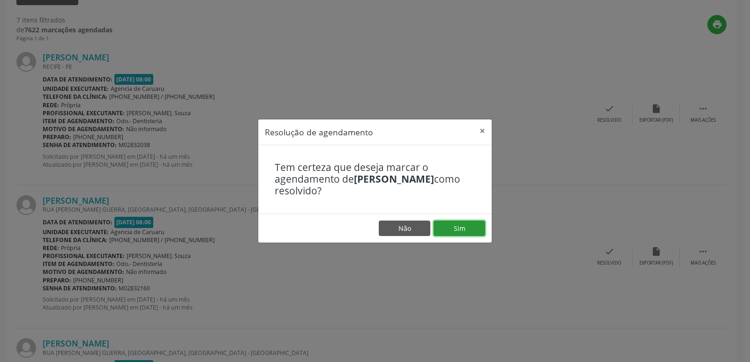
click at [457, 232] on button "Sim" at bounding box center [460, 229] width 52 height 16
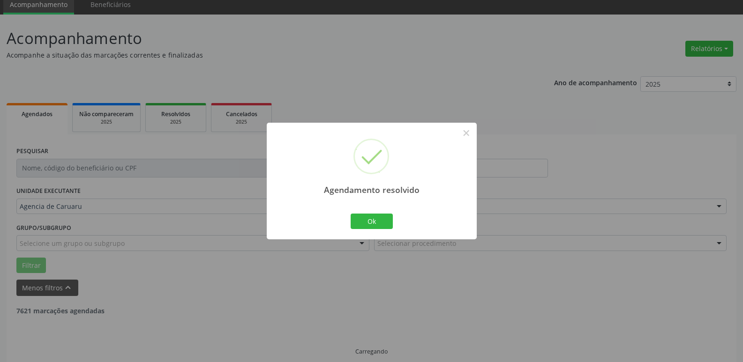
scroll to position [47, 0]
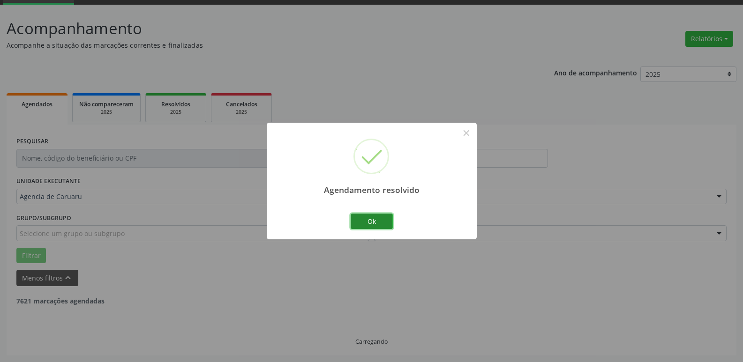
click at [375, 221] on button "Ok" at bounding box center [372, 222] width 42 height 16
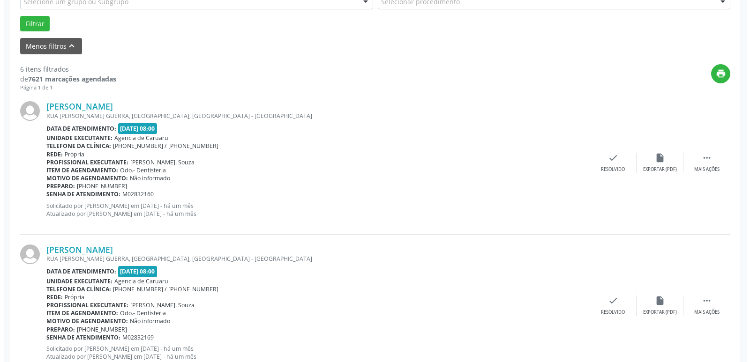
scroll to position [281, 0]
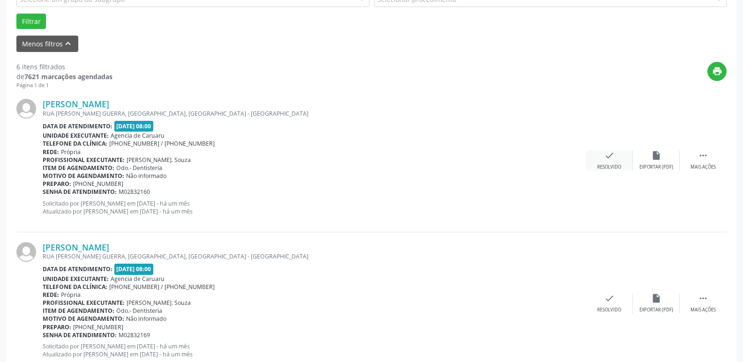
click at [601, 165] on div "Resolvido" at bounding box center [609, 167] width 24 height 7
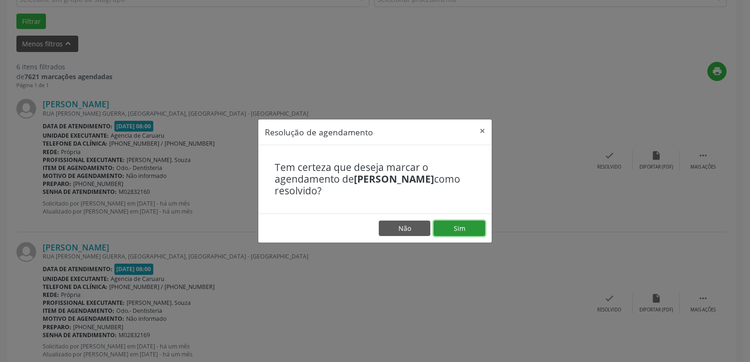
click at [473, 225] on button "Sim" at bounding box center [460, 229] width 52 height 16
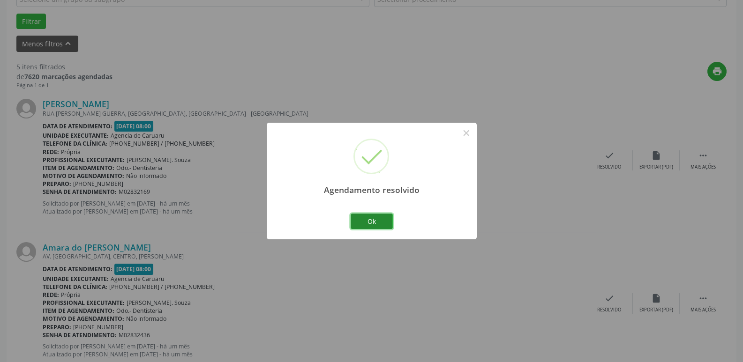
click at [381, 226] on button "Ok" at bounding box center [372, 222] width 42 height 16
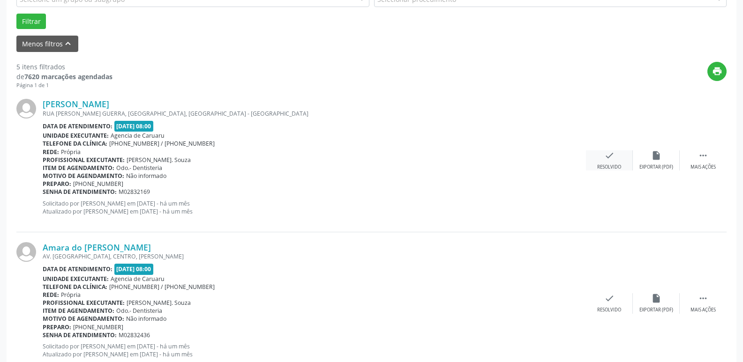
click at [612, 162] on div "check Resolvido" at bounding box center [609, 160] width 47 height 20
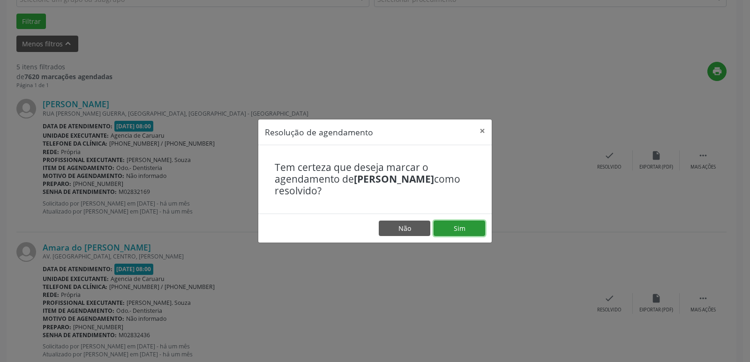
click at [459, 232] on button "Sim" at bounding box center [460, 229] width 52 height 16
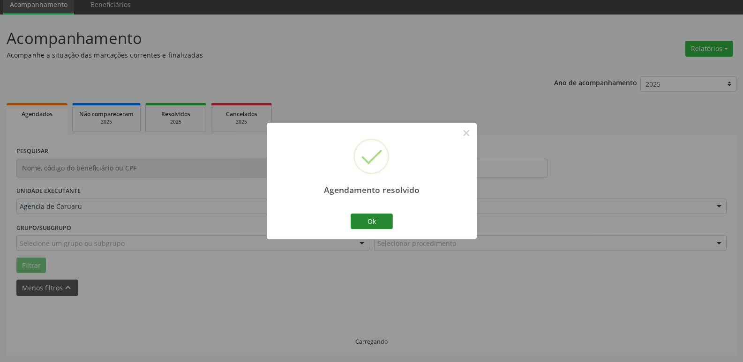
scroll to position [47, 0]
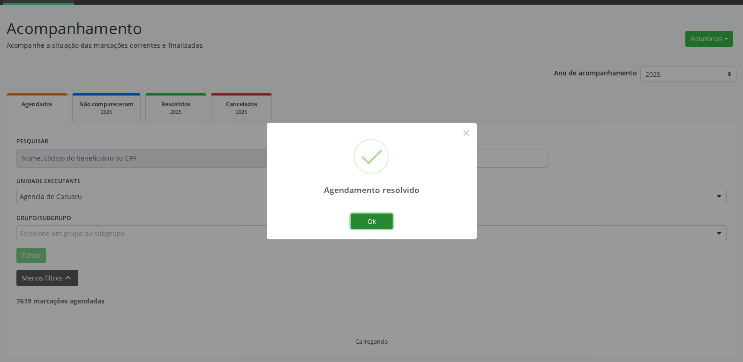
click at [385, 226] on button "Ok" at bounding box center [372, 222] width 42 height 16
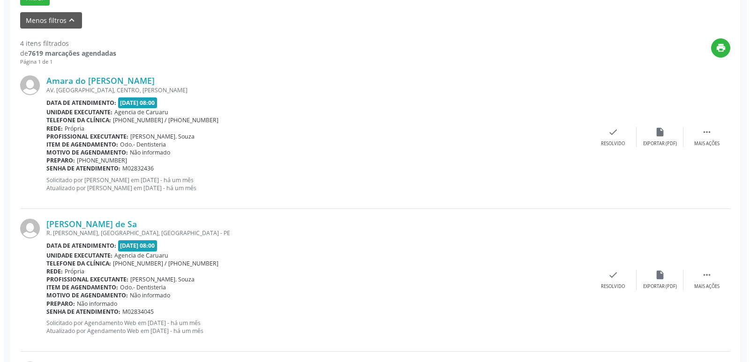
scroll to position [328, 0]
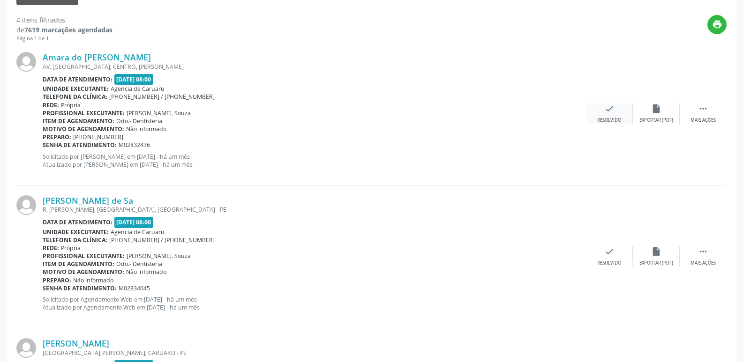
click at [612, 118] on div "Resolvido" at bounding box center [609, 120] width 24 height 7
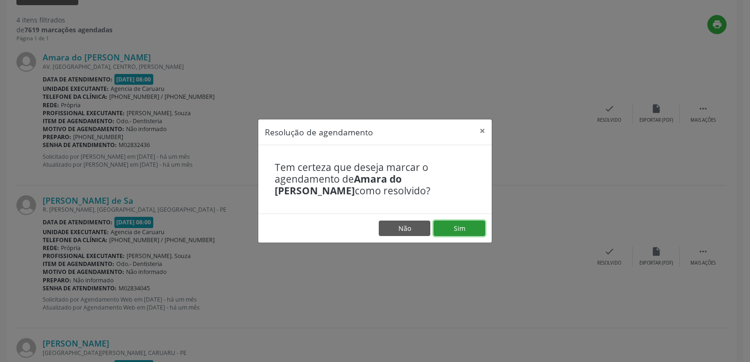
click at [465, 233] on button "Sim" at bounding box center [460, 229] width 52 height 16
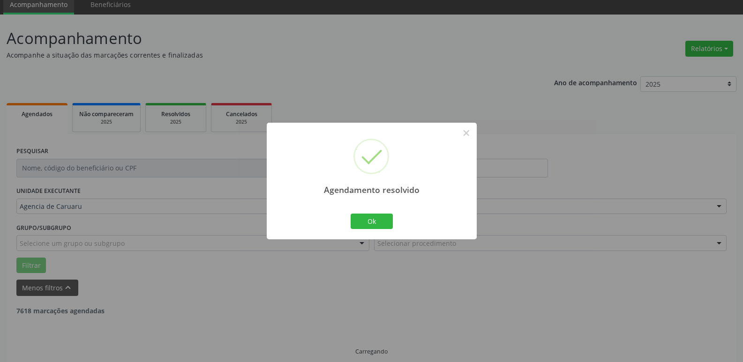
scroll to position [47, 0]
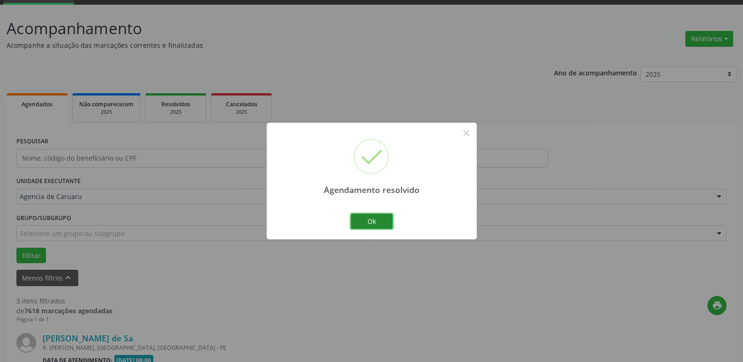
click at [386, 225] on button "Ok" at bounding box center [372, 222] width 42 height 16
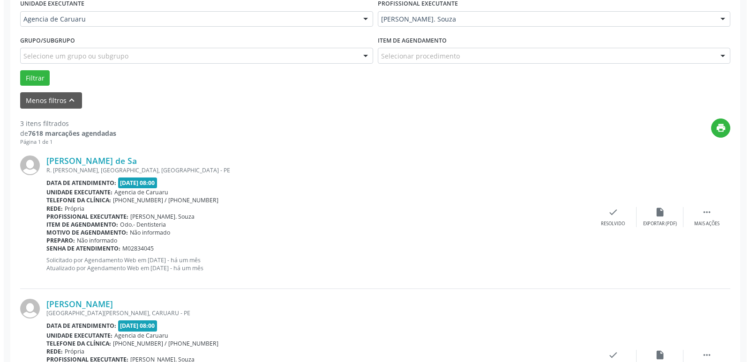
scroll to position [281, 0]
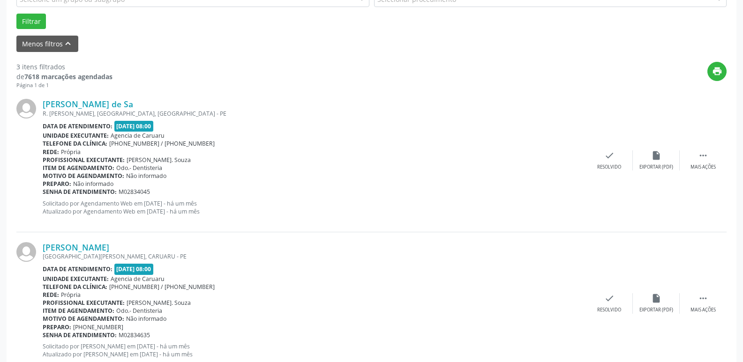
click at [615, 172] on div "[PERSON_NAME] de Sa R. [PERSON_NAME], [GEOGRAPHIC_DATA], [GEOGRAPHIC_DATA] - PE…" at bounding box center [371, 160] width 710 height 143
click at [611, 155] on icon "check" at bounding box center [609, 155] width 10 height 10
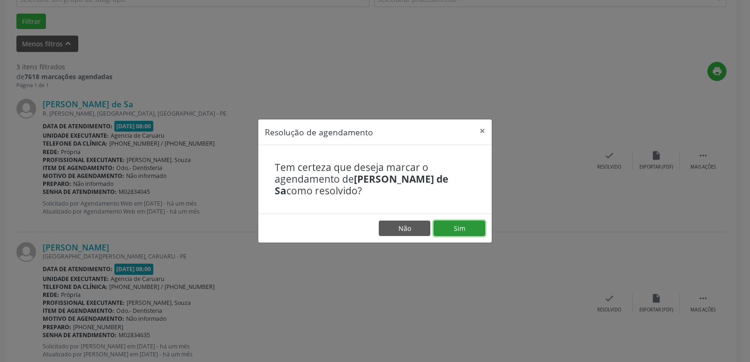
click at [452, 227] on button "Sim" at bounding box center [460, 229] width 52 height 16
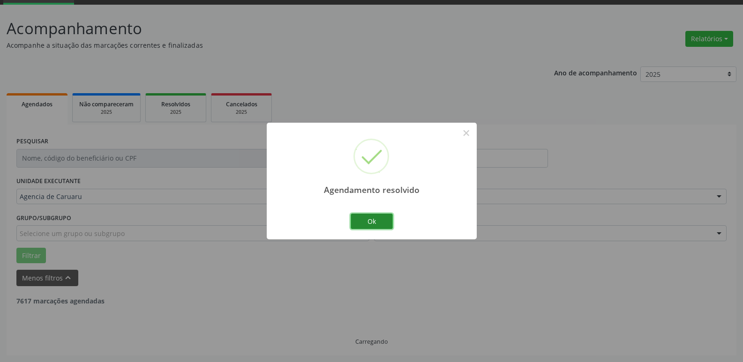
click at [364, 224] on button "Ok" at bounding box center [372, 222] width 42 height 16
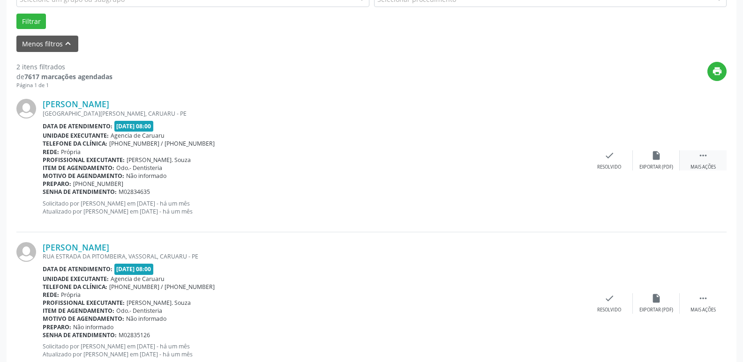
click at [707, 166] on div "Mais ações" at bounding box center [702, 167] width 25 height 7
click at [662, 166] on div "Não compareceu" at bounding box center [656, 167] width 40 height 7
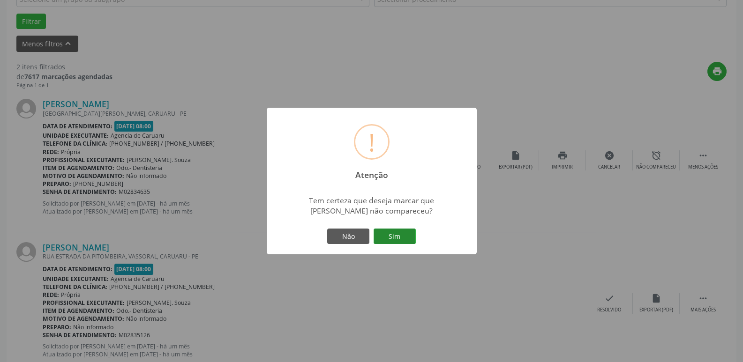
click at [411, 236] on button "Sim" at bounding box center [395, 237] width 42 height 16
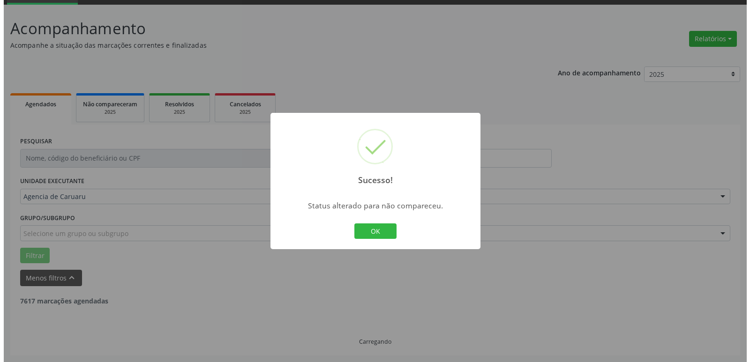
scroll to position [167, 0]
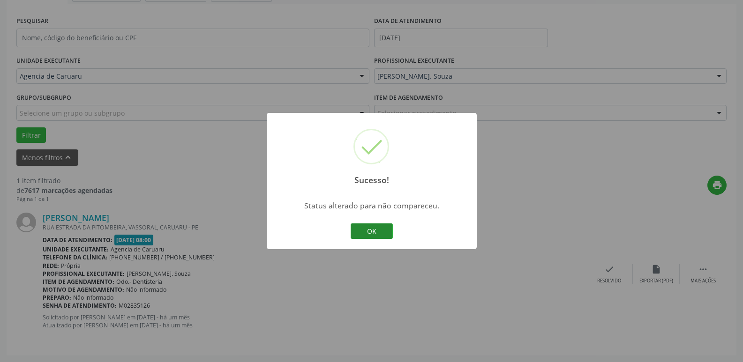
click at [384, 228] on button "OK" at bounding box center [372, 232] width 42 height 16
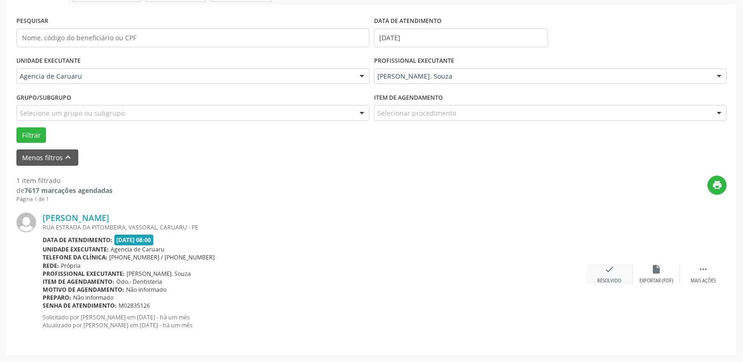
click at [620, 270] on div "check Resolvido" at bounding box center [609, 274] width 47 height 20
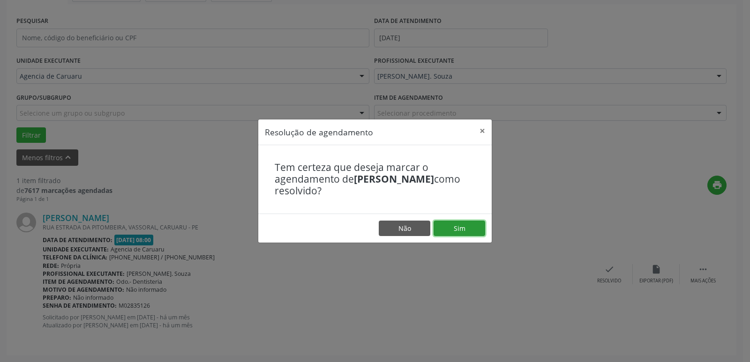
click at [450, 229] on button "Sim" at bounding box center [460, 229] width 52 height 16
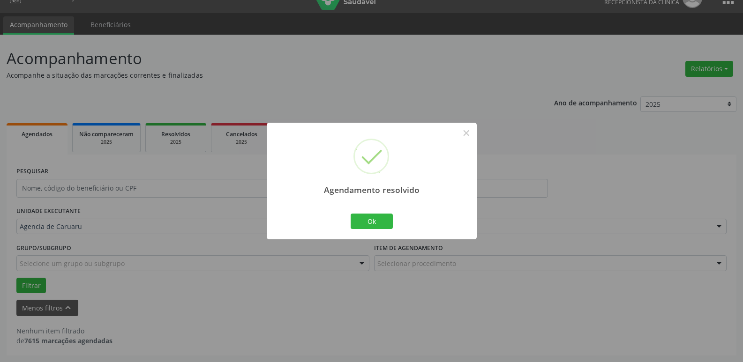
scroll to position [17, 0]
click at [378, 214] on button "Ok" at bounding box center [372, 222] width 42 height 16
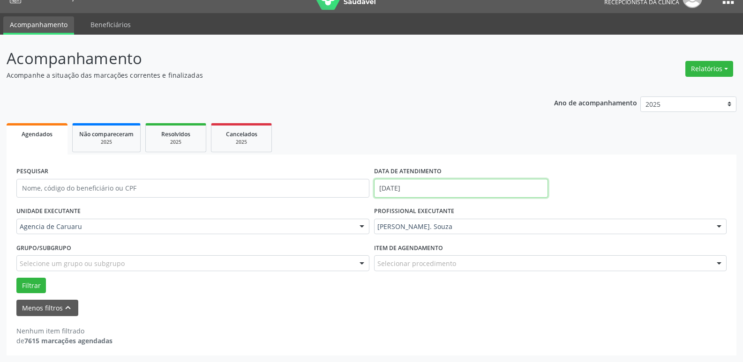
click at [473, 191] on input "[DATE]" at bounding box center [461, 188] width 174 height 19
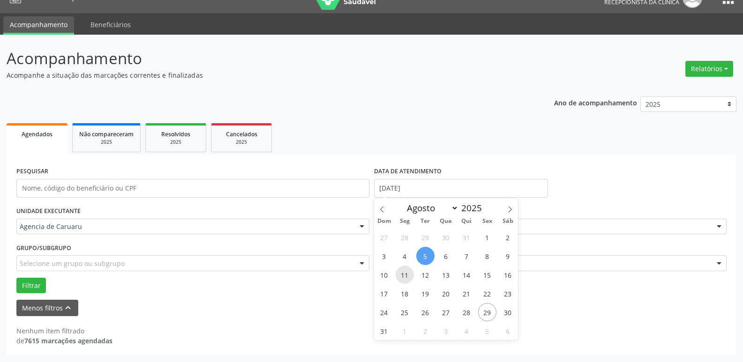
click at [409, 275] on span "11" at bounding box center [405, 275] width 18 height 18
type input "[DATE]"
click at [409, 275] on span "11" at bounding box center [405, 275] width 18 height 18
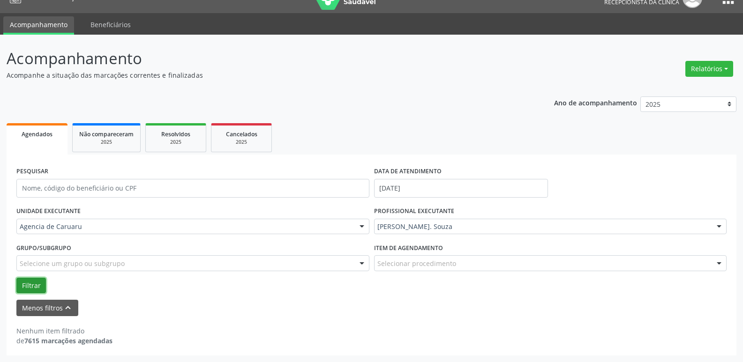
click at [27, 283] on button "Filtrar" at bounding box center [31, 286] width 30 height 16
click at [440, 188] on input "[DATE]" at bounding box center [461, 188] width 174 height 19
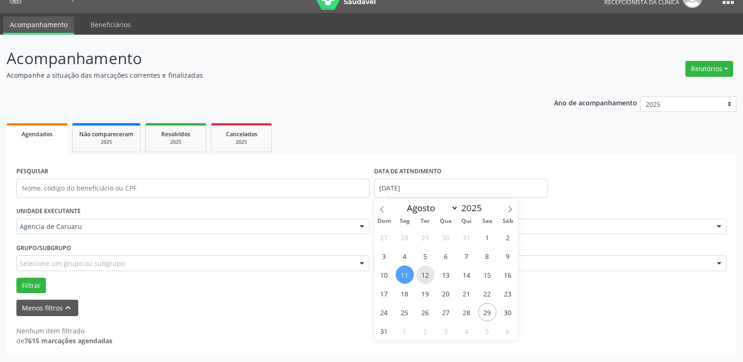
click at [427, 271] on span "12" at bounding box center [425, 275] width 18 height 18
type input "[DATE]"
click at [427, 271] on span "12" at bounding box center [425, 275] width 18 height 18
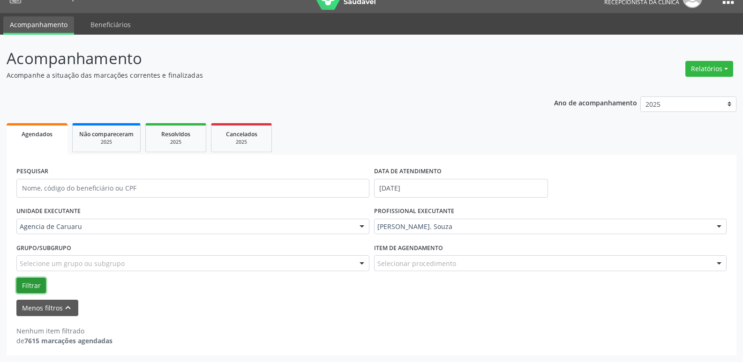
click at [37, 287] on button "Filtrar" at bounding box center [31, 286] width 30 height 16
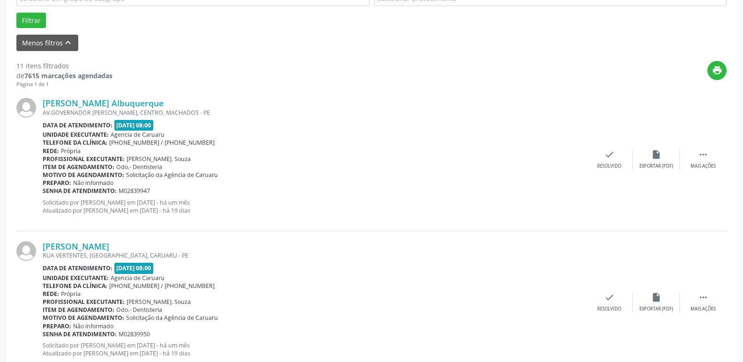
scroll to position [298, 0]
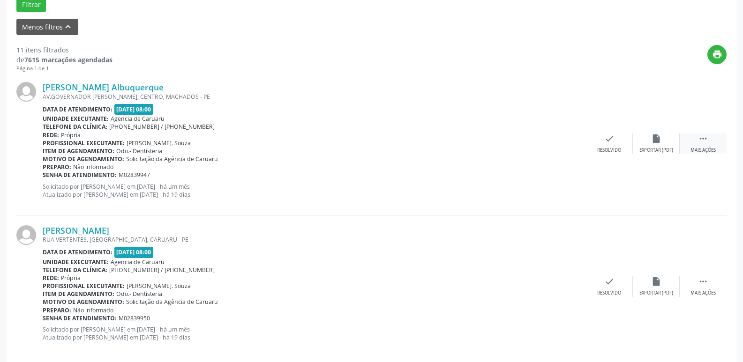
click at [705, 143] on icon "" at bounding box center [703, 139] width 10 height 10
click at [646, 134] on div "alarm_off Não compareceu" at bounding box center [656, 144] width 47 height 20
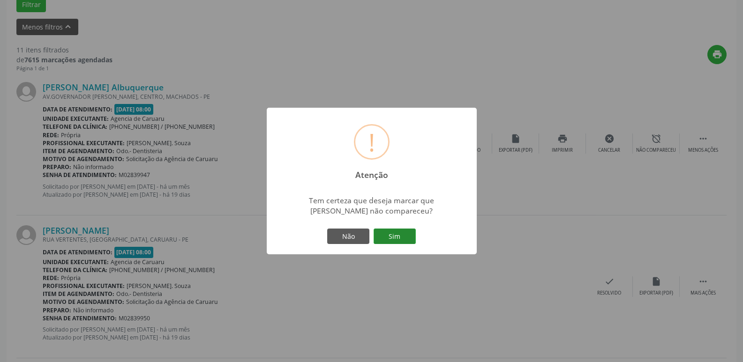
click at [396, 238] on button "Sim" at bounding box center [395, 237] width 42 height 16
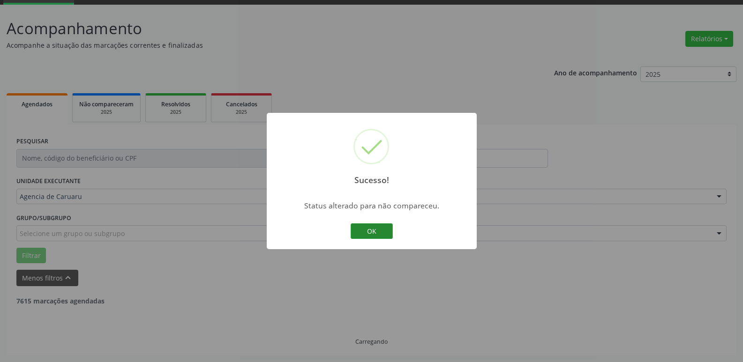
click at [380, 226] on button "OK" at bounding box center [372, 232] width 42 height 16
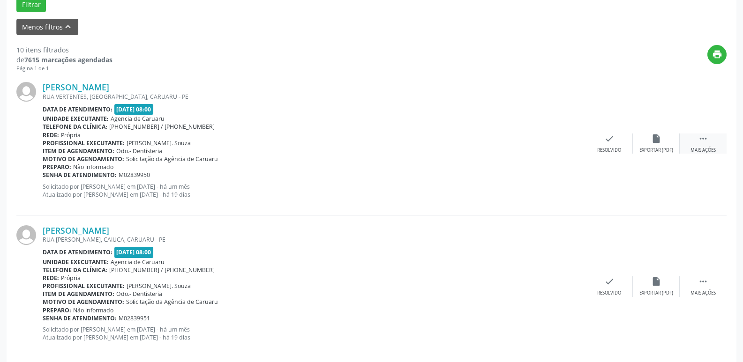
click at [703, 148] on div "Mais ações" at bounding box center [702, 150] width 25 height 7
click at [674, 139] on div "alarm_off Não compareceu" at bounding box center [656, 144] width 47 height 20
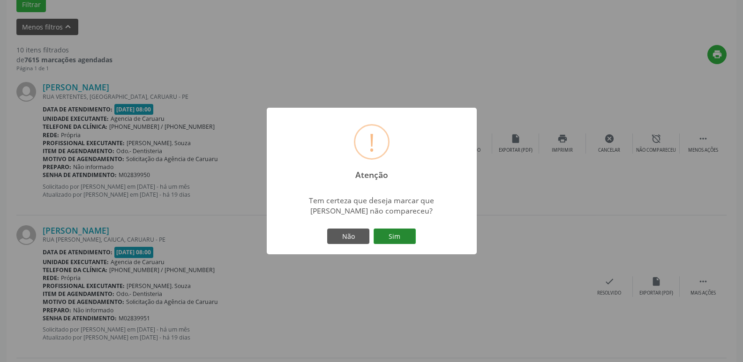
click at [411, 235] on button "Sim" at bounding box center [395, 237] width 42 height 16
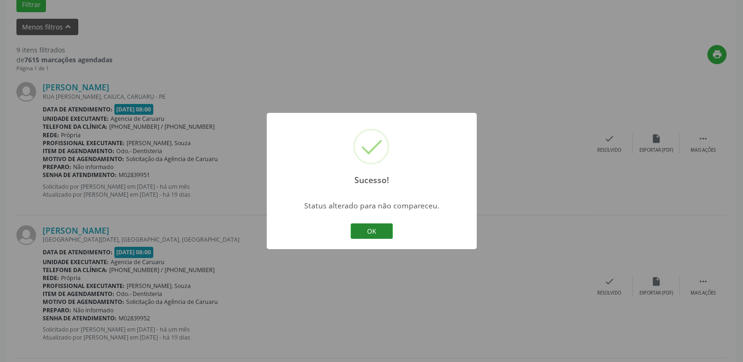
click at [379, 237] on button "OK" at bounding box center [372, 232] width 42 height 16
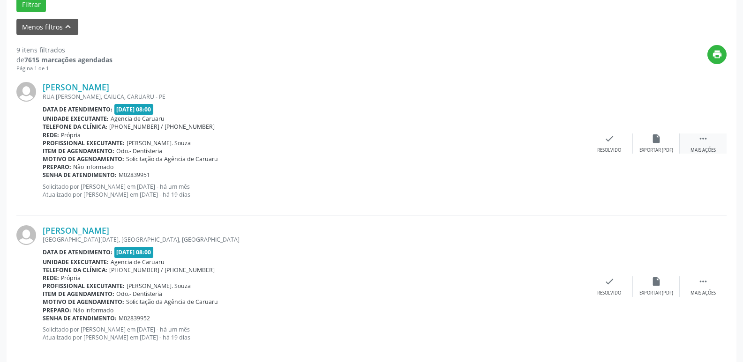
click at [714, 146] on div " Mais ações" at bounding box center [703, 144] width 47 height 20
click at [668, 138] on div "alarm_off Não compareceu" at bounding box center [656, 144] width 47 height 20
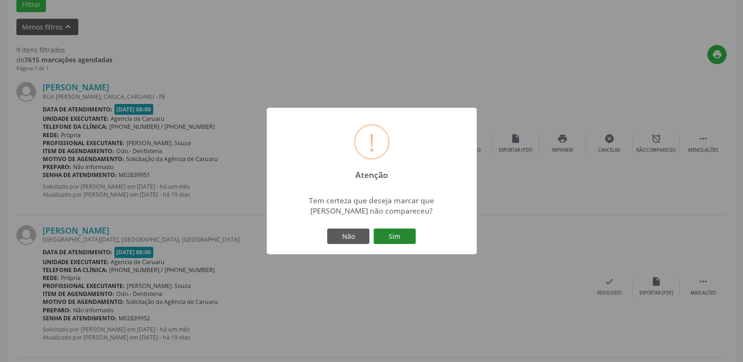
click at [388, 234] on button "Sim" at bounding box center [395, 237] width 42 height 16
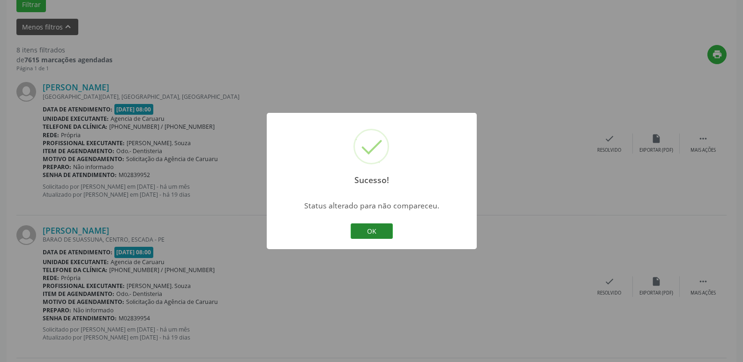
click at [387, 233] on button "OK" at bounding box center [372, 232] width 42 height 16
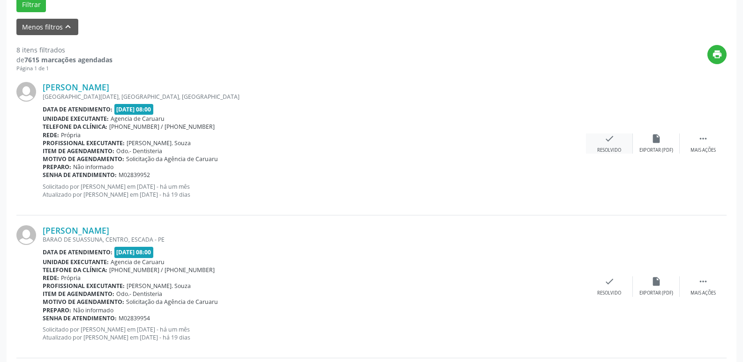
click at [618, 150] on div "Resolvido" at bounding box center [609, 150] width 24 height 7
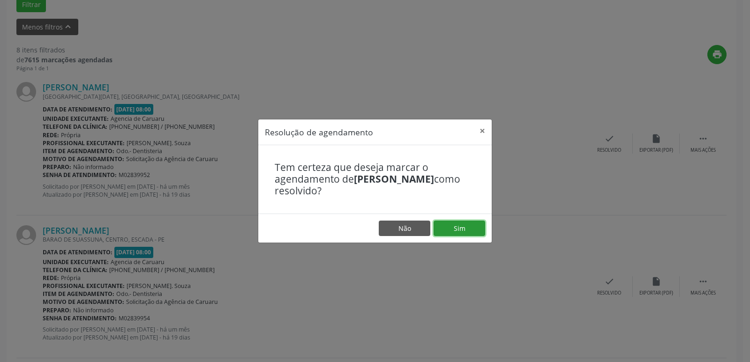
click at [449, 232] on button "Sim" at bounding box center [460, 229] width 52 height 16
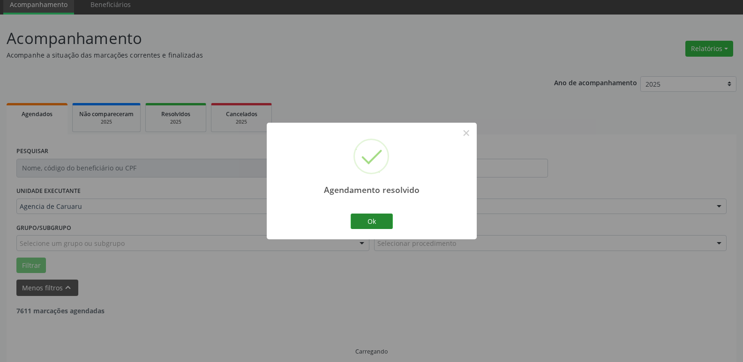
scroll to position [47, 0]
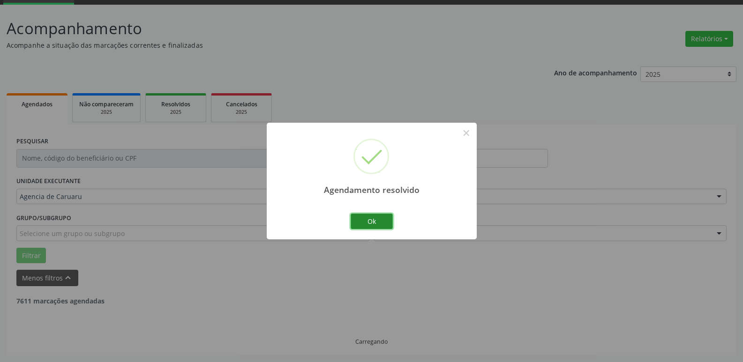
click at [390, 224] on button "Ok" at bounding box center [372, 222] width 42 height 16
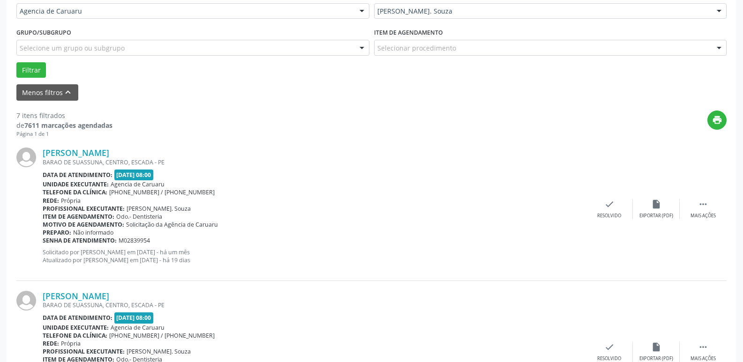
scroll to position [234, 0]
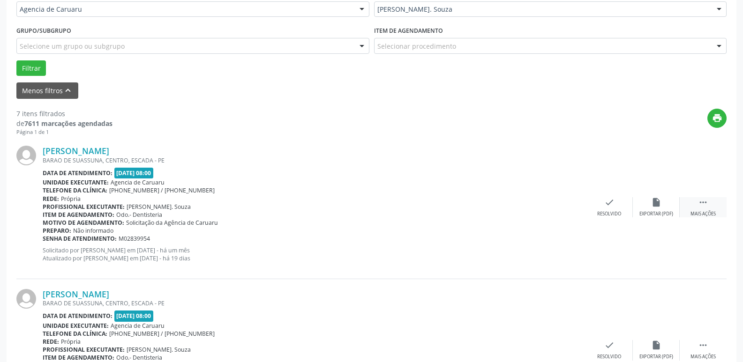
click at [687, 206] on div " Mais ações" at bounding box center [703, 207] width 47 height 20
click at [650, 212] on div "Não compareceu" at bounding box center [656, 214] width 40 height 7
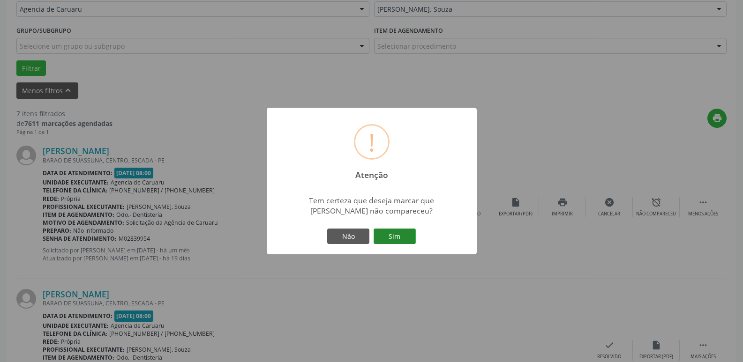
click at [383, 236] on button "Sim" at bounding box center [395, 237] width 42 height 16
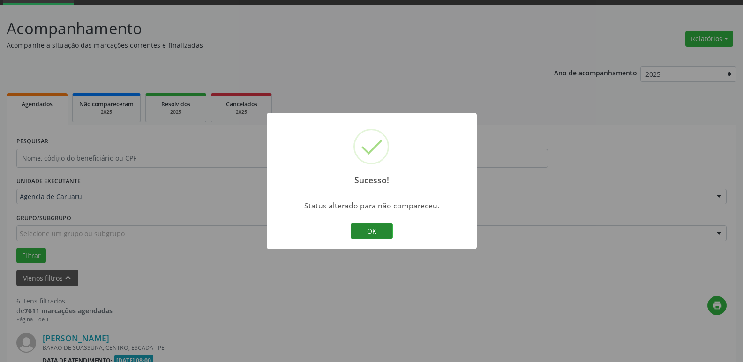
click at [369, 236] on button "OK" at bounding box center [372, 232] width 42 height 16
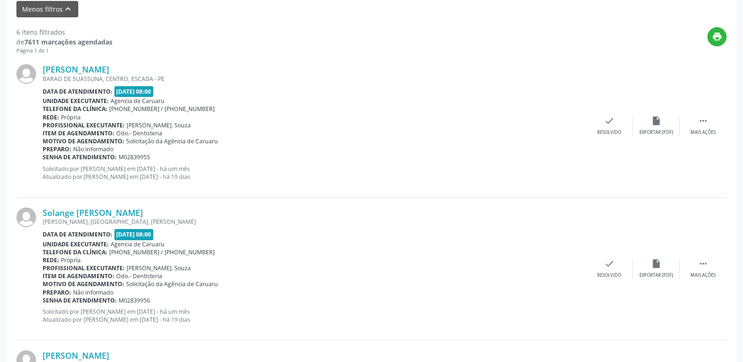
scroll to position [328, 0]
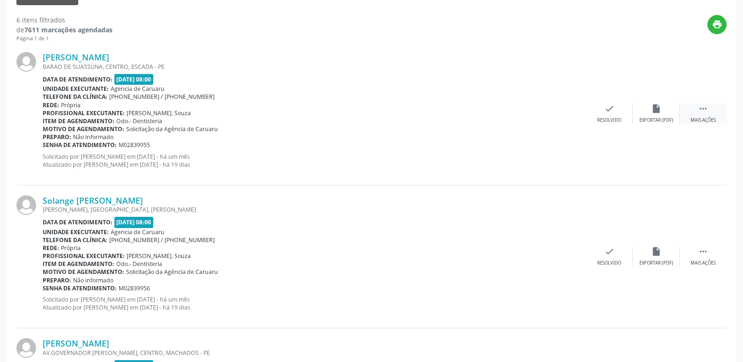
click at [694, 114] on div " Mais ações" at bounding box center [703, 114] width 47 height 20
click at [671, 119] on div "Não compareceu" at bounding box center [656, 120] width 40 height 7
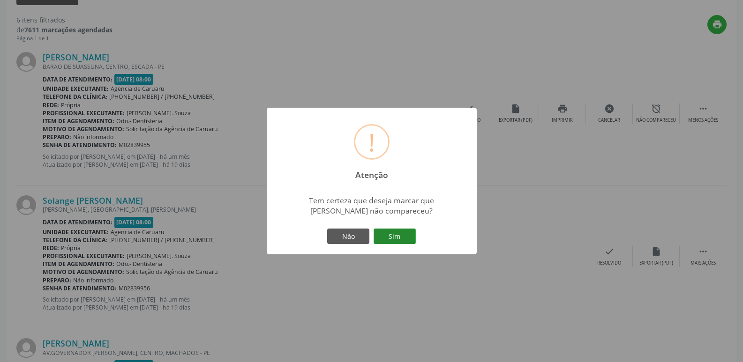
click at [405, 241] on button "Sim" at bounding box center [395, 237] width 42 height 16
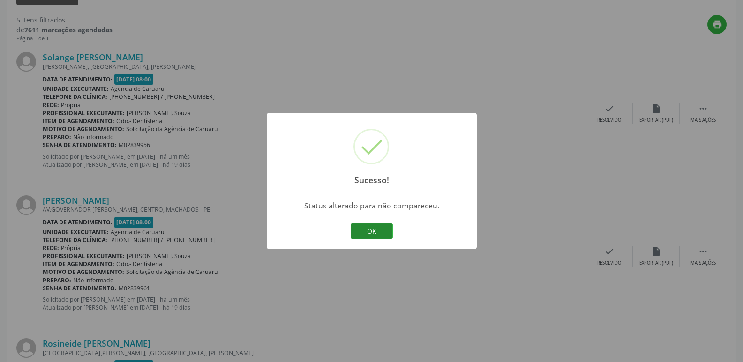
click at [388, 233] on button "OK" at bounding box center [372, 232] width 42 height 16
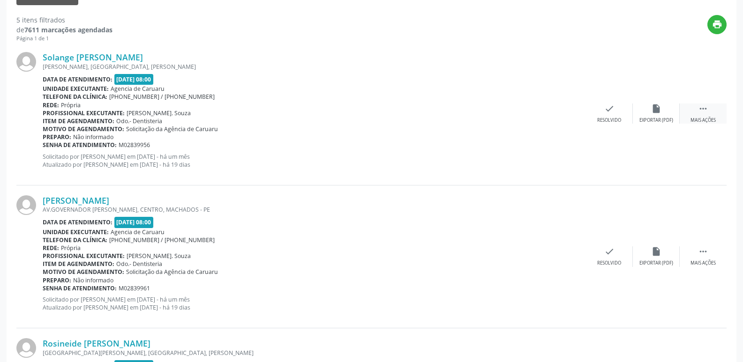
click at [710, 104] on div " Mais ações" at bounding box center [703, 114] width 47 height 20
click at [640, 119] on div "Não compareceu" at bounding box center [656, 120] width 40 height 7
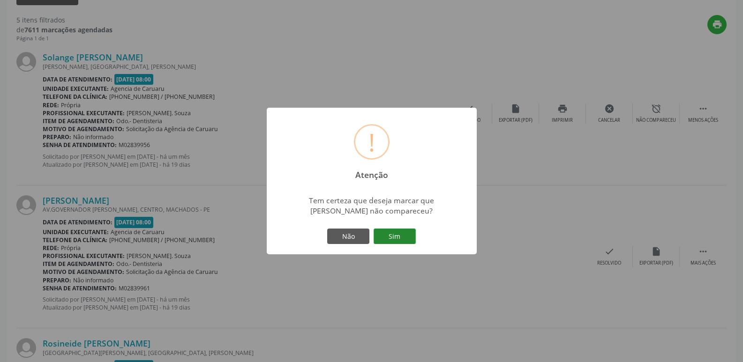
click at [408, 235] on button "Sim" at bounding box center [395, 237] width 42 height 16
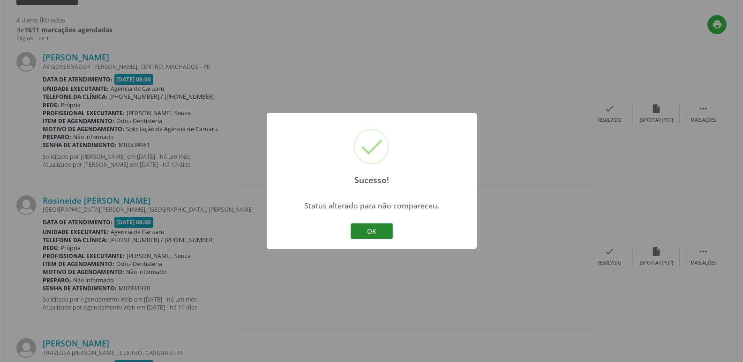
click at [368, 225] on button "OK" at bounding box center [372, 232] width 42 height 16
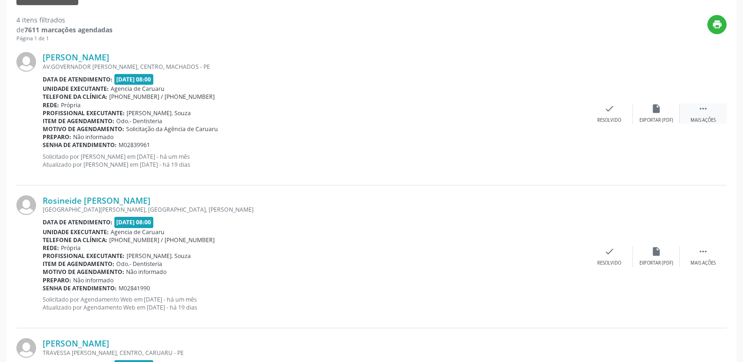
click at [700, 113] on icon "" at bounding box center [703, 109] width 10 height 10
click at [644, 121] on div "Não compareceu" at bounding box center [656, 120] width 40 height 7
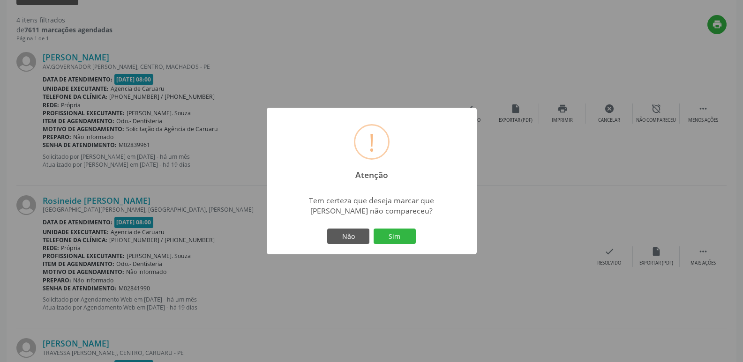
click at [401, 227] on div "Não Sim" at bounding box center [371, 237] width 93 height 20
click at [407, 236] on button "Sim" at bounding box center [395, 237] width 42 height 16
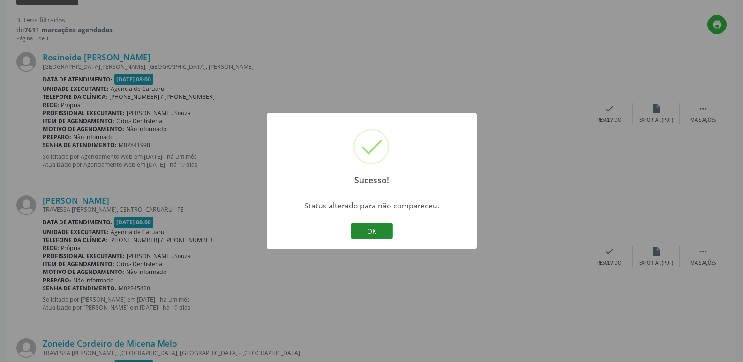
click at [388, 231] on button "OK" at bounding box center [372, 232] width 42 height 16
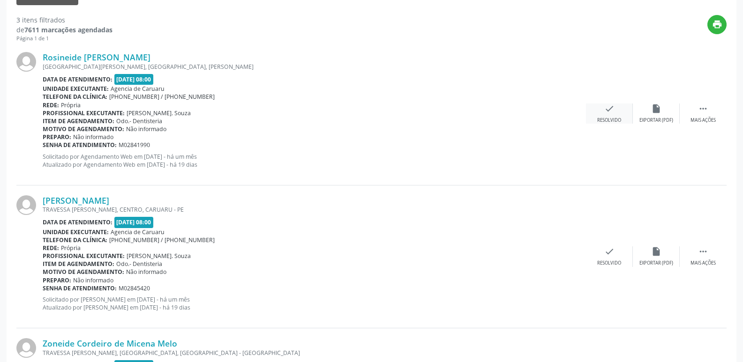
click at [626, 117] on div "check Resolvido" at bounding box center [609, 114] width 47 height 20
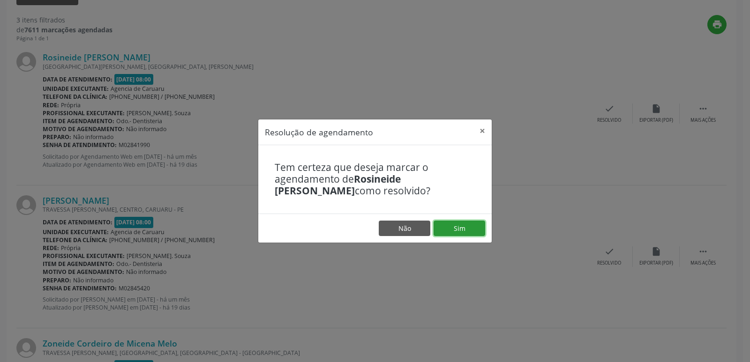
click at [475, 228] on button "Sim" at bounding box center [460, 229] width 52 height 16
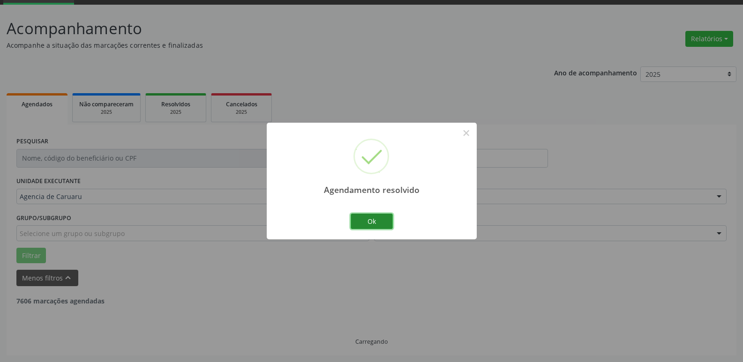
click at [360, 222] on button "Ok" at bounding box center [372, 222] width 42 height 16
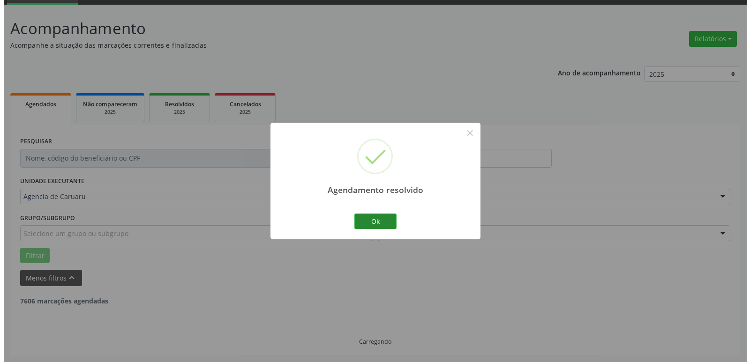
scroll to position [310, 0]
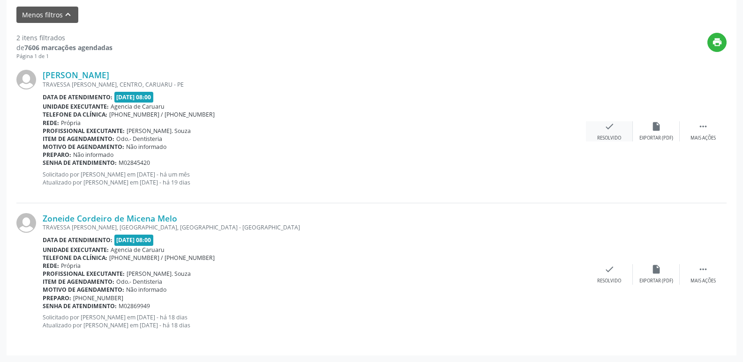
click at [604, 135] on div "Resolvido" at bounding box center [609, 138] width 24 height 7
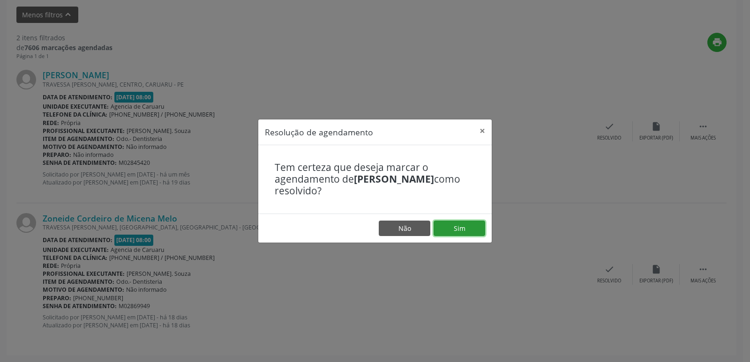
click at [466, 228] on button "Sim" at bounding box center [460, 229] width 52 height 16
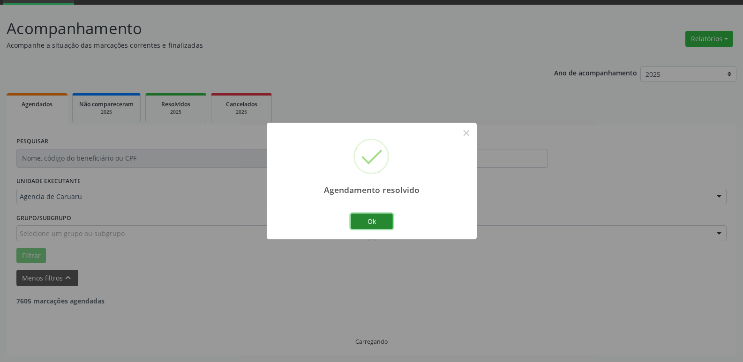
click at [382, 225] on button "Ok" at bounding box center [372, 222] width 42 height 16
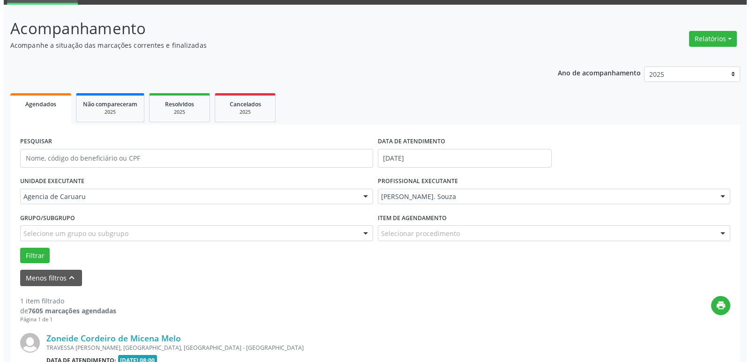
scroll to position [167, 0]
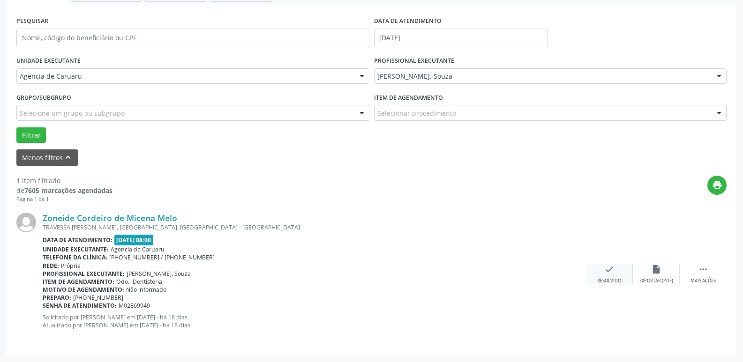
click at [608, 267] on icon "check" at bounding box center [609, 269] width 10 height 10
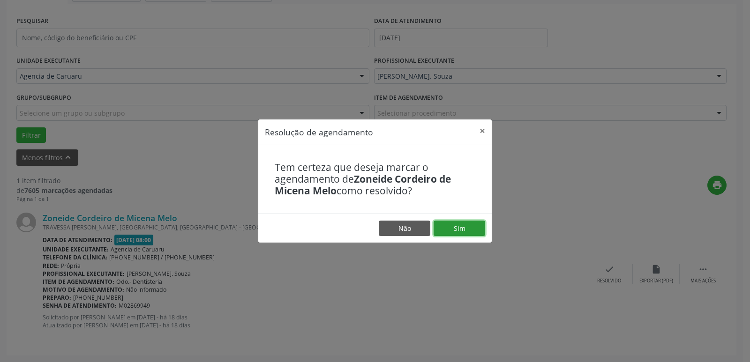
click at [465, 225] on button "Sim" at bounding box center [460, 229] width 52 height 16
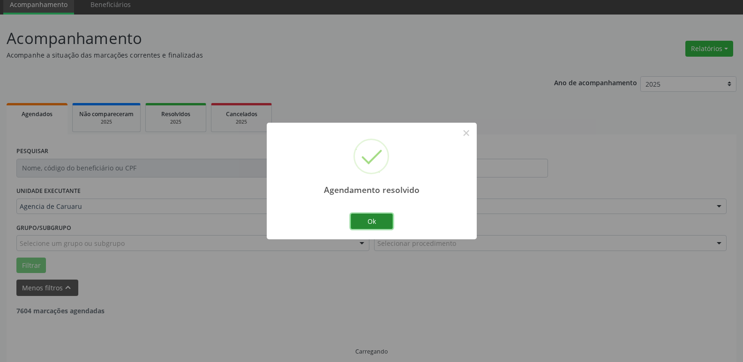
click at [373, 227] on button "Ok" at bounding box center [372, 222] width 42 height 16
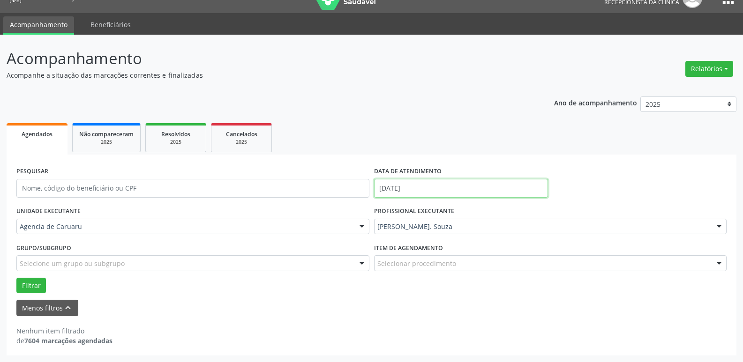
click at [482, 187] on input "[DATE]" at bounding box center [461, 188] width 174 height 19
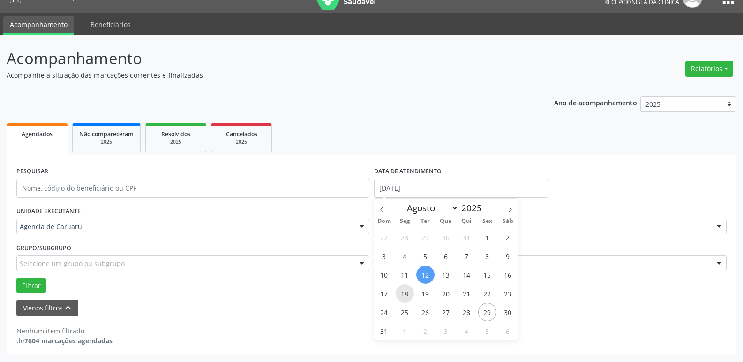
click at [402, 293] on span "18" at bounding box center [405, 294] width 18 height 18
type input "[DATE]"
click at [402, 293] on span "18" at bounding box center [405, 294] width 18 height 18
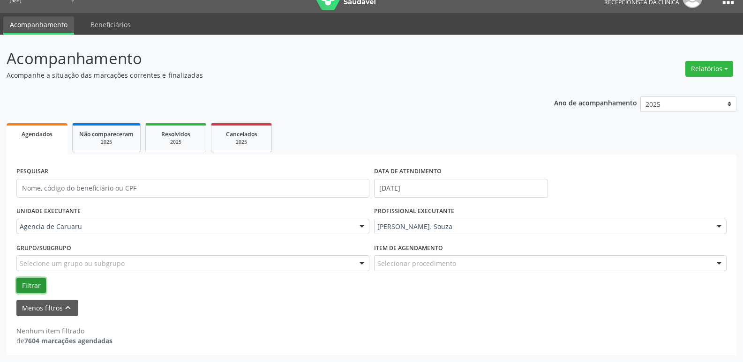
click at [30, 286] on button "Filtrar" at bounding box center [31, 286] width 30 height 16
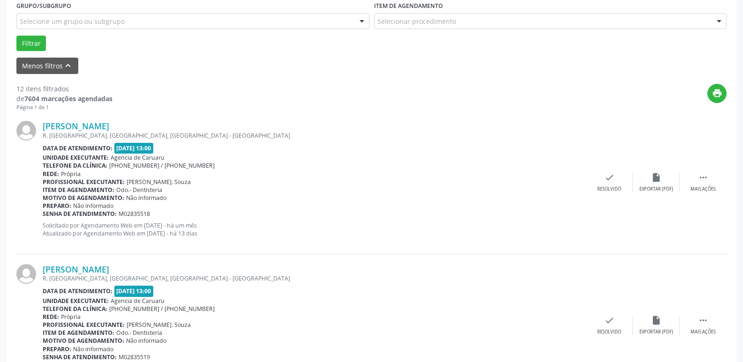
scroll to position [281, 0]
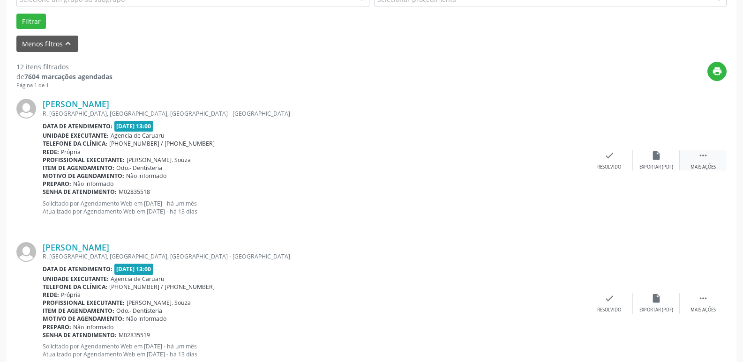
click at [704, 158] on icon "" at bounding box center [703, 155] width 10 height 10
click at [647, 162] on div "alarm_off Não compareceu" at bounding box center [656, 160] width 47 height 20
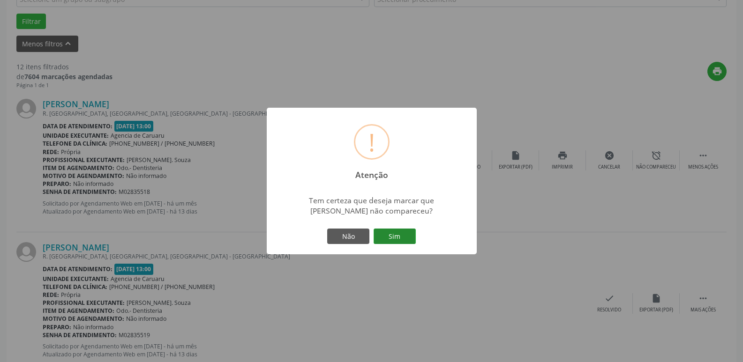
click at [399, 233] on button "Sim" at bounding box center [395, 237] width 42 height 16
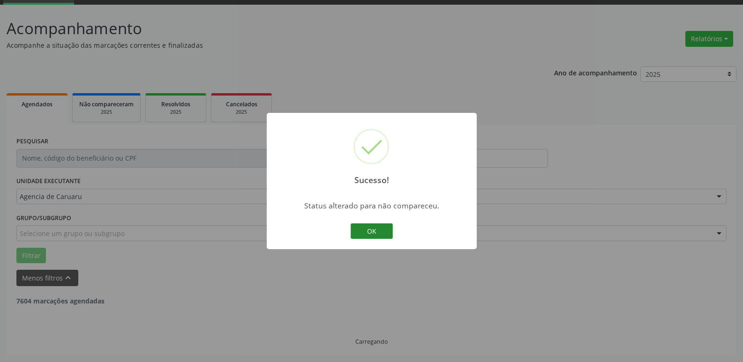
click at [392, 226] on button "OK" at bounding box center [372, 232] width 42 height 16
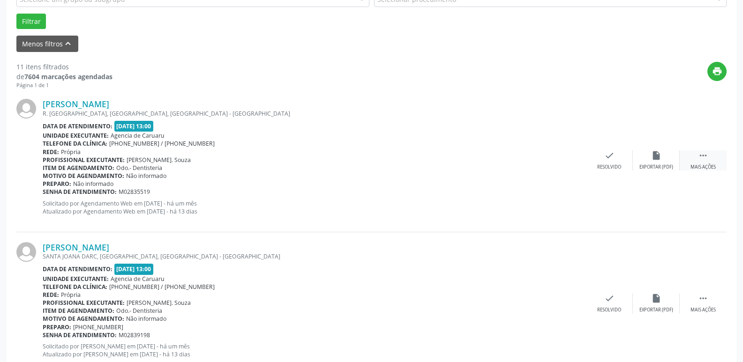
click at [703, 158] on icon "" at bounding box center [703, 155] width 10 height 10
click at [656, 154] on icon "alarm_off" at bounding box center [656, 155] width 10 height 10
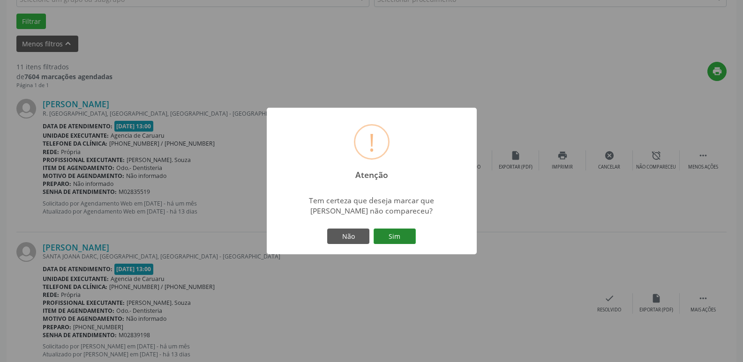
click at [391, 234] on button "Sim" at bounding box center [395, 237] width 42 height 16
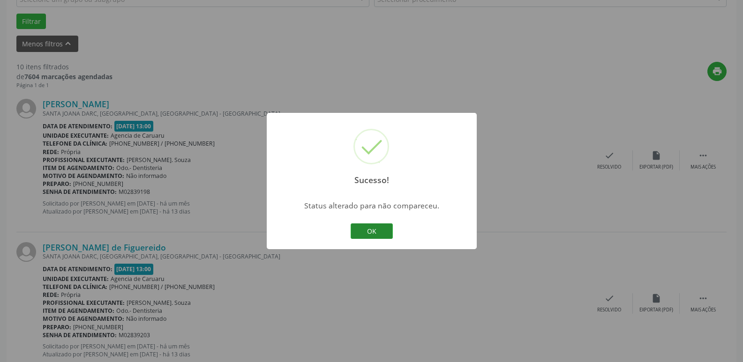
click at [377, 233] on button "OK" at bounding box center [372, 232] width 42 height 16
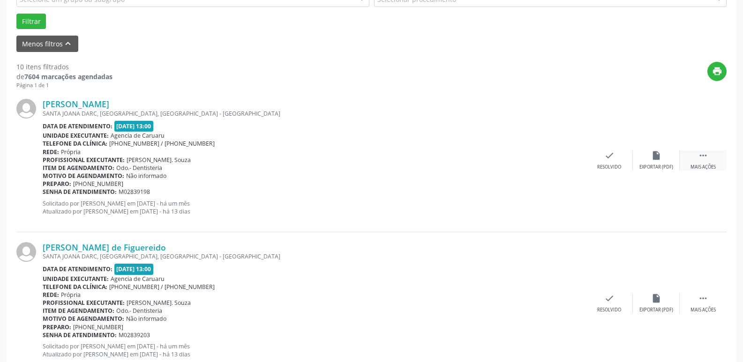
click at [692, 168] on div "Mais ações" at bounding box center [702, 167] width 25 height 7
click at [667, 160] on div "alarm_off Não compareceu" at bounding box center [656, 160] width 47 height 20
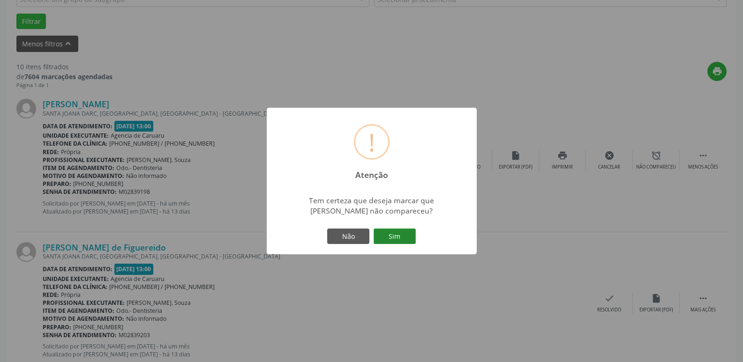
click at [410, 244] on button "Sim" at bounding box center [395, 237] width 42 height 16
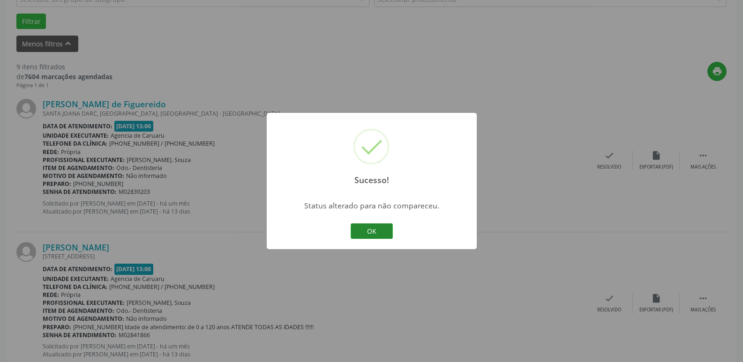
click at [372, 233] on button "OK" at bounding box center [372, 232] width 42 height 16
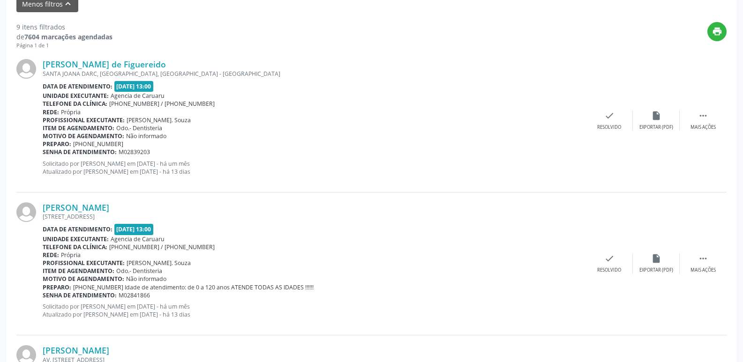
scroll to position [328, 0]
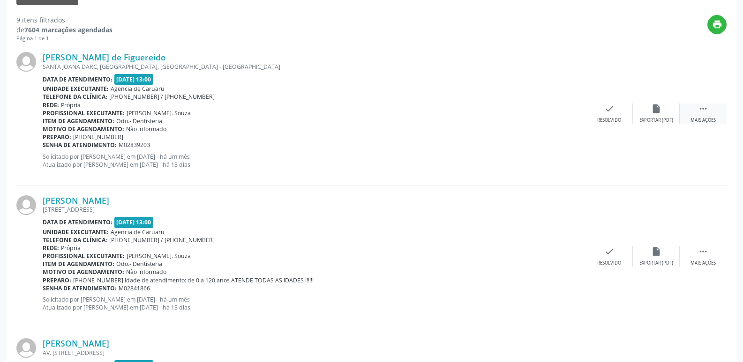
click at [705, 105] on icon "" at bounding box center [703, 109] width 10 height 10
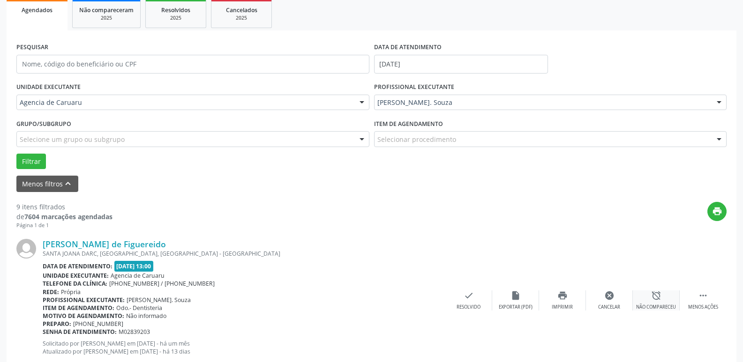
scroll to position [141, 0]
click at [434, 72] on body "Central de Marcação Agencia de [GEOGRAPHIC_DATA] Recepcionista da clínica  Con…" at bounding box center [371, 40] width 743 height 362
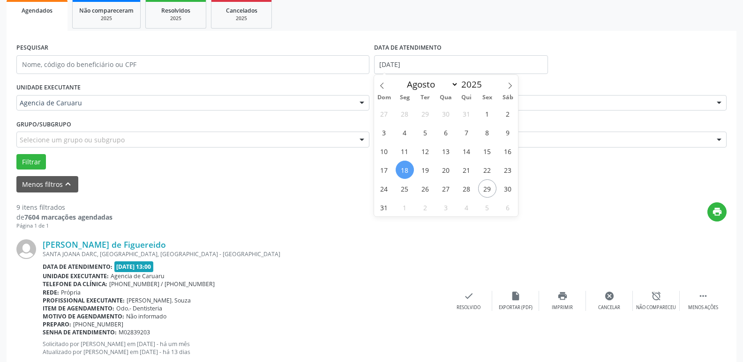
click at [198, 207] on div "print" at bounding box center [420, 217] width 614 height 28
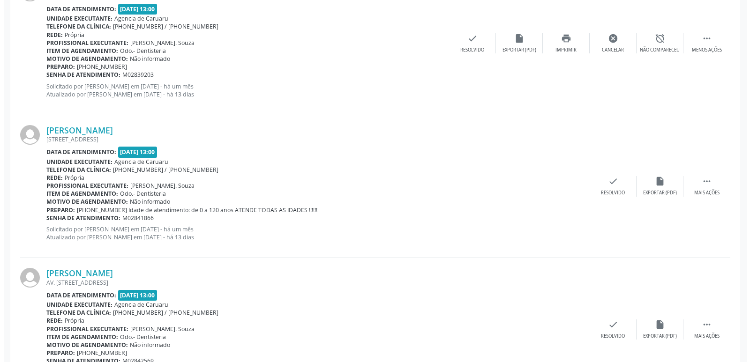
scroll to position [422, 0]
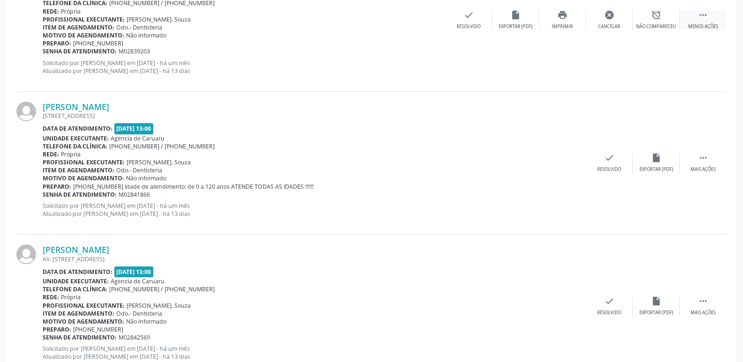
click at [710, 13] on div " Menos ações" at bounding box center [703, 20] width 47 height 20
click at [710, 13] on div " Mais ações" at bounding box center [703, 20] width 47 height 20
click at [612, 18] on icon "cancel" at bounding box center [609, 15] width 10 height 10
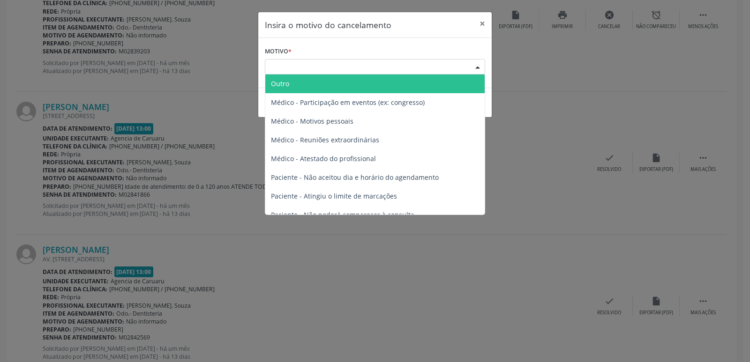
click at [479, 70] on div at bounding box center [478, 68] width 14 height 16
click at [428, 78] on span "Outro" at bounding box center [374, 84] width 219 height 19
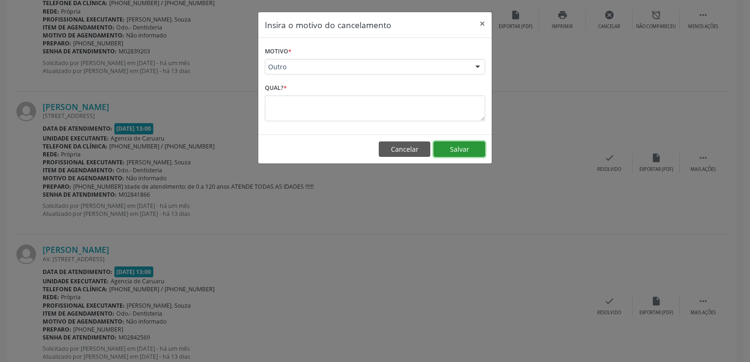
click at [465, 149] on button "Salvar" at bounding box center [460, 150] width 52 height 16
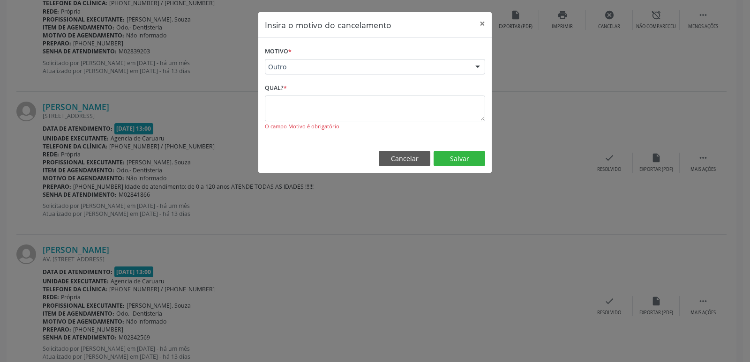
click at [477, 68] on div at bounding box center [478, 68] width 14 height 16
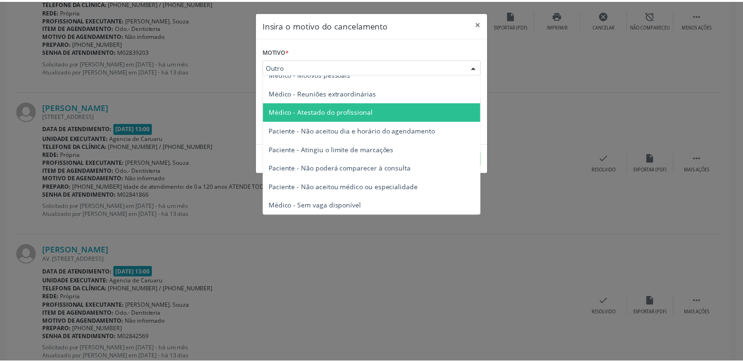
scroll to position [47, 0]
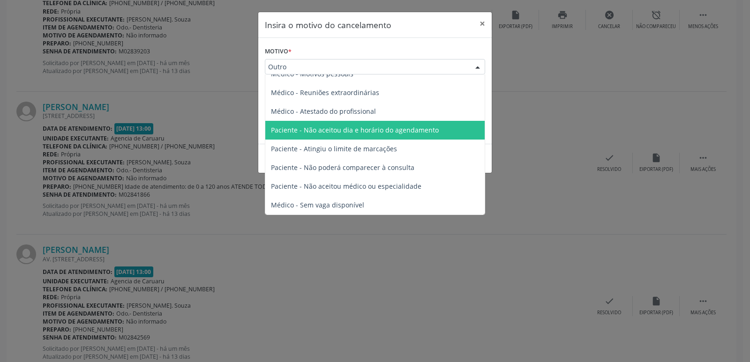
click at [550, 105] on div "Insira o motivo do cancelamento × Motivo * Outro Outro Médico - Participação em…" at bounding box center [375, 181] width 750 height 362
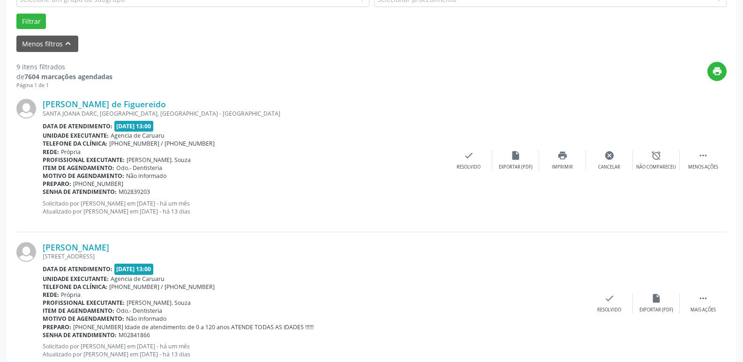
scroll to position [188, 0]
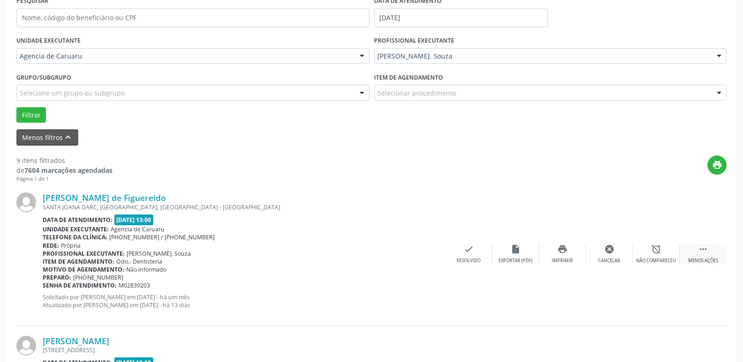
click at [699, 253] on icon "" at bounding box center [703, 249] width 10 height 10
click at [712, 261] on div "Mais ações" at bounding box center [702, 261] width 25 height 7
click at [647, 253] on div "alarm_off Não compareceu" at bounding box center [656, 254] width 47 height 20
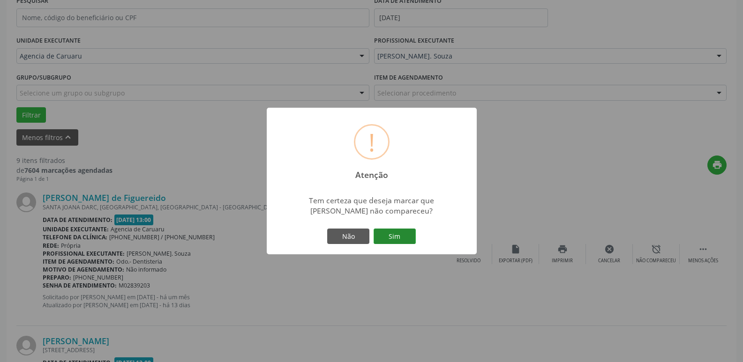
click at [392, 231] on button "Sim" at bounding box center [395, 237] width 42 height 16
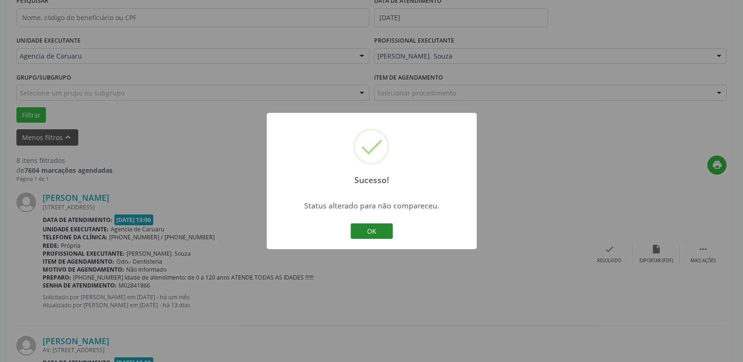
click at [374, 233] on button "OK" at bounding box center [372, 232] width 42 height 16
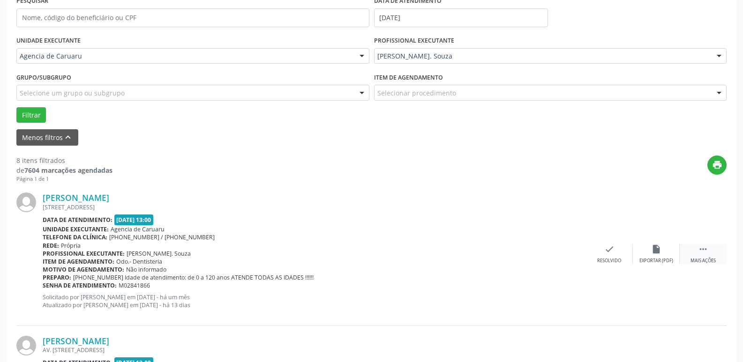
click at [694, 250] on div " Mais ações" at bounding box center [703, 254] width 47 height 20
click at [654, 247] on icon "alarm_off" at bounding box center [656, 249] width 10 height 10
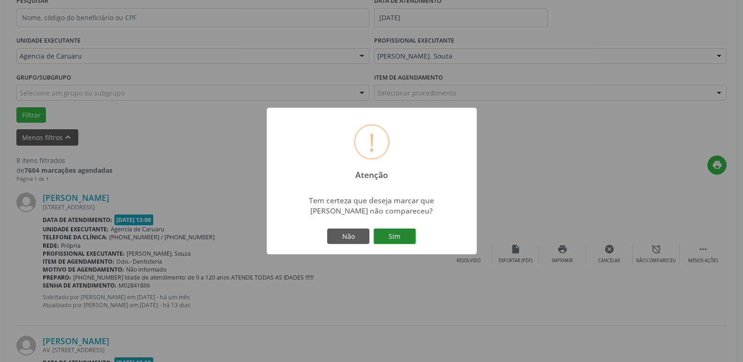
click at [400, 243] on button "Sim" at bounding box center [395, 237] width 42 height 16
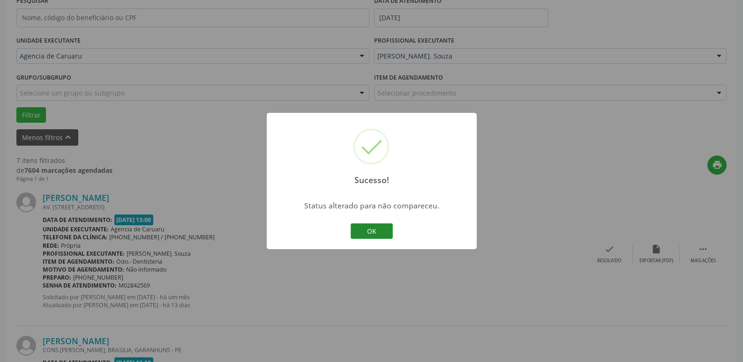
click at [370, 227] on button "OK" at bounding box center [372, 232] width 42 height 16
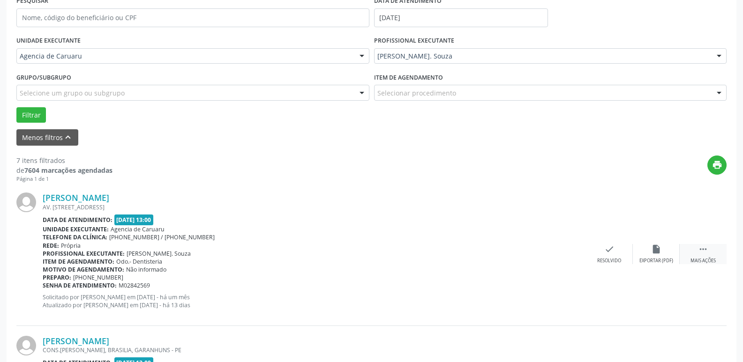
click at [691, 250] on div " Mais ações" at bounding box center [703, 254] width 47 height 20
click at [653, 254] on icon "alarm_off" at bounding box center [656, 249] width 10 height 10
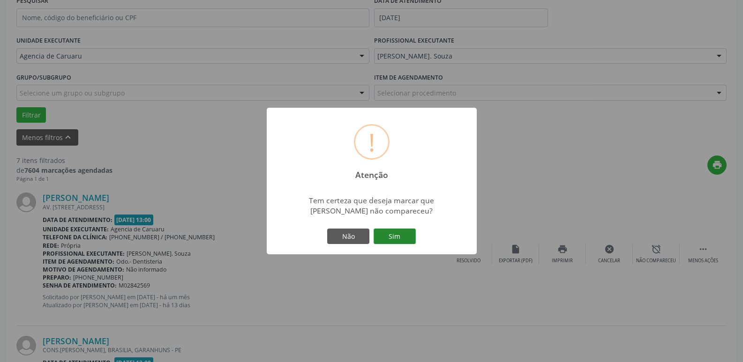
click at [383, 240] on button "Sim" at bounding box center [395, 237] width 42 height 16
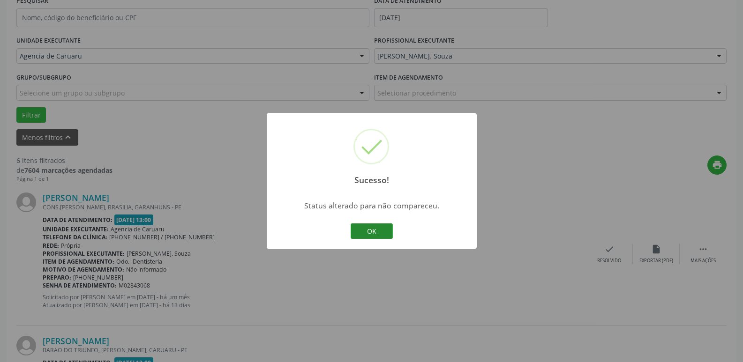
click at [371, 230] on button "OK" at bounding box center [372, 232] width 42 height 16
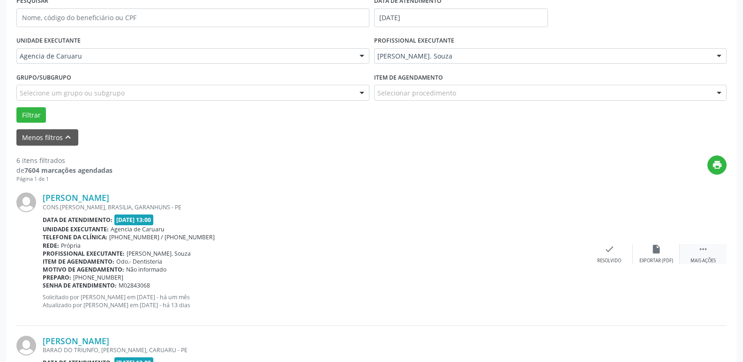
click at [699, 248] on icon "" at bounding box center [703, 249] width 10 height 10
click at [649, 262] on div "Não compareceu" at bounding box center [656, 261] width 40 height 7
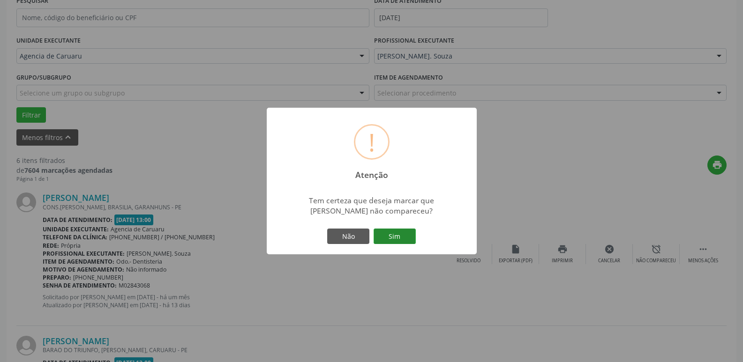
click at [411, 244] on button "Sim" at bounding box center [395, 237] width 42 height 16
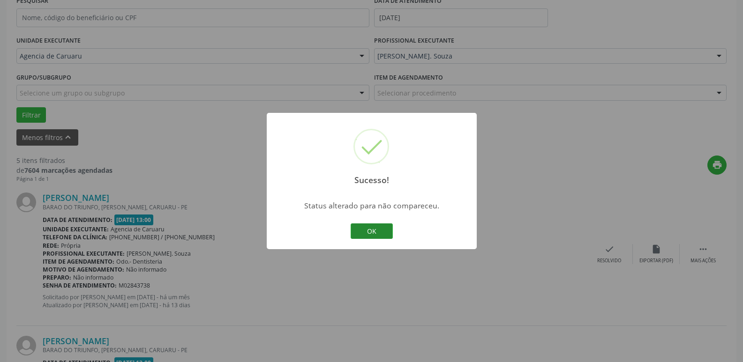
click at [375, 236] on button "OK" at bounding box center [372, 232] width 42 height 16
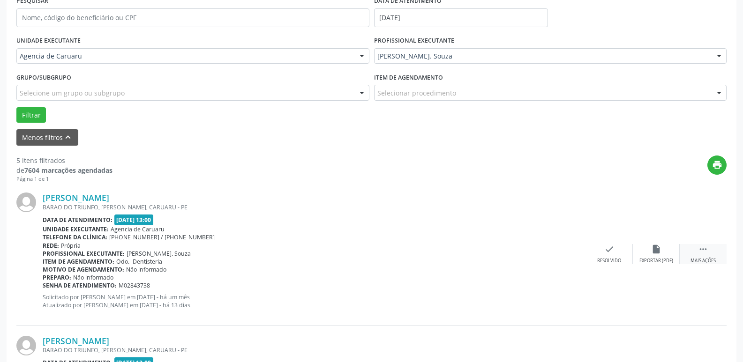
click at [698, 244] on icon "" at bounding box center [703, 249] width 10 height 10
click at [676, 258] on div "Não compareceu" at bounding box center [656, 261] width 40 height 7
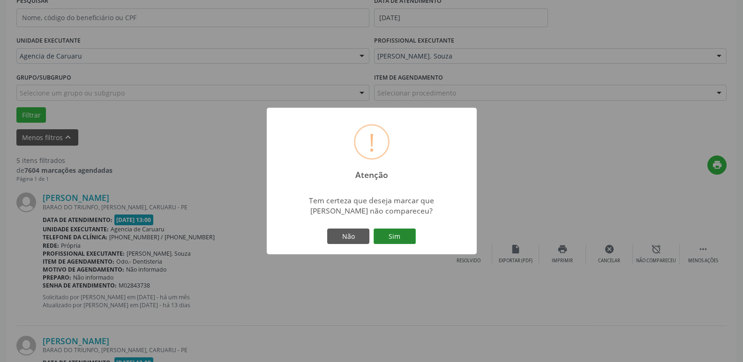
click at [408, 239] on button "Sim" at bounding box center [395, 237] width 42 height 16
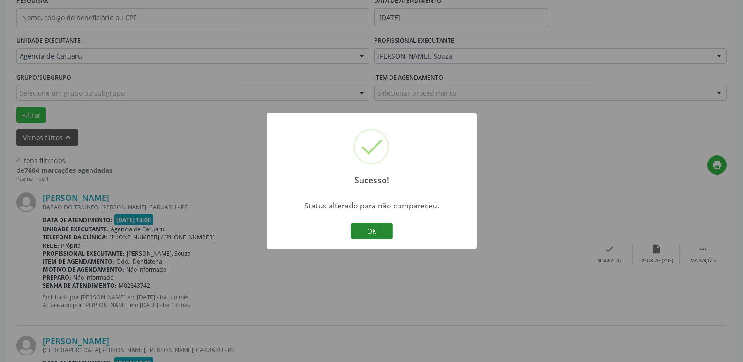
click at [355, 225] on button "OK" at bounding box center [372, 232] width 42 height 16
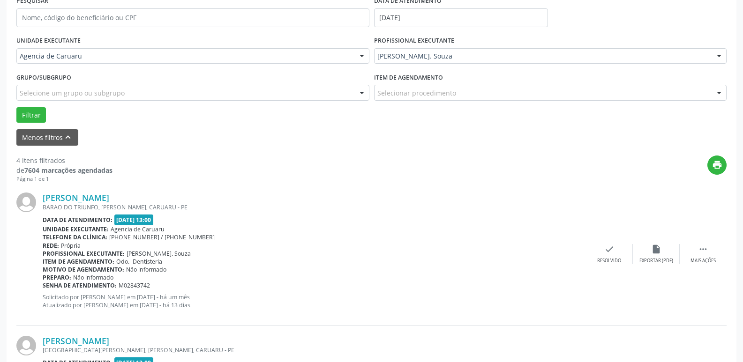
scroll to position [234, 0]
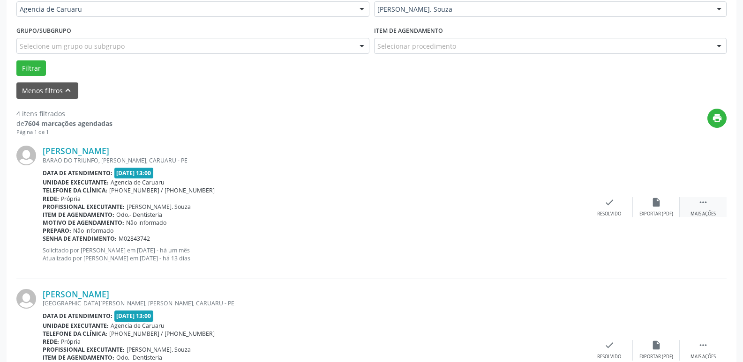
click at [708, 214] on div "Mais ações" at bounding box center [702, 214] width 25 height 7
click at [663, 220] on div "[PERSON_NAME] BARAO DO TRIUNFO, [PERSON_NAME], CARUARU - PE Data de atendimento…" at bounding box center [371, 207] width 710 height 143
click at [660, 210] on div "alarm_off Não compareceu" at bounding box center [656, 207] width 47 height 20
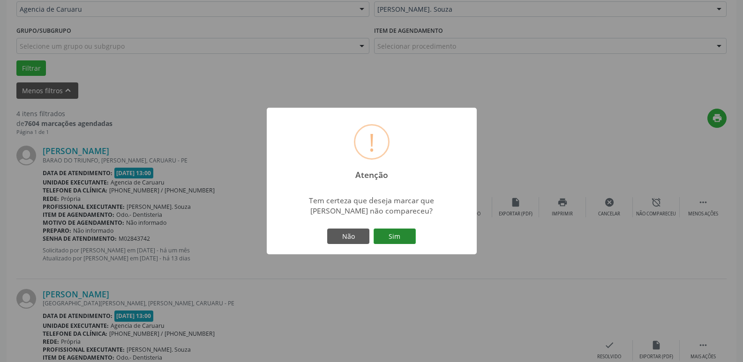
click at [407, 241] on button "Sim" at bounding box center [395, 237] width 42 height 16
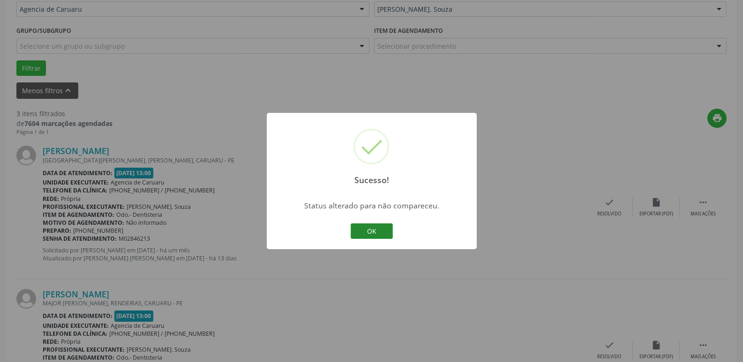
click at [388, 237] on button "OK" at bounding box center [372, 232] width 42 height 16
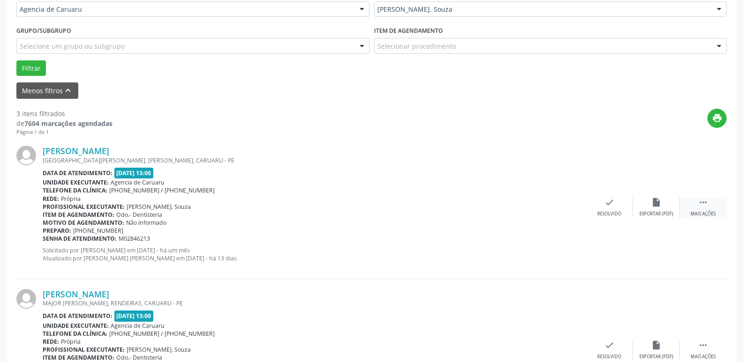
click at [711, 204] on div " Mais ações" at bounding box center [703, 207] width 47 height 20
click at [666, 204] on div "alarm_off Não compareceu" at bounding box center [656, 207] width 47 height 20
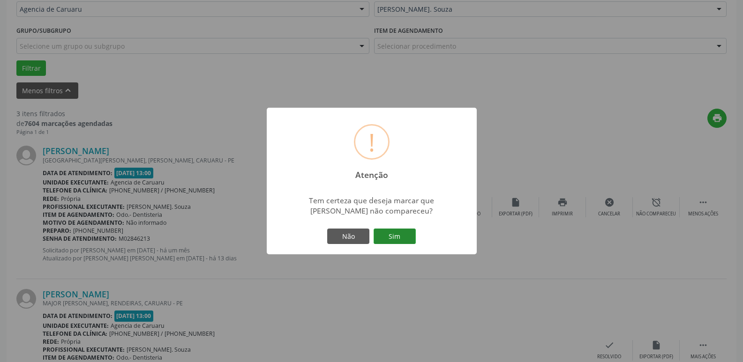
click at [407, 233] on button "Sim" at bounding box center [395, 237] width 42 height 16
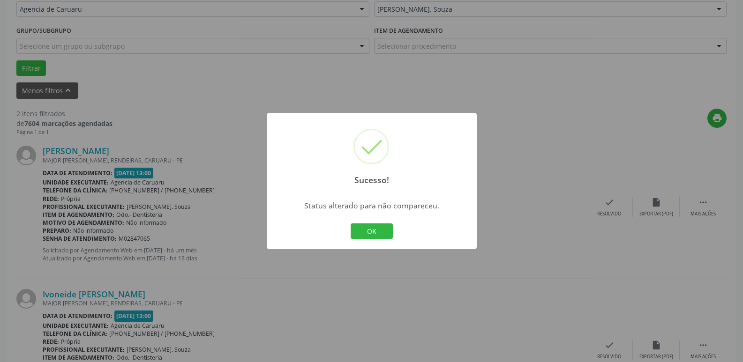
click at [396, 233] on div "Sucesso! × Status alterado para não compareceu. OK Cancel" at bounding box center [372, 181] width 210 height 137
click at [375, 226] on button "OK" at bounding box center [372, 232] width 42 height 16
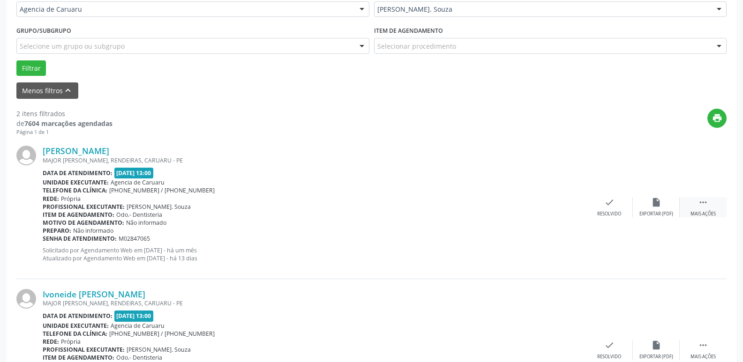
click at [686, 208] on div " Mais ações" at bounding box center [703, 207] width 47 height 20
click at [666, 216] on div "Não compareceu" at bounding box center [656, 214] width 40 height 7
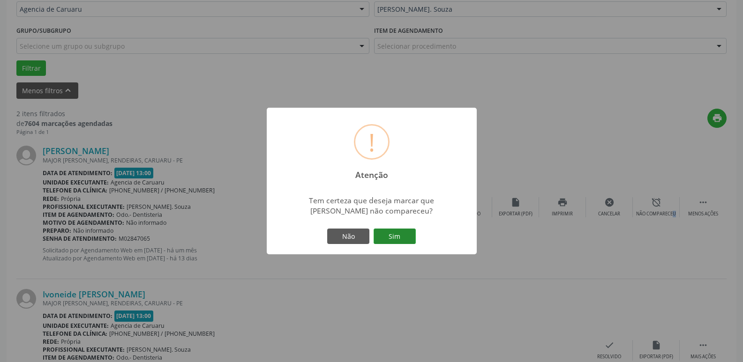
click at [406, 237] on button "Sim" at bounding box center [395, 237] width 42 height 16
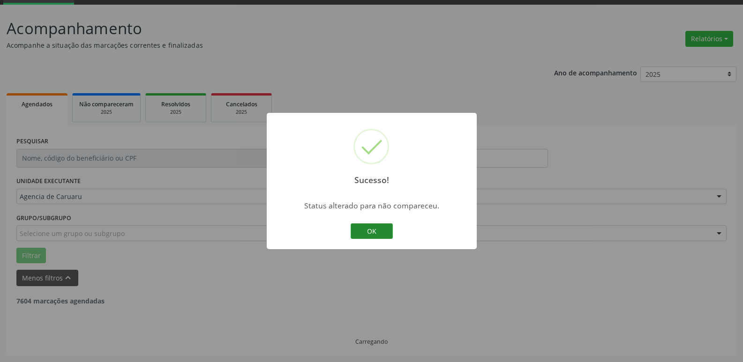
click at [377, 230] on button "OK" at bounding box center [372, 232] width 42 height 16
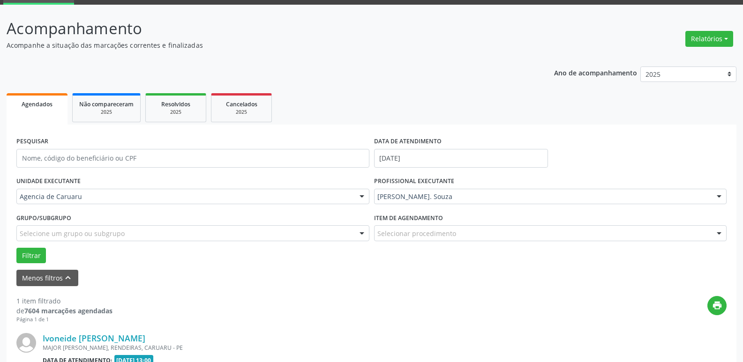
scroll to position [167, 0]
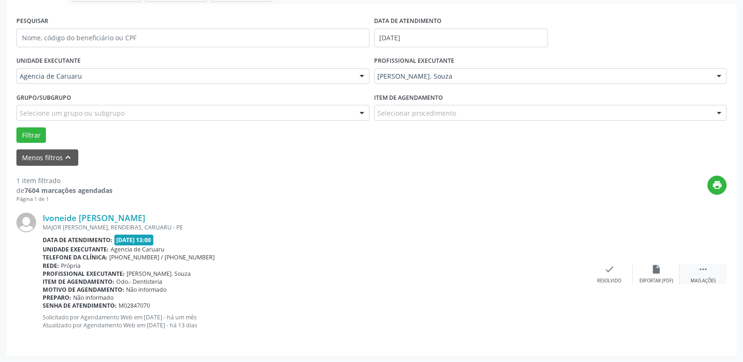
click at [701, 279] on div "Mais ações" at bounding box center [702, 281] width 25 height 7
click at [658, 282] on div "Não compareceu" at bounding box center [656, 281] width 40 height 7
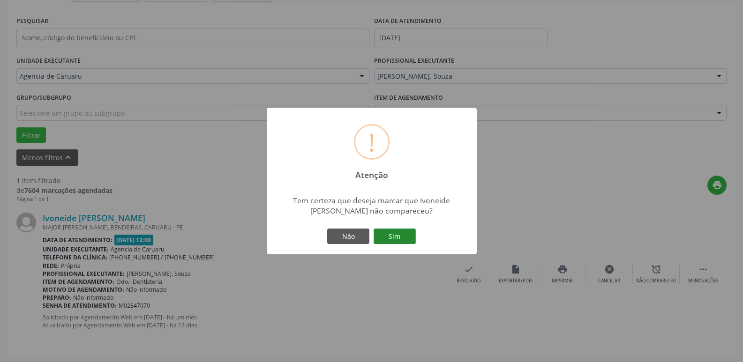
click at [386, 237] on button "Sim" at bounding box center [395, 237] width 42 height 16
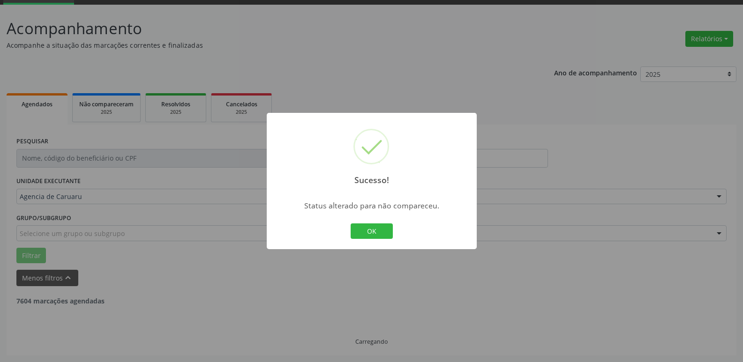
scroll to position [17, 0]
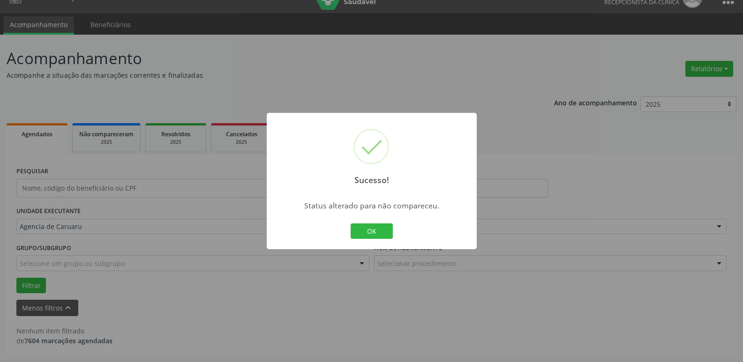
click at [386, 237] on button "OK" at bounding box center [372, 232] width 42 height 16
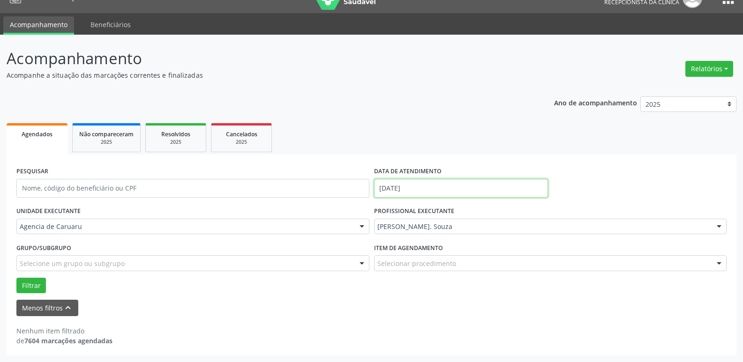
click at [405, 194] on body "Central de Marcação Agencia de [GEOGRAPHIC_DATA] Recepcionista da clínica  Con…" at bounding box center [371, 164] width 743 height 362
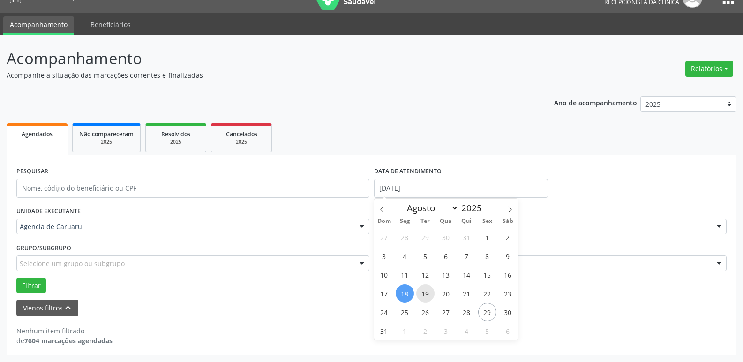
click at [428, 287] on span "19" at bounding box center [425, 294] width 18 height 18
type input "[DATE]"
click at [428, 287] on span "19" at bounding box center [425, 294] width 18 height 18
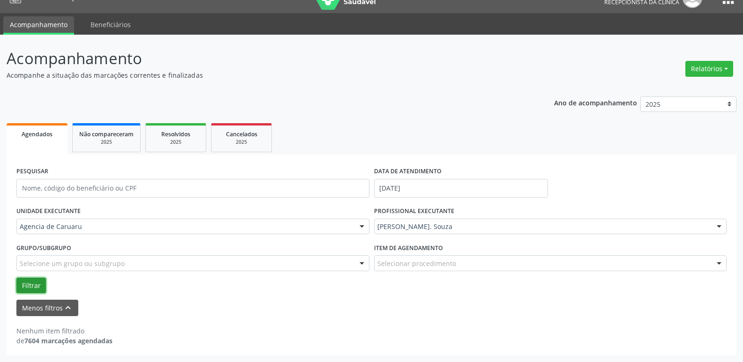
click at [40, 278] on button "Filtrar" at bounding box center [31, 286] width 30 height 16
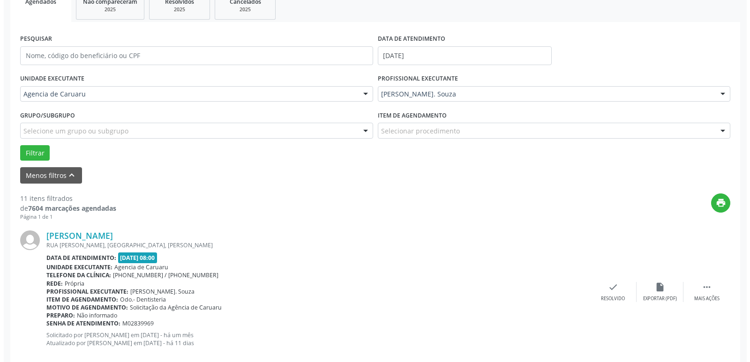
scroll to position [204, 0]
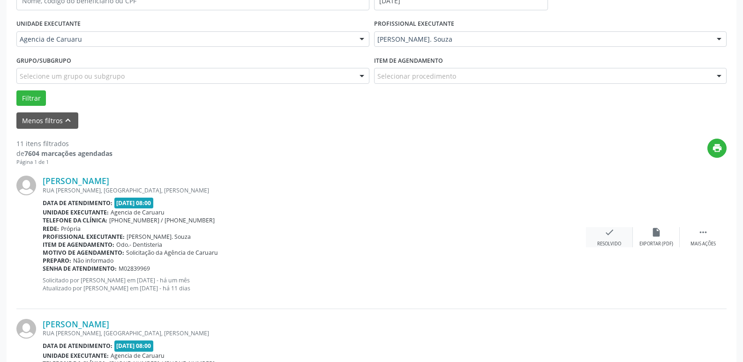
click at [608, 239] on div "check Resolvido" at bounding box center [609, 237] width 47 height 20
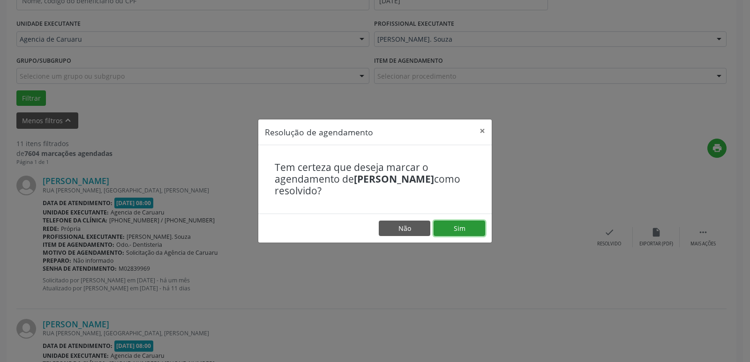
click at [449, 237] on button "Sim" at bounding box center [460, 229] width 52 height 16
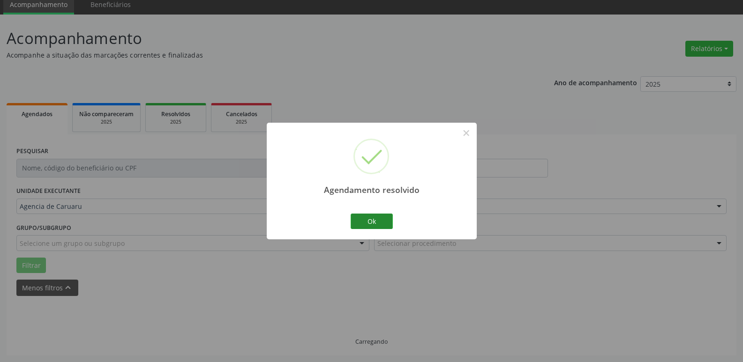
scroll to position [47, 0]
click at [385, 214] on button "Ok" at bounding box center [372, 222] width 42 height 16
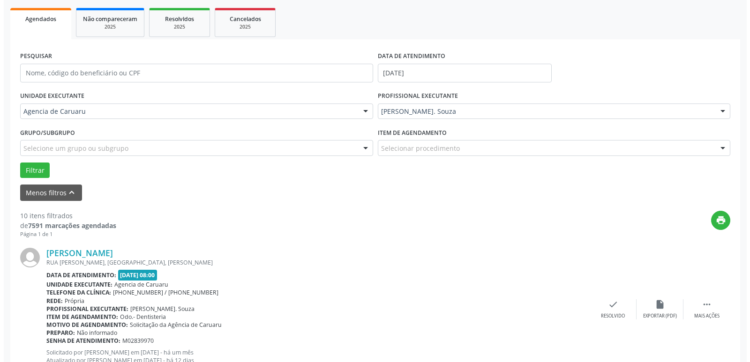
scroll to position [188, 0]
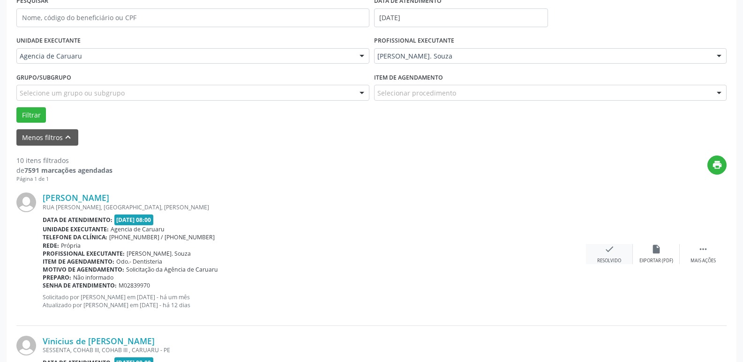
click at [607, 254] on icon "check" at bounding box center [609, 249] width 10 height 10
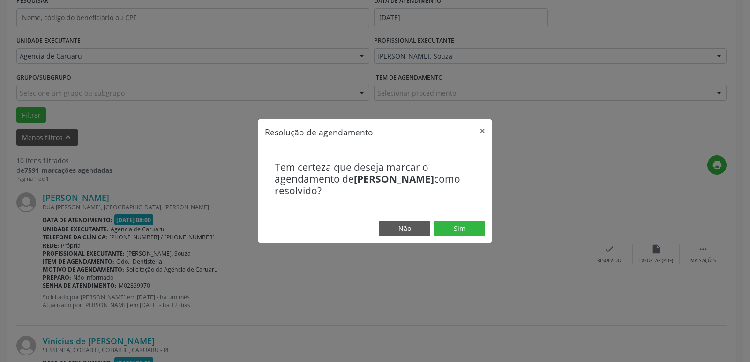
click at [458, 225] on footer "Não Sim" at bounding box center [374, 229] width 233 height 30
click at [466, 229] on button "Sim" at bounding box center [460, 229] width 52 height 16
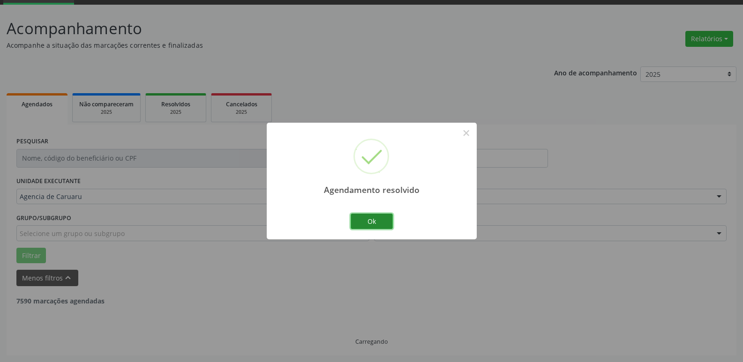
click at [365, 228] on button "Ok" at bounding box center [372, 222] width 42 height 16
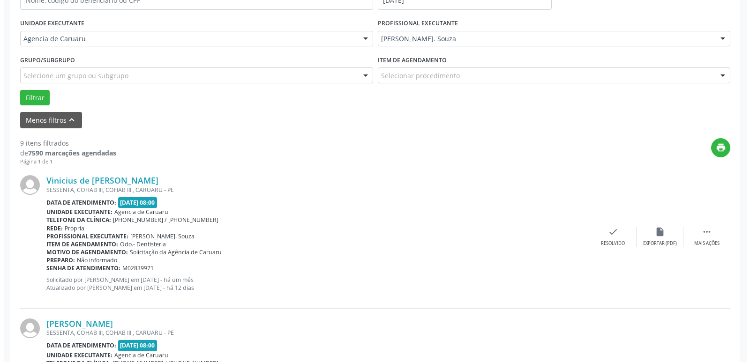
scroll to position [234, 0]
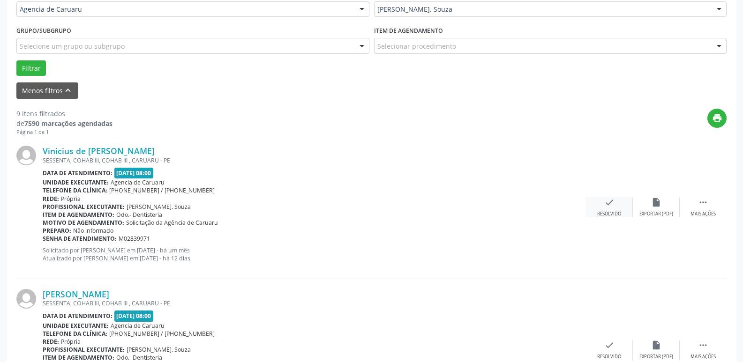
click at [606, 208] on icon "check" at bounding box center [609, 202] width 10 height 10
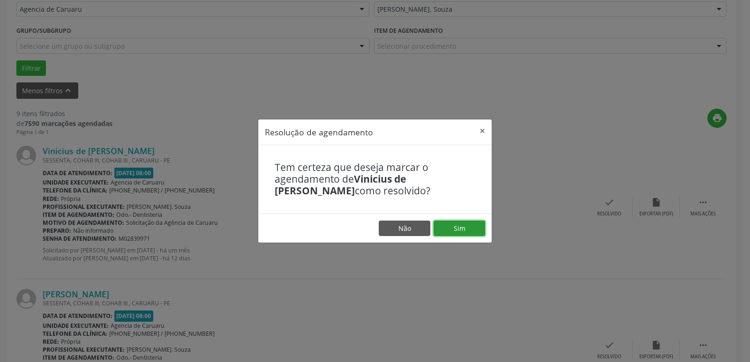
click at [458, 233] on button "Sim" at bounding box center [460, 229] width 52 height 16
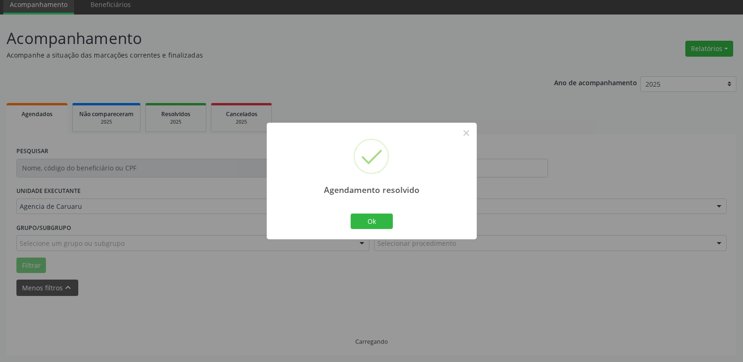
scroll to position [47, 0]
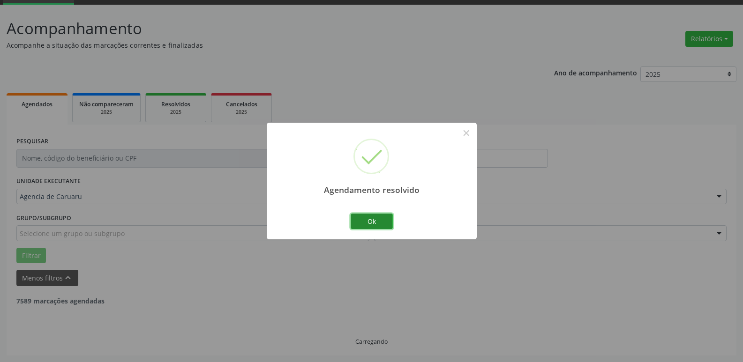
click at [381, 224] on button "Ok" at bounding box center [372, 222] width 42 height 16
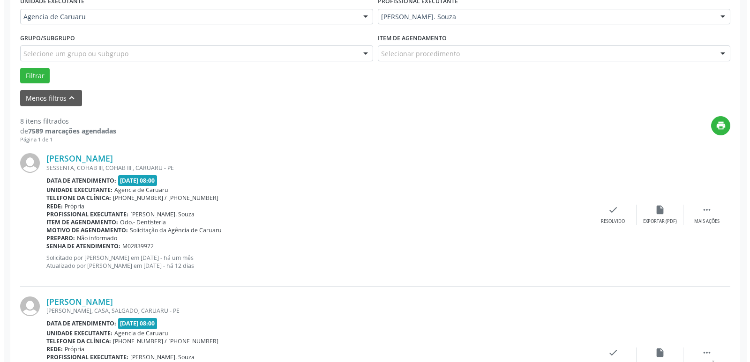
scroll to position [234, 0]
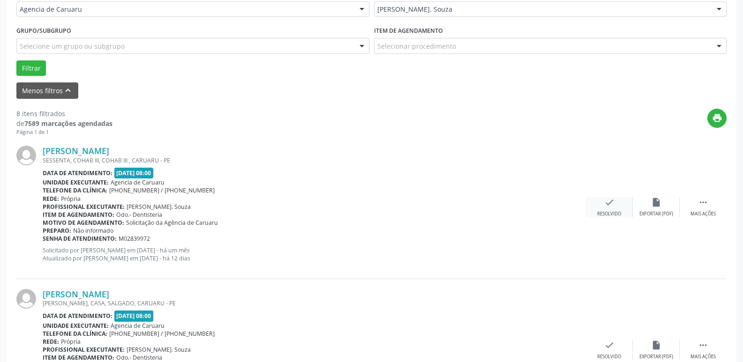
click at [606, 205] on icon "check" at bounding box center [609, 202] width 10 height 10
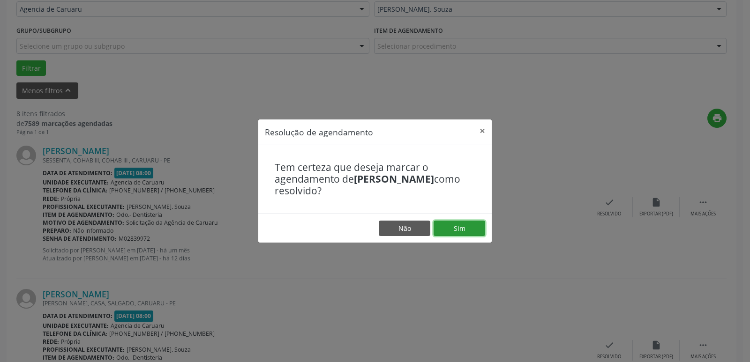
click at [473, 232] on button "Sim" at bounding box center [460, 229] width 52 height 16
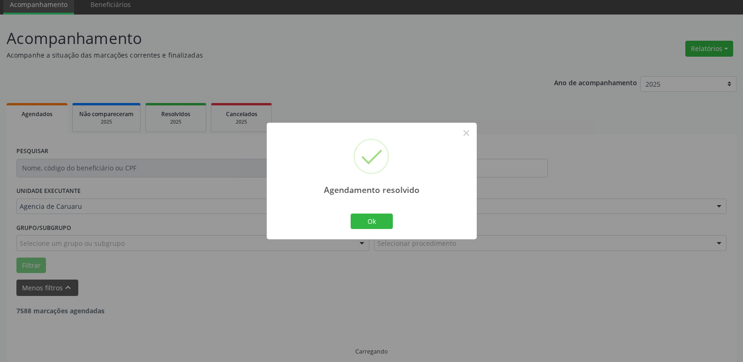
scroll to position [47, 0]
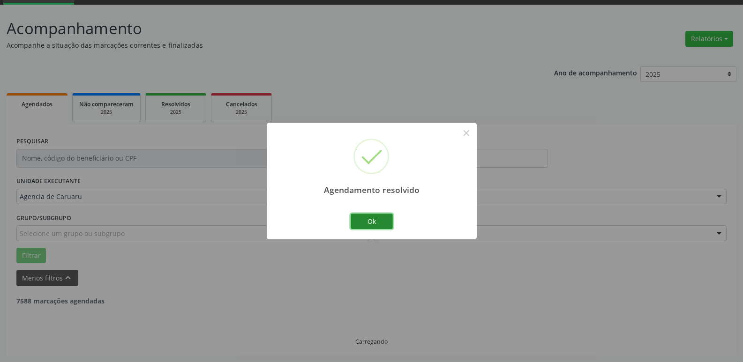
click at [383, 223] on button "Ok" at bounding box center [372, 222] width 42 height 16
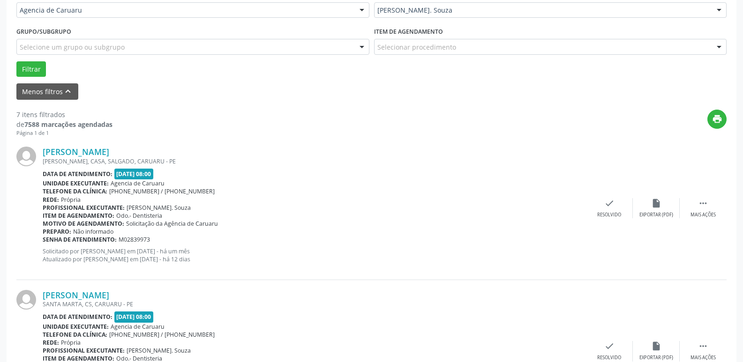
scroll to position [234, 0]
click at [702, 214] on div "Mais ações" at bounding box center [702, 214] width 25 height 7
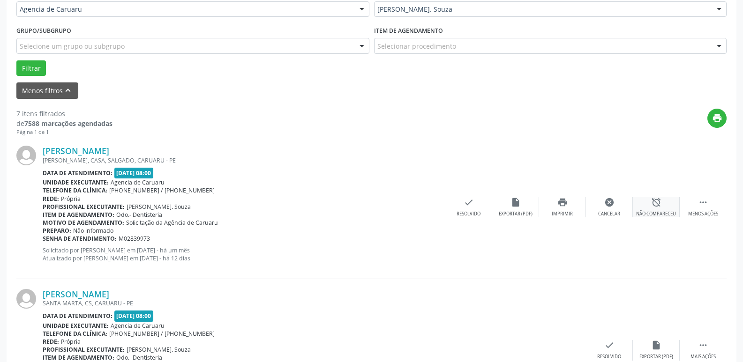
click at [660, 215] on div "Não compareceu" at bounding box center [656, 214] width 40 height 7
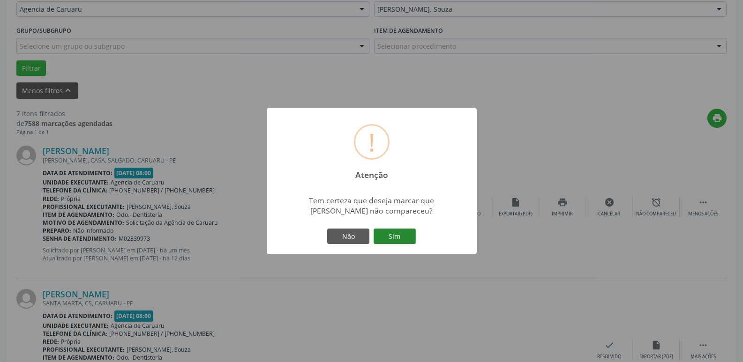
click at [395, 230] on button "Sim" at bounding box center [395, 237] width 42 height 16
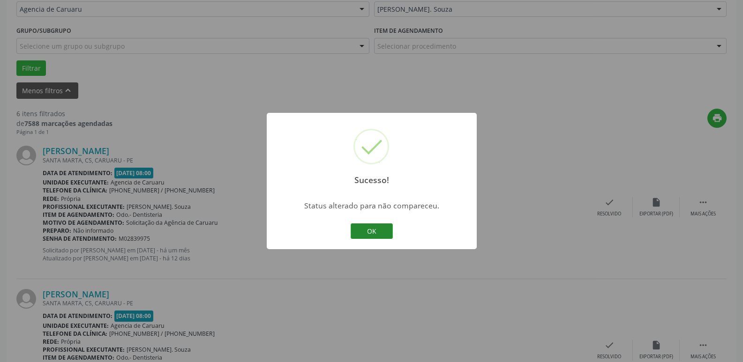
click at [379, 233] on button "OK" at bounding box center [372, 232] width 42 height 16
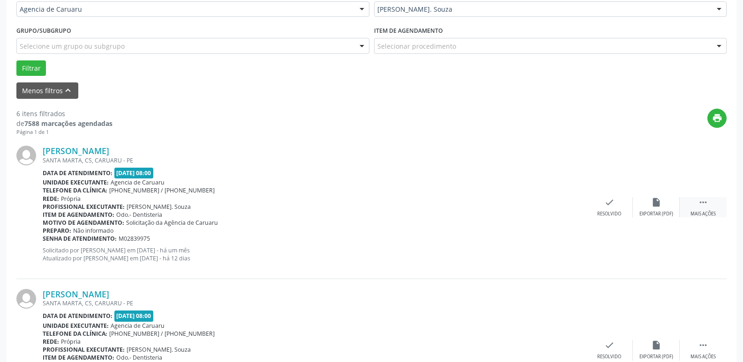
drag, startPoint x: 702, startPoint y: 211, endPoint x: 697, endPoint y: 210, distance: 5.7
click at [703, 211] on div "Mais ações" at bounding box center [702, 214] width 25 height 7
click at [652, 212] on div "Não compareceu" at bounding box center [656, 214] width 40 height 7
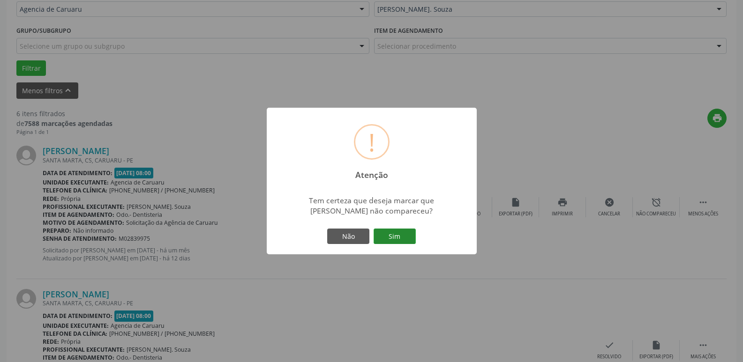
click at [400, 239] on button "Sim" at bounding box center [395, 237] width 42 height 16
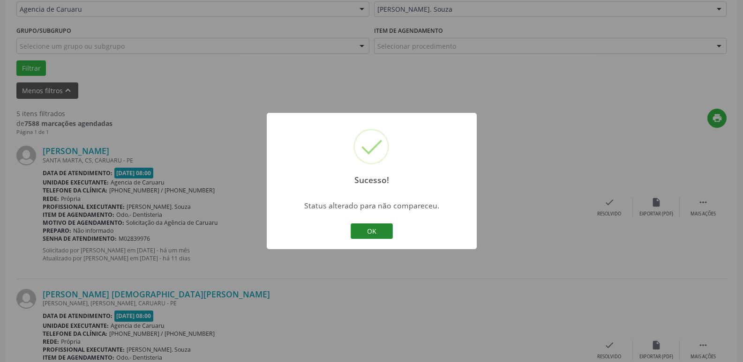
click at [387, 231] on button "OK" at bounding box center [372, 232] width 42 height 16
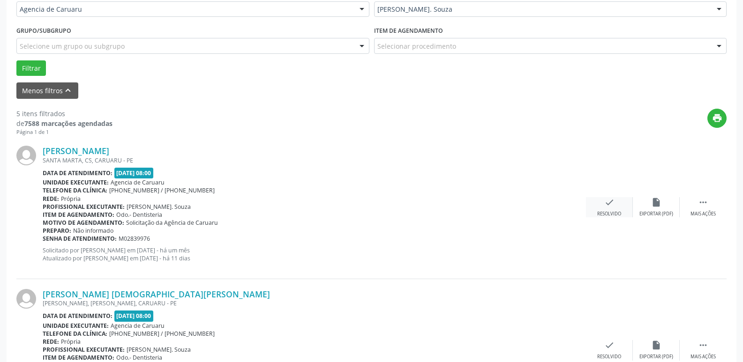
click at [623, 206] on div "check Resolvido" at bounding box center [609, 207] width 47 height 20
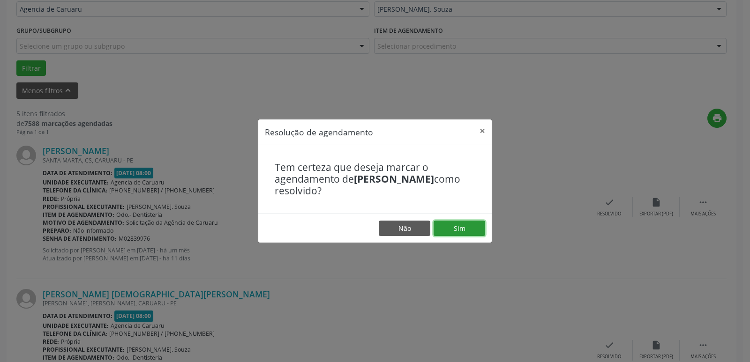
click at [446, 235] on button "Sim" at bounding box center [460, 229] width 52 height 16
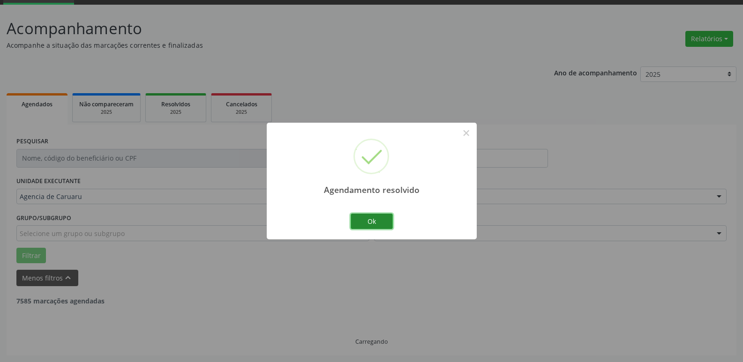
click at [374, 223] on button "Ok" at bounding box center [372, 222] width 42 height 16
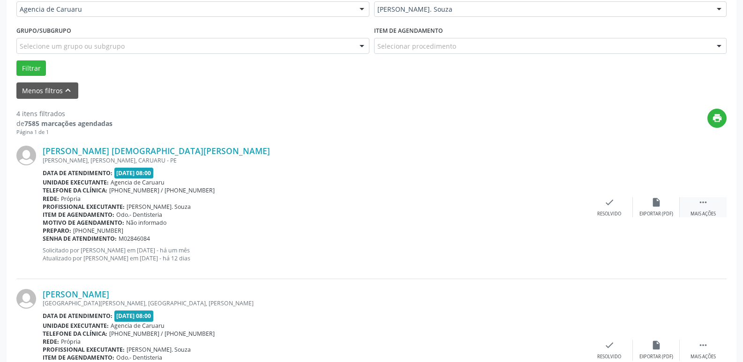
click at [713, 207] on div " Mais ações" at bounding box center [703, 207] width 47 height 20
click at [646, 210] on div "alarm_off Não compareceu" at bounding box center [656, 207] width 47 height 20
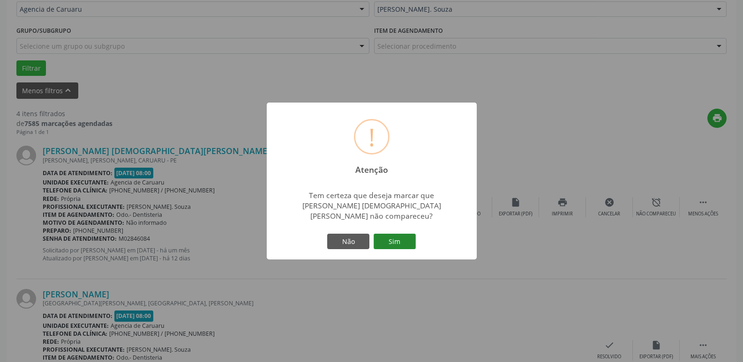
click at [386, 240] on button "Sim" at bounding box center [395, 242] width 42 height 16
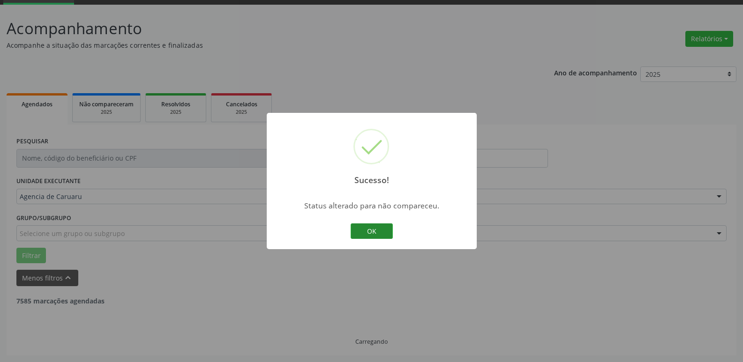
click at [386, 233] on button "OK" at bounding box center [372, 232] width 42 height 16
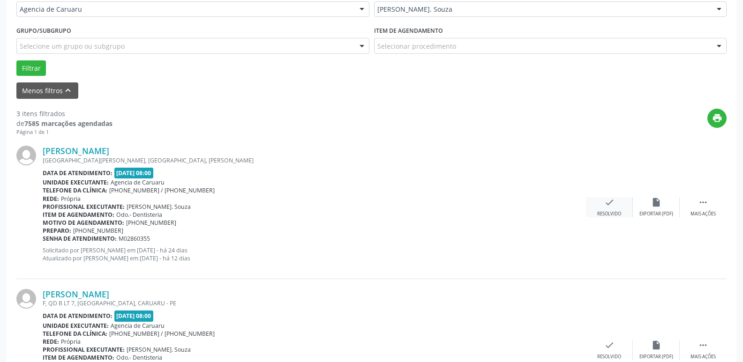
click at [623, 199] on div "check Resolvido" at bounding box center [609, 207] width 47 height 20
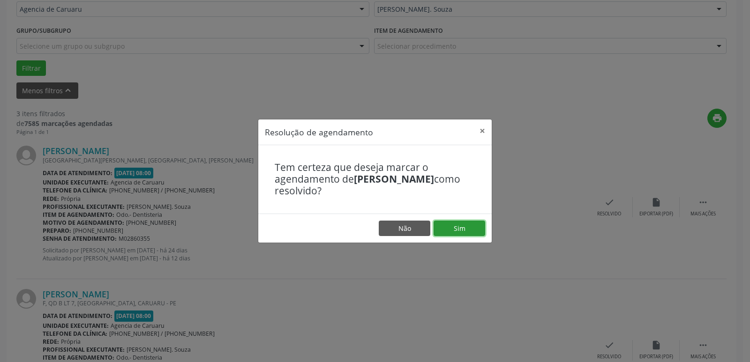
click at [453, 226] on button "Sim" at bounding box center [460, 229] width 52 height 16
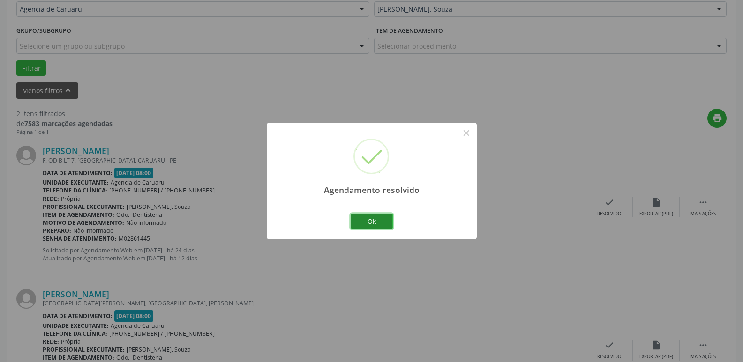
click at [373, 224] on button "Ok" at bounding box center [372, 222] width 42 height 16
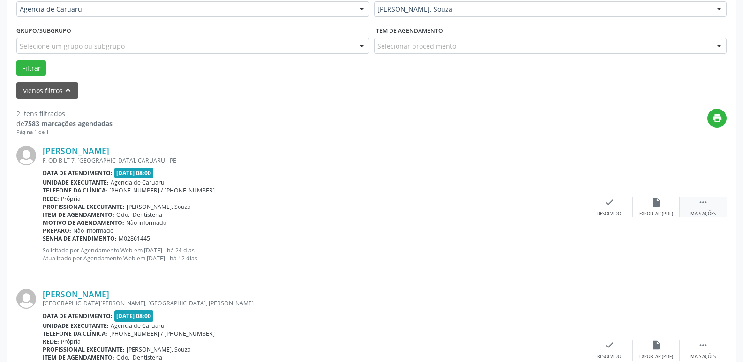
click at [713, 198] on div " Mais ações" at bounding box center [703, 207] width 47 height 20
click at [675, 207] on div "alarm_off Não compareceu" at bounding box center [656, 207] width 47 height 20
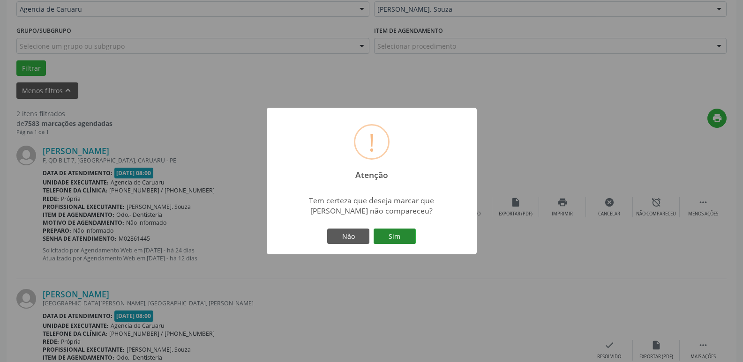
click at [405, 237] on button "Sim" at bounding box center [395, 237] width 42 height 16
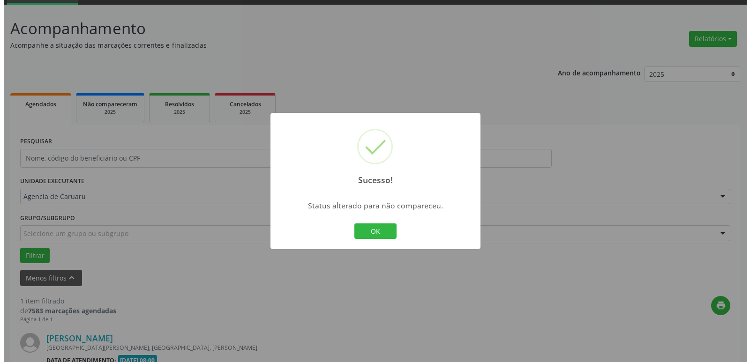
scroll to position [167, 0]
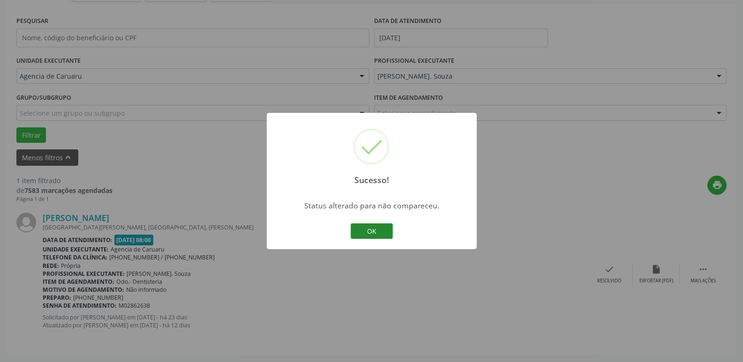
click at [386, 230] on button "OK" at bounding box center [372, 232] width 42 height 16
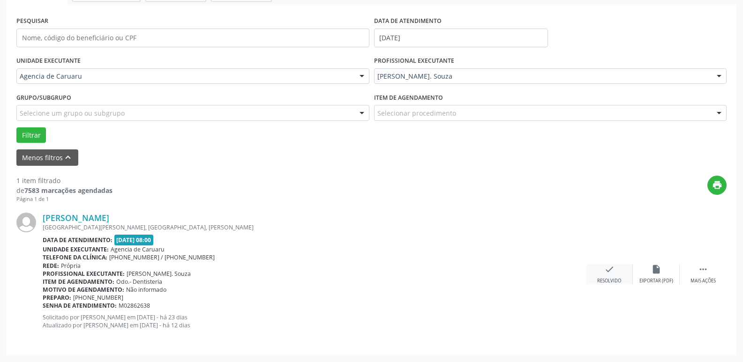
click at [619, 276] on div "check Resolvido" at bounding box center [609, 274] width 47 height 20
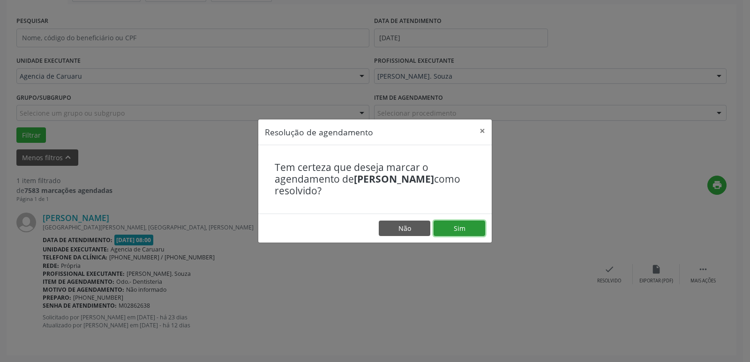
click at [459, 226] on button "Sim" at bounding box center [460, 229] width 52 height 16
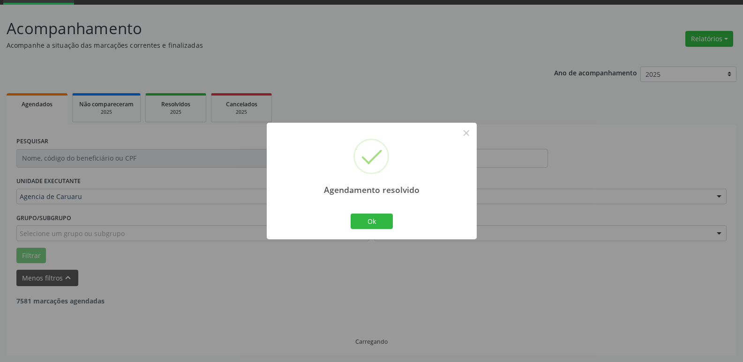
scroll to position [17, 0]
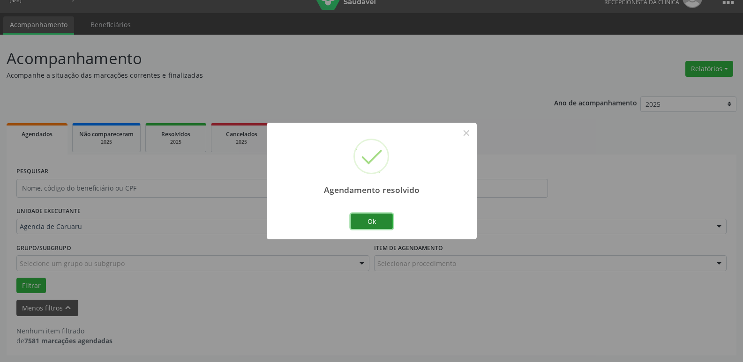
click at [382, 224] on button "Ok" at bounding box center [372, 222] width 42 height 16
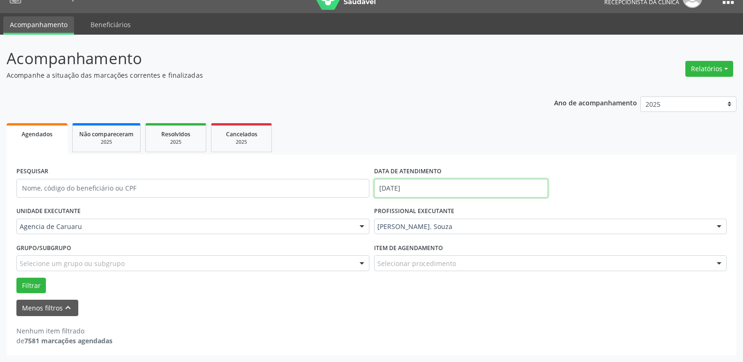
click at [444, 185] on input "[DATE]" at bounding box center [461, 188] width 174 height 19
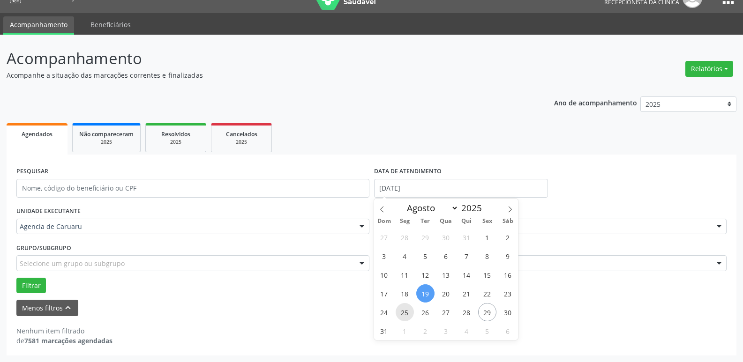
click at [405, 310] on span "25" at bounding box center [405, 312] width 18 height 18
type input "[DATE]"
click at [405, 310] on span "25" at bounding box center [405, 312] width 18 height 18
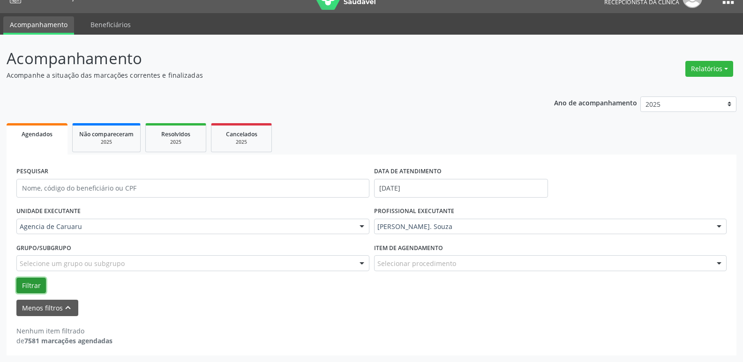
click at [36, 286] on button "Filtrar" at bounding box center [31, 286] width 30 height 16
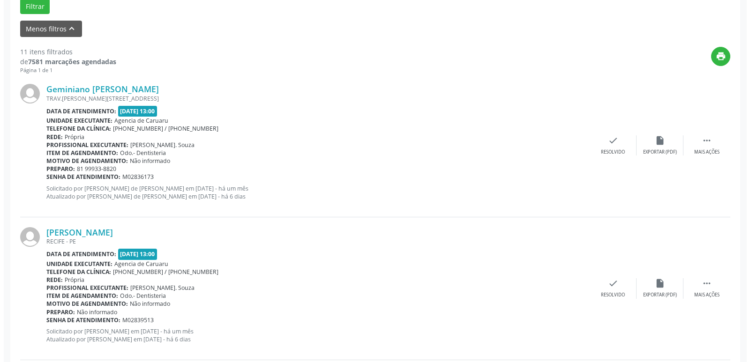
scroll to position [298, 0]
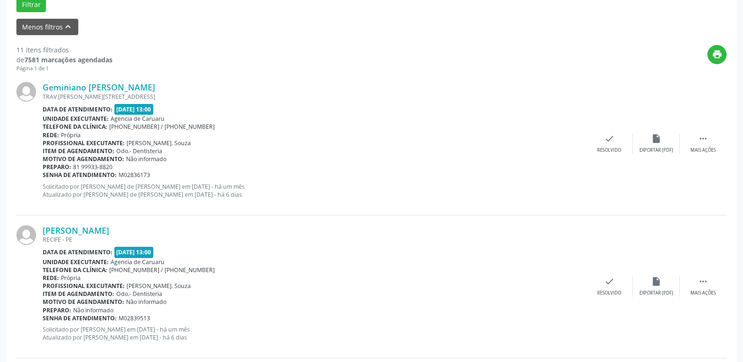
click at [613, 133] on div "Geminiano [PERSON_NAME] [STREET_ADDRESS][PERSON_NAME] Data de atendimento: [DAT…" at bounding box center [371, 143] width 710 height 143
click at [613, 138] on icon "check" at bounding box center [609, 139] width 10 height 10
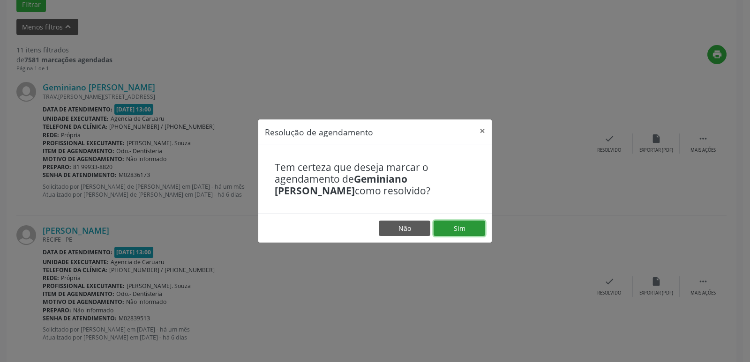
click at [456, 227] on button "Sim" at bounding box center [460, 229] width 52 height 16
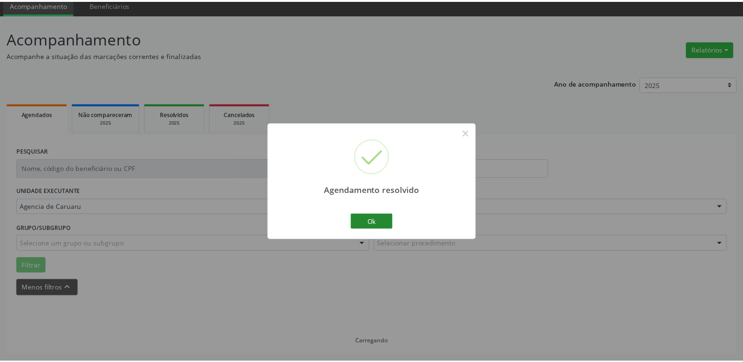
scroll to position [37, 0]
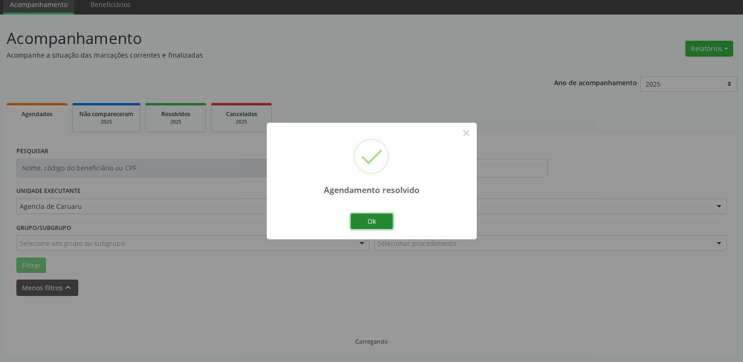
click at [373, 221] on button "Ok" at bounding box center [372, 222] width 42 height 16
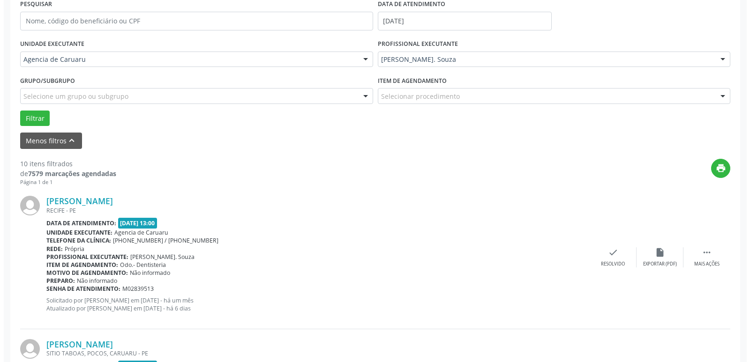
scroll to position [225, 0]
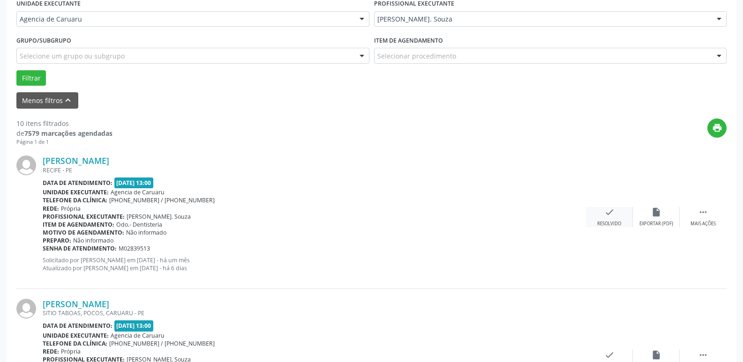
click at [605, 215] on icon "check" at bounding box center [609, 212] width 10 height 10
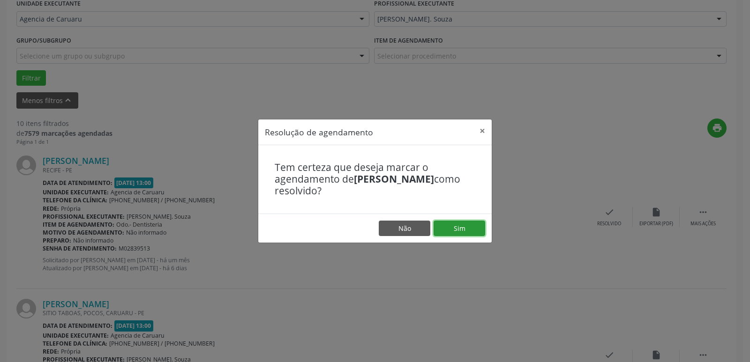
click at [463, 228] on button "Sim" at bounding box center [460, 229] width 52 height 16
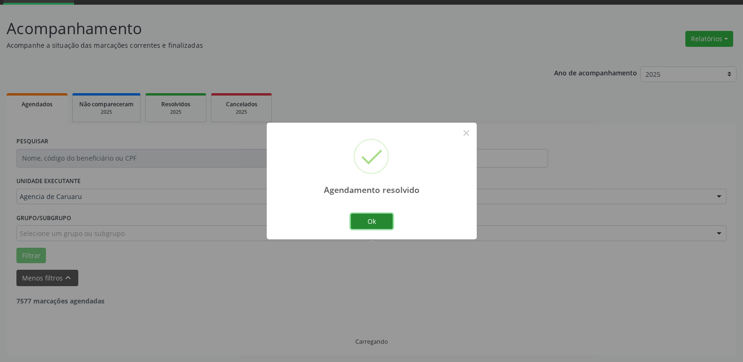
click at [372, 228] on button "Ok" at bounding box center [372, 222] width 42 height 16
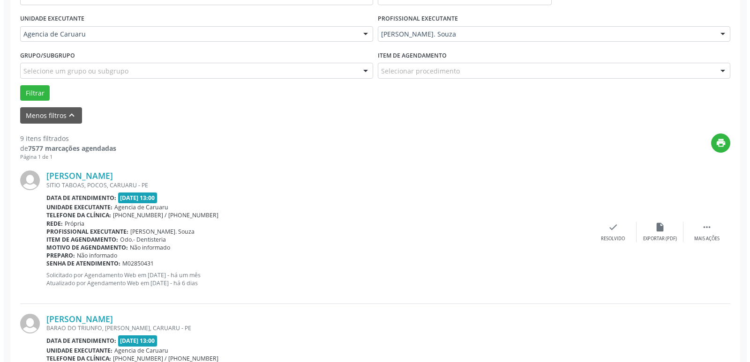
scroll to position [234, 0]
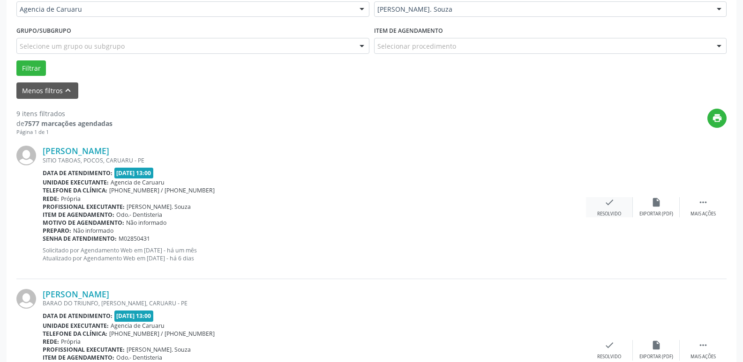
click at [607, 207] on icon "check" at bounding box center [609, 202] width 10 height 10
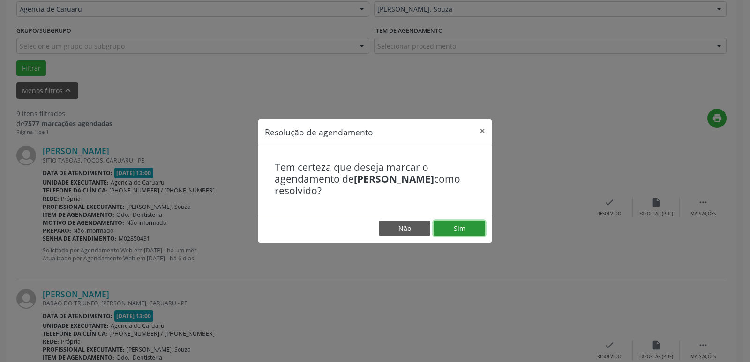
click at [451, 231] on button "Sim" at bounding box center [460, 229] width 52 height 16
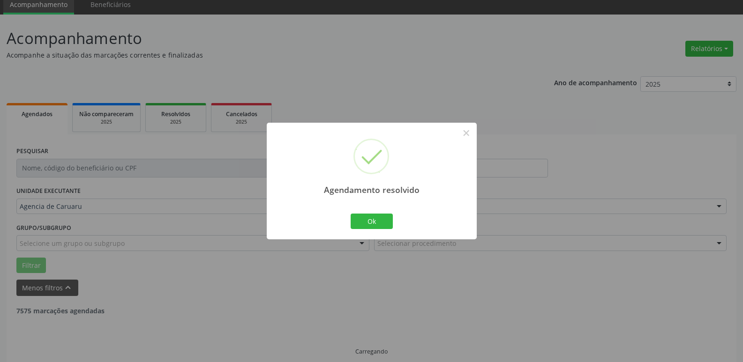
scroll to position [47, 0]
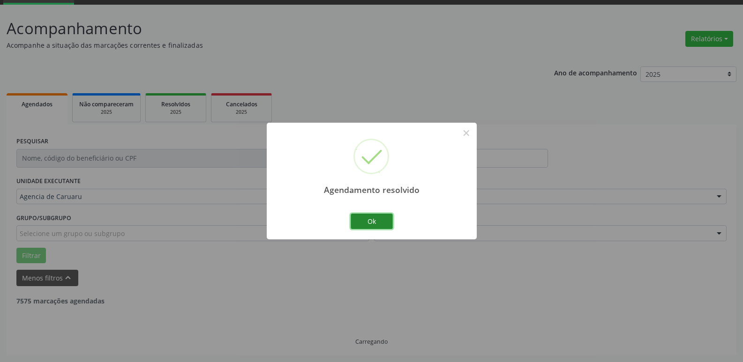
click at [386, 218] on button "Ok" at bounding box center [372, 222] width 42 height 16
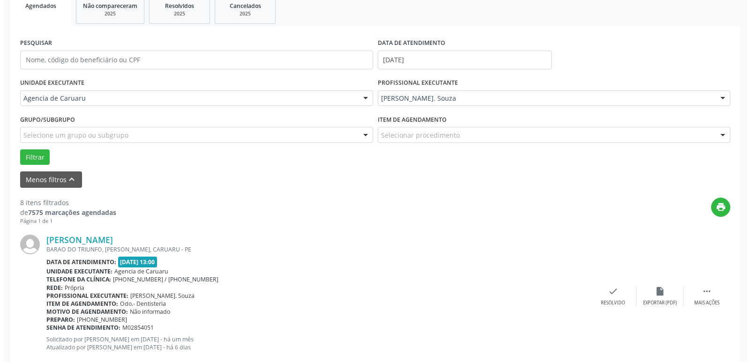
scroll to position [188, 0]
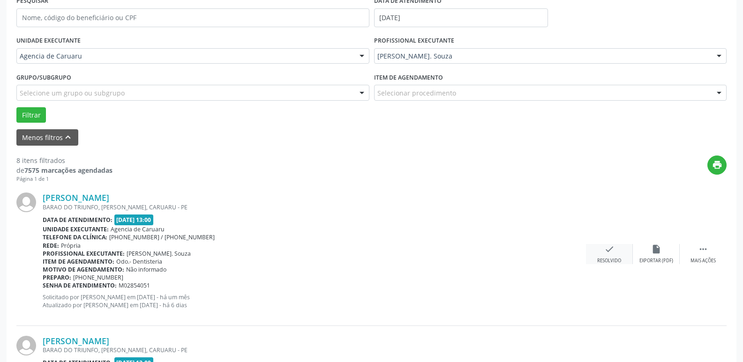
click at [609, 250] on icon "check" at bounding box center [609, 249] width 10 height 10
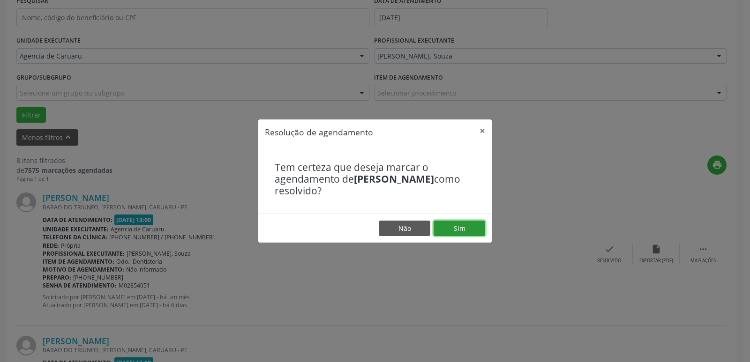
click at [472, 222] on button "Sim" at bounding box center [460, 229] width 52 height 16
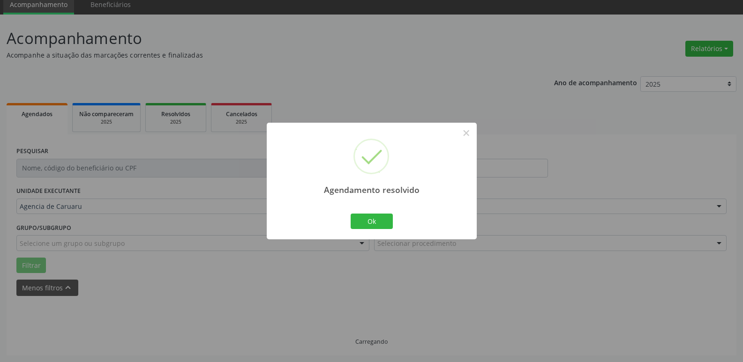
scroll to position [47, 0]
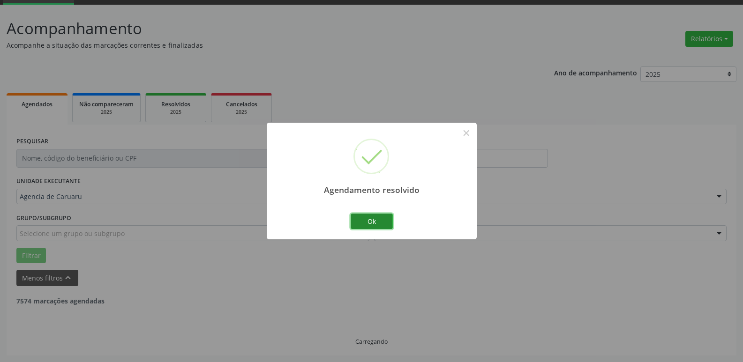
click at [368, 215] on button "Ok" at bounding box center [372, 222] width 42 height 16
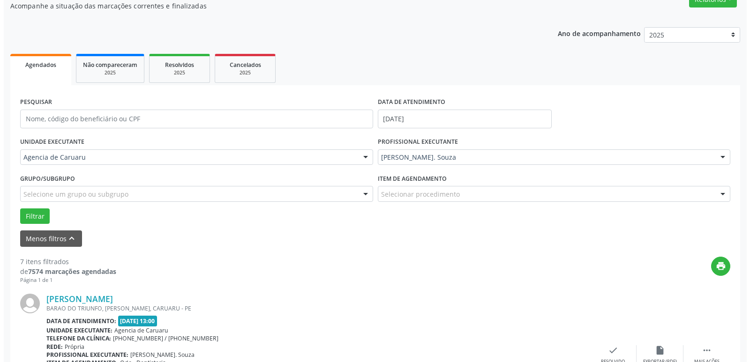
scroll to position [281, 0]
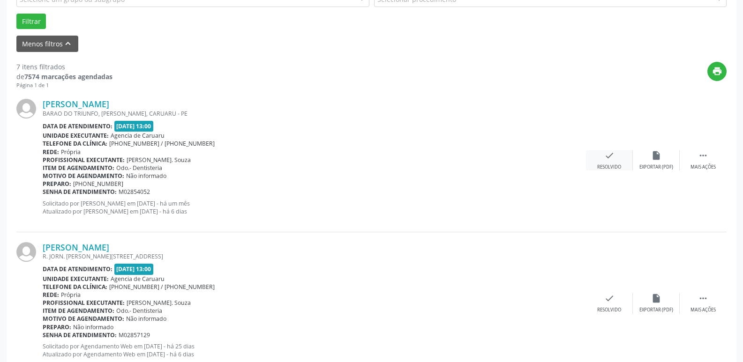
click at [620, 154] on div "check Resolvido" at bounding box center [609, 160] width 47 height 20
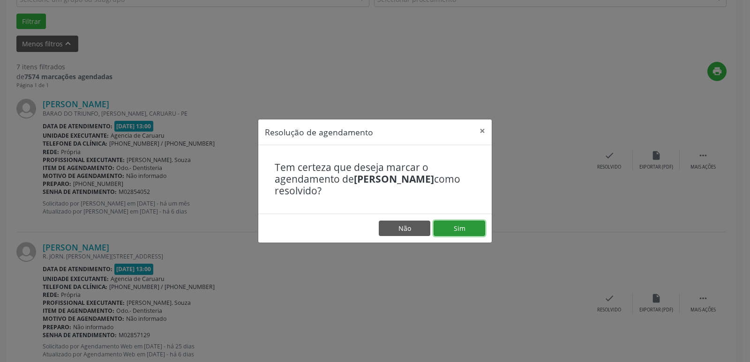
click at [458, 225] on button "Sim" at bounding box center [460, 229] width 52 height 16
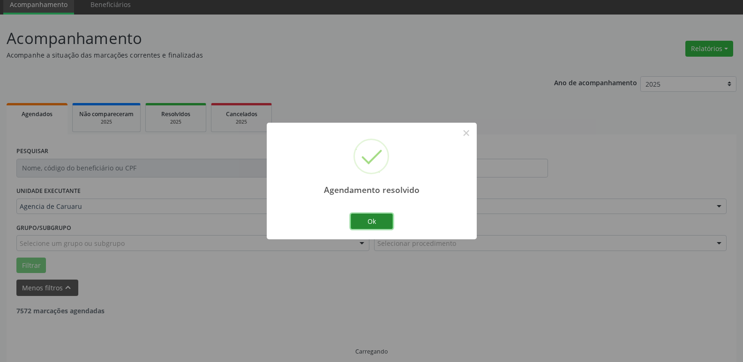
scroll to position [47, 0]
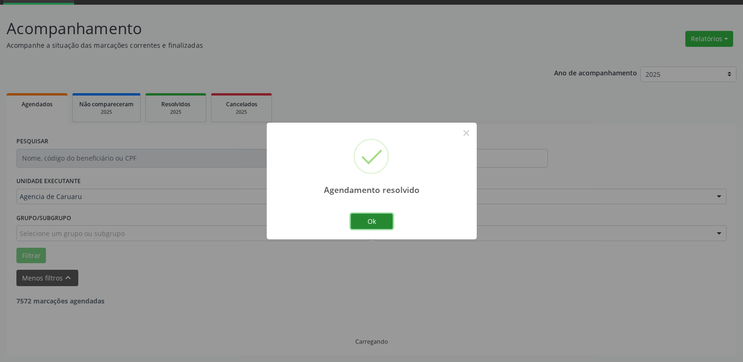
click at [383, 220] on button "Ok" at bounding box center [372, 222] width 42 height 16
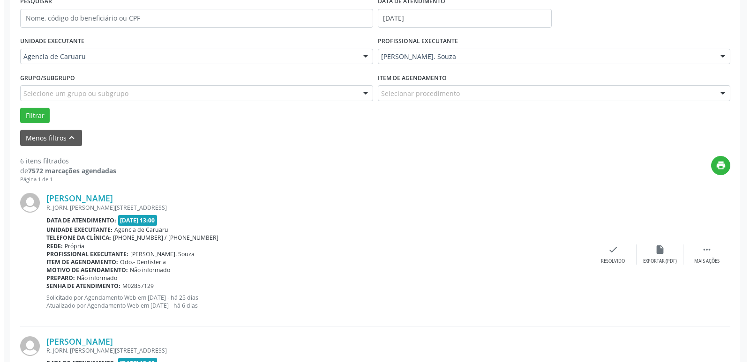
scroll to position [234, 0]
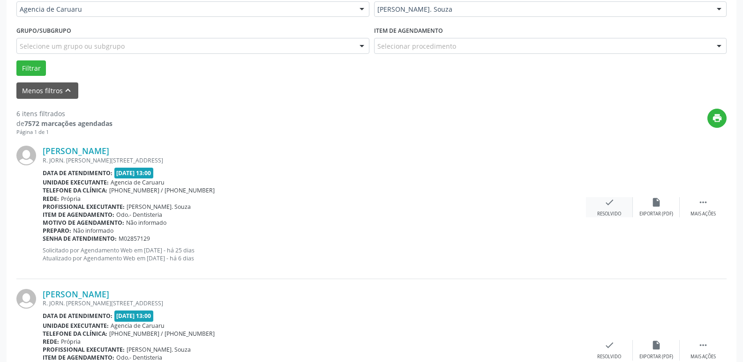
click at [603, 210] on div "check Resolvido" at bounding box center [609, 207] width 47 height 20
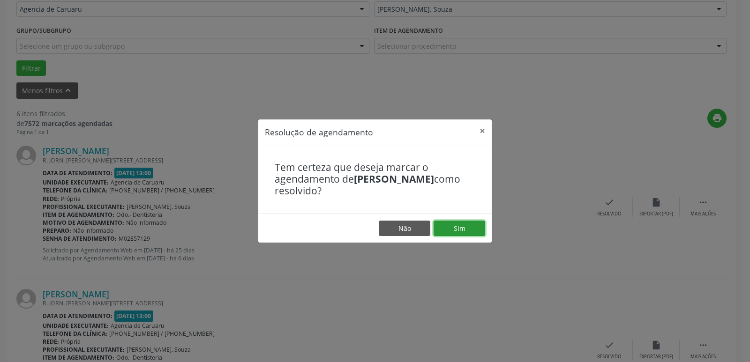
click at [457, 226] on button "Sim" at bounding box center [460, 229] width 52 height 16
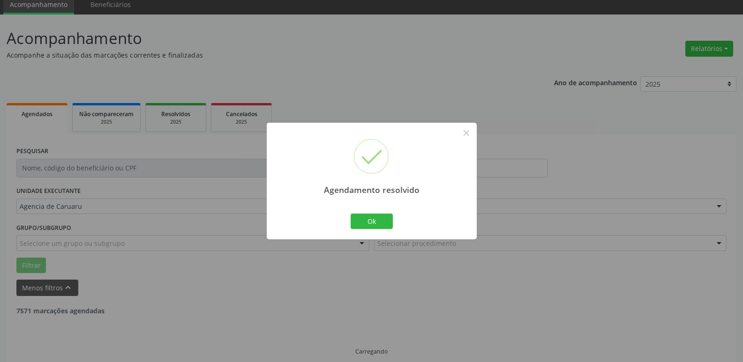
scroll to position [47, 0]
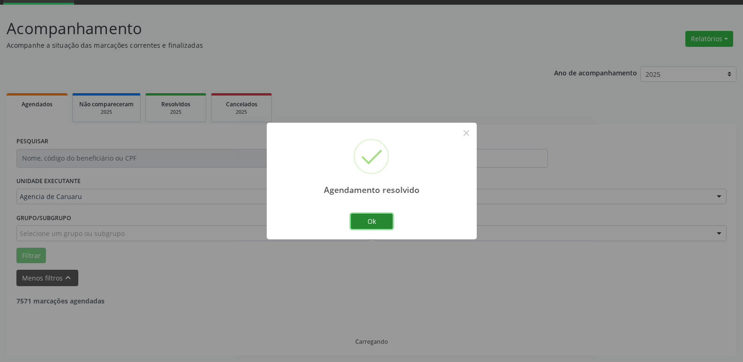
click at [369, 226] on button "Ok" at bounding box center [372, 222] width 42 height 16
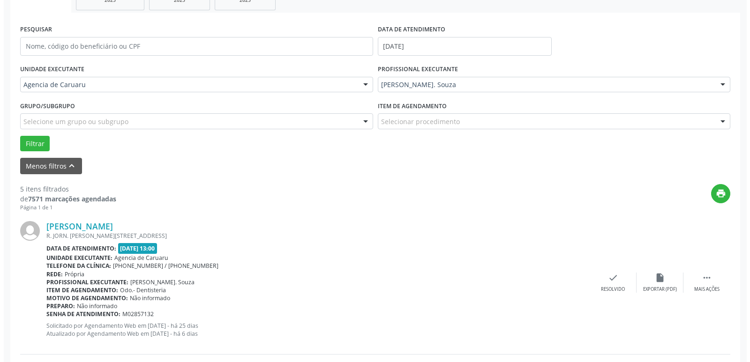
scroll to position [234, 0]
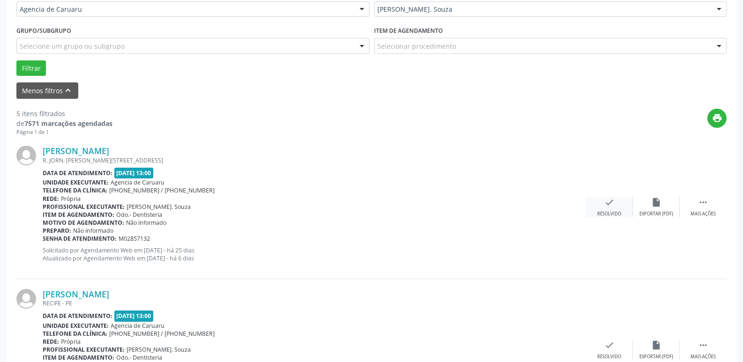
click at [605, 209] on div "check Resolvido" at bounding box center [609, 207] width 47 height 20
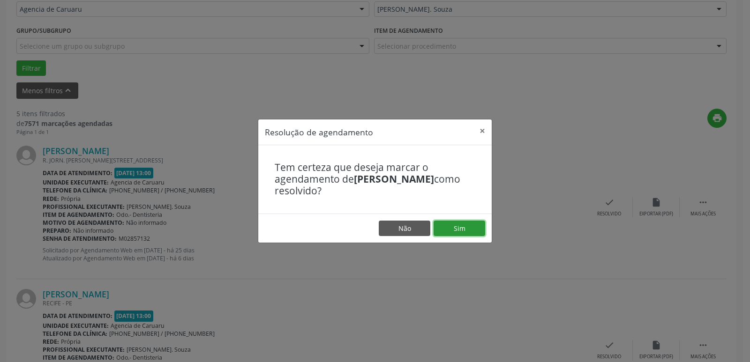
click at [460, 232] on button "Sim" at bounding box center [460, 229] width 52 height 16
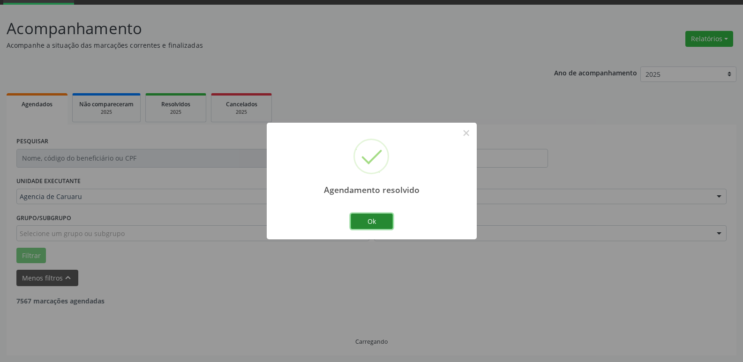
click at [392, 227] on button "Ok" at bounding box center [372, 222] width 42 height 16
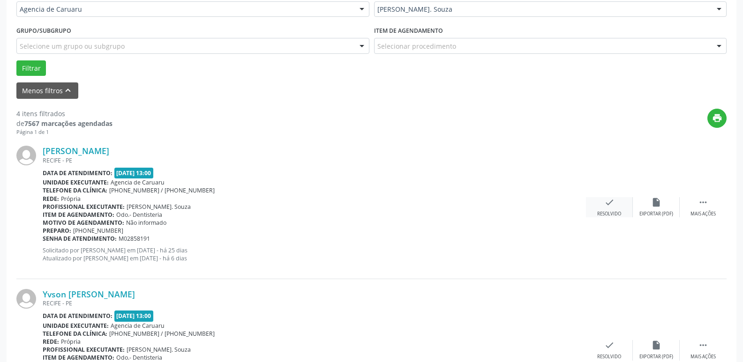
click at [600, 203] on div "check Resolvido" at bounding box center [609, 207] width 47 height 20
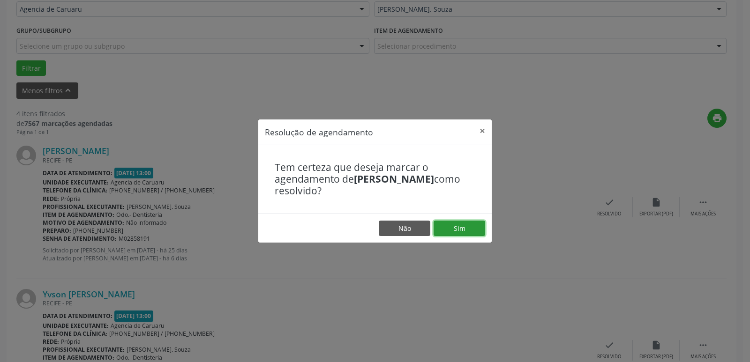
click at [458, 233] on button "Sim" at bounding box center [460, 229] width 52 height 16
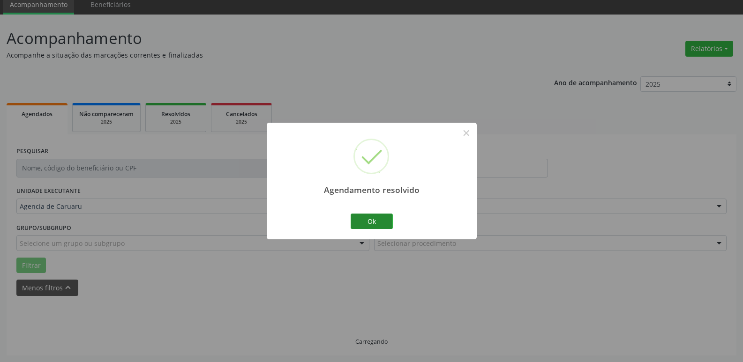
scroll to position [47, 0]
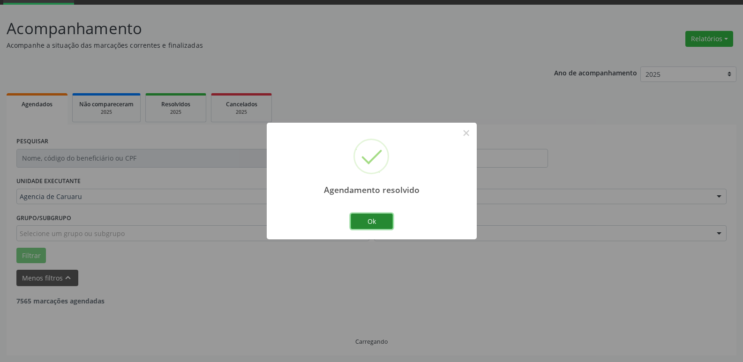
click at [378, 228] on button "Ok" at bounding box center [372, 222] width 42 height 16
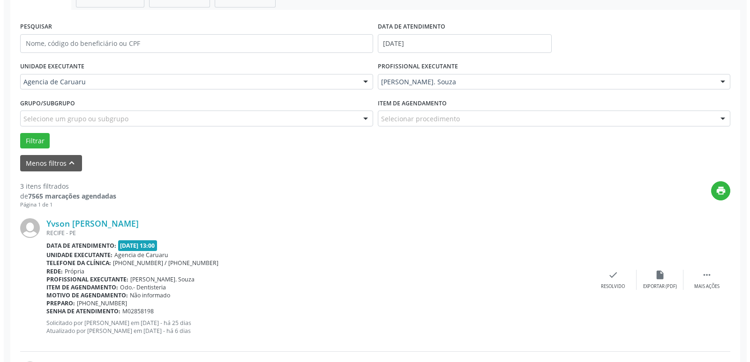
scroll to position [188, 0]
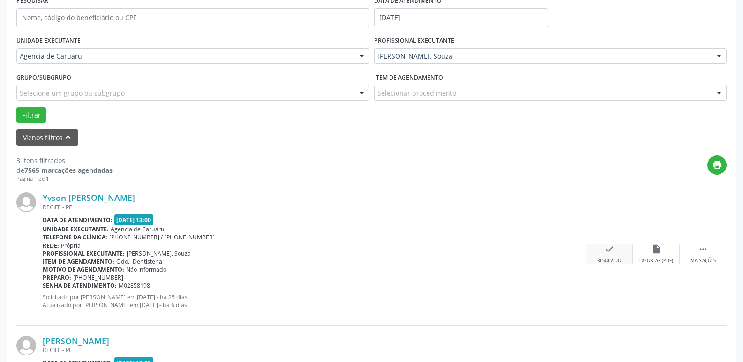
click at [618, 248] on div "check Resolvido" at bounding box center [609, 254] width 47 height 20
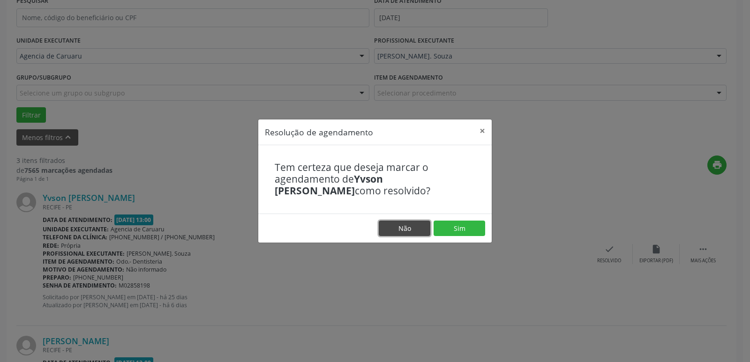
click at [423, 227] on button "Não" at bounding box center [405, 229] width 52 height 16
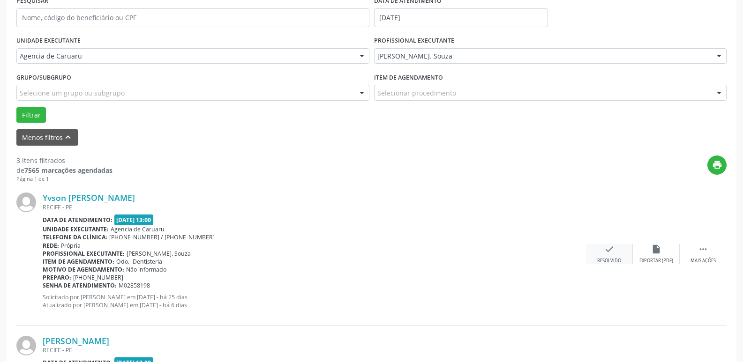
click at [603, 256] on div "check Resolvido" at bounding box center [609, 254] width 47 height 20
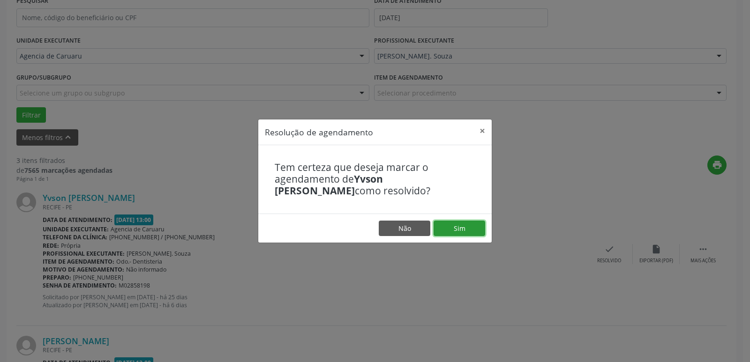
click at [454, 225] on button "Sim" at bounding box center [460, 229] width 52 height 16
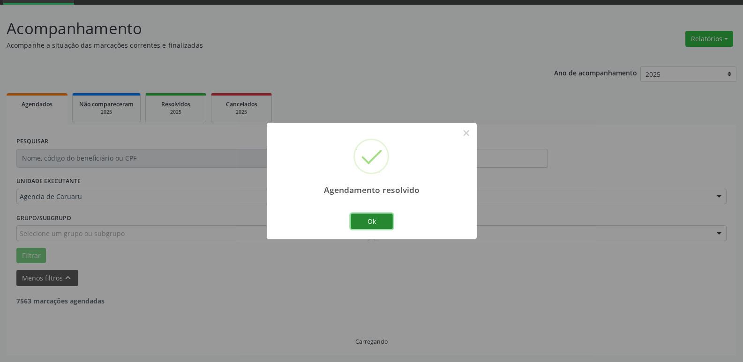
click at [378, 220] on button "Ok" at bounding box center [372, 222] width 42 height 16
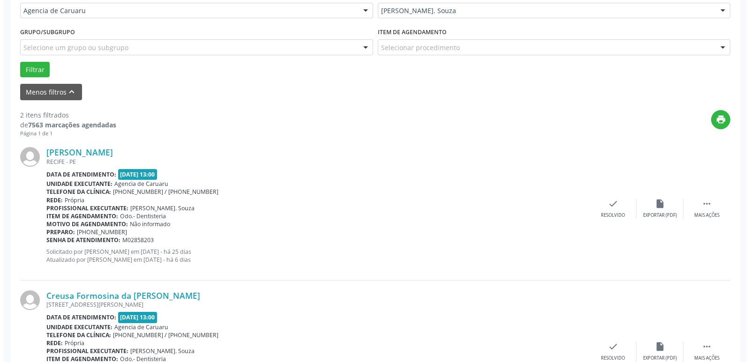
scroll to position [234, 0]
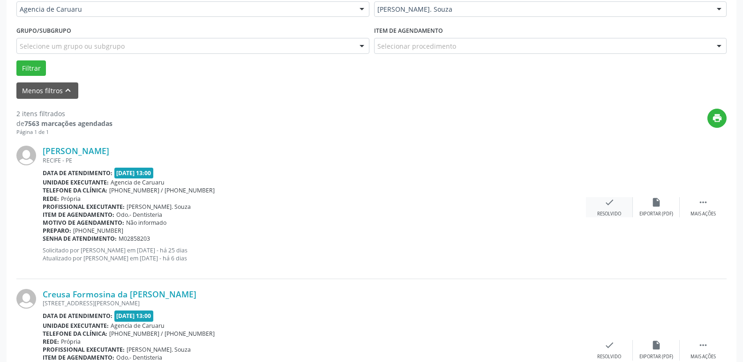
click at [608, 210] on div "check Resolvido" at bounding box center [609, 207] width 47 height 20
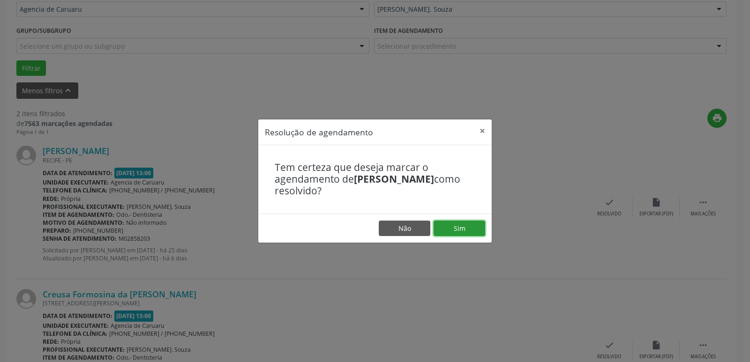
click at [467, 234] on button "Sim" at bounding box center [460, 229] width 52 height 16
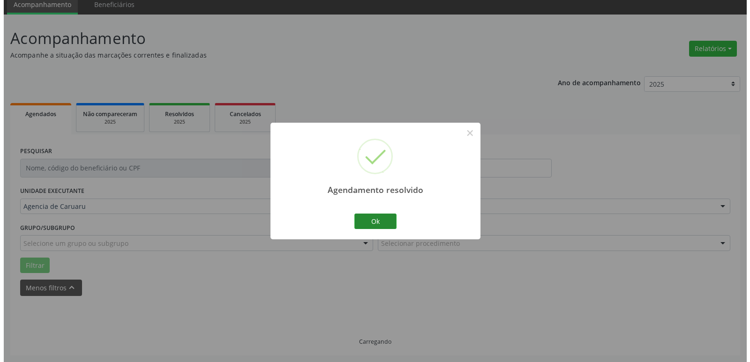
scroll to position [167, 0]
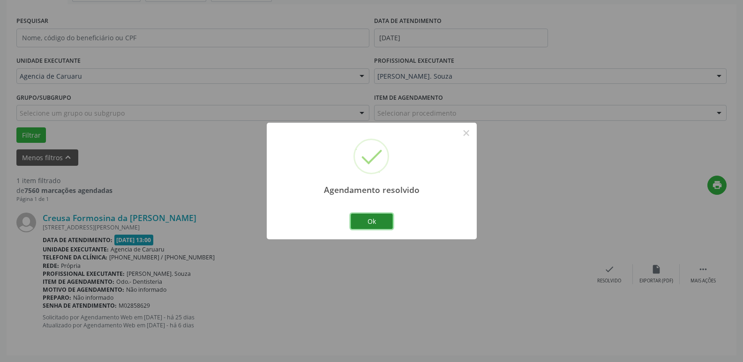
click at [381, 224] on button "Ok" at bounding box center [372, 222] width 42 height 16
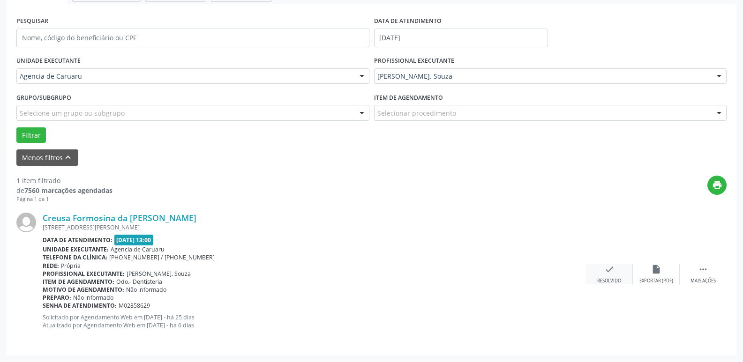
click at [604, 269] on icon "check" at bounding box center [609, 269] width 10 height 10
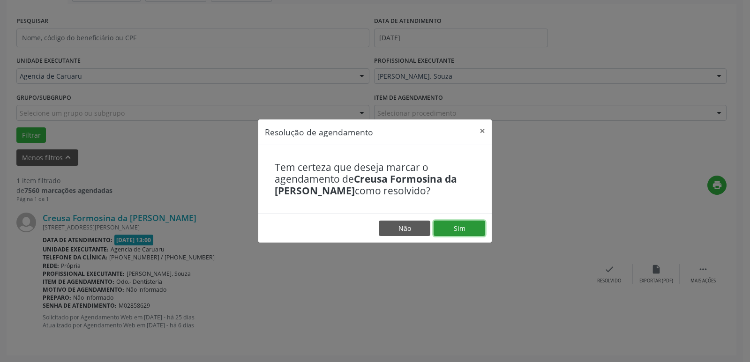
click at [457, 226] on button "Sim" at bounding box center [460, 229] width 52 height 16
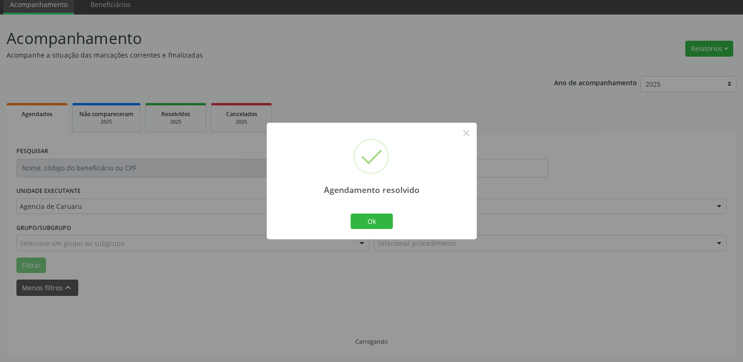
scroll to position [17, 0]
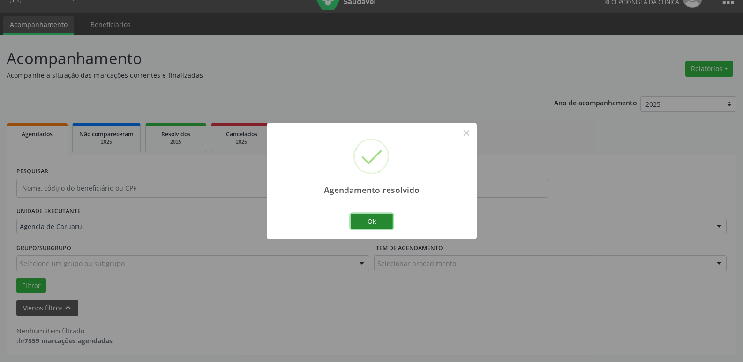
click at [391, 225] on button "Ok" at bounding box center [372, 222] width 42 height 16
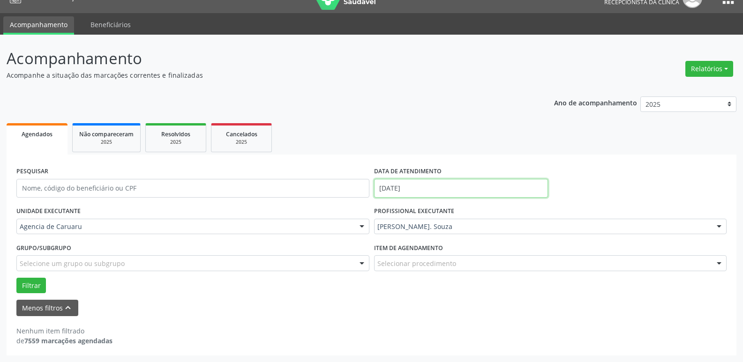
click at [453, 180] on input "[DATE]" at bounding box center [461, 188] width 174 height 19
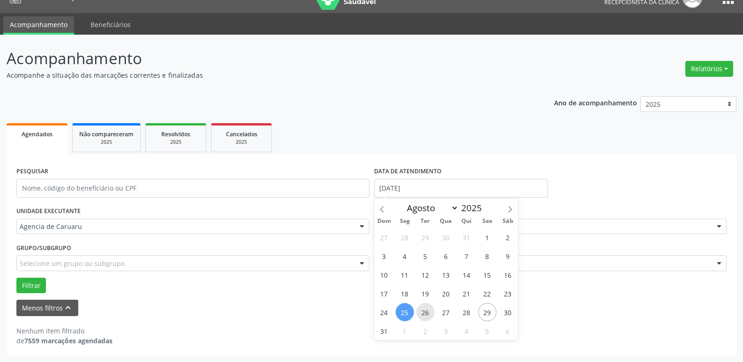
click at [424, 308] on span "26" at bounding box center [425, 312] width 18 height 18
type input "[DATE]"
click at [424, 308] on span "26" at bounding box center [425, 312] width 18 height 18
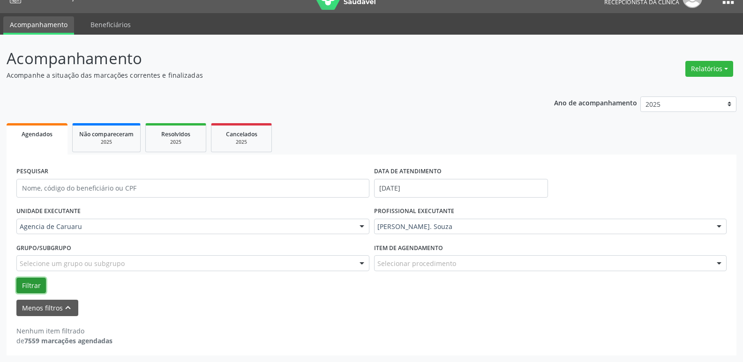
click at [25, 285] on button "Filtrar" at bounding box center [31, 286] width 30 height 16
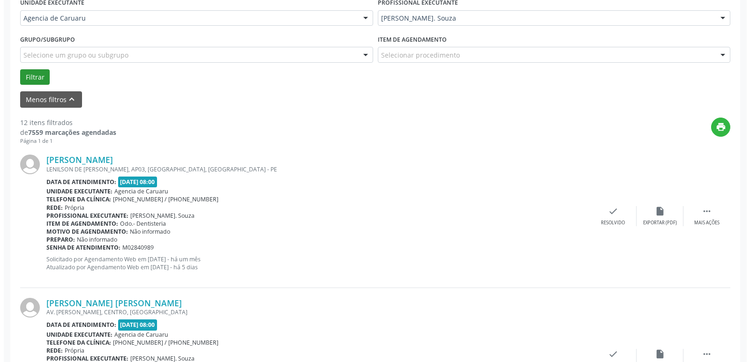
scroll to position [234, 0]
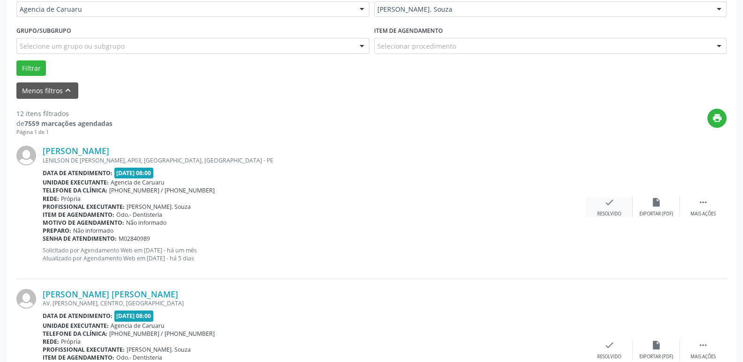
click at [615, 210] on div "check Resolvido" at bounding box center [609, 207] width 47 height 20
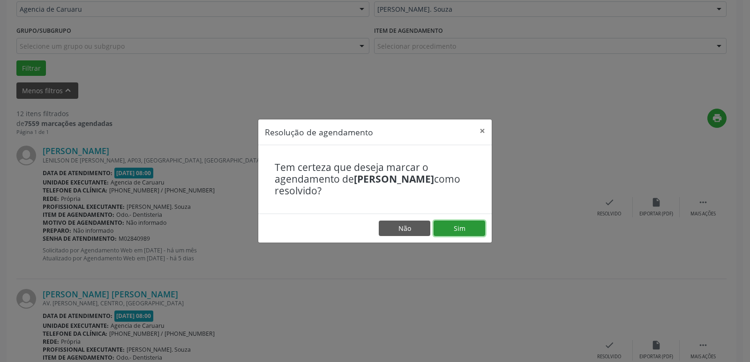
click at [472, 229] on button "Sim" at bounding box center [460, 229] width 52 height 16
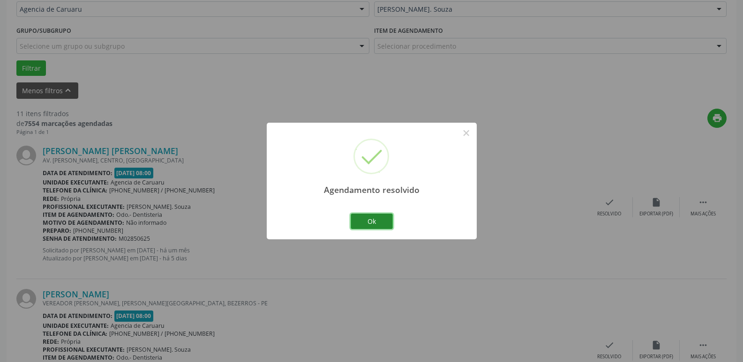
click at [373, 225] on button "Ok" at bounding box center [372, 222] width 42 height 16
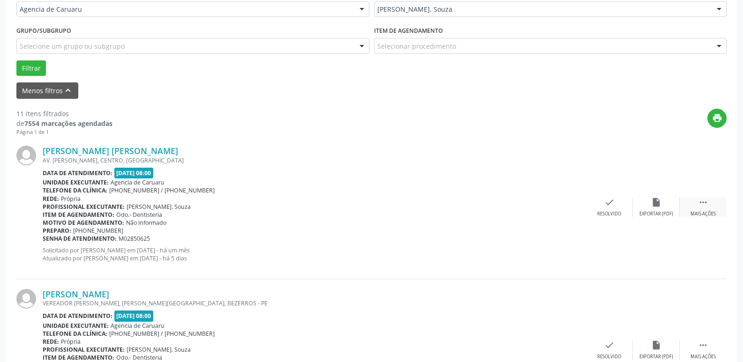
click at [698, 207] on div " Mais ações" at bounding box center [703, 207] width 47 height 20
click at [669, 208] on div "alarm_off Não compareceu" at bounding box center [656, 207] width 47 height 20
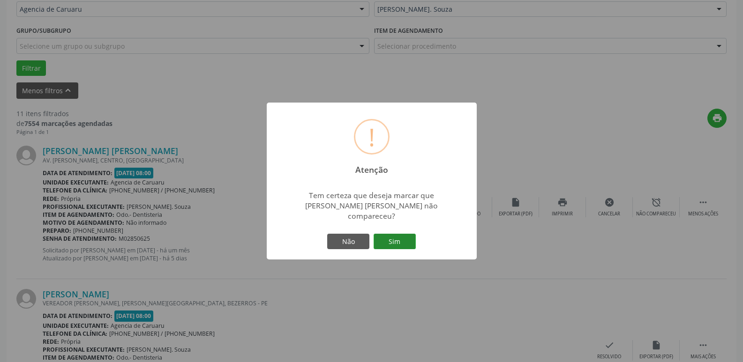
click at [399, 240] on button "Sim" at bounding box center [395, 242] width 42 height 16
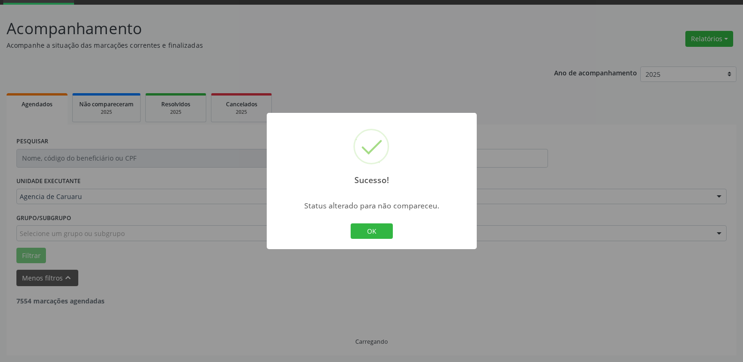
scroll to position [47, 0]
click at [369, 240] on div "OK Cancel" at bounding box center [371, 232] width 46 height 20
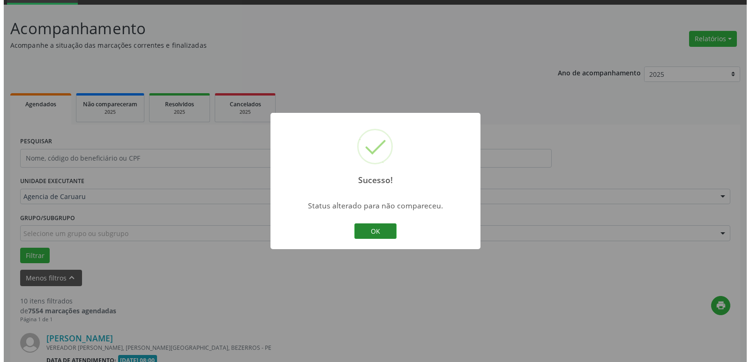
scroll to position [234, 0]
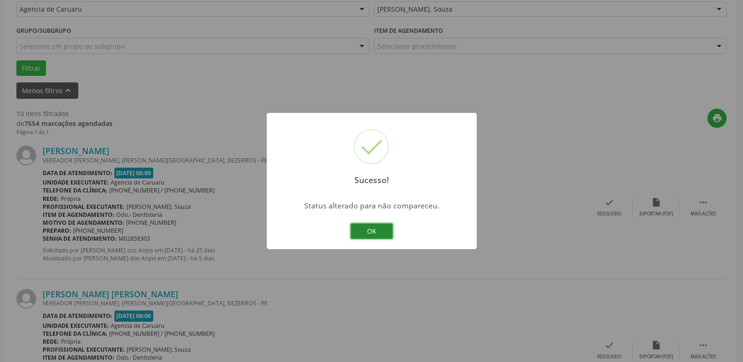
click at [374, 230] on button "OK" at bounding box center [372, 232] width 42 height 16
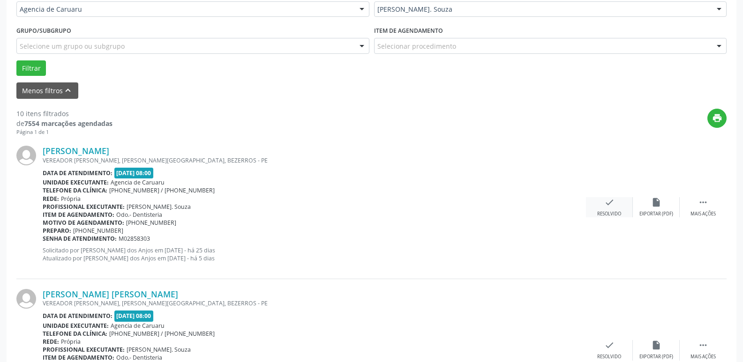
click at [619, 206] on div "check Resolvido" at bounding box center [609, 207] width 47 height 20
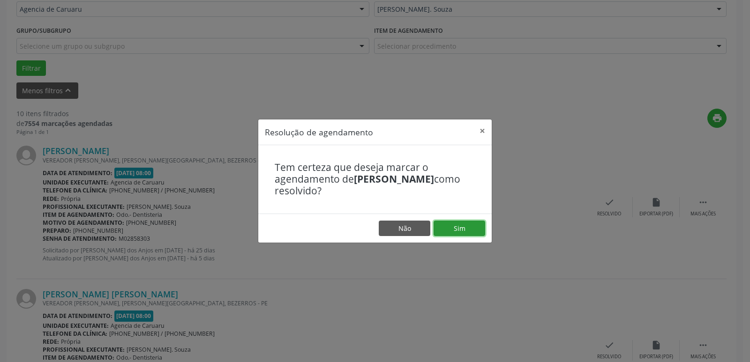
click at [451, 226] on button "Sim" at bounding box center [460, 229] width 52 height 16
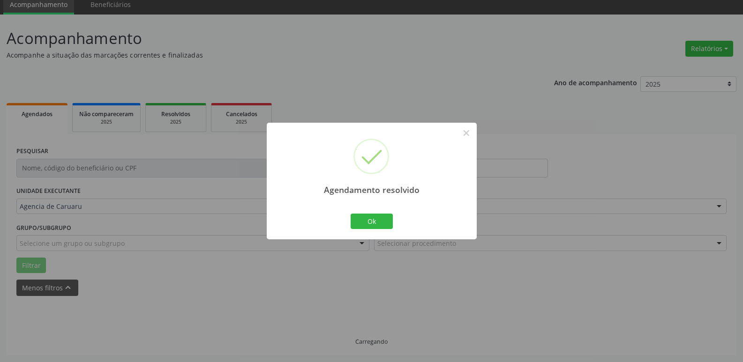
scroll to position [47, 0]
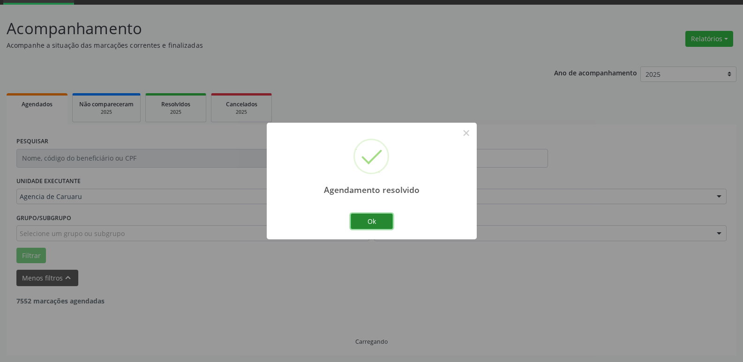
click at [379, 225] on button "Ok" at bounding box center [372, 222] width 42 height 16
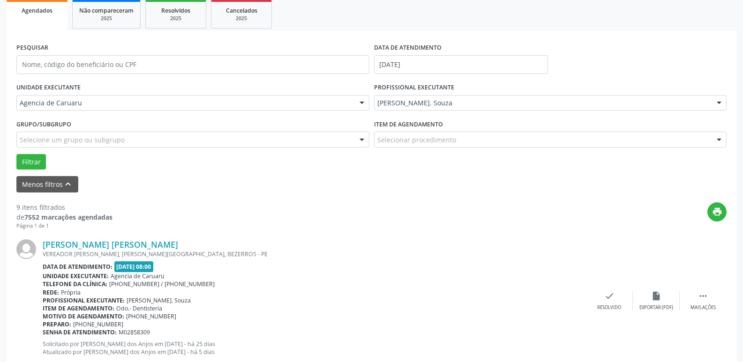
scroll to position [234, 0]
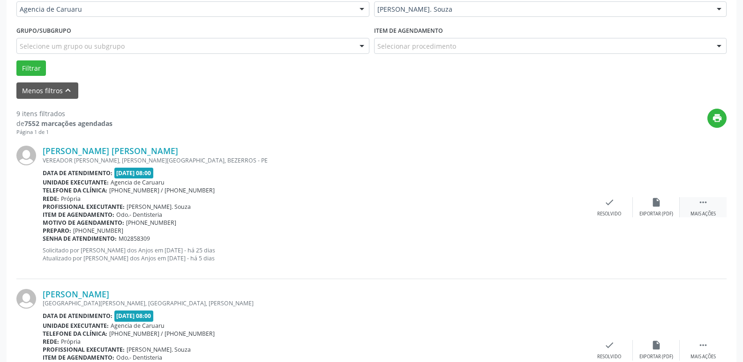
click at [695, 208] on div " Mais ações" at bounding box center [703, 207] width 47 height 20
click at [635, 214] on div "alarm_off Não compareceu" at bounding box center [656, 207] width 47 height 20
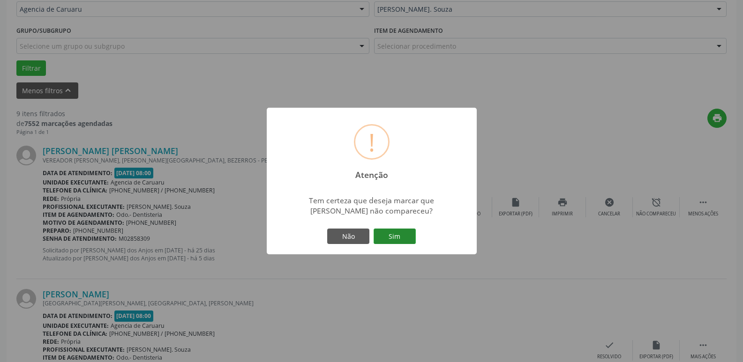
click at [406, 243] on button "Sim" at bounding box center [395, 237] width 42 height 16
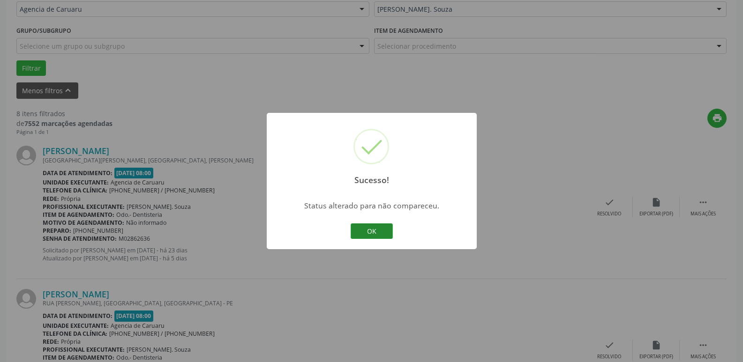
click at [390, 227] on button "OK" at bounding box center [372, 232] width 42 height 16
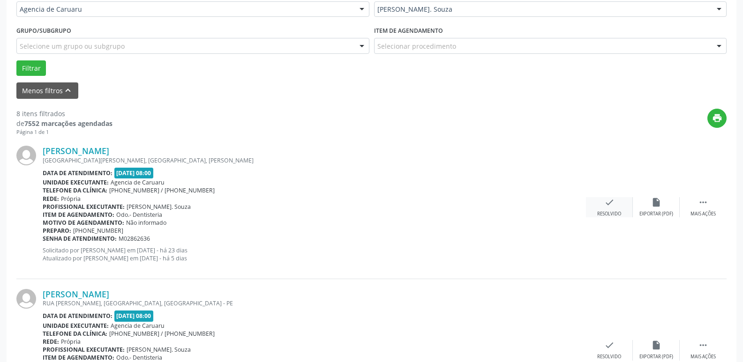
click at [623, 203] on div "check Resolvido" at bounding box center [609, 207] width 47 height 20
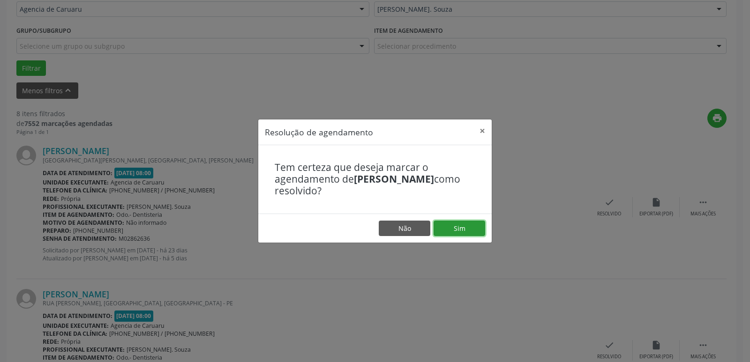
click at [462, 221] on button "Sim" at bounding box center [460, 229] width 52 height 16
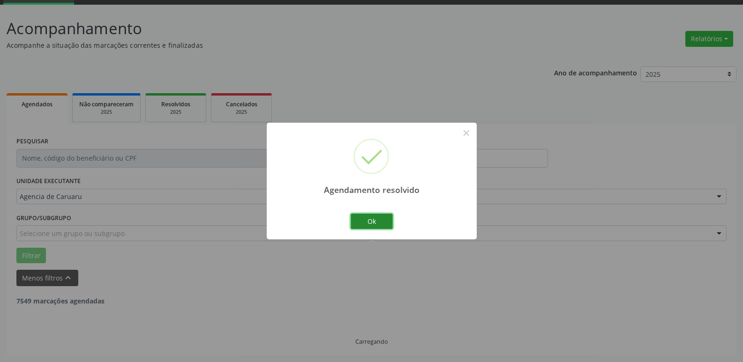
click at [384, 218] on button "Ok" at bounding box center [372, 222] width 42 height 16
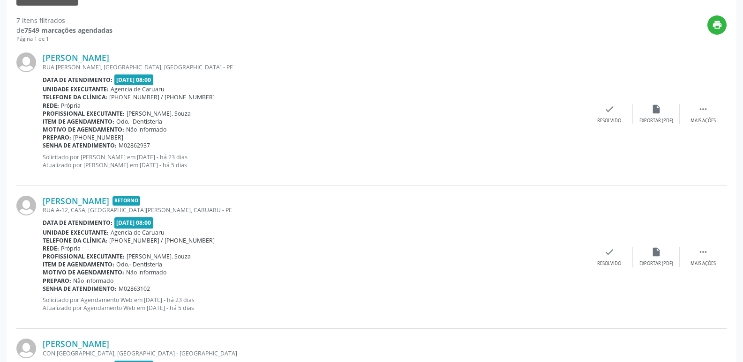
scroll to position [328, 0]
click at [713, 107] on div " Mais ações" at bounding box center [703, 114] width 47 height 20
click at [671, 116] on div "alarm_off Não compareceu" at bounding box center [656, 114] width 47 height 20
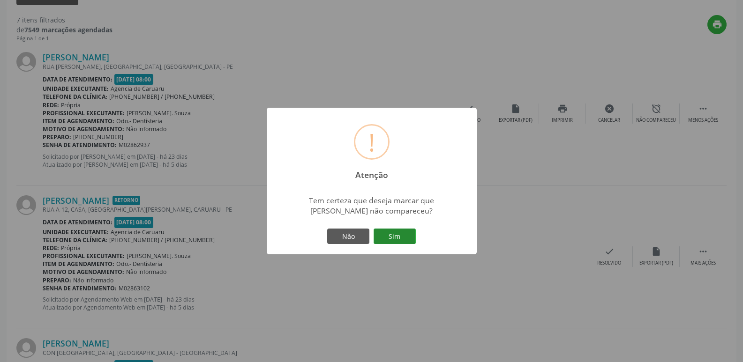
click at [401, 238] on button "Sim" at bounding box center [395, 237] width 42 height 16
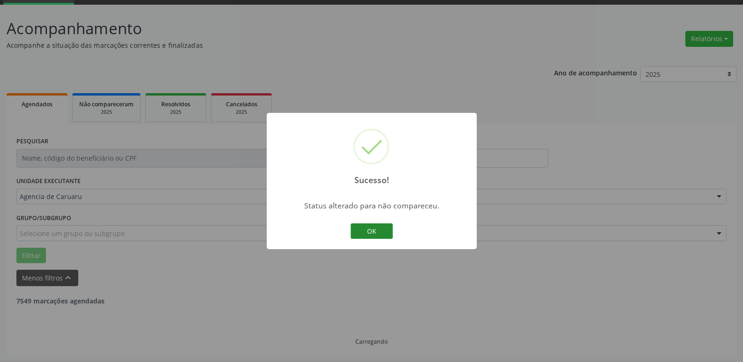
click at [368, 233] on button "OK" at bounding box center [372, 232] width 42 height 16
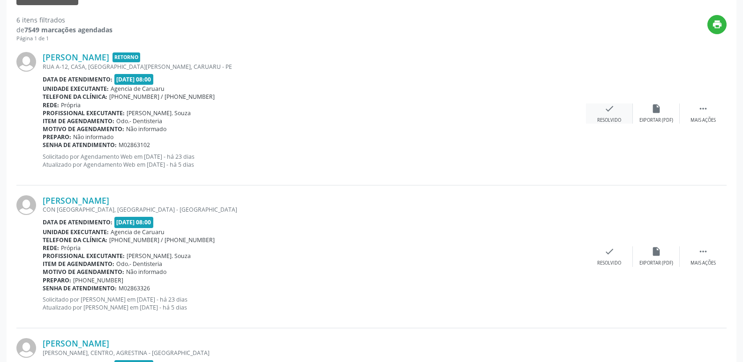
click at [615, 123] on div "Resolvido" at bounding box center [609, 120] width 24 height 7
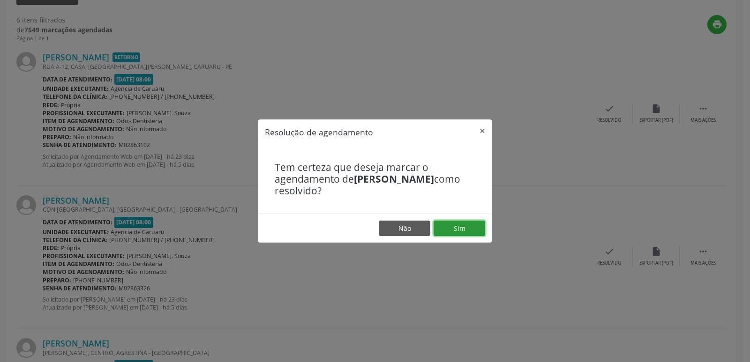
click at [477, 228] on button "Sim" at bounding box center [460, 229] width 52 height 16
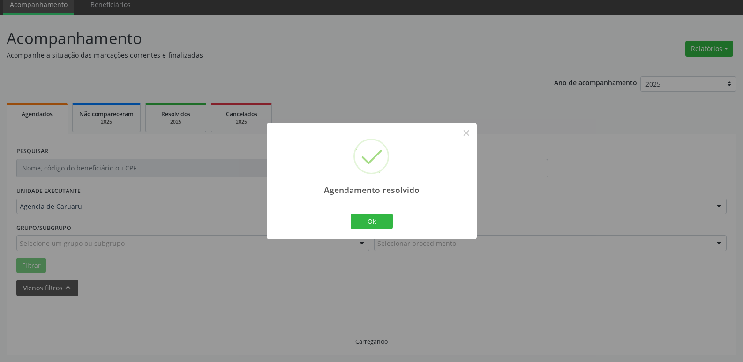
scroll to position [47, 0]
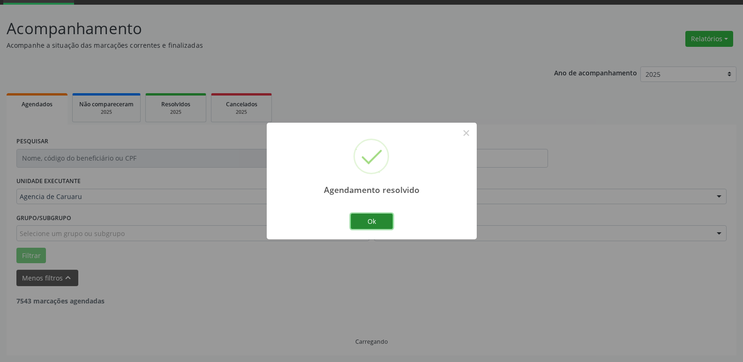
click at [375, 220] on button "Ok" at bounding box center [372, 222] width 42 height 16
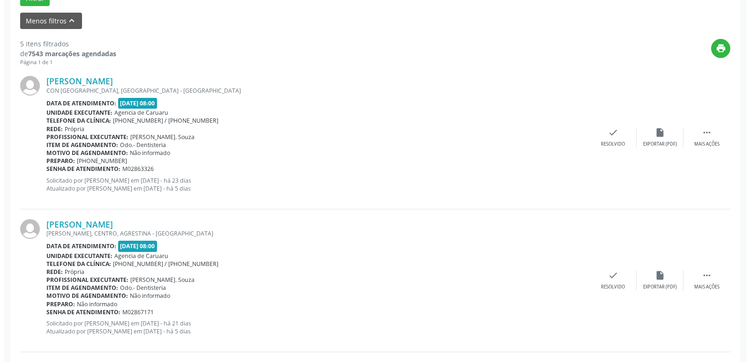
scroll to position [328, 0]
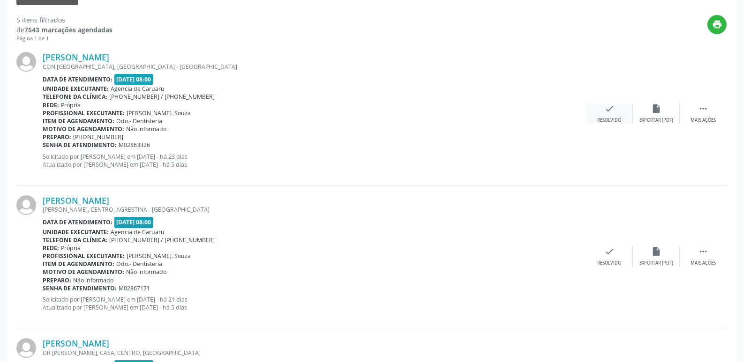
click at [608, 117] on div "Resolvido" at bounding box center [609, 120] width 24 height 7
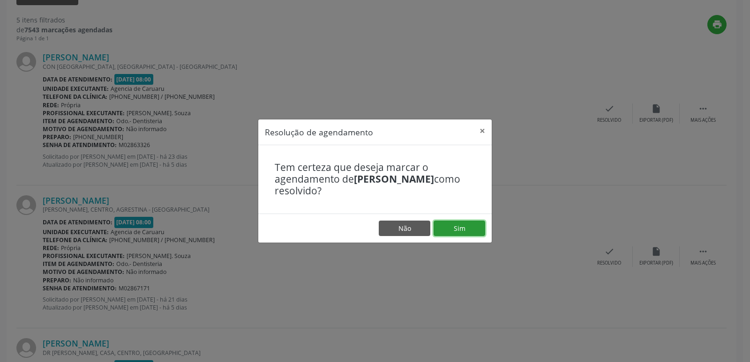
click at [451, 227] on button "Sim" at bounding box center [460, 229] width 52 height 16
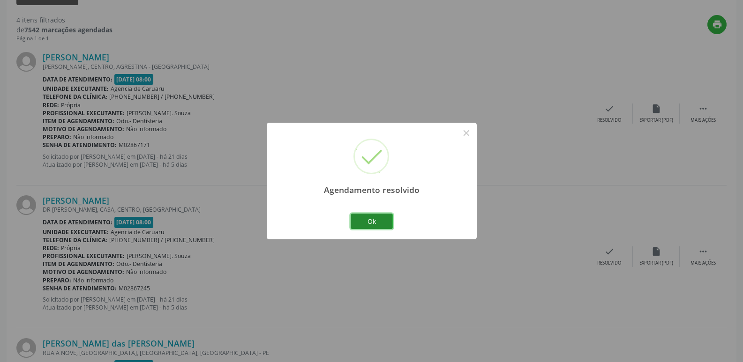
click at [377, 227] on button "Ok" at bounding box center [372, 222] width 42 height 16
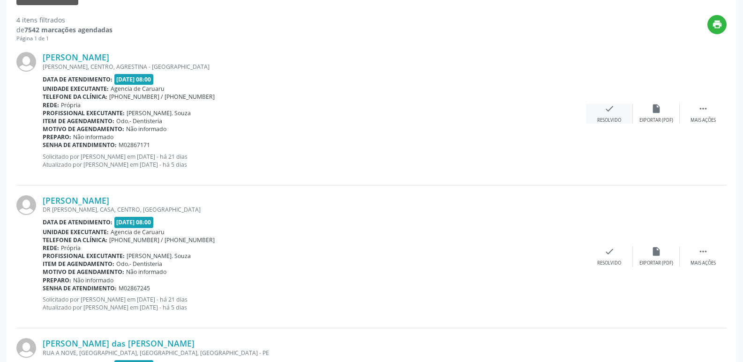
click at [616, 108] on div "check Resolvido" at bounding box center [609, 114] width 47 height 20
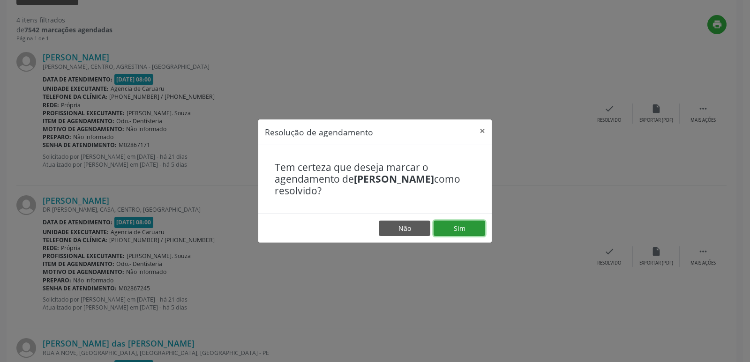
click at [459, 236] on button "Sim" at bounding box center [460, 229] width 52 height 16
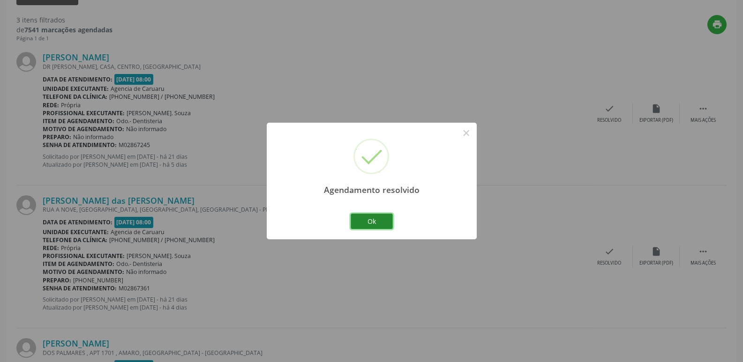
click at [383, 216] on button "Ok" at bounding box center [372, 222] width 42 height 16
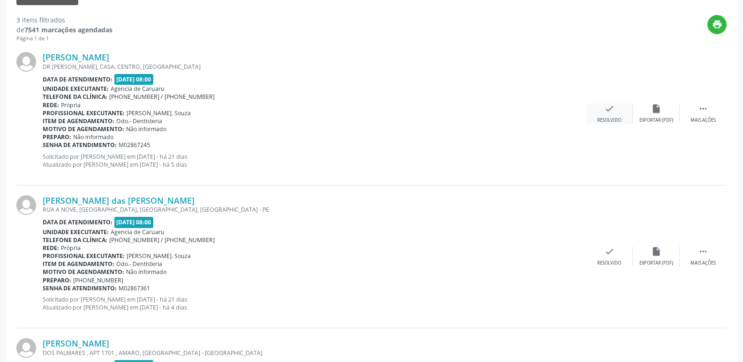
click at [617, 116] on div "check Resolvido" at bounding box center [609, 114] width 47 height 20
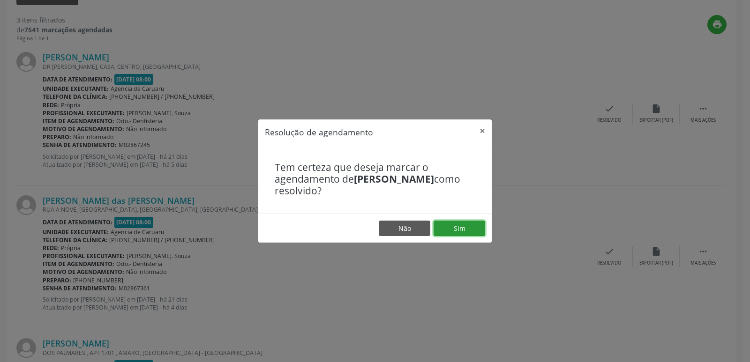
click at [468, 229] on button "Sim" at bounding box center [460, 229] width 52 height 16
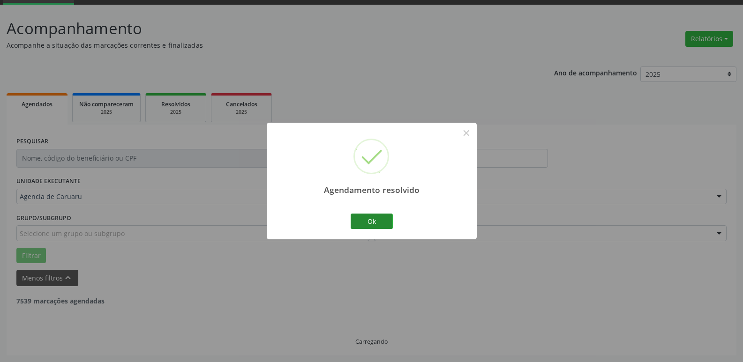
scroll to position [310, 0]
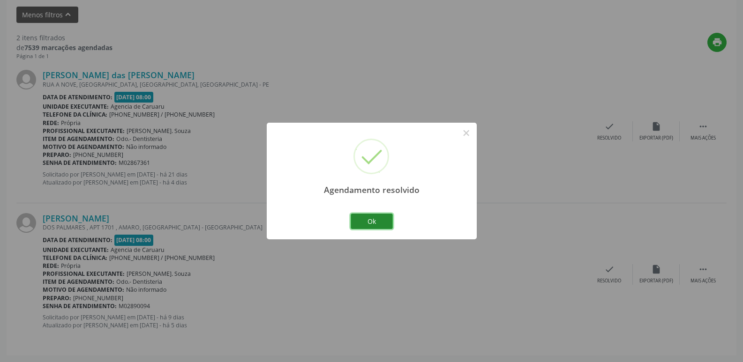
click at [390, 225] on button "Ok" at bounding box center [372, 222] width 42 height 16
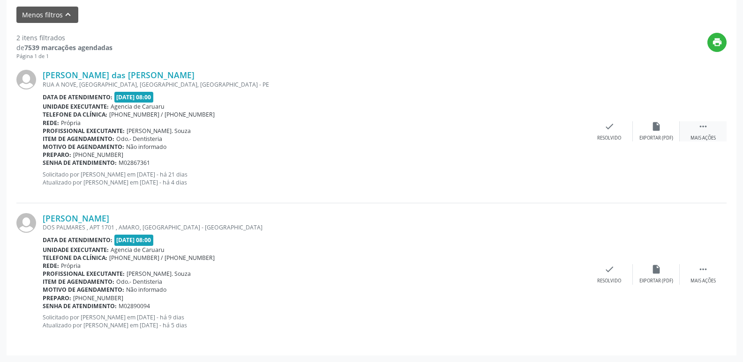
click at [708, 130] on icon "" at bounding box center [703, 126] width 10 height 10
click at [662, 136] on div "Não compareceu" at bounding box center [656, 138] width 40 height 7
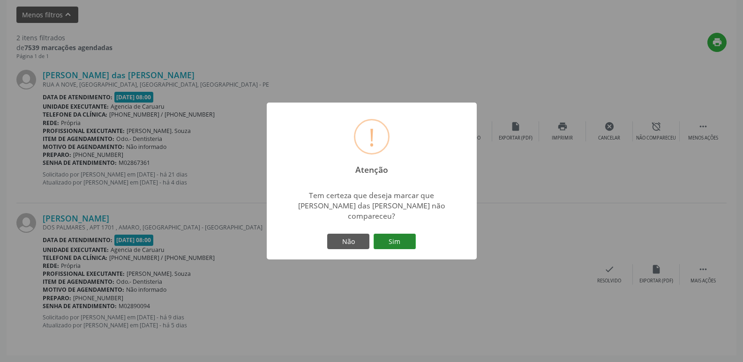
click at [383, 234] on button "Sim" at bounding box center [395, 242] width 42 height 16
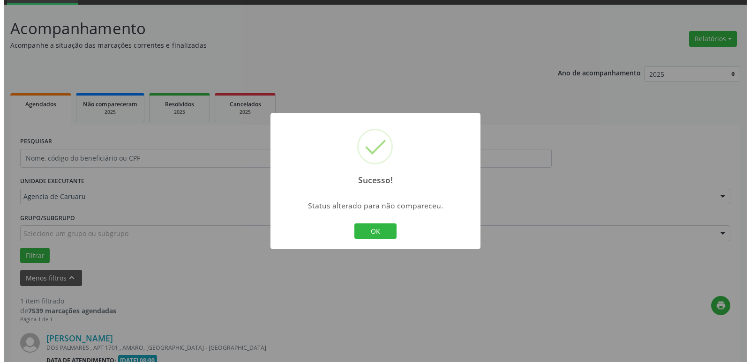
scroll to position [167, 0]
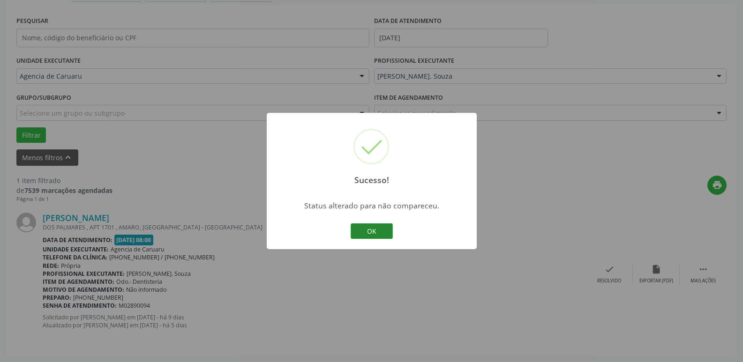
click at [374, 228] on button "OK" at bounding box center [372, 232] width 42 height 16
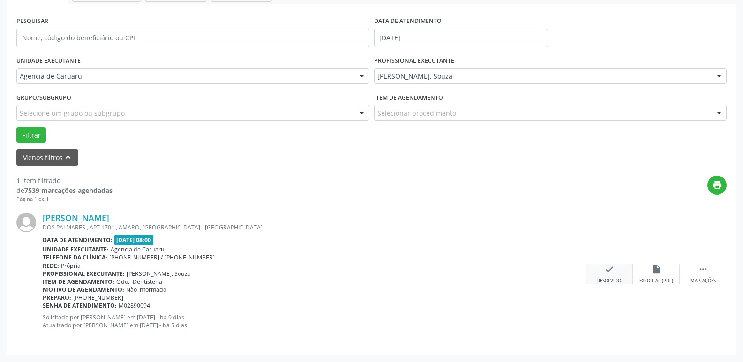
click at [615, 270] on div "check Resolvido" at bounding box center [609, 274] width 47 height 20
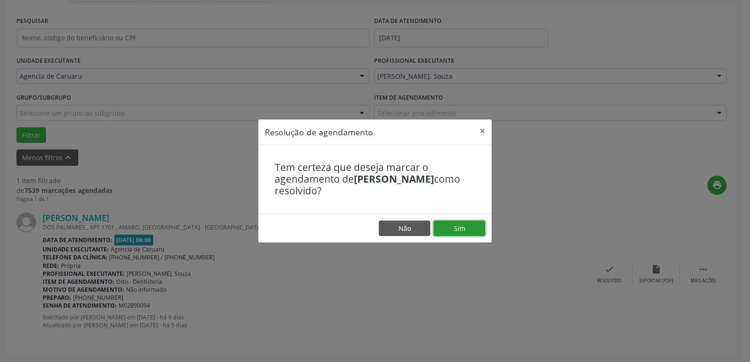
click at [464, 228] on button "Sim" at bounding box center [460, 229] width 52 height 16
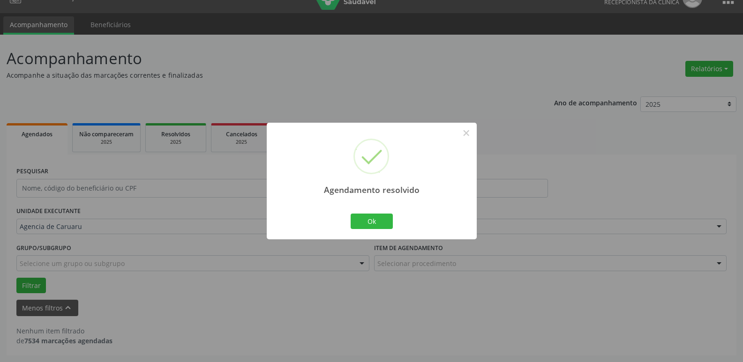
scroll to position [17, 0]
click at [379, 214] on button "Ok" at bounding box center [372, 222] width 42 height 16
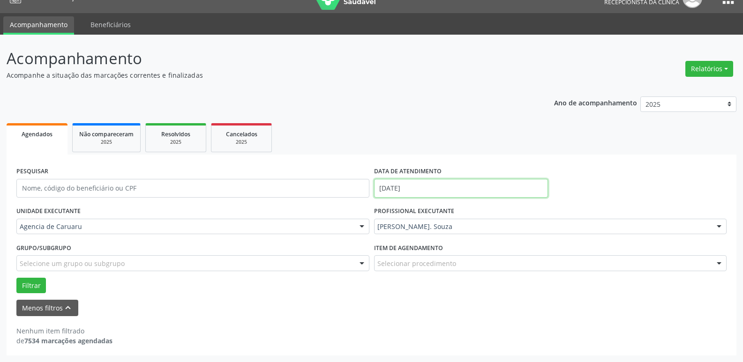
click at [414, 185] on input "[DATE]" at bounding box center [461, 188] width 174 height 19
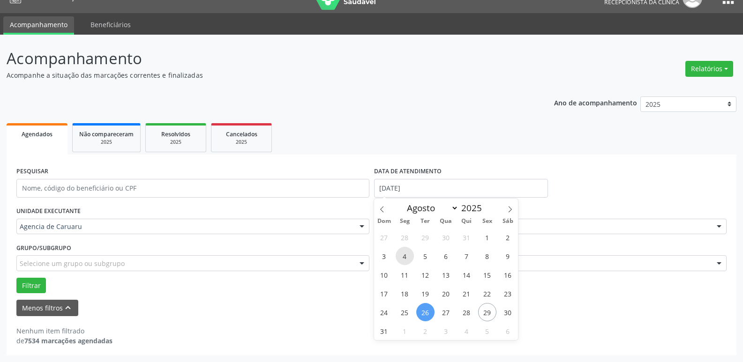
click at [411, 257] on span "4" at bounding box center [405, 256] width 18 height 18
type input "[DATE]"
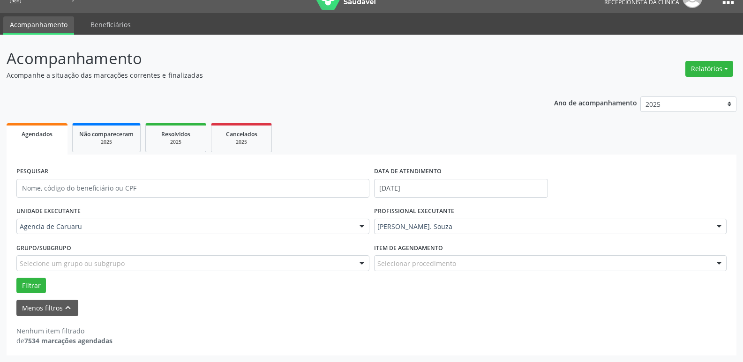
click at [50, 283] on div "Filtrar" at bounding box center [371, 286] width 715 height 16
click at [27, 284] on button "Filtrar" at bounding box center [31, 286] width 30 height 16
click at [414, 192] on body "Central de Marcação Agencia de [GEOGRAPHIC_DATA] Recepcionista da clínica  Con…" at bounding box center [371, 164] width 743 height 362
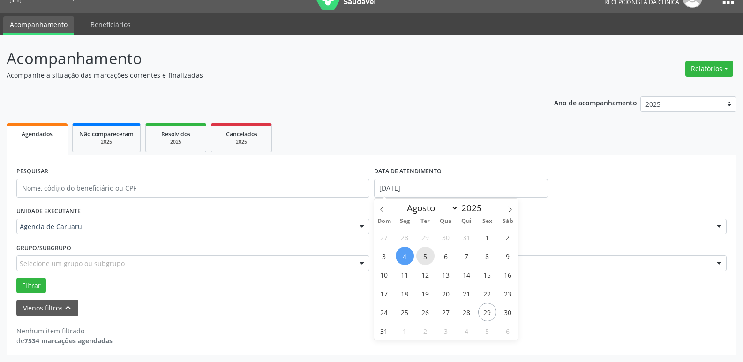
click at [427, 259] on span "5" at bounding box center [425, 256] width 18 height 18
type input "[DATE]"
click at [427, 259] on span "5" at bounding box center [425, 256] width 18 height 18
select select "7"
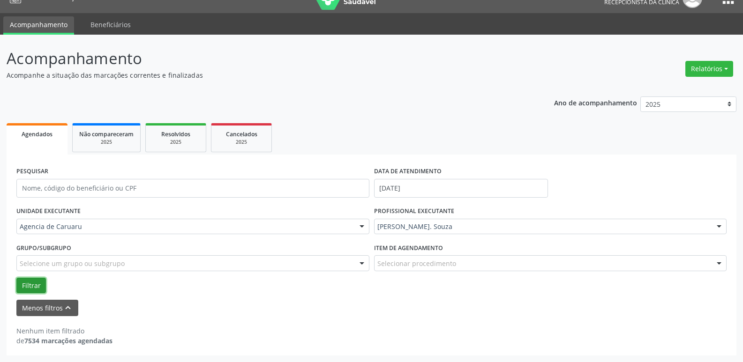
click at [41, 283] on button "Filtrar" at bounding box center [31, 286] width 30 height 16
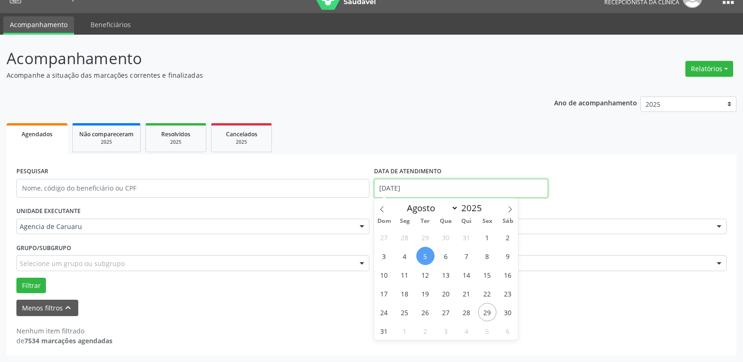
click at [400, 189] on input "[DATE]" at bounding box center [461, 188] width 174 height 19
click at [408, 279] on span "11" at bounding box center [405, 275] width 18 height 18
type input "[DATE]"
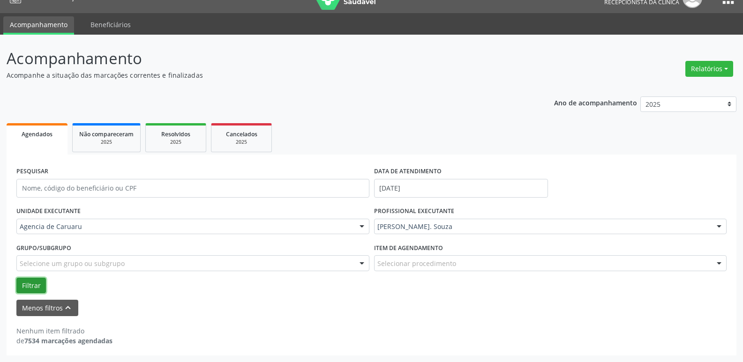
click at [28, 291] on button "Filtrar" at bounding box center [31, 286] width 30 height 16
click at [421, 194] on input "[DATE]" at bounding box center [461, 188] width 174 height 19
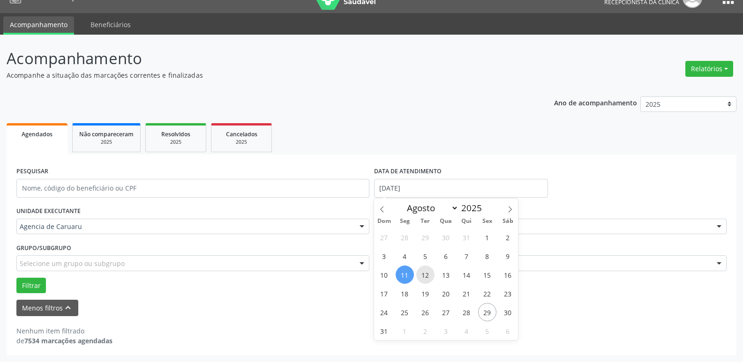
click at [425, 280] on span "12" at bounding box center [425, 275] width 18 height 18
type input "[DATE]"
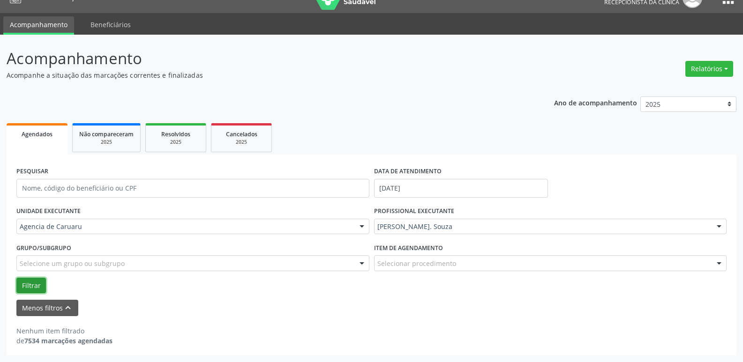
click at [31, 290] on button "Filtrar" at bounding box center [31, 286] width 30 height 16
click at [435, 188] on input "[DATE]" at bounding box center [461, 188] width 174 height 19
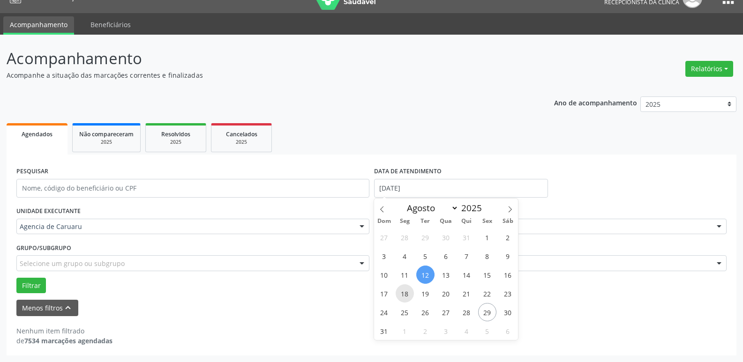
click at [405, 289] on span "18" at bounding box center [405, 294] width 18 height 18
type input "[DATE]"
click at [405, 289] on span "18" at bounding box center [405, 294] width 18 height 18
select select "7"
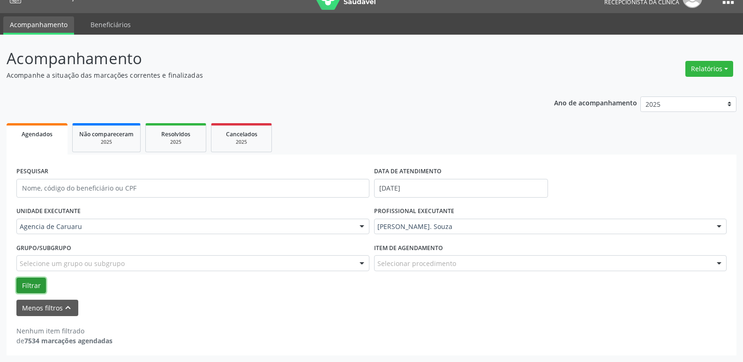
click at [29, 287] on button "Filtrar" at bounding box center [31, 286] width 30 height 16
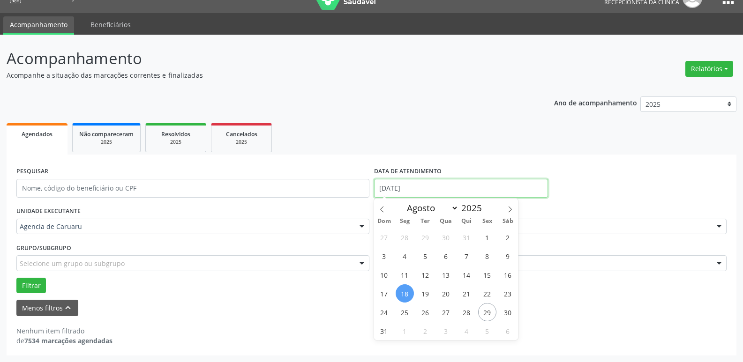
click at [413, 193] on input "[DATE]" at bounding box center [461, 188] width 174 height 19
click at [426, 291] on span "19" at bounding box center [425, 294] width 18 height 18
type input "[DATE]"
click at [426, 291] on span "19" at bounding box center [425, 294] width 18 height 18
select select "7"
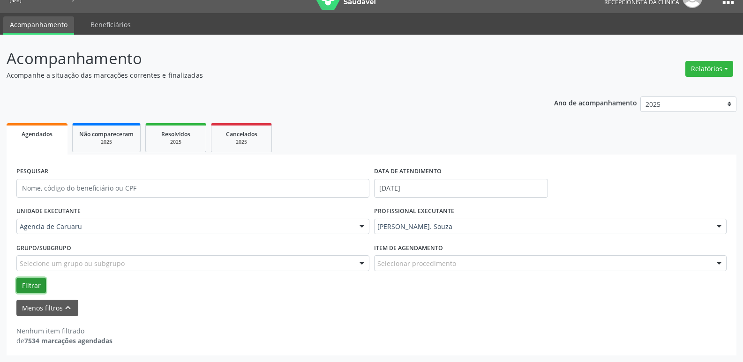
click at [34, 287] on button "Filtrar" at bounding box center [31, 286] width 30 height 16
click at [405, 188] on input "[DATE]" at bounding box center [461, 188] width 174 height 19
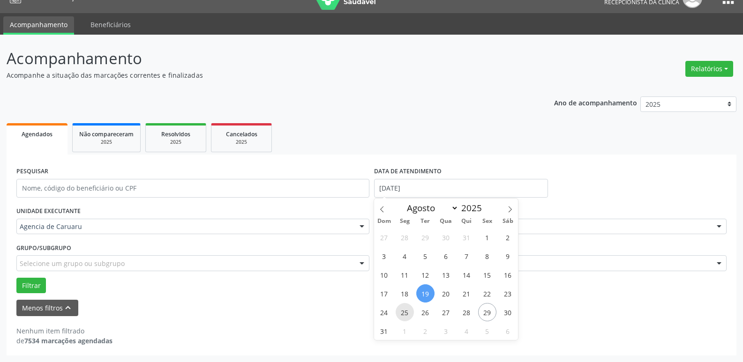
click at [410, 312] on span "25" at bounding box center [405, 312] width 18 height 18
type input "[DATE]"
click at [410, 312] on span "25" at bounding box center [405, 312] width 18 height 18
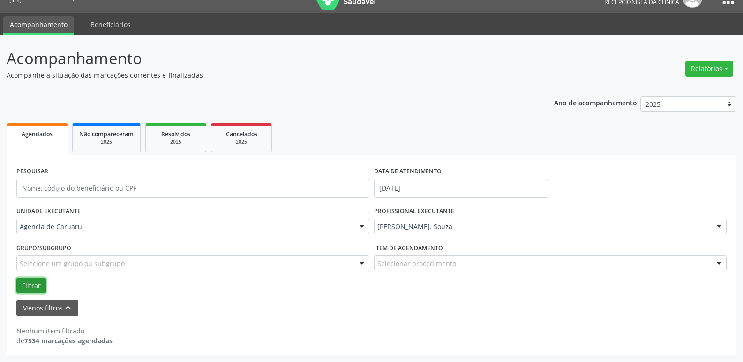
click at [43, 286] on button "Filtrar" at bounding box center [31, 286] width 30 height 16
click at [413, 195] on input "[DATE]" at bounding box center [461, 188] width 174 height 19
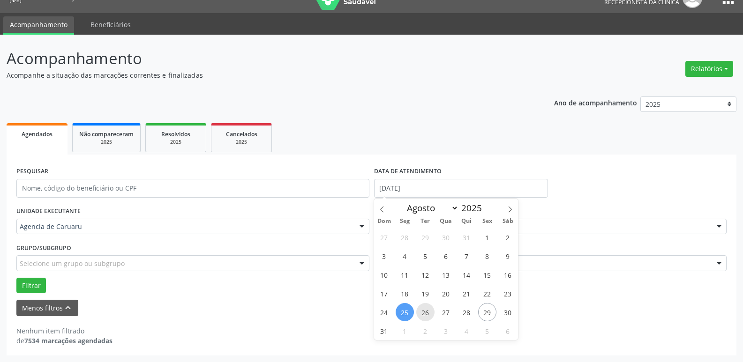
click at [427, 310] on span "26" at bounding box center [425, 312] width 18 height 18
type input "[DATE]"
click at [427, 310] on span "26" at bounding box center [425, 312] width 18 height 18
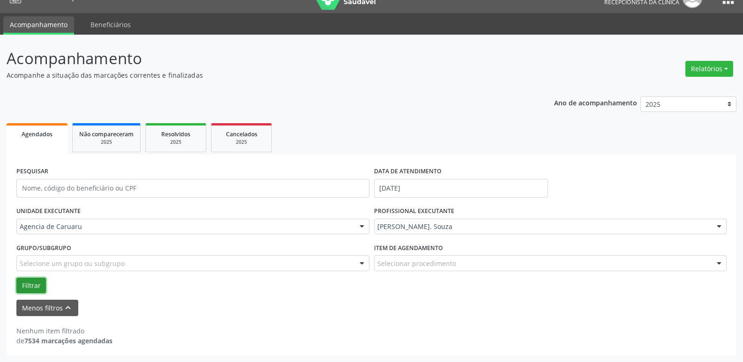
click at [27, 285] on button "Filtrar" at bounding box center [31, 286] width 30 height 16
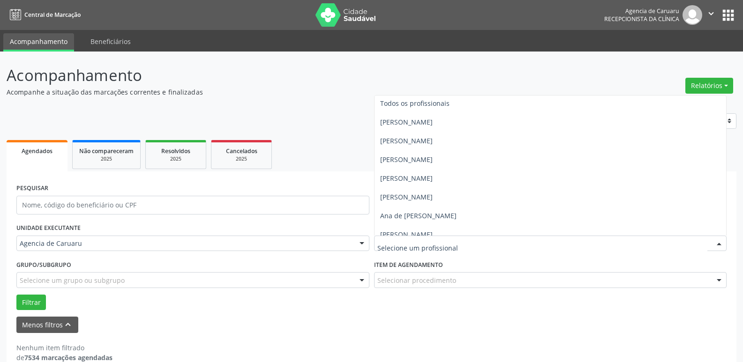
scroll to position [0, 0]
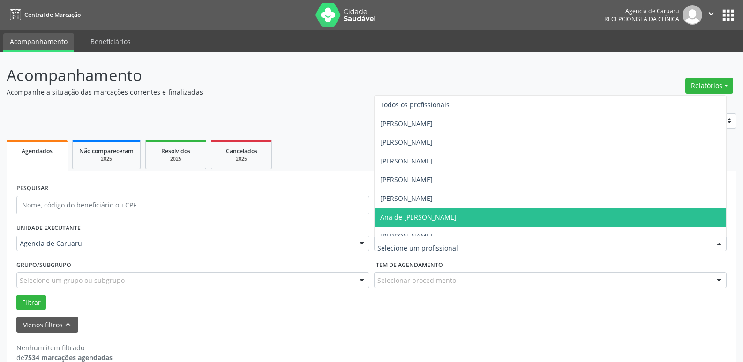
click at [457, 213] on span "Ana de [PERSON_NAME]" at bounding box center [418, 217] width 76 height 9
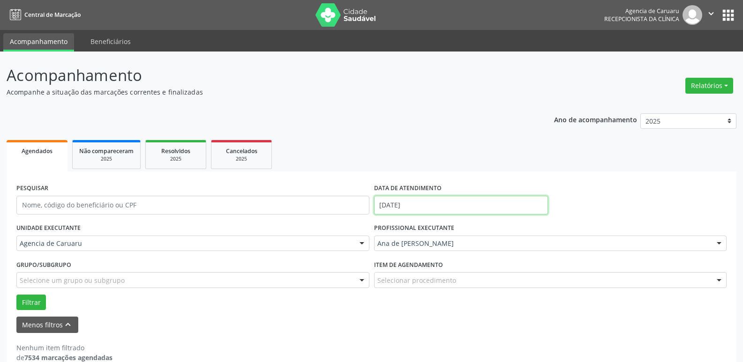
click at [419, 204] on input "[DATE]" at bounding box center [461, 205] width 174 height 19
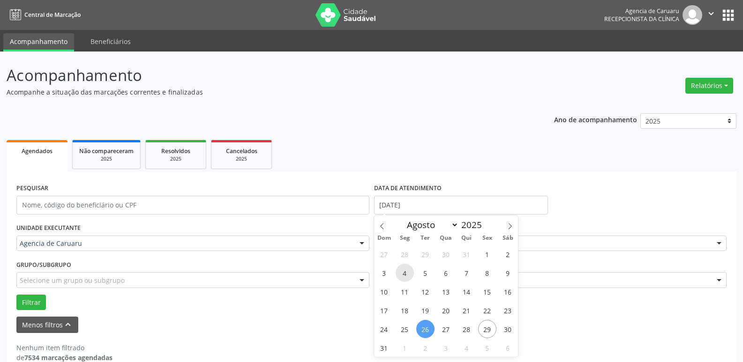
click at [400, 269] on span "4" at bounding box center [405, 273] width 18 height 18
type input "[DATE]"
click at [400, 269] on span "4" at bounding box center [405, 273] width 18 height 18
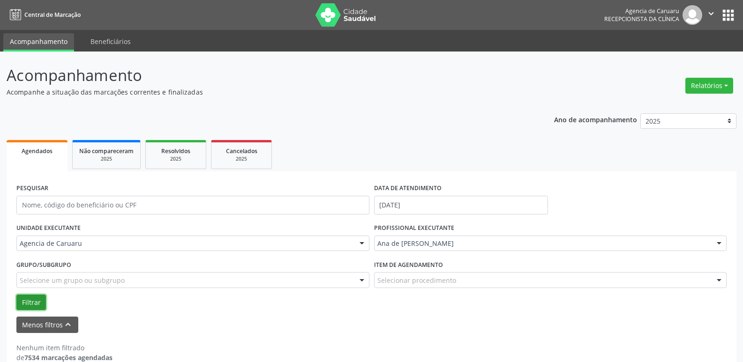
click at [24, 303] on button "Filtrar" at bounding box center [31, 303] width 30 height 16
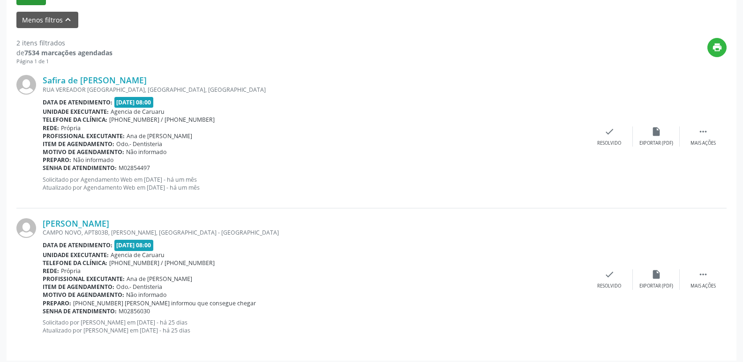
scroll to position [310, 0]
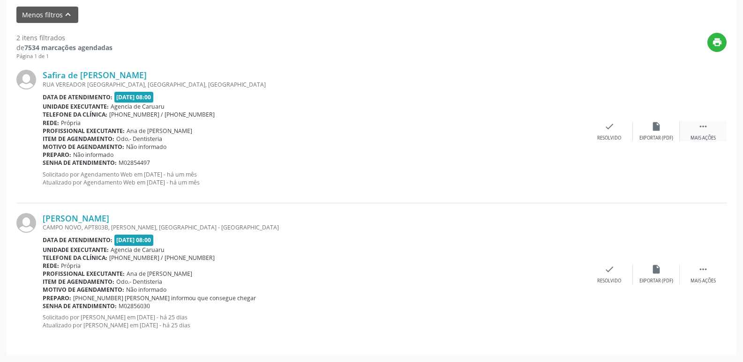
click at [705, 123] on icon "" at bounding box center [703, 126] width 10 height 10
click at [658, 132] on div "alarm_off Não compareceu" at bounding box center [656, 131] width 47 height 20
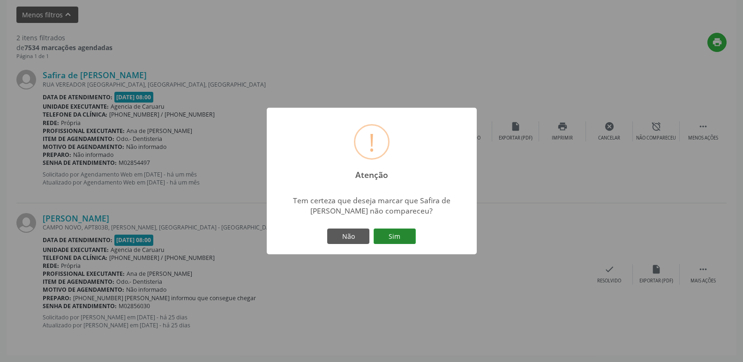
click at [404, 236] on button "Sim" at bounding box center [395, 237] width 42 height 16
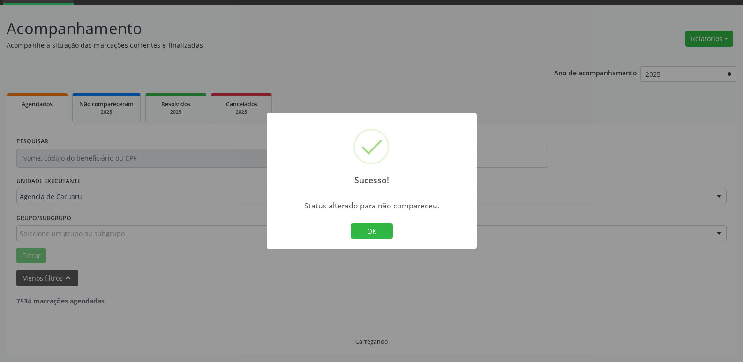
scroll to position [167, 0]
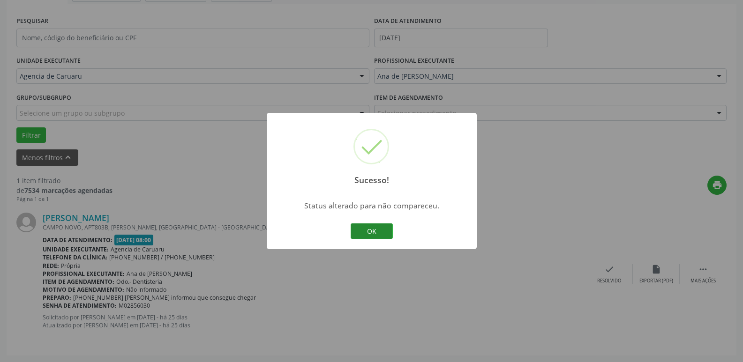
click at [374, 225] on button "OK" at bounding box center [372, 232] width 42 height 16
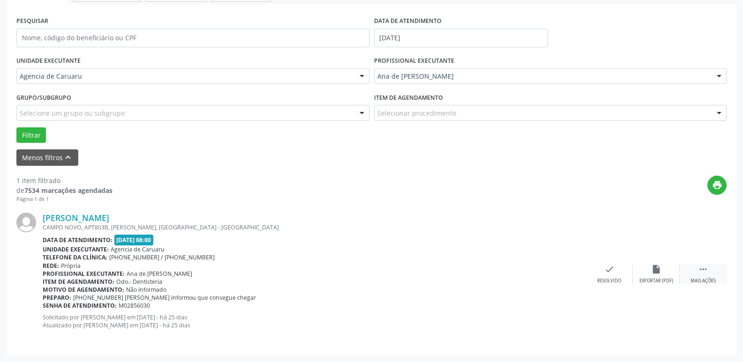
click at [698, 272] on div " Mais ações" at bounding box center [703, 274] width 47 height 20
click at [649, 269] on div "alarm_off Não compareceu" at bounding box center [656, 274] width 47 height 20
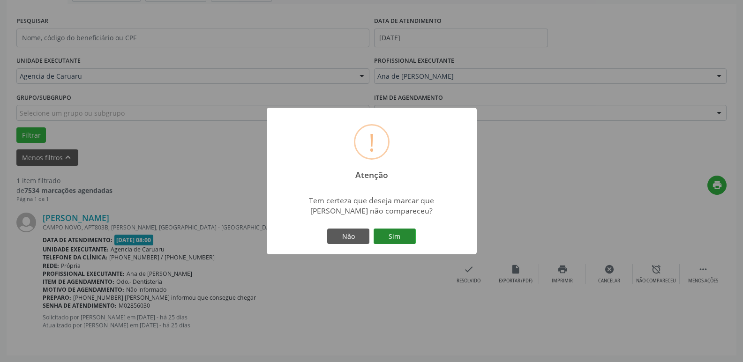
click at [390, 236] on button "Sim" at bounding box center [395, 237] width 42 height 16
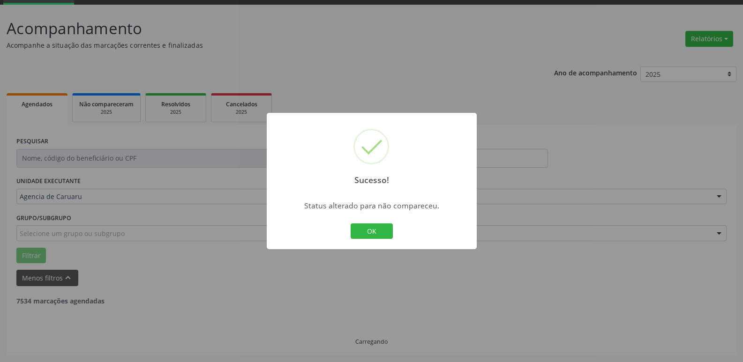
scroll to position [17, 0]
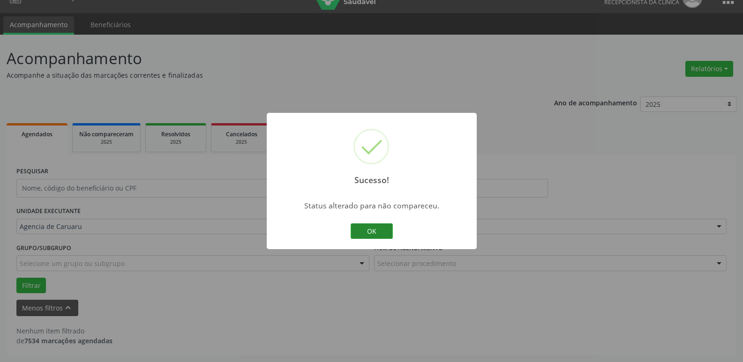
click at [386, 225] on button "OK" at bounding box center [372, 232] width 42 height 16
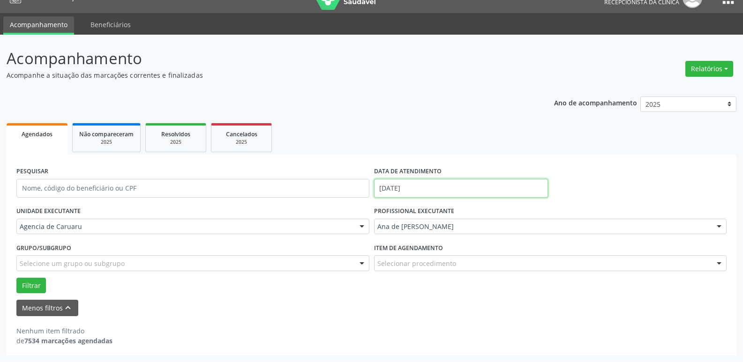
click at [437, 185] on input "[DATE]" at bounding box center [461, 188] width 174 height 19
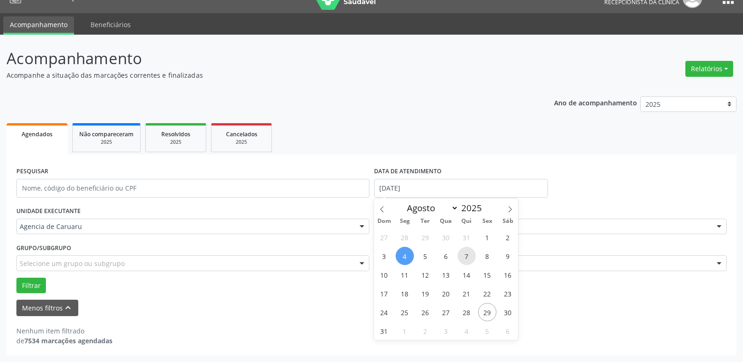
click at [467, 253] on span "7" at bounding box center [467, 256] width 18 height 18
type input "[DATE]"
click at [467, 253] on span "7" at bounding box center [467, 256] width 18 height 18
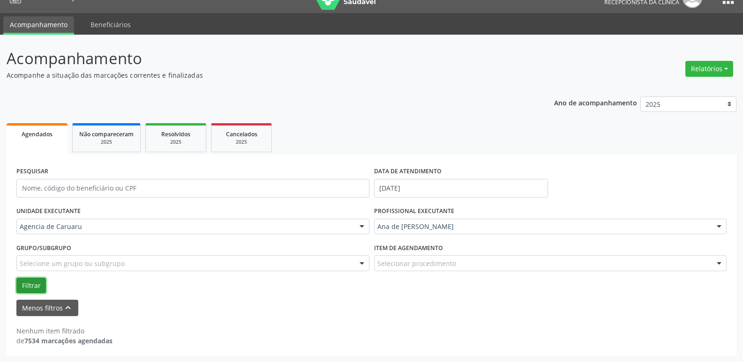
click at [38, 285] on button "Filtrar" at bounding box center [31, 286] width 30 height 16
click at [427, 191] on body "Central de Marcação Agencia de [GEOGRAPHIC_DATA] Recepcionista da clínica  Con…" at bounding box center [371, 164] width 743 height 362
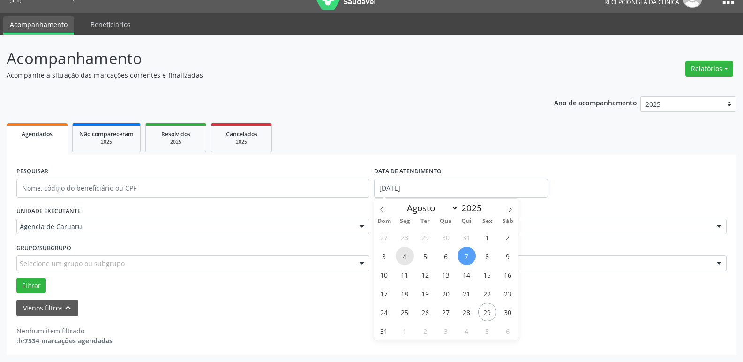
click at [406, 258] on span "4" at bounding box center [405, 256] width 18 height 18
type input "[DATE]"
click at [406, 258] on span "4" at bounding box center [405, 256] width 18 height 18
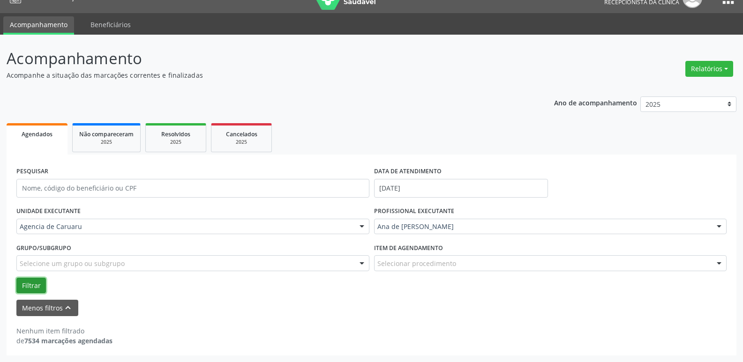
click at [34, 285] on button "Filtrar" at bounding box center [31, 286] width 30 height 16
click at [162, 129] on div "Resolvidos" at bounding box center [175, 134] width 47 height 10
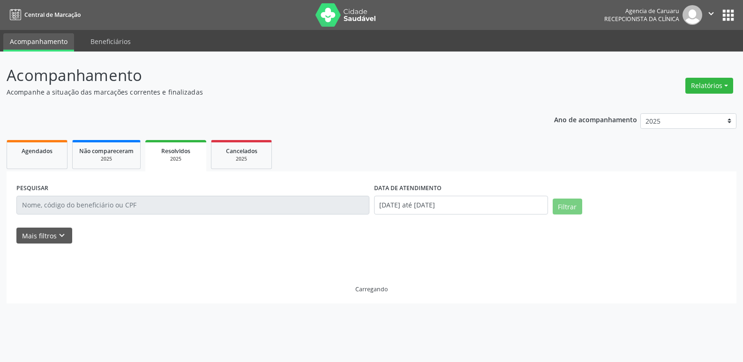
scroll to position [0, 0]
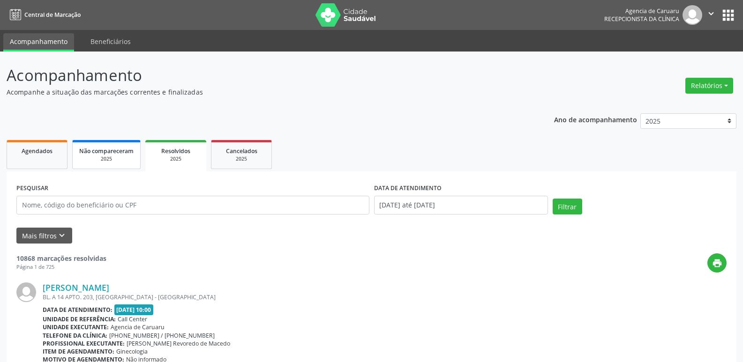
click at [115, 152] on span "Não compareceram" at bounding box center [106, 151] width 54 height 8
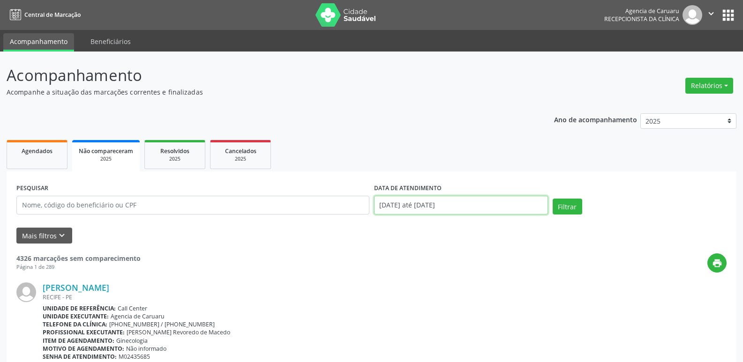
click at [480, 206] on input "[DATE] até [DATE]" at bounding box center [461, 205] width 174 height 19
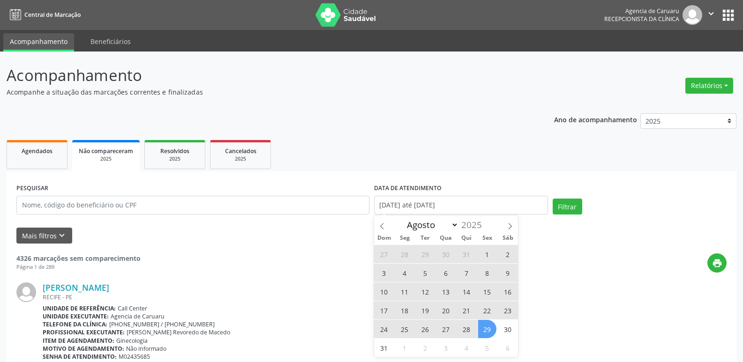
click at [409, 272] on span "4" at bounding box center [405, 273] width 18 height 18
type input "[DATE]"
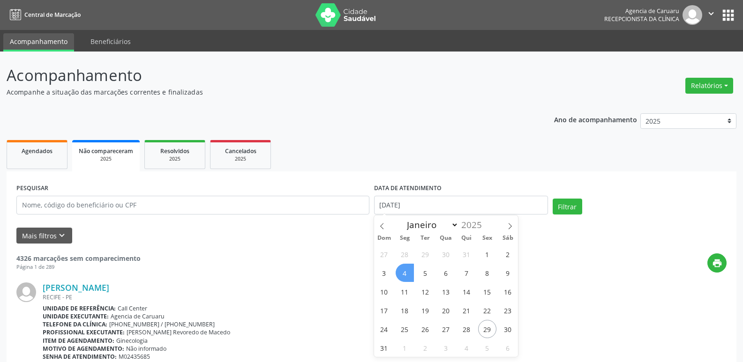
click at [409, 272] on span "4" at bounding box center [405, 273] width 18 height 18
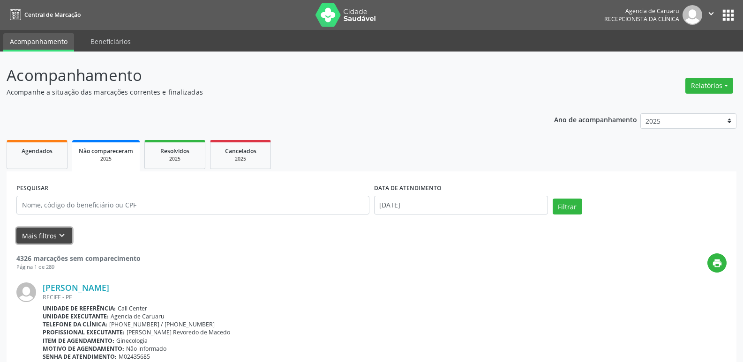
click at [57, 234] on icon "keyboard_arrow_down" at bounding box center [62, 236] width 10 height 10
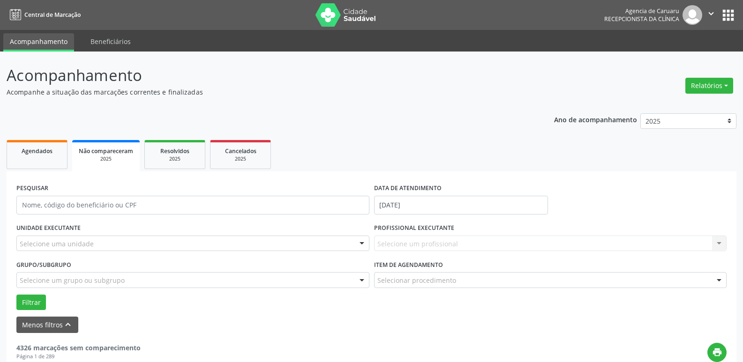
click at [413, 240] on div "Selecione um profissional Nenhum resultado encontrado para: " " Não há nenhuma …" at bounding box center [550, 244] width 353 height 16
click at [247, 254] on div "UNIDADE EXECUTANTE Selecione uma unidade Todos as unidades Agencia de Caruaru N…" at bounding box center [193, 239] width 358 height 37
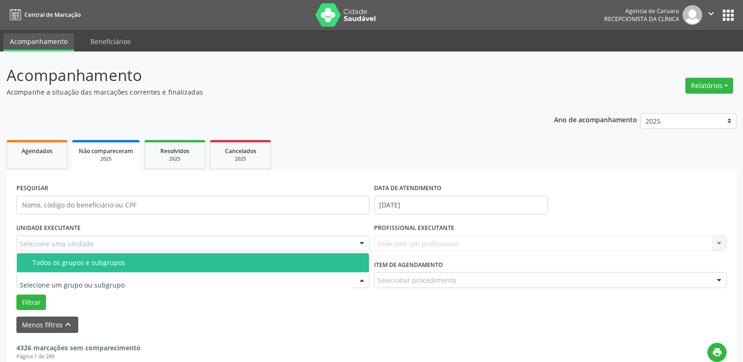
click at [95, 262] on div "Todos os grupos e subgrupos" at bounding box center [197, 263] width 331 height 8
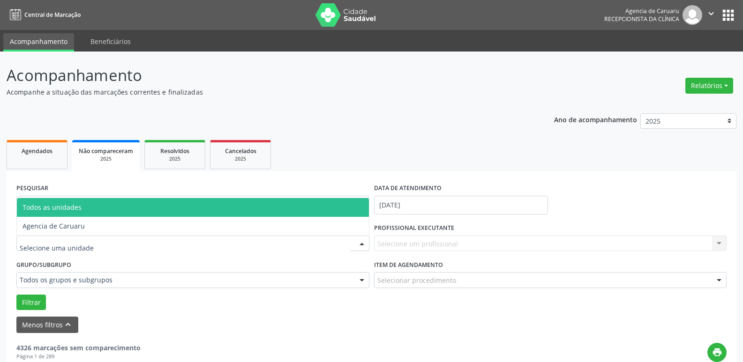
click at [97, 239] on div at bounding box center [192, 244] width 353 height 16
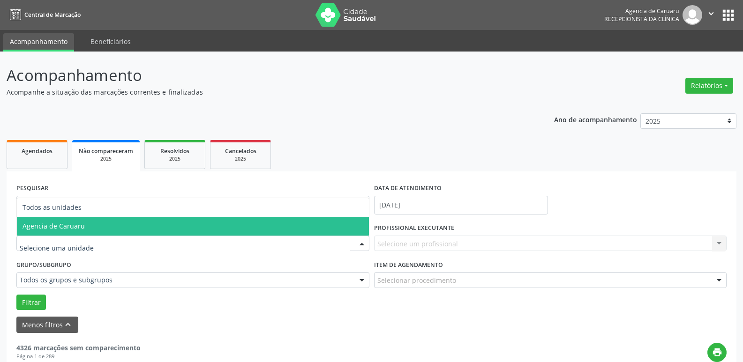
click at [88, 225] on span "Agencia de Caruaru" at bounding box center [193, 226] width 352 height 19
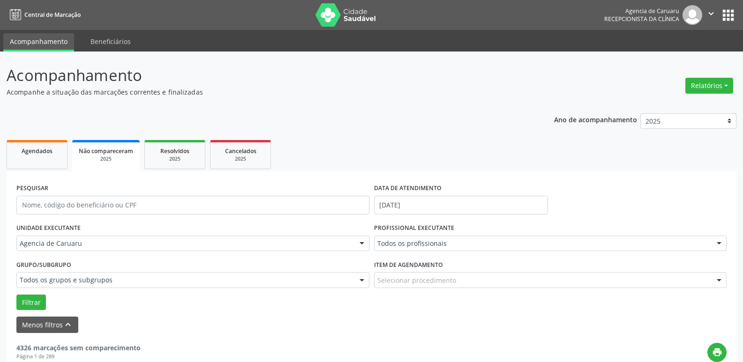
click at [720, 247] on div at bounding box center [719, 244] width 14 height 16
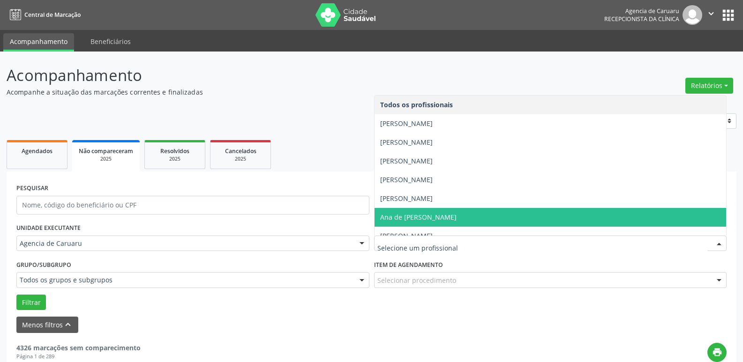
click at [457, 213] on span "Ana de [PERSON_NAME]" at bounding box center [418, 217] width 76 height 9
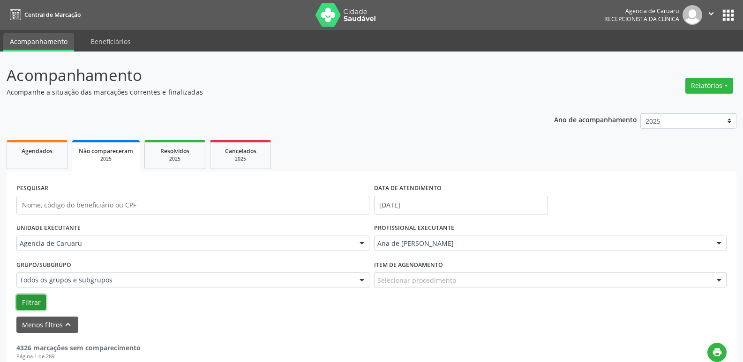
click at [33, 297] on button "Filtrar" at bounding box center [31, 303] width 30 height 16
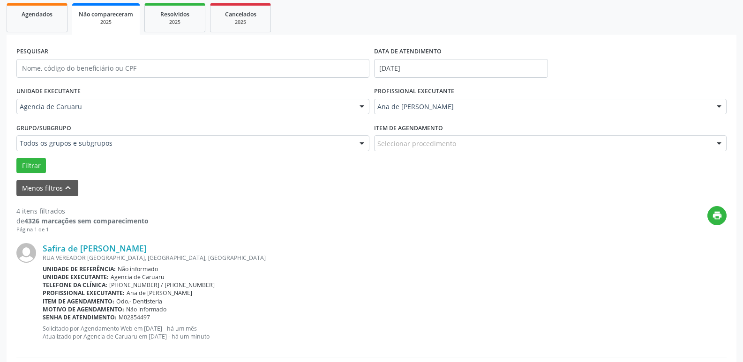
scroll to position [234, 0]
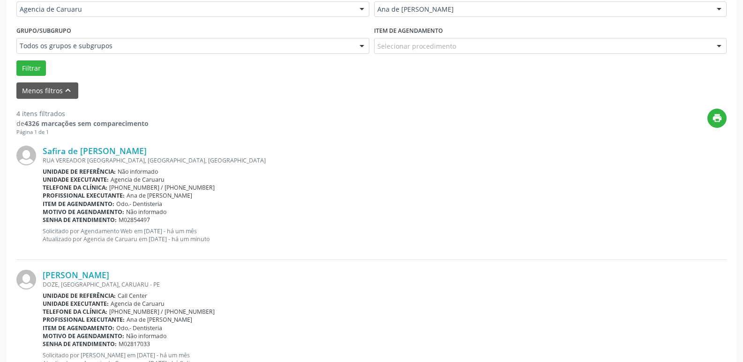
click at [206, 245] on div "Safira de [PERSON_NAME] [GEOGRAPHIC_DATA], [GEOGRAPHIC_DATA], [GEOGRAPHIC_DATA]…" at bounding box center [385, 198] width 684 height 104
click at [152, 223] on div "Senha de atendimento: M02854497" at bounding box center [385, 220] width 684 height 8
click at [135, 211] on span "Não informado" at bounding box center [146, 212] width 40 height 8
click at [138, 147] on link "Safira de [PERSON_NAME]" at bounding box center [95, 151] width 104 height 10
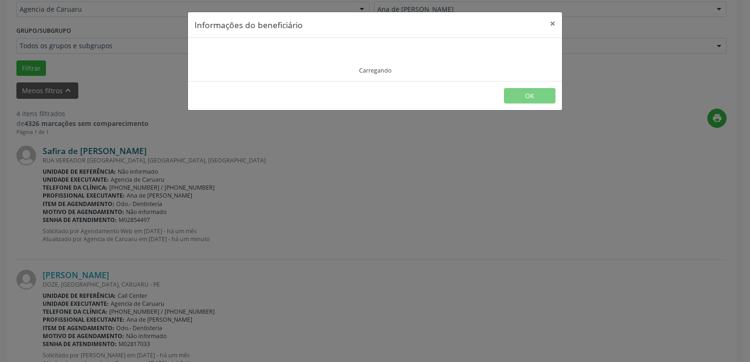
click at [138, 147] on div "Informações do beneficiário × Carregando OK" at bounding box center [375, 181] width 750 height 362
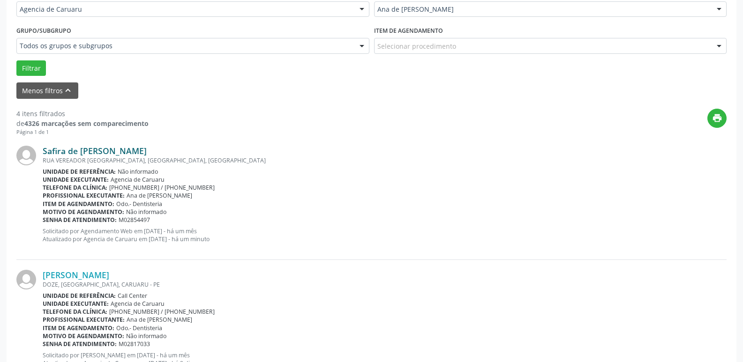
click at [147, 148] on link "Safira de [PERSON_NAME]" at bounding box center [95, 151] width 104 height 10
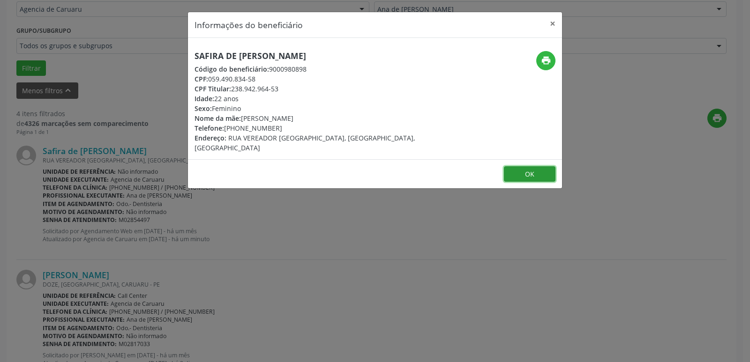
click at [530, 166] on button "OK" at bounding box center [530, 174] width 52 height 16
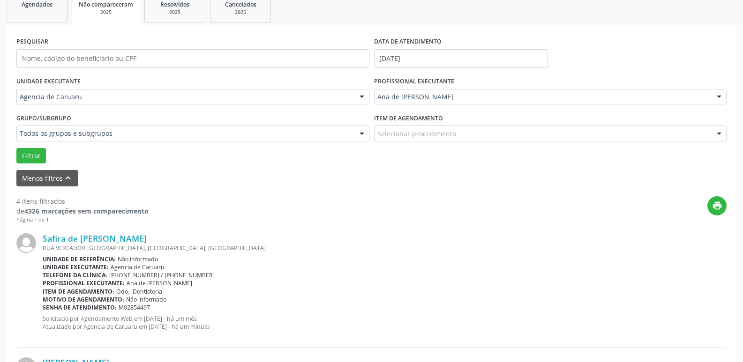
scroll to position [146, 0]
click at [121, 233] on div "Safira de [PERSON_NAME] [GEOGRAPHIC_DATA], [GEOGRAPHIC_DATA], [GEOGRAPHIC_DATA]…" at bounding box center [371, 287] width 710 height 124
click at [133, 240] on link "Safira de [PERSON_NAME]" at bounding box center [95, 239] width 104 height 10
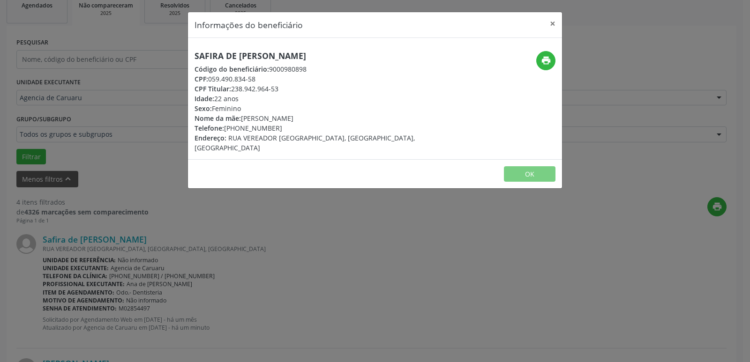
drag, startPoint x: 192, startPoint y: 257, endPoint x: 461, endPoint y: 285, distance: 270.1
click at [262, 269] on div "Informações do beneficiário × Safira de [PERSON_NAME] Código do beneficiário: 9…" at bounding box center [375, 181] width 750 height 362
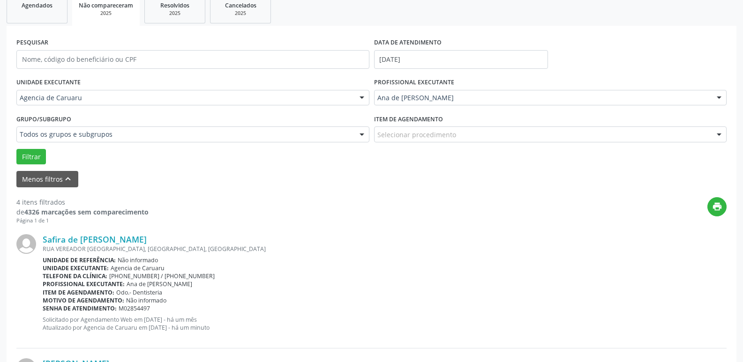
click at [559, 264] on div "Unidade executante: Agencia de [GEOGRAPHIC_DATA]" at bounding box center [385, 268] width 684 height 8
click at [178, 307] on div "Senha de atendimento: M02854497" at bounding box center [385, 309] width 684 height 8
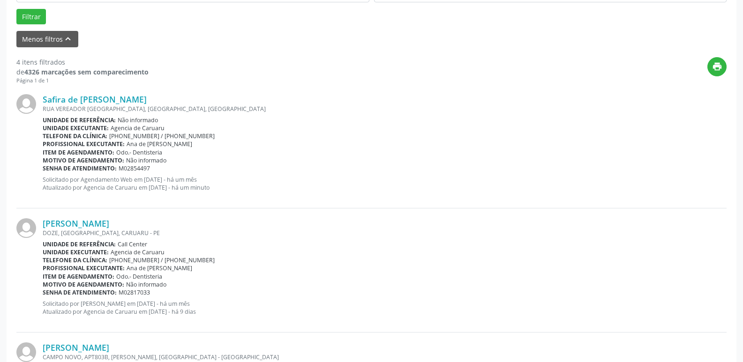
scroll to position [286, 0]
click at [176, 280] on div "Motivo de agendamento: Não informado" at bounding box center [385, 284] width 684 height 8
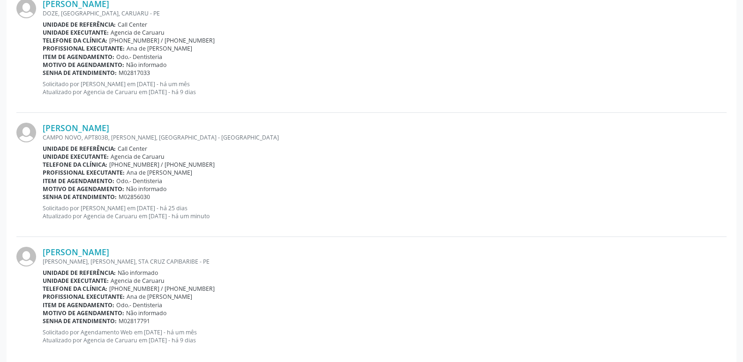
scroll to position [521, 0]
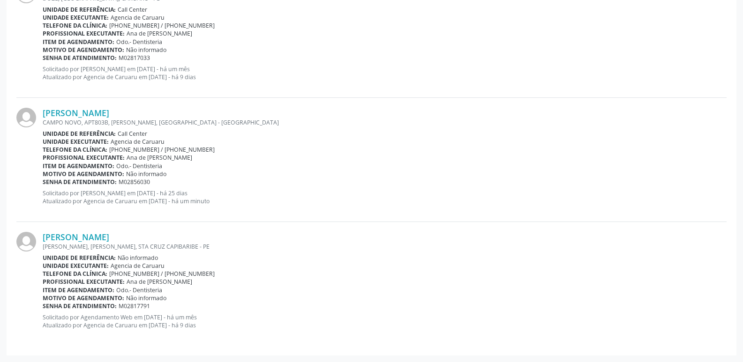
click at [186, 273] on div "Telefone da clínica: [PHONE_NUMBER] / [PHONE_NUMBER]" at bounding box center [385, 274] width 684 height 8
click at [111, 267] on span "Agencia de Caruaru" at bounding box center [138, 266] width 54 height 8
click at [25, 243] on img at bounding box center [26, 242] width 20 height 20
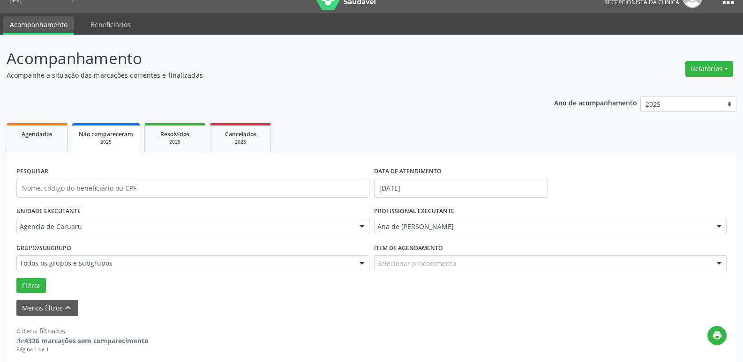
scroll to position [5, 0]
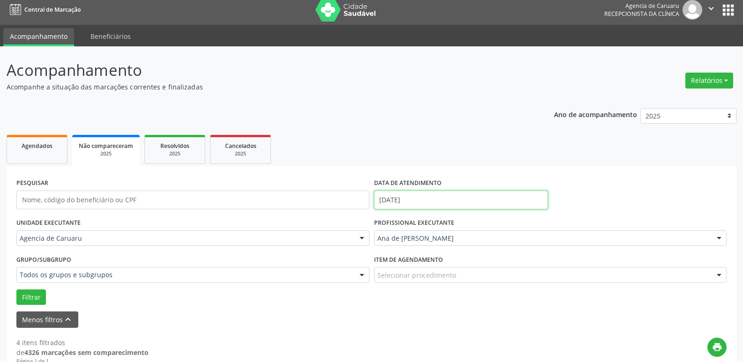
click at [420, 200] on input "[DATE]" at bounding box center [461, 200] width 174 height 19
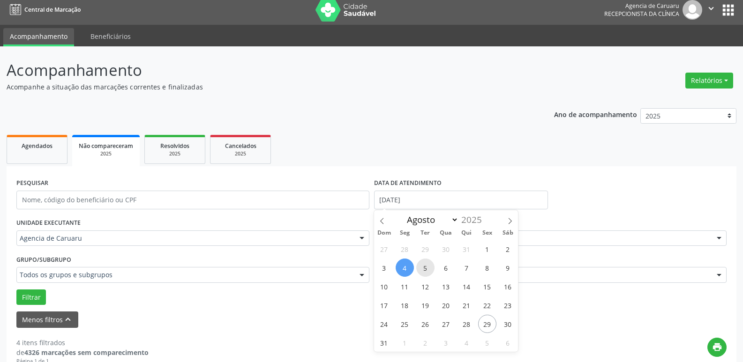
click at [424, 260] on span "5" at bounding box center [425, 268] width 18 height 18
type input "[DATE]"
click at [468, 269] on span "7" at bounding box center [467, 268] width 18 height 18
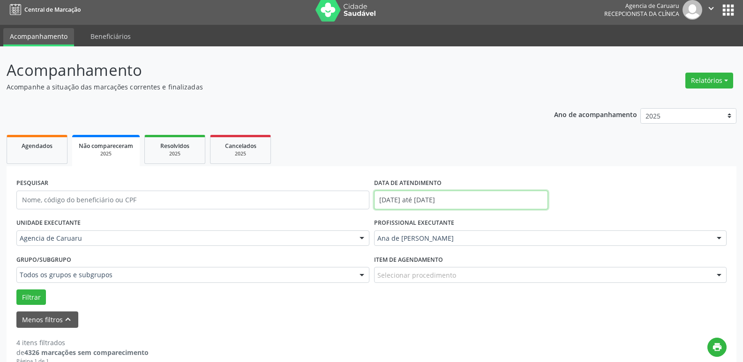
click at [462, 200] on input "[DATE] até [DATE]" at bounding box center [461, 200] width 174 height 19
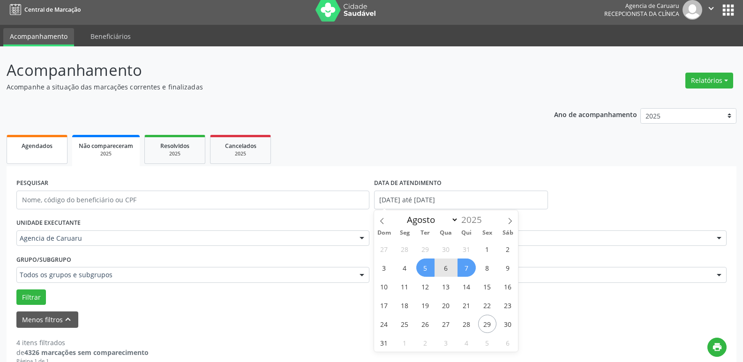
click at [14, 145] on div "Agendados" at bounding box center [37, 146] width 47 height 10
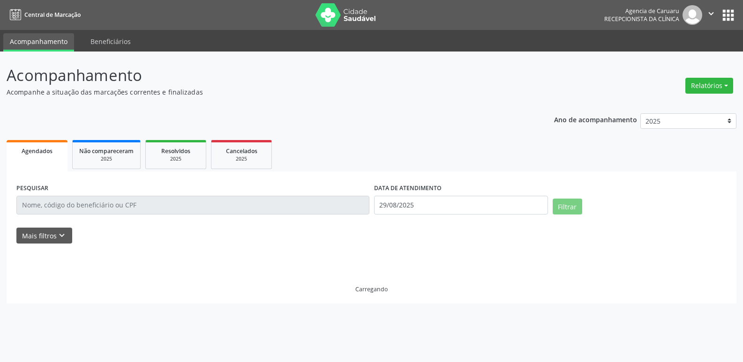
scroll to position [0, 0]
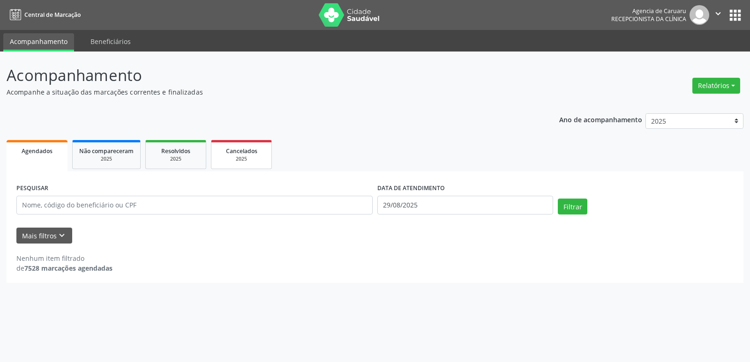
click at [168, 156] on div "2025" at bounding box center [175, 159] width 47 height 7
